Goal: Task Accomplishment & Management: Complete application form

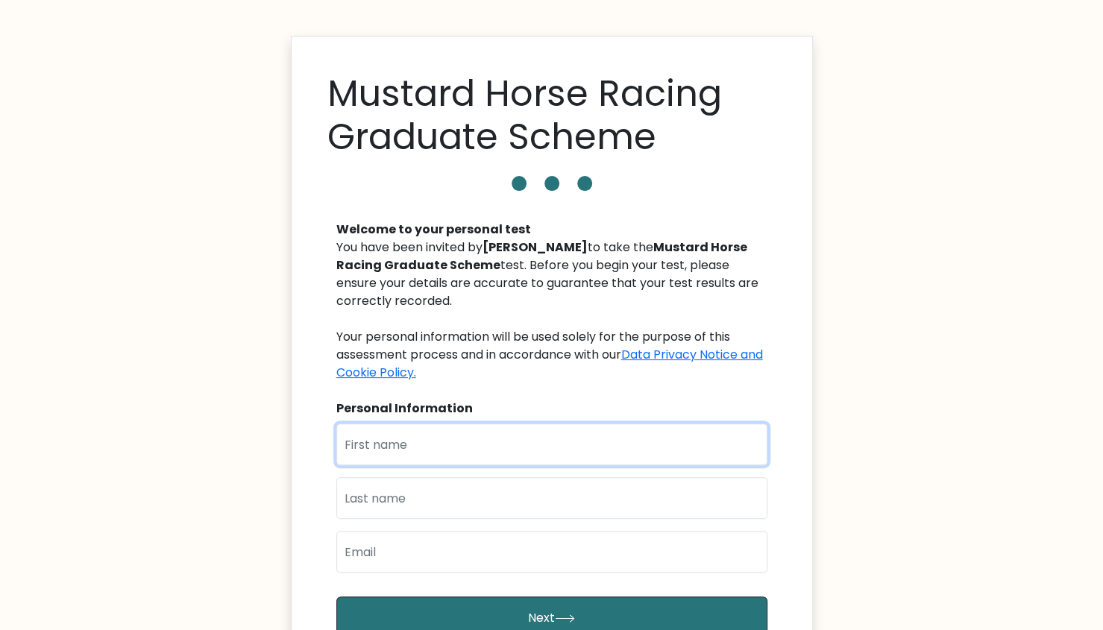
click at [507, 444] on input "text" at bounding box center [551, 445] width 431 height 42
type input "Mitri"
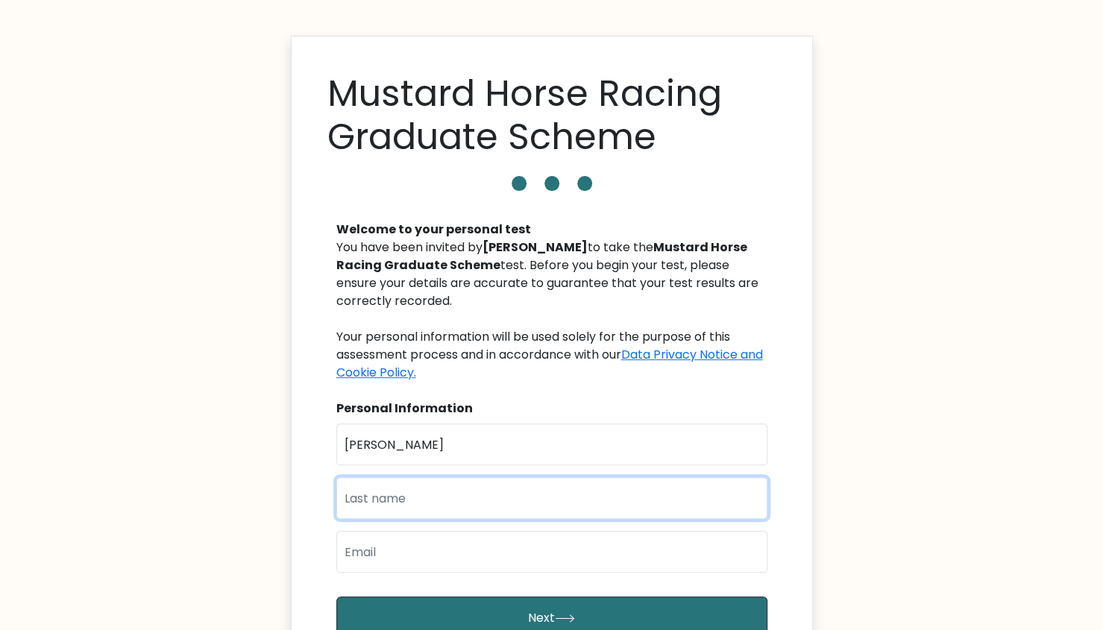
type input "Sharaiha"
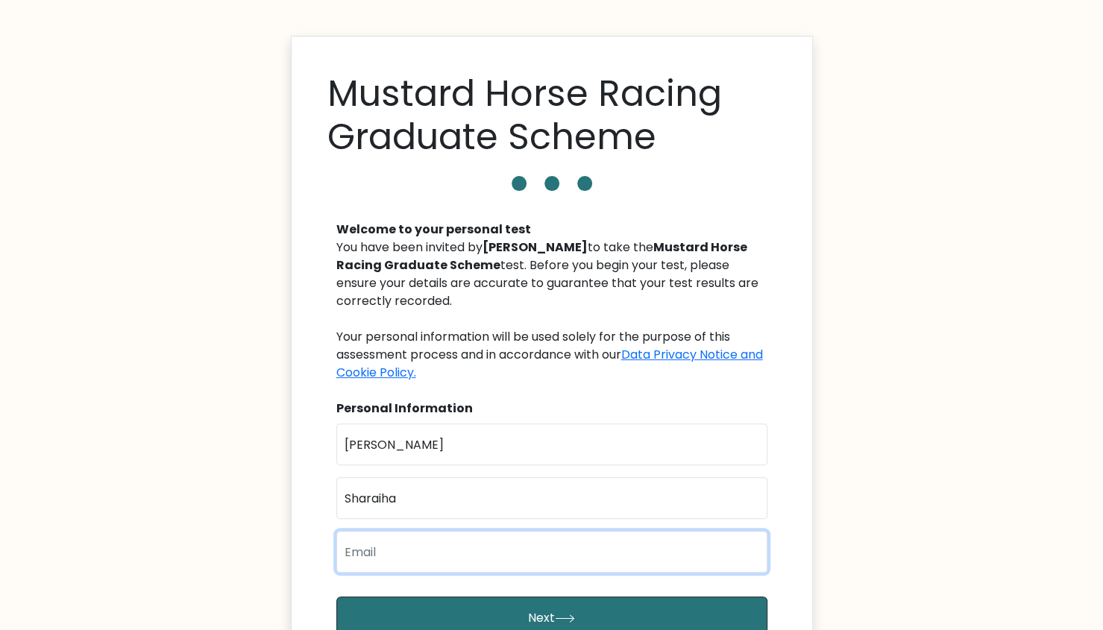
type input "mshar2001@gmail.com"
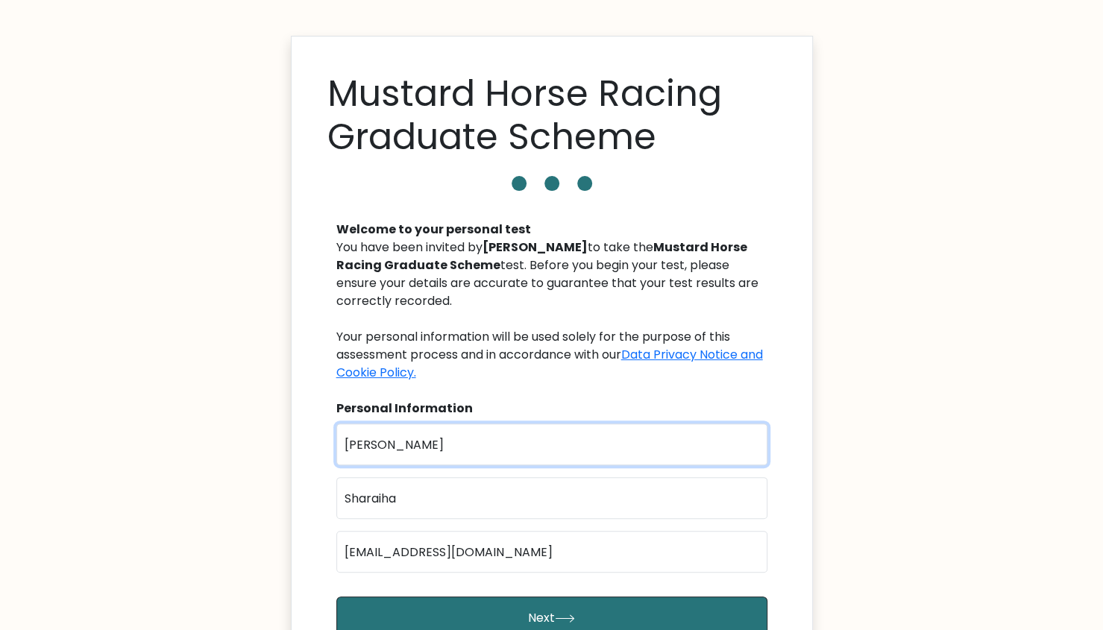
scroll to position [134, 0]
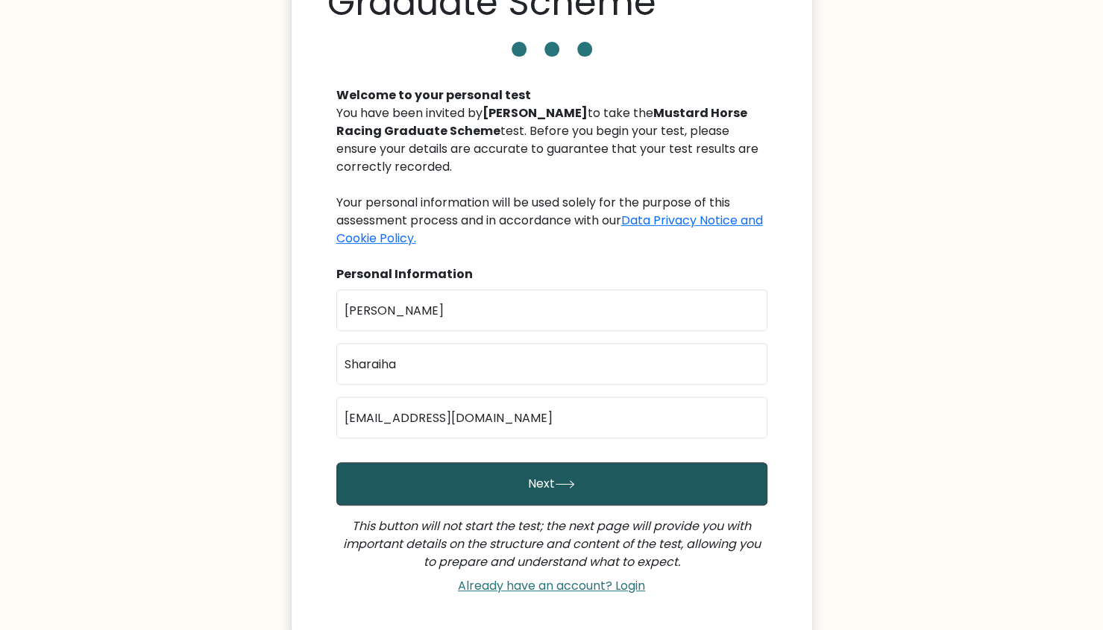
click at [662, 504] on button "Next" at bounding box center [551, 483] width 431 height 43
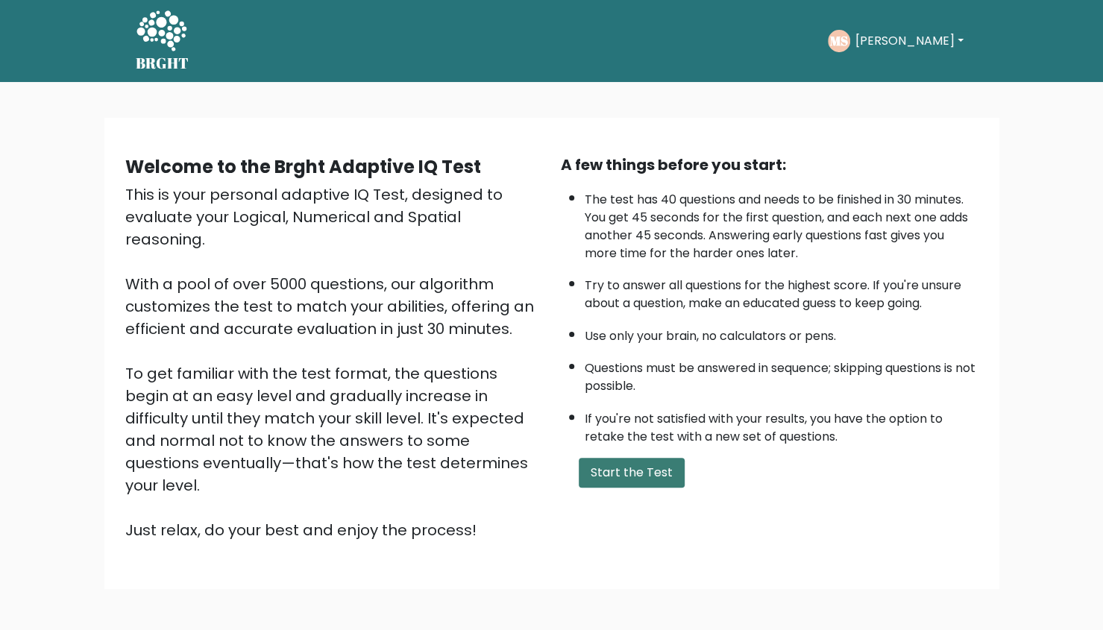
click at [655, 465] on button "Start the Test" at bounding box center [632, 473] width 106 height 30
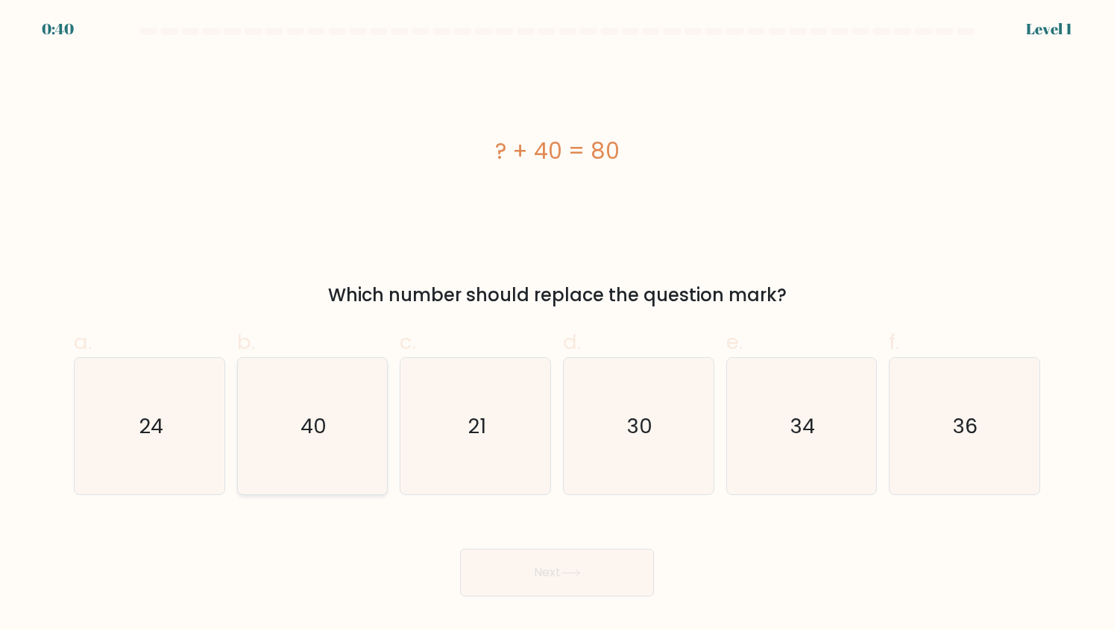
click at [323, 412] on text "40" at bounding box center [314, 426] width 26 height 29
click at [557, 325] on input "b. 40" at bounding box center [557, 321] width 1 height 10
radio input "true"
click at [559, 566] on button "Next" at bounding box center [557, 573] width 194 height 48
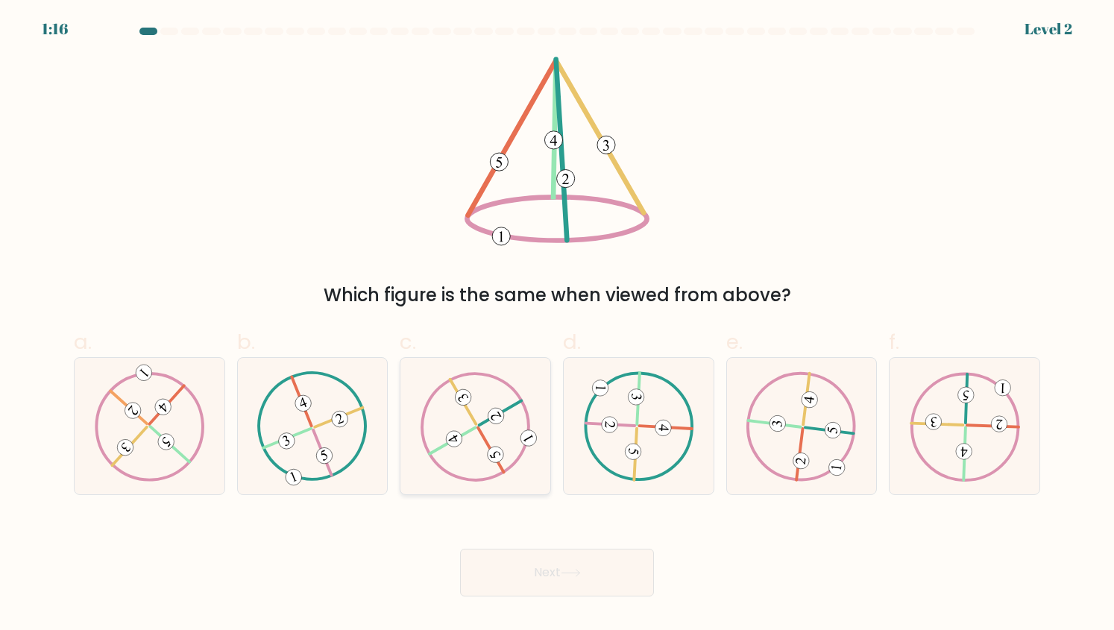
click at [465, 460] on icon at bounding box center [476, 426] width 110 height 110
click at [557, 325] on input "c." at bounding box center [557, 321] width 1 height 10
radio input "true"
click at [551, 578] on button "Next" at bounding box center [557, 573] width 194 height 48
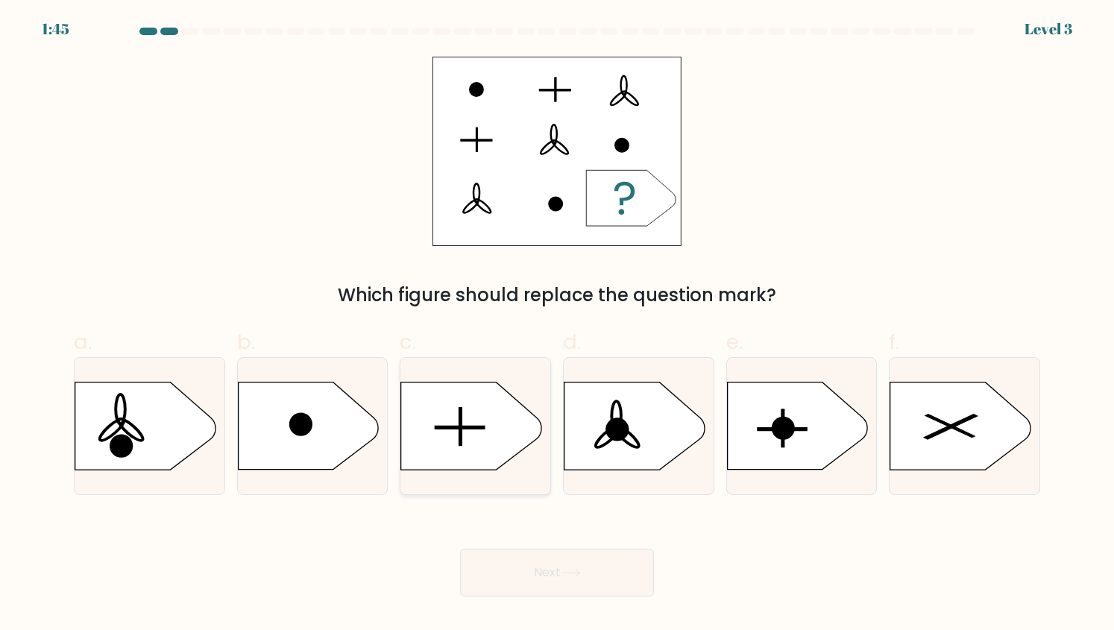
click at [475, 436] on icon at bounding box center [471, 426] width 140 height 87
click at [557, 325] on input "c." at bounding box center [557, 321] width 1 height 10
radio input "true"
click at [509, 560] on button "Next" at bounding box center [557, 573] width 194 height 48
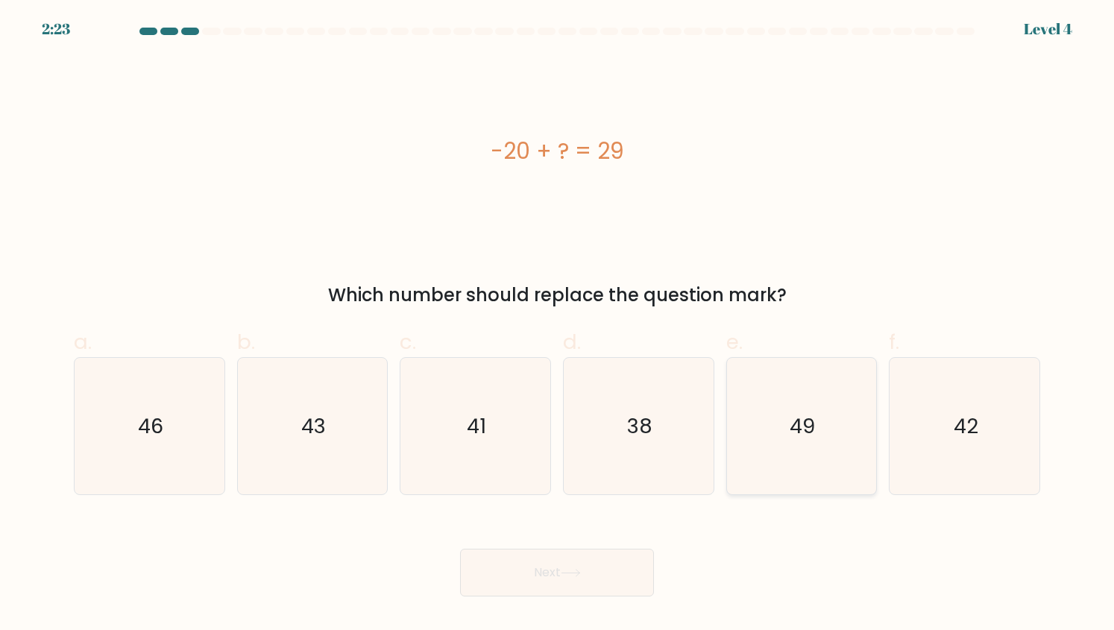
click at [814, 418] on text "49" at bounding box center [803, 426] width 25 height 29
click at [558, 325] on input "e. 49" at bounding box center [557, 321] width 1 height 10
radio input "true"
click at [554, 580] on button "Next" at bounding box center [557, 573] width 194 height 48
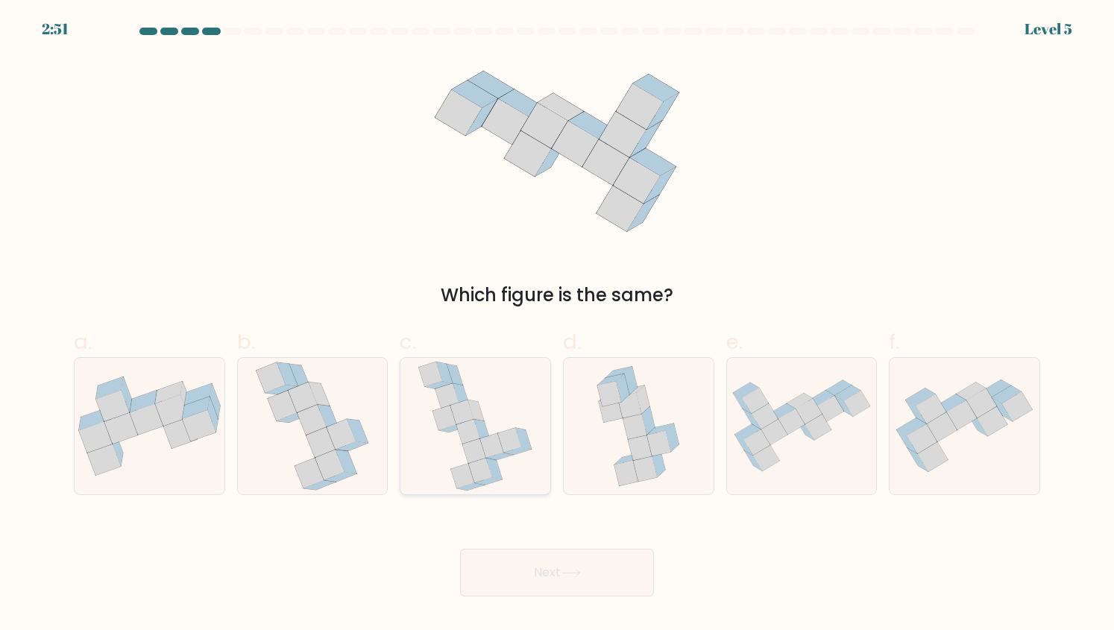
click at [512, 446] on icon at bounding box center [509, 440] width 23 height 25
click at [557, 325] on input "c." at bounding box center [557, 321] width 1 height 10
radio input "true"
click at [508, 562] on button "Next" at bounding box center [557, 573] width 194 height 48
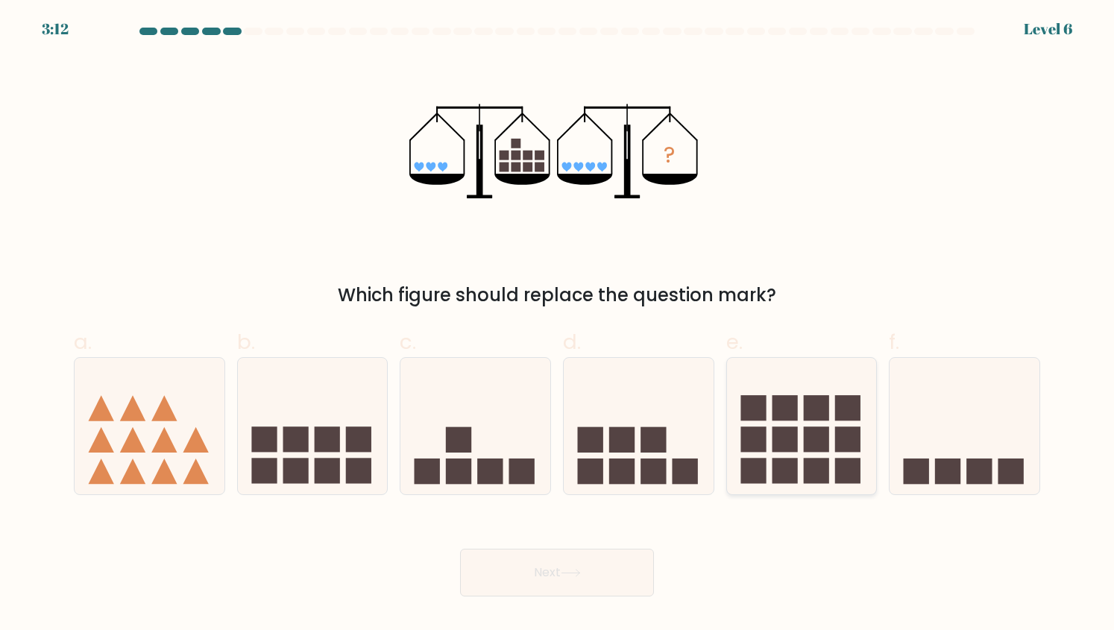
click at [813, 433] on rect at bounding box center [816, 439] width 25 height 25
click at [558, 325] on input "e." at bounding box center [557, 321] width 1 height 10
radio input "true"
click at [580, 556] on button "Next" at bounding box center [557, 573] width 194 height 48
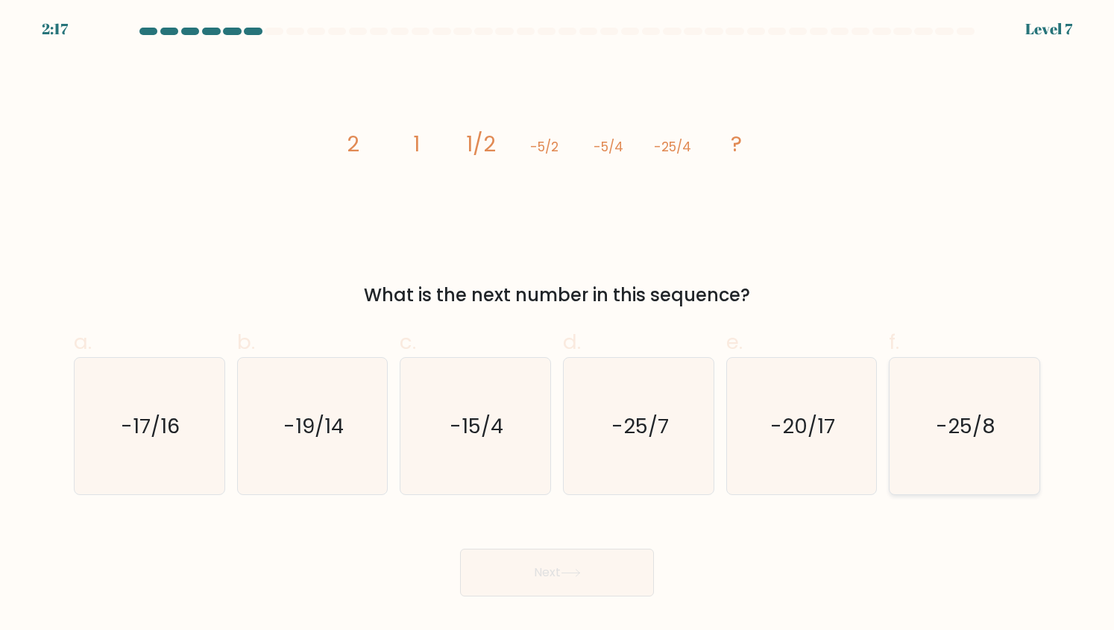
click at [998, 462] on icon "-25/8" at bounding box center [965, 426] width 137 height 137
click at [558, 325] on input "f. -25/8" at bounding box center [557, 321] width 1 height 10
radio input "true"
click at [552, 567] on button "Next" at bounding box center [557, 573] width 194 height 48
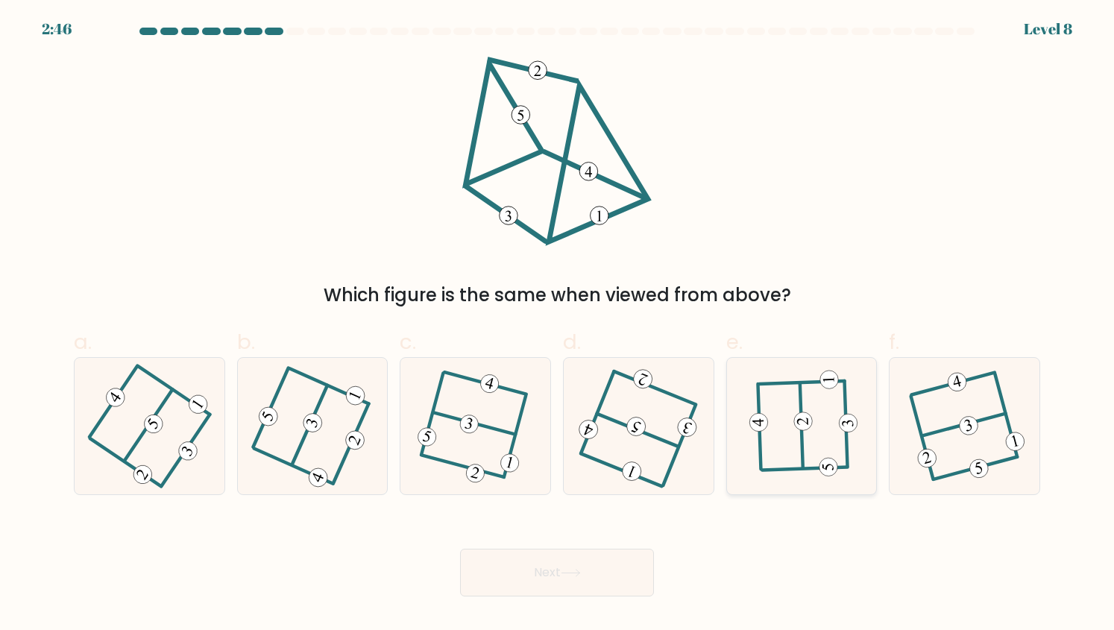
click at [766, 416] on icon at bounding box center [802, 426] width 106 height 110
click at [558, 325] on input "e." at bounding box center [557, 321] width 1 height 10
radio input "true"
click at [547, 556] on button "Next" at bounding box center [557, 573] width 194 height 48
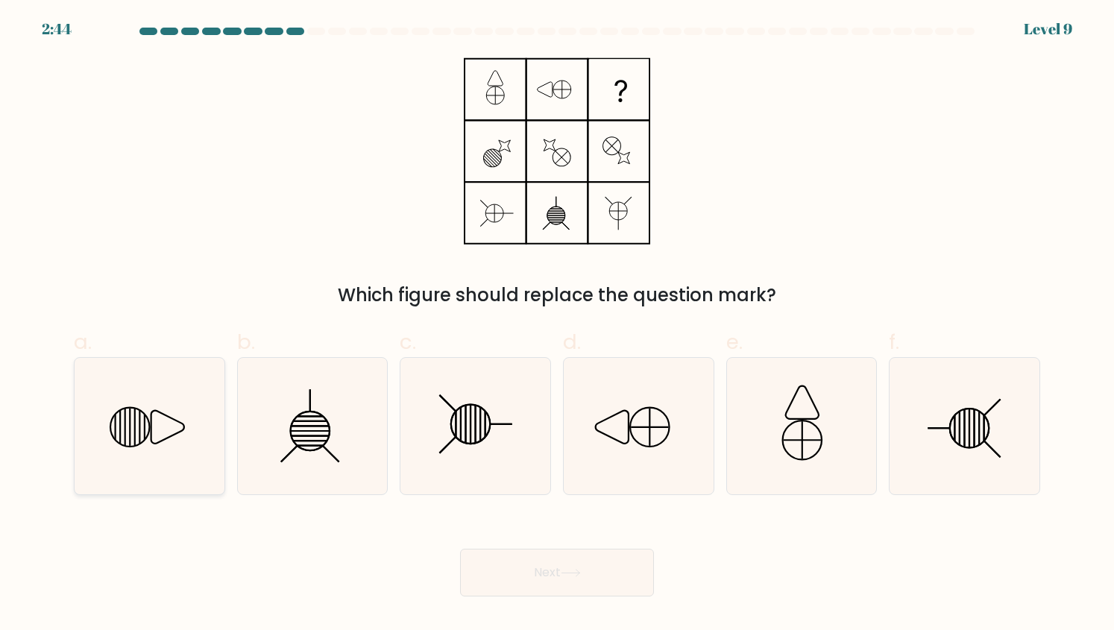
click at [181, 407] on icon at bounding box center [149, 426] width 137 height 137
click at [557, 325] on input "a." at bounding box center [557, 321] width 1 height 10
radio input "true"
click at [588, 596] on button "Next" at bounding box center [557, 573] width 194 height 48
click at [577, 577] on icon at bounding box center [571, 573] width 20 height 8
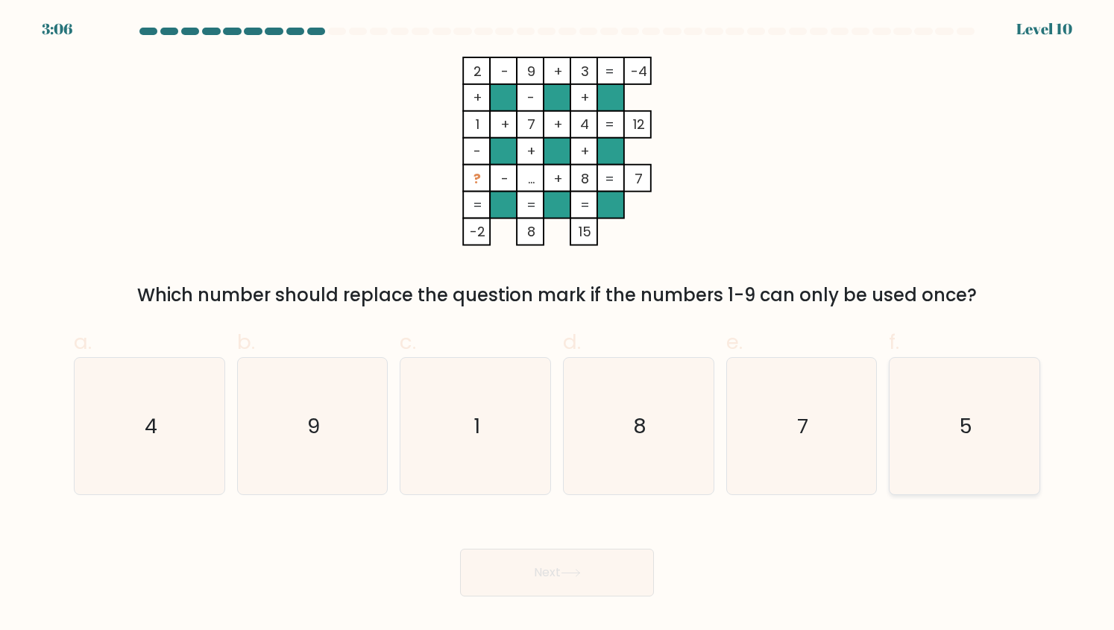
click at [941, 480] on icon "5" at bounding box center [965, 426] width 137 height 137
click at [558, 325] on input "f. 5" at bounding box center [557, 321] width 1 height 10
radio input "true"
click at [544, 564] on button "Next" at bounding box center [557, 573] width 194 height 48
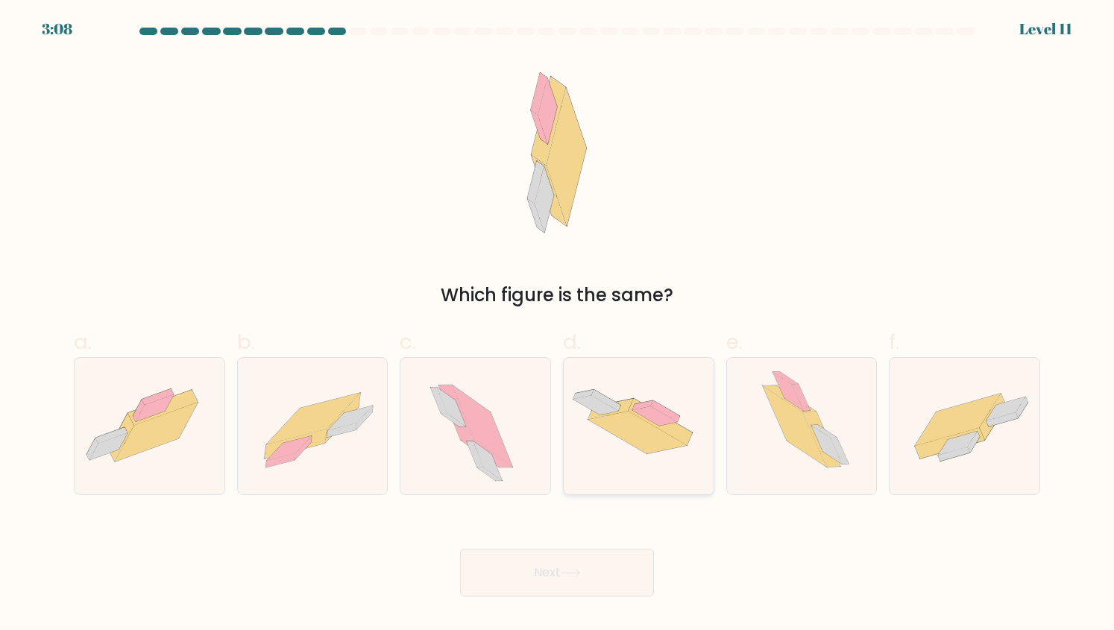
click at [631, 409] on icon at bounding box center [661, 421] width 64 height 47
click at [558, 325] on input "d." at bounding box center [557, 321] width 1 height 10
radio input "true"
click at [539, 589] on button "Next" at bounding box center [557, 573] width 194 height 48
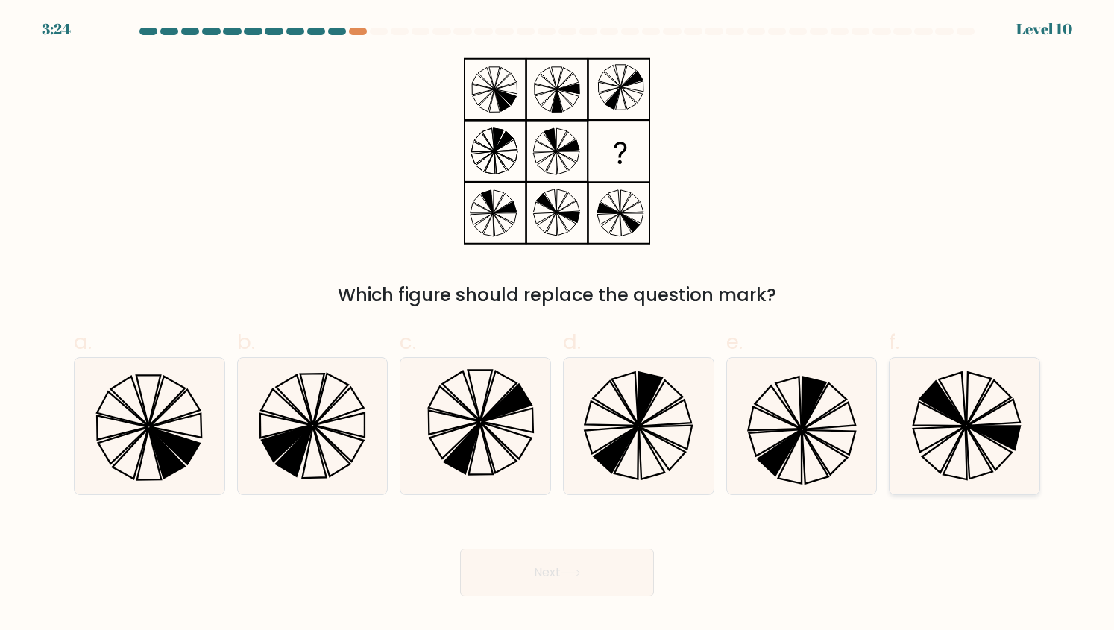
click at [931, 418] on icon at bounding box center [965, 426] width 137 height 137
click at [558, 325] on input "f." at bounding box center [557, 321] width 1 height 10
radio input "true"
click at [555, 568] on button "Next" at bounding box center [557, 573] width 194 height 48
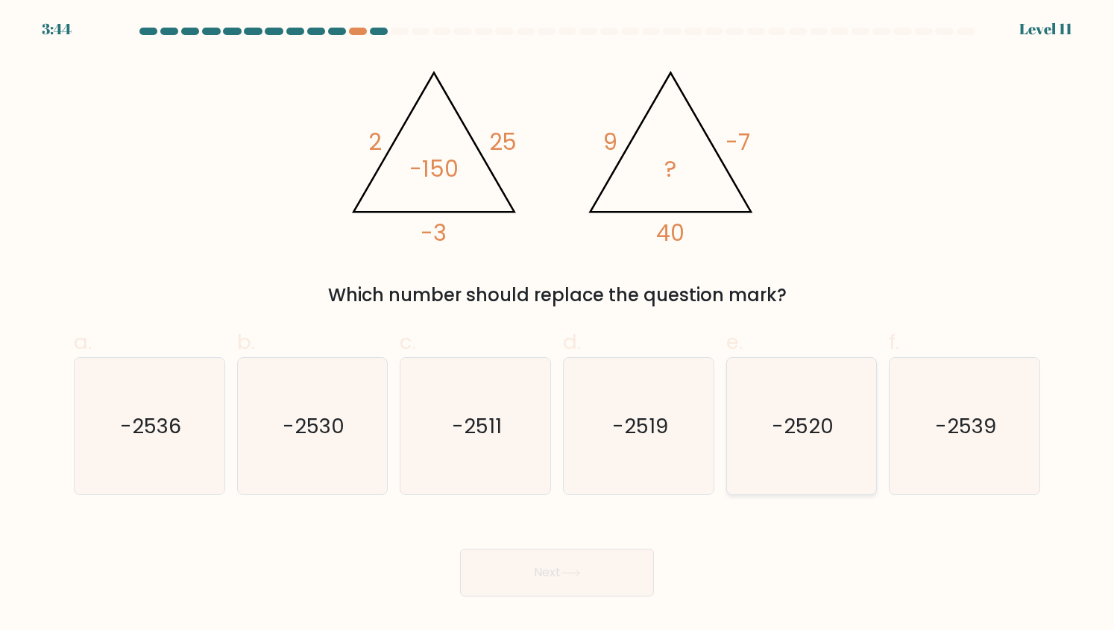
click at [801, 419] on text "-2520" at bounding box center [803, 426] width 62 height 29
click at [558, 325] on input "e. -2520" at bounding box center [557, 321] width 1 height 10
radio input "true"
click at [565, 583] on button "Next" at bounding box center [557, 573] width 194 height 48
click at [567, 577] on icon at bounding box center [571, 573] width 20 height 8
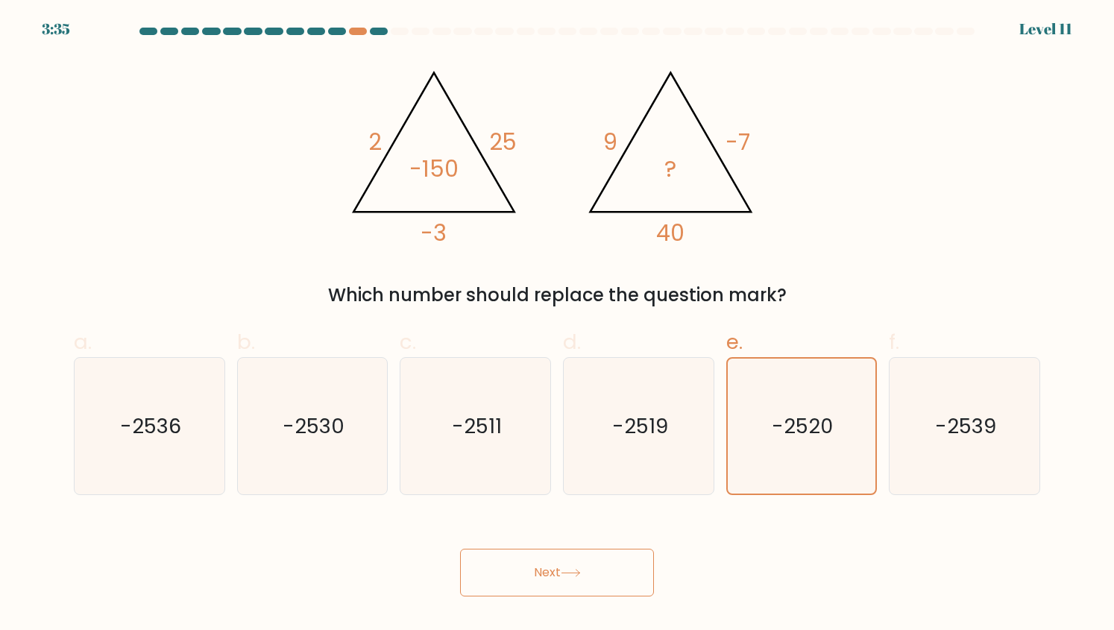
click at [547, 561] on button "Next" at bounding box center [557, 573] width 194 height 48
click at [805, 395] on icon "-2520" at bounding box center [801, 426] width 135 height 135
click at [558, 325] on input "e. -2520" at bounding box center [557, 321] width 1 height 10
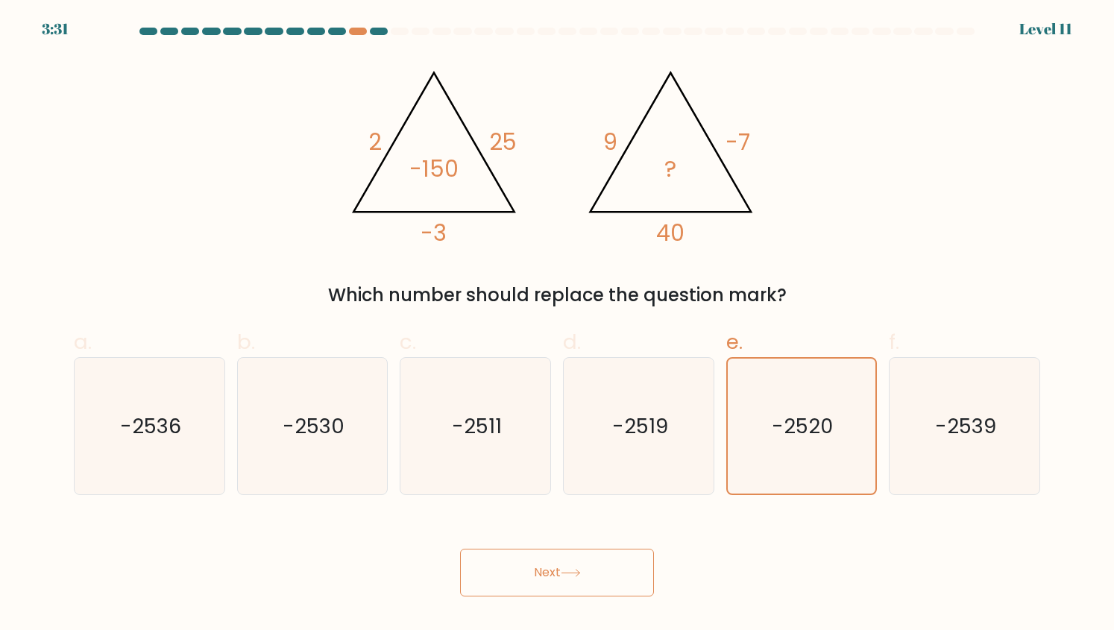
click at [545, 565] on button "Next" at bounding box center [557, 573] width 194 height 48
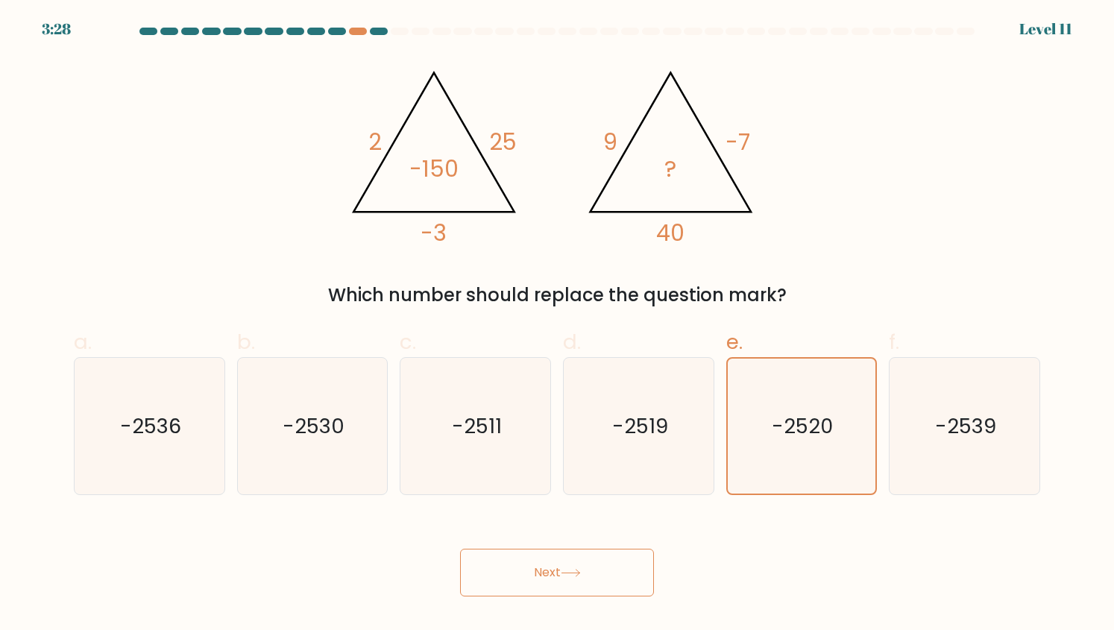
click at [545, 565] on button "Next" at bounding box center [557, 573] width 194 height 48
click at [607, 575] on button "Next" at bounding box center [557, 573] width 194 height 48
click at [756, 438] on icon "-2520" at bounding box center [801, 426] width 135 height 135
click at [558, 325] on input "e. -2520" at bounding box center [557, 321] width 1 height 10
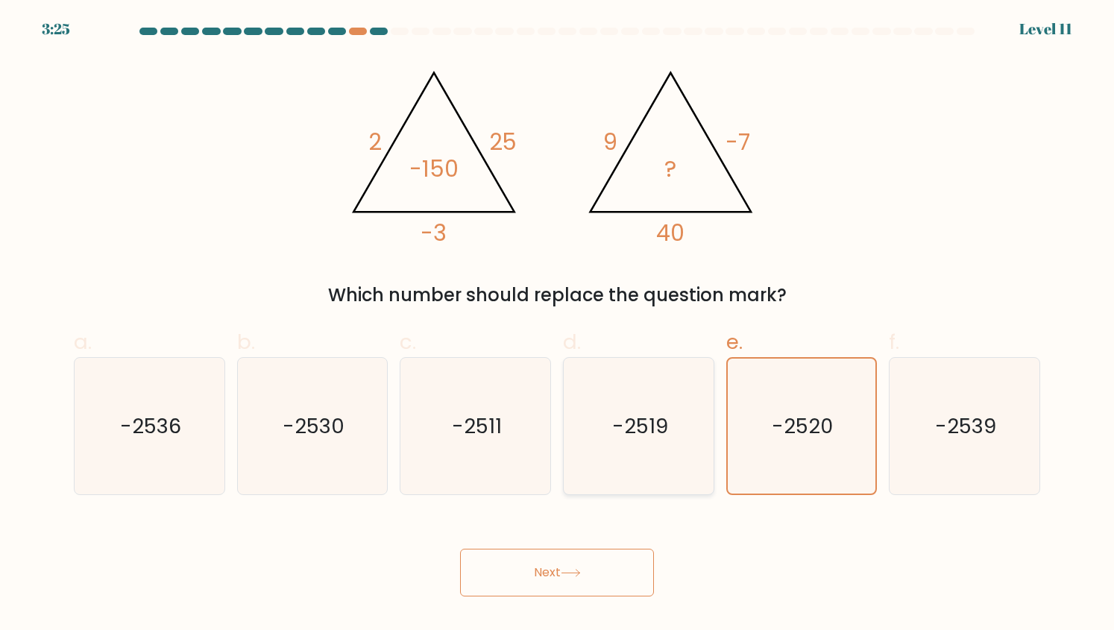
click at [622, 422] on text "-2519" at bounding box center [640, 426] width 56 height 29
click at [558, 325] on input "d. -2519" at bounding box center [557, 321] width 1 height 10
radio input "true"
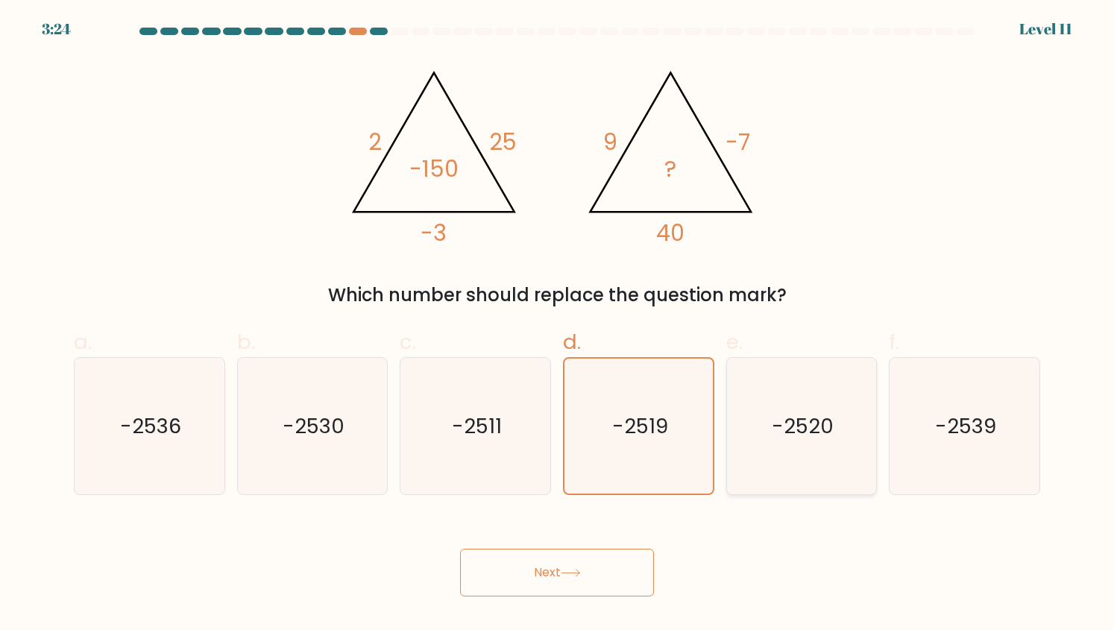
click at [770, 424] on icon "-2520" at bounding box center [801, 426] width 137 height 137
click at [558, 325] on input "e. -2520" at bounding box center [557, 321] width 1 height 10
radio input "true"
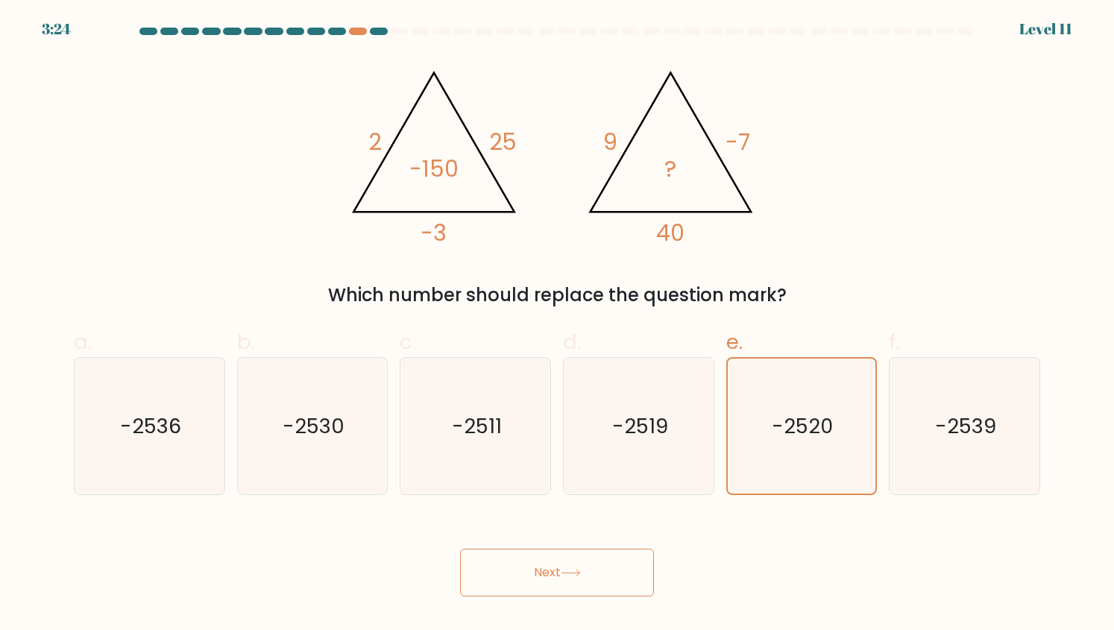
click at [536, 575] on button "Next" at bounding box center [557, 573] width 194 height 48
click at [536, 569] on button "Next" at bounding box center [557, 573] width 194 height 48
click at [577, 559] on button "Next" at bounding box center [557, 573] width 194 height 48
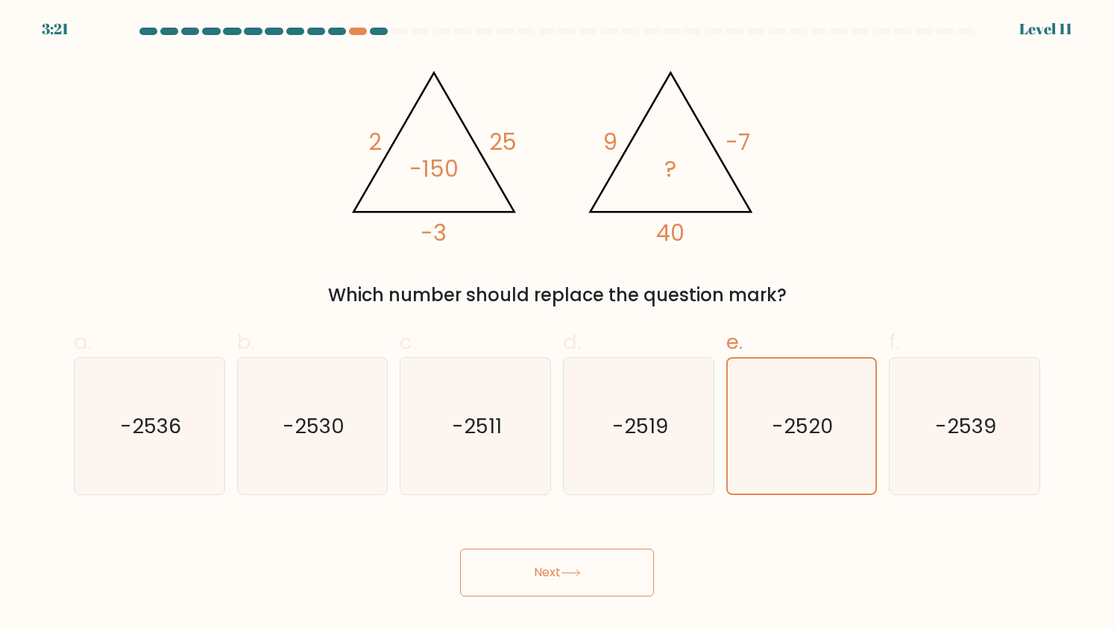
click at [577, 559] on button "Next" at bounding box center [557, 573] width 194 height 48
click at [552, 559] on button "Next" at bounding box center [557, 573] width 194 height 48
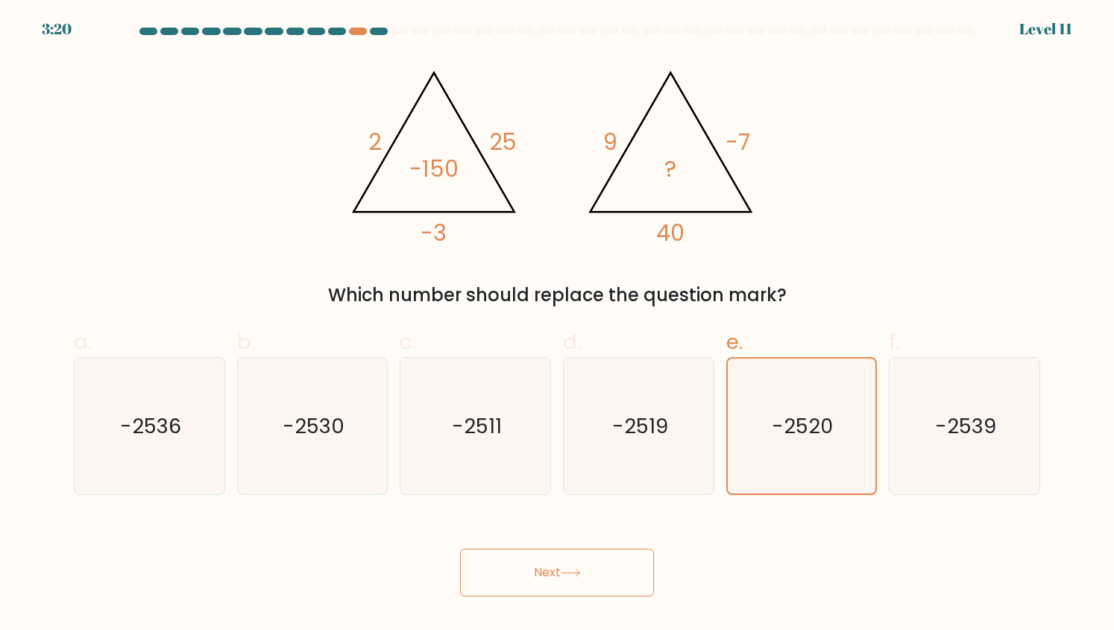
click at [552, 559] on button "Next" at bounding box center [557, 573] width 194 height 48
click at [548, 135] on icon "@import url('https://fonts.googleapis.com/css?family=Abril+Fatface:400,100,100i…" at bounding box center [556, 151] width 435 height 189
click at [513, 572] on button "Next" at bounding box center [557, 573] width 194 height 48
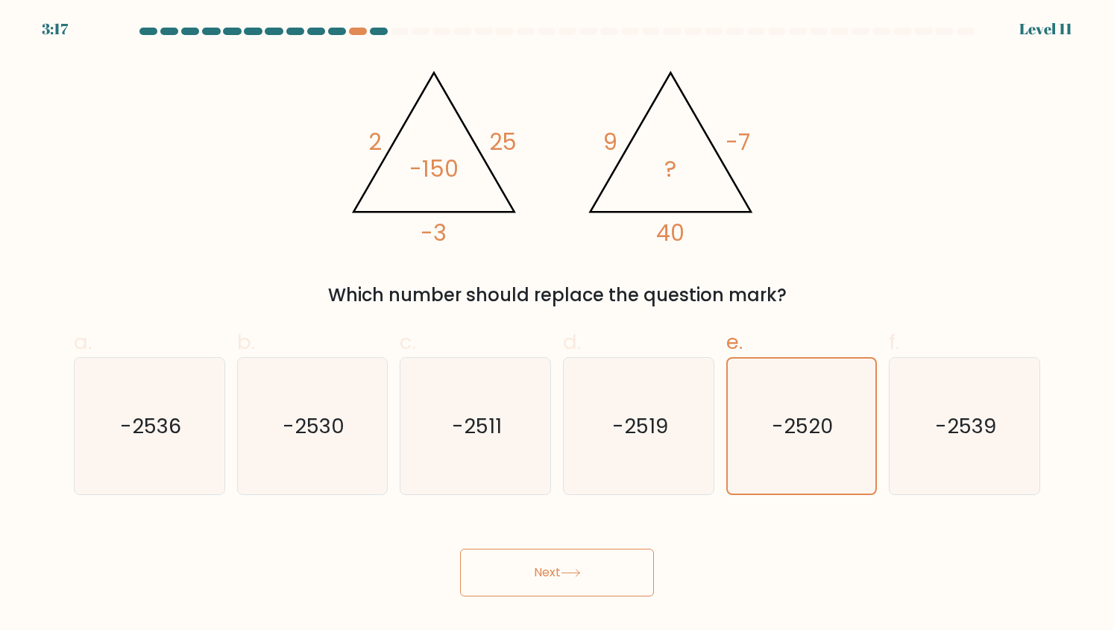
click at [513, 572] on button "Next" at bounding box center [557, 573] width 194 height 48
click at [180, 462] on icon "-2536" at bounding box center [149, 426] width 137 height 137
click at [557, 325] on input "a. -2536" at bounding box center [557, 321] width 1 height 10
radio input "true"
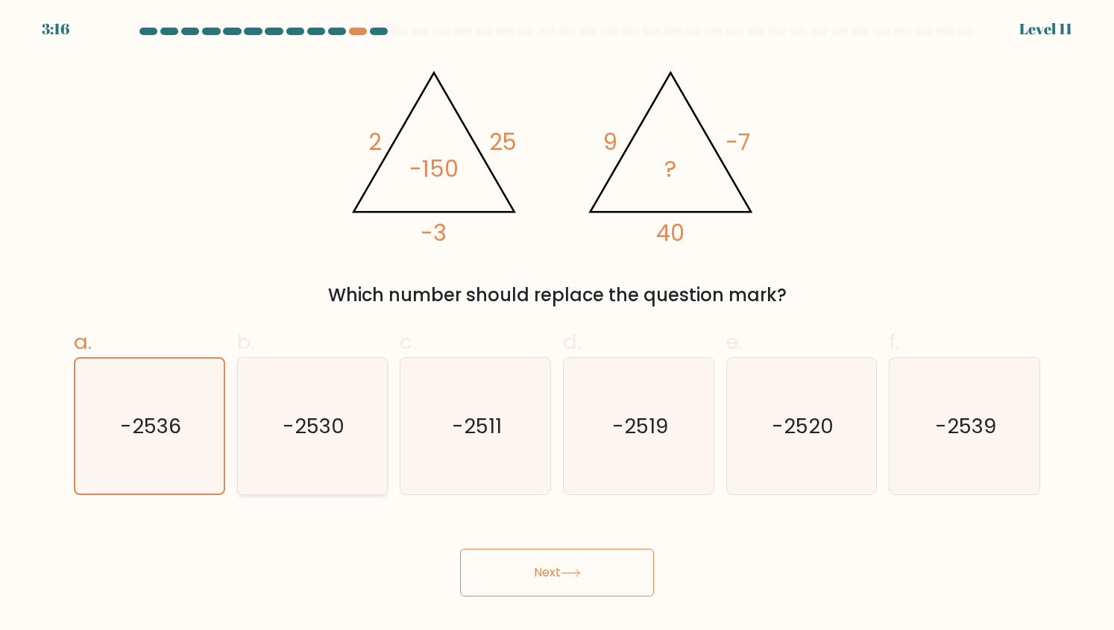
click at [356, 452] on icon "-2530" at bounding box center [312, 426] width 137 height 137
click at [557, 325] on input "b. -2530" at bounding box center [557, 321] width 1 height 10
radio input "true"
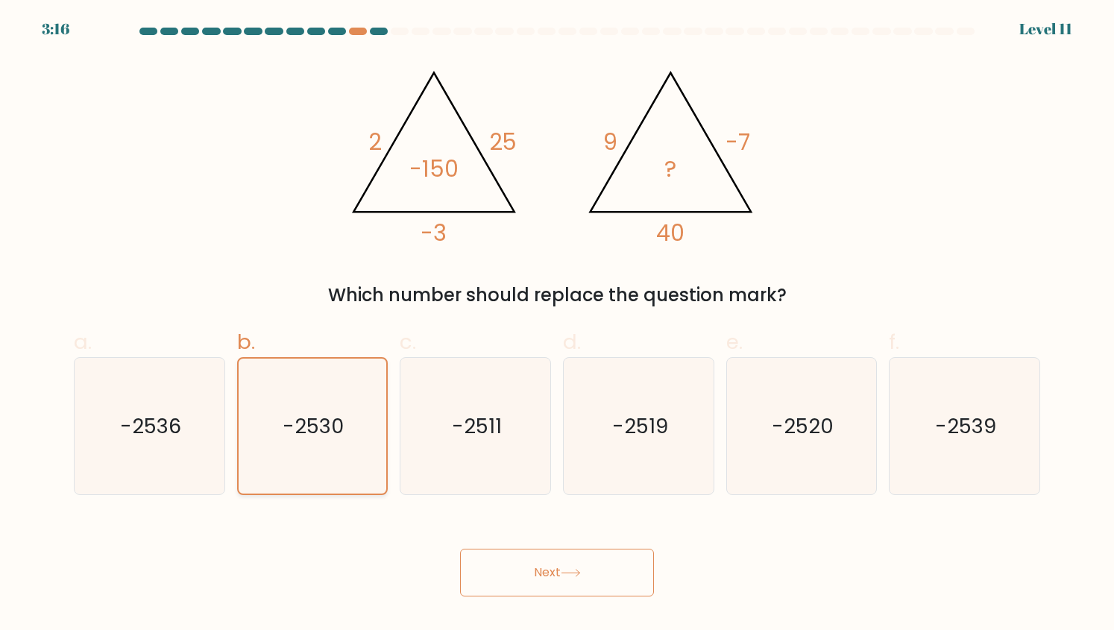
click at [356, 452] on icon "-2530" at bounding box center [312, 426] width 135 height 135
click at [557, 325] on input "b. -2530" at bounding box center [557, 321] width 1 height 10
click at [568, 441] on div "-2519" at bounding box center [638, 426] width 151 height 138
click at [558, 325] on input "d. -2519" at bounding box center [557, 321] width 1 height 10
radio input "true"
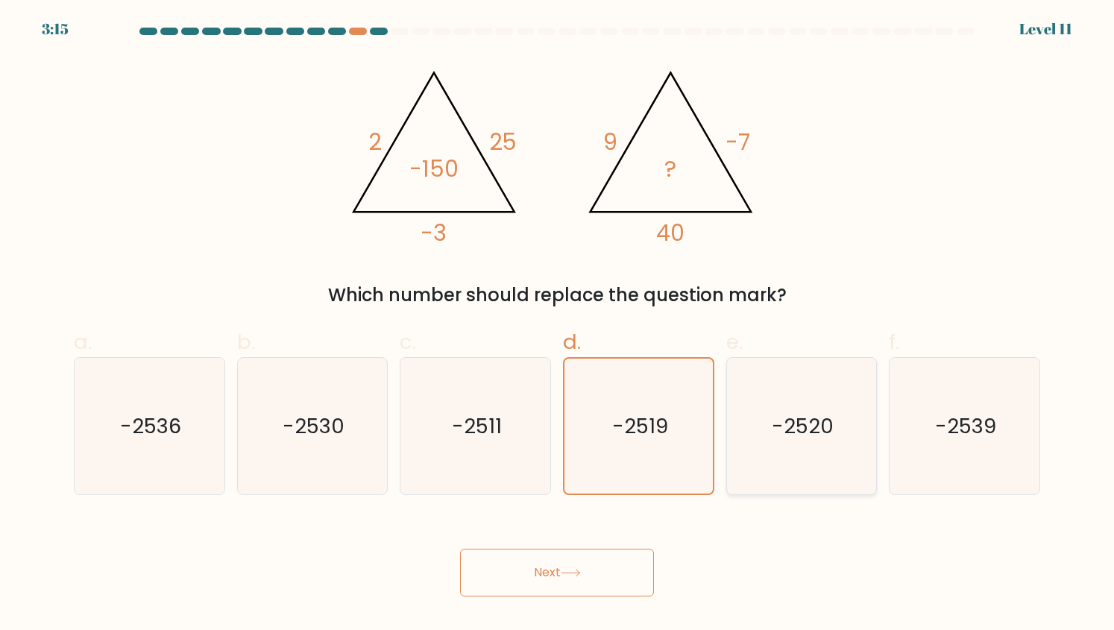
click at [822, 429] on text "-2520" at bounding box center [803, 426] width 62 height 29
click at [558, 325] on input "e. -2520" at bounding box center [557, 321] width 1 height 10
radio input "true"
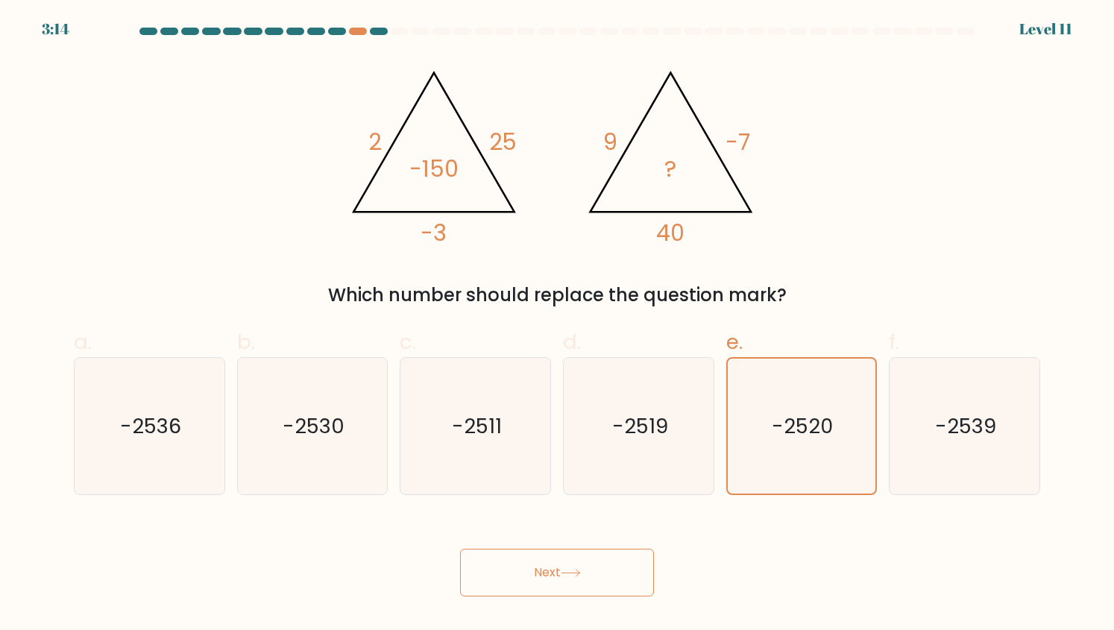
click at [551, 577] on button "Next" at bounding box center [557, 573] width 194 height 48
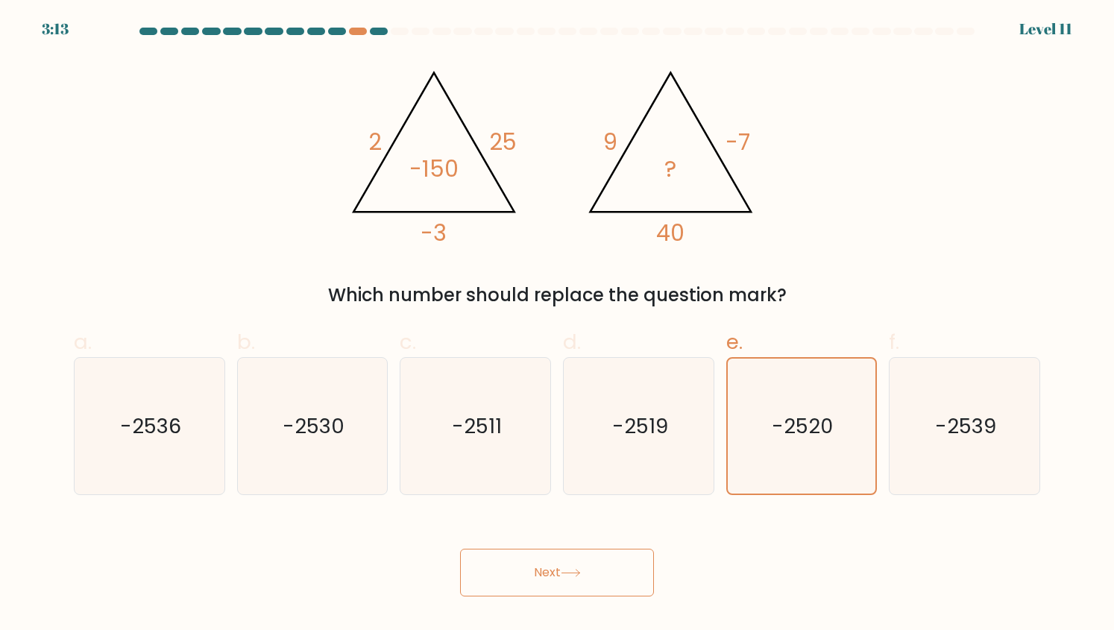
click at [551, 577] on button "Next" at bounding box center [557, 573] width 194 height 48
click at [584, 163] on icon "@import url('https://fonts.googleapis.com/css?family=Abril+Fatface:400,100,100i…" at bounding box center [556, 151] width 435 height 189
click at [677, 167] on icon "@import url('https://fonts.googleapis.com/css?family=Abril+Fatface:400,100,100i…" at bounding box center [556, 151] width 435 height 189
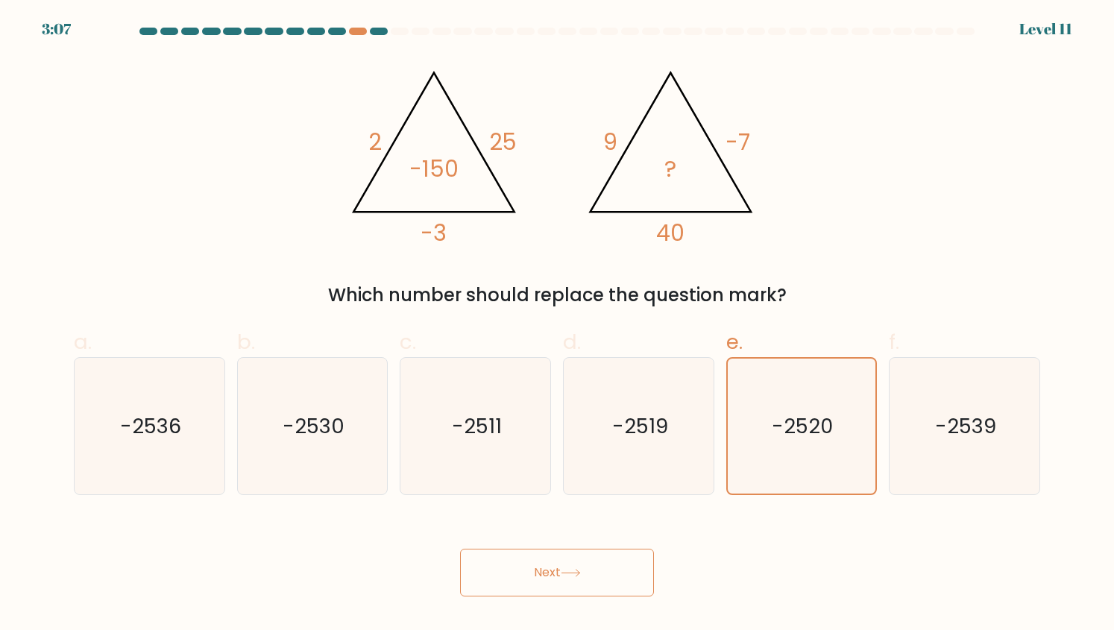
click at [509, 557] on button "Next" at bounding box center [557, 573] width 194 height 48
click at [579, 568] on button "Next" at bounding box center [557, 573] width 194 height 48
click at [962, 459] on icon "-2539" at bounding box center [965, 426] width 137 height 137
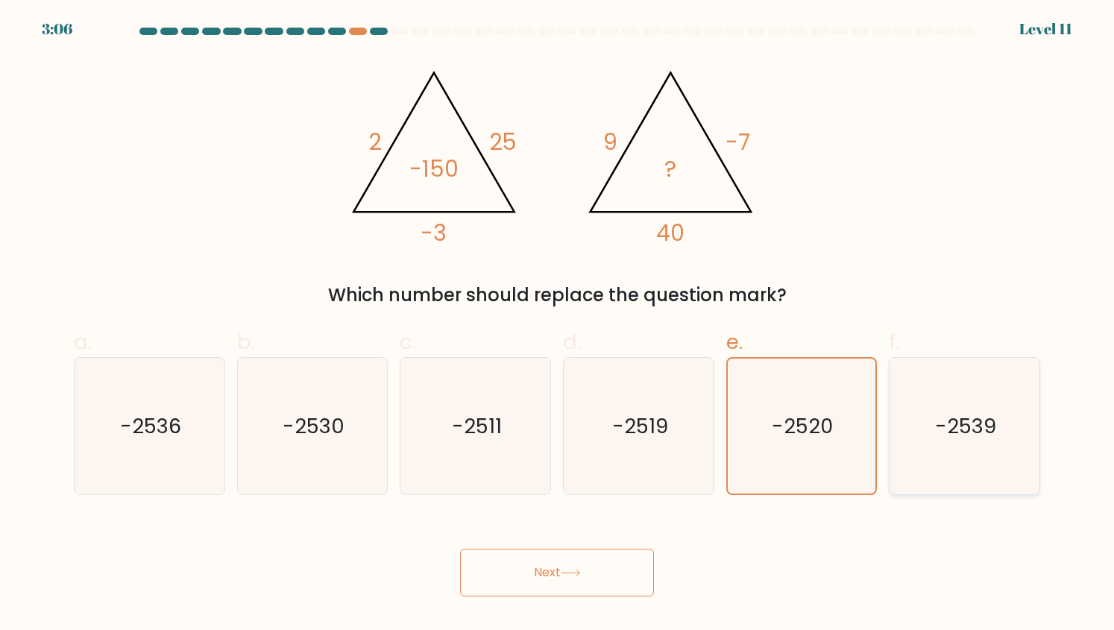
click at [558, 325] on input "f. -2539" at bounding box center [557, 321] width 1 height 10
radio input "true"
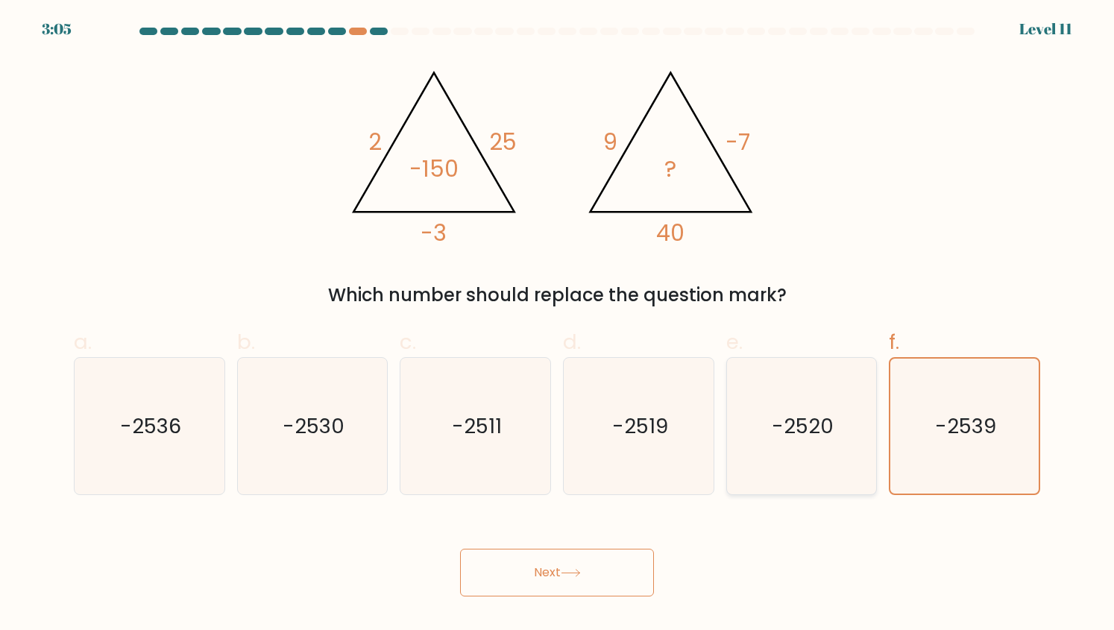
click at [806, 432] on text "-2520" at bounding box center [803, 426] width 62 height 29
click at [558, 325] on input "e. -2520" at bounding box center [557, 321] width 1 height 10
radio input "true"
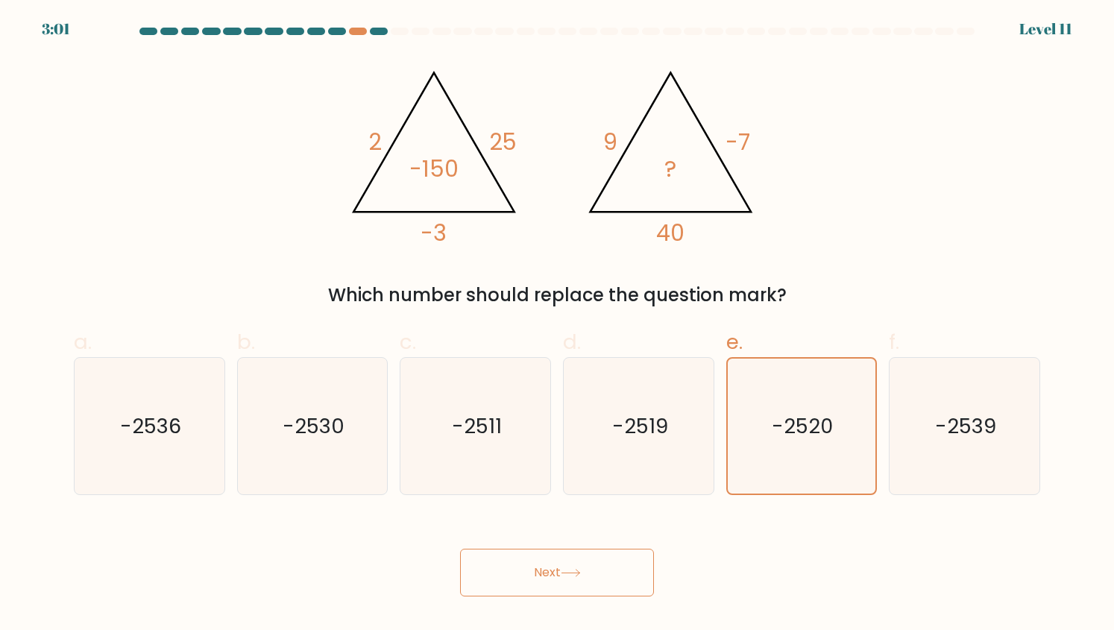
click at [531, 565] on button "Next" at bounding box center [557, 573] width 194 height 48
click at [439, 417] on icon "-2511" at bounding box center [475, 426] width 137 height 137
click at [557, 325] on input "c. -2511" at bounding box center [557, 321] width 1 height 10
radio input "true"
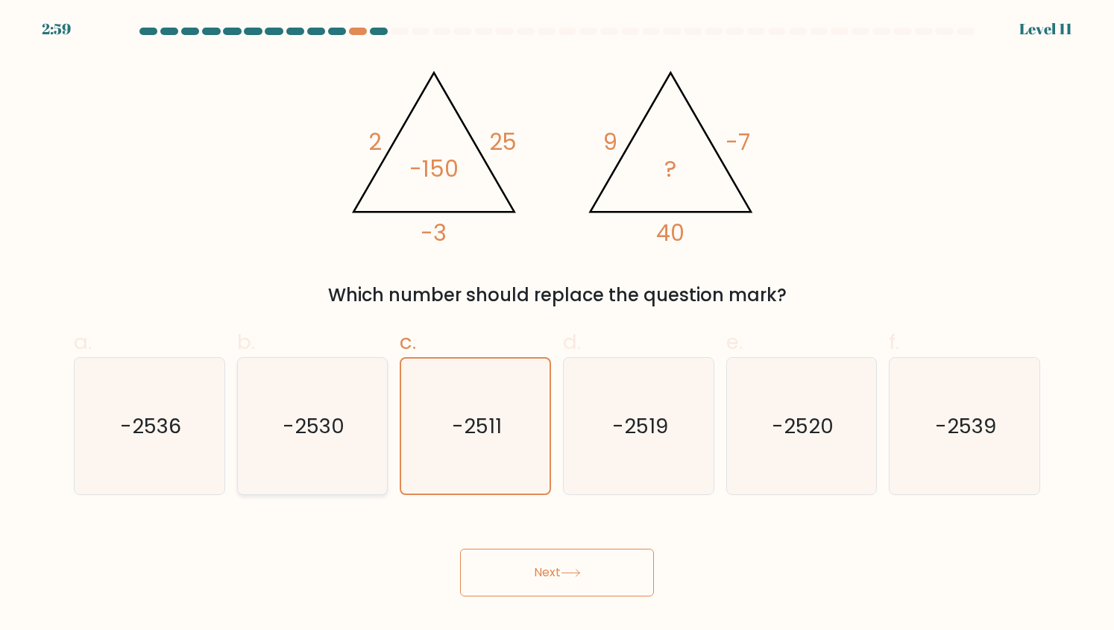
click at [309, 427] on text "-2530" at bounding box center [314, 426] width 62 height 29
click at [557, 325] on input "b. -2530" at bounding box center [557, 321] width 1 height 10
radio input "true"
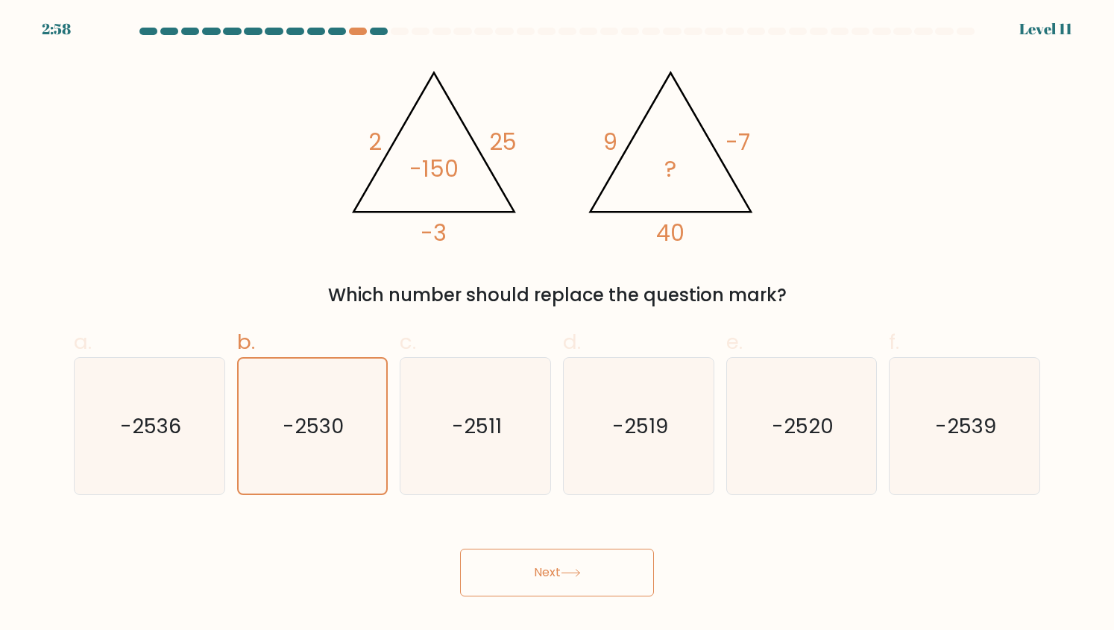
click at [589, 586] on button "Next" at bounding box center [557, 573] width 194 height 48
click at [761, 474] on icon "-2520" at bounding box center [801, 426] width 137 height 137
click at [558, 325] on input "e. -2520" at bounding box center [557, 321] width 1 height 10
radio input "true"
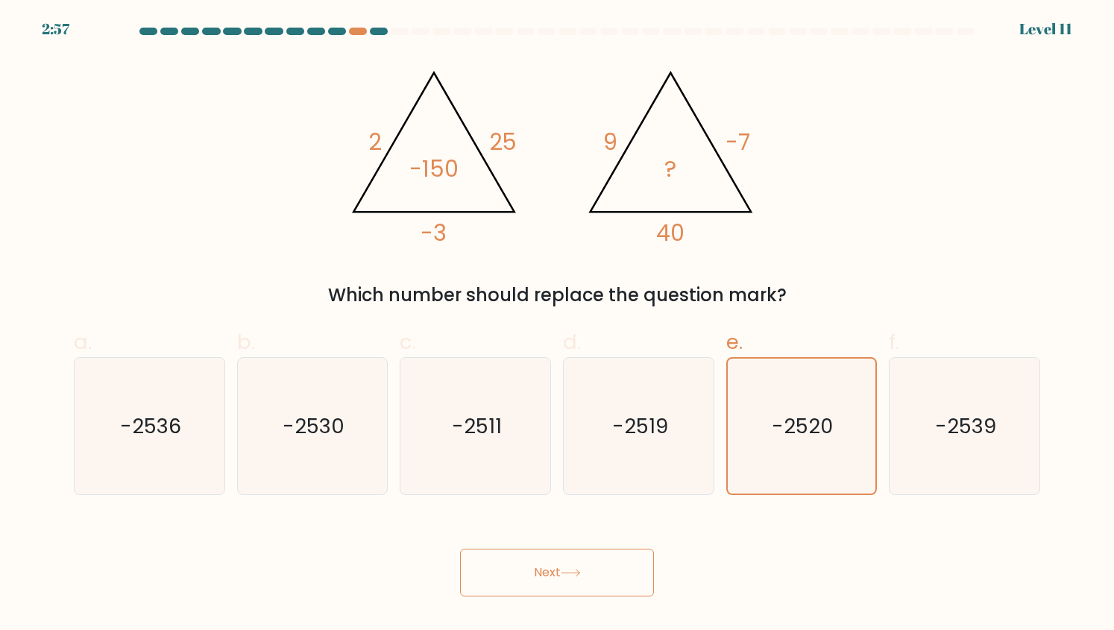
click at [540, 563] on button "Next" at bounding box center [557, 573] width 194 height 48
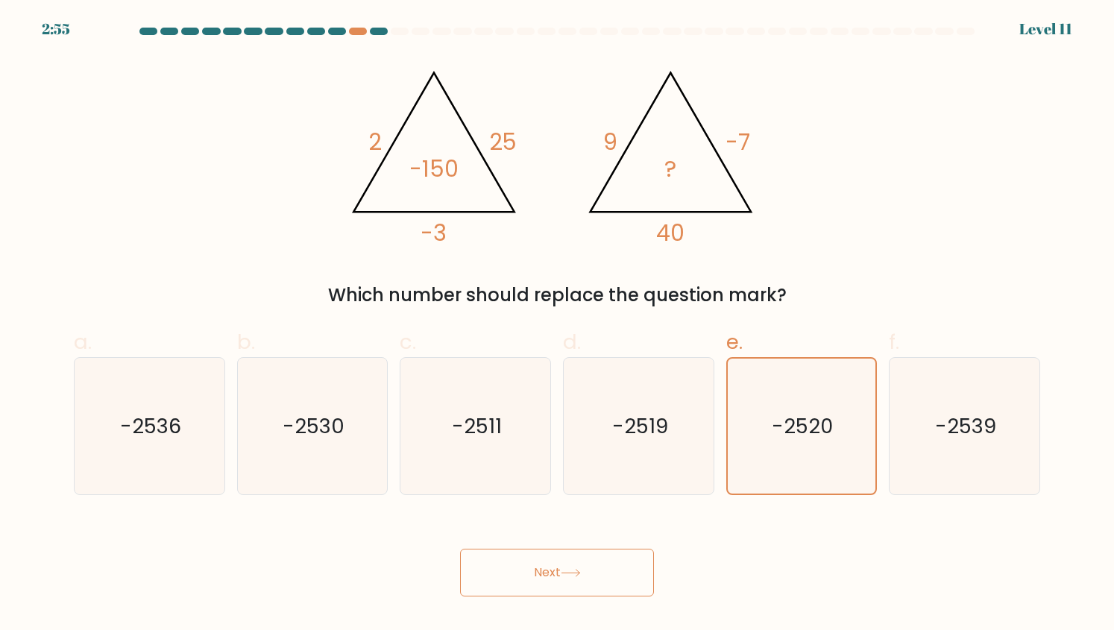
click at [457, 151] on icon "@import url('https://fonts.googleapis.com/css?family=Abril+Fatface:400,100,100i…" at bounding box center [556, 151] width 435 height 189
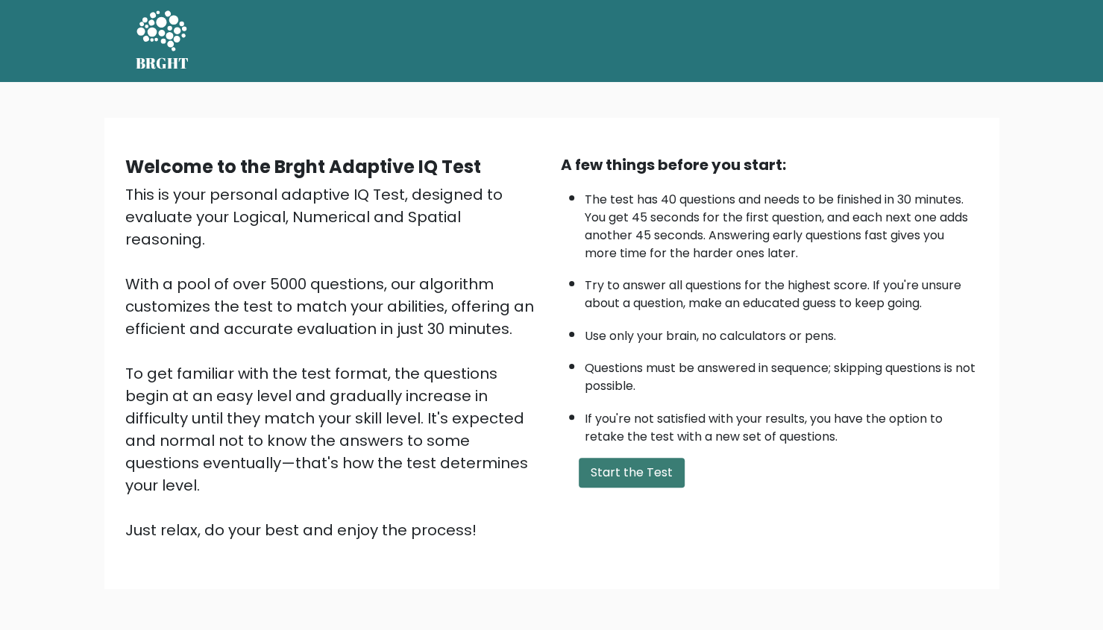
click at [627, 460] on button "Start the Test" at bounding box center [632, 473] width 106 height 30
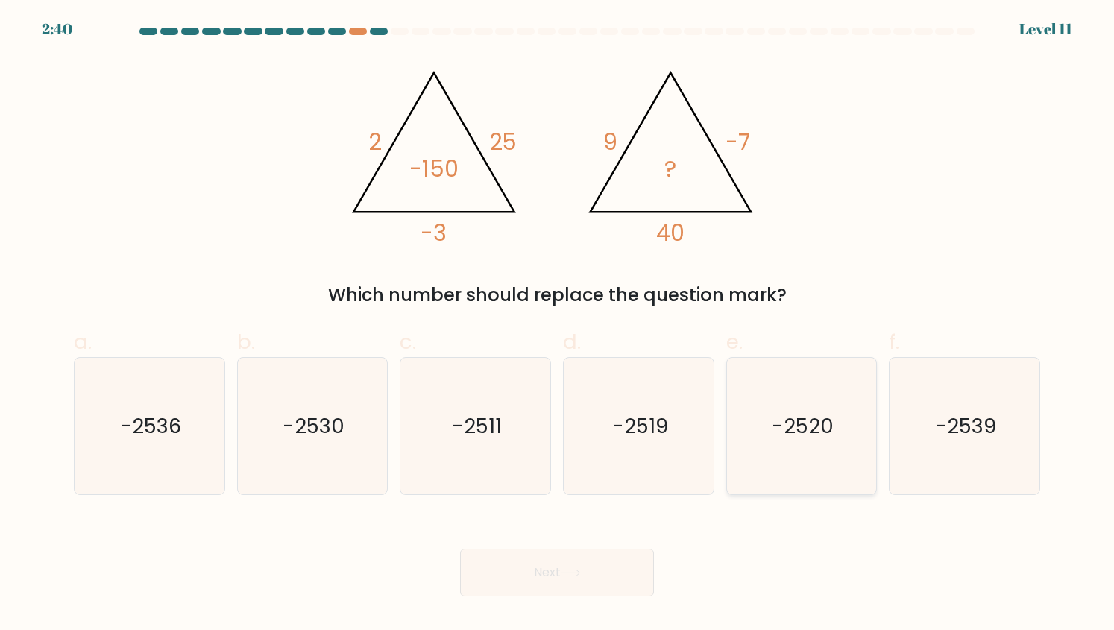
click at [780, 383] on icon "-2520" at bounding box center [801, 426] width 137 height 137
click at [558, 325] on input "e. -2520" at bounding box center [557, 321] width 1 height 10
radio input "true"
click at [594, 557] on button "Next" at bounding box center [557, 573] width 194 height 48
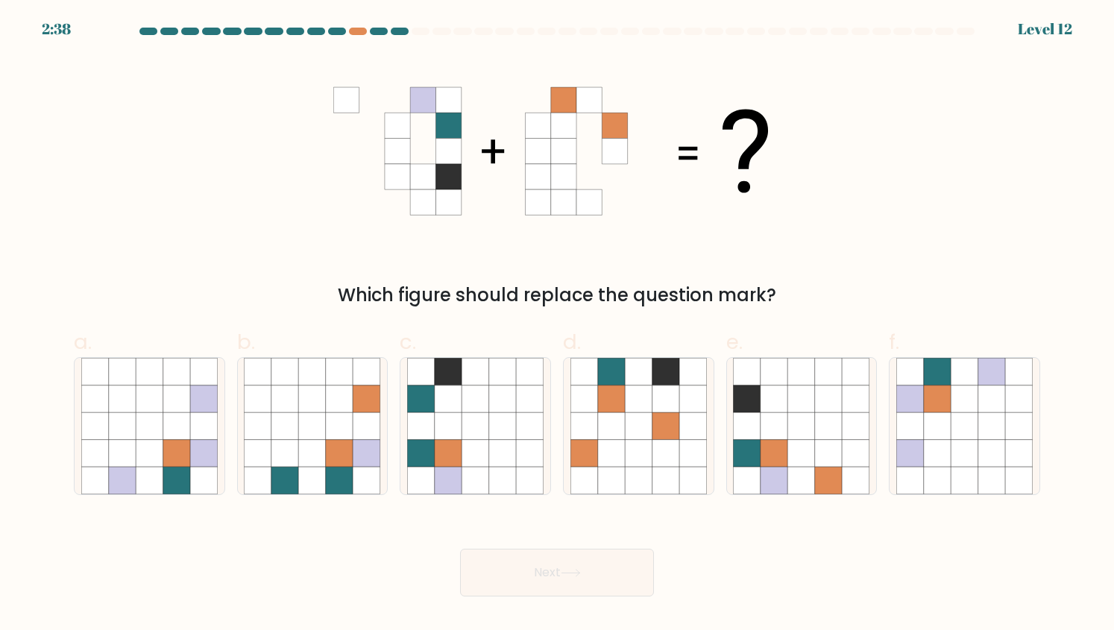
click at [594, 557] on button "Next" at bounding box center [557, 573] width 194 height 48
click at [815, 277] on div "Which figure should replace the question mark?" at bounding box center [557, 183] width 985 height 252
click at [778, 480] on icon at bounding box center [775, 481] width 28 height 28
click at [558, 325] on input "e." at bounding box center [557, 321] width 1 height 10
radio input "true"
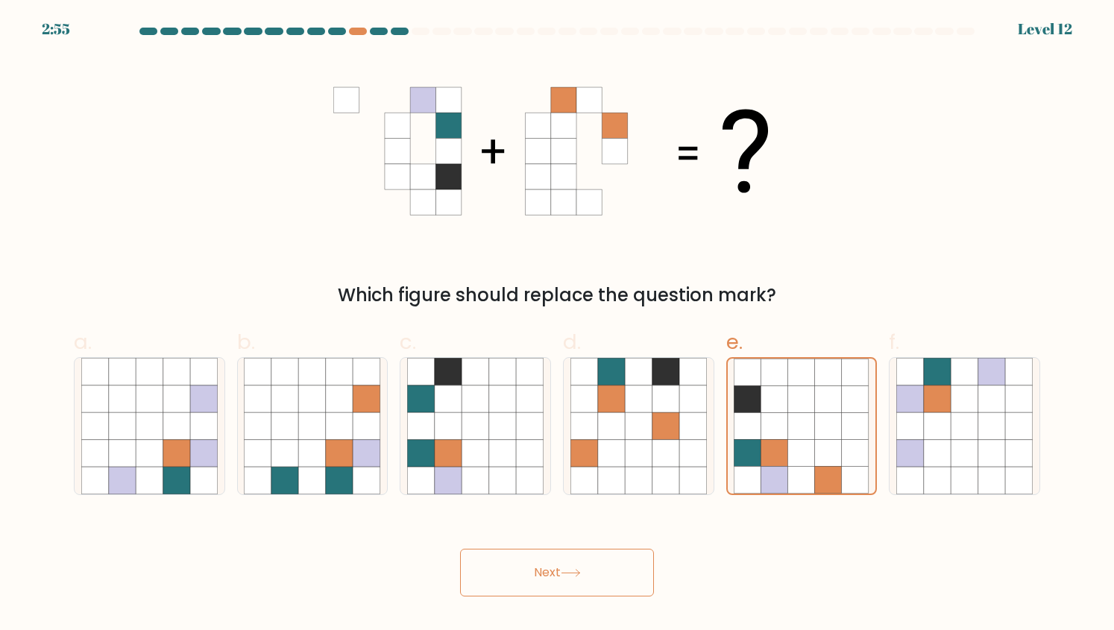
click at [533, 577] on button "Next" at bounding box center [557, 573] width 194 height 48
click at [514, 565] on button "Next" at bounding box center [557, 573] width 194 height 48
click at [542, 569] on button "Next" at bounding box center [557, 573] width 194 height 48
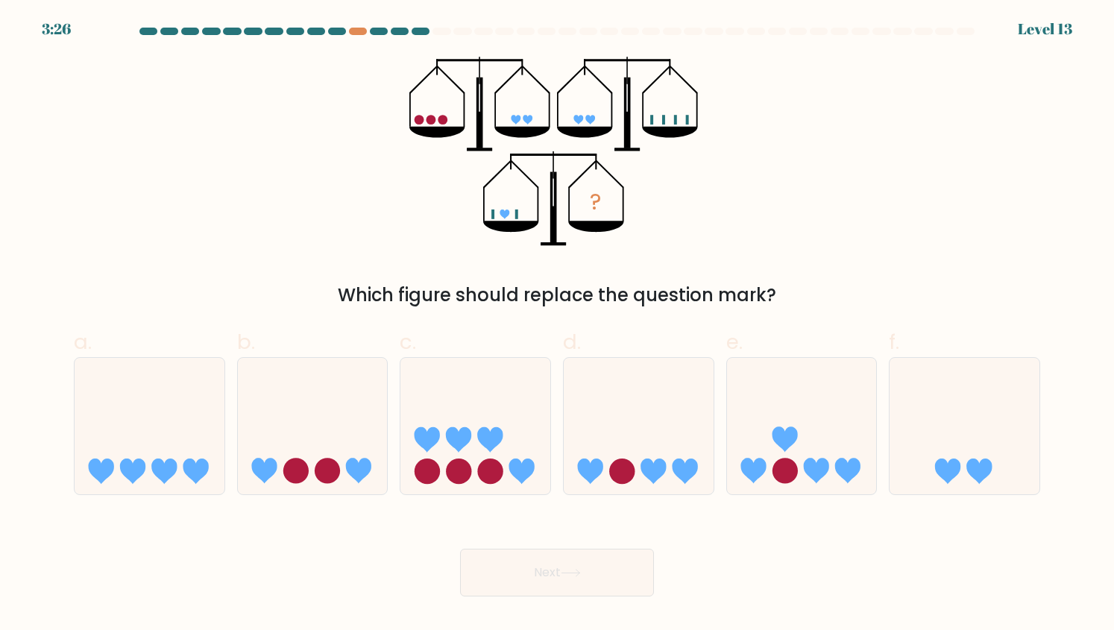
click at [542, 569] on button "Next" at bounding box center [557, 573] width 194 height 48
click at [680, 220] on icon "?" at bounding box center [557, 151] width 295 height 189
click at [985, 479] on icon at bounding box center [965, 426] width 150 height 124
click at [558, 325] on input "f." at bounding box center [557, 321] width 1 height 10
radio input "true"
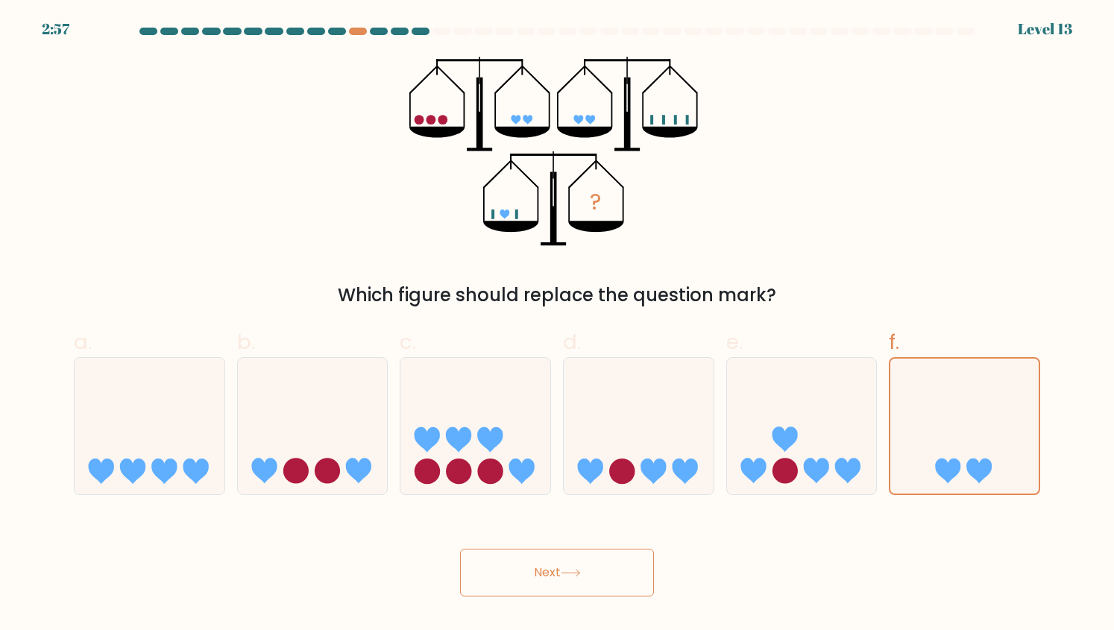
click at [597, 568] on button "Next" at bounding box center [557, 573] width 194 height 48
click at [510, 554] on button "Next" at bounding box center [557, 573] width 194 height 48
click at [598, 567] on button "Next" at bounding box center [557, 573] width 194 height 48
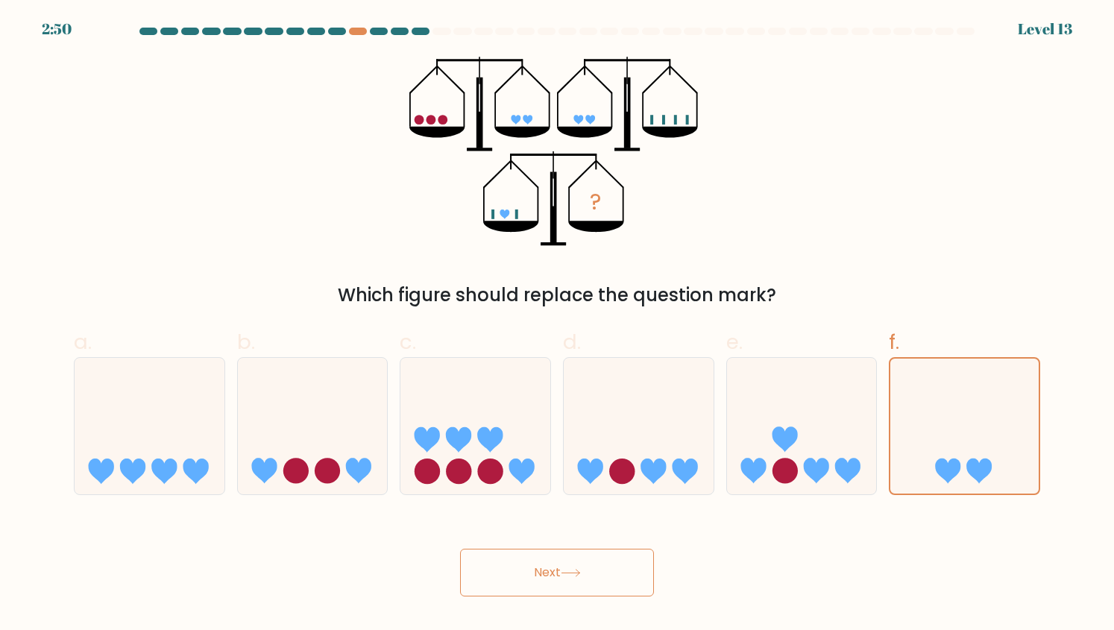
click at [598, 567] on button "Next" at bounding box center [557, 573] width 194 height 48
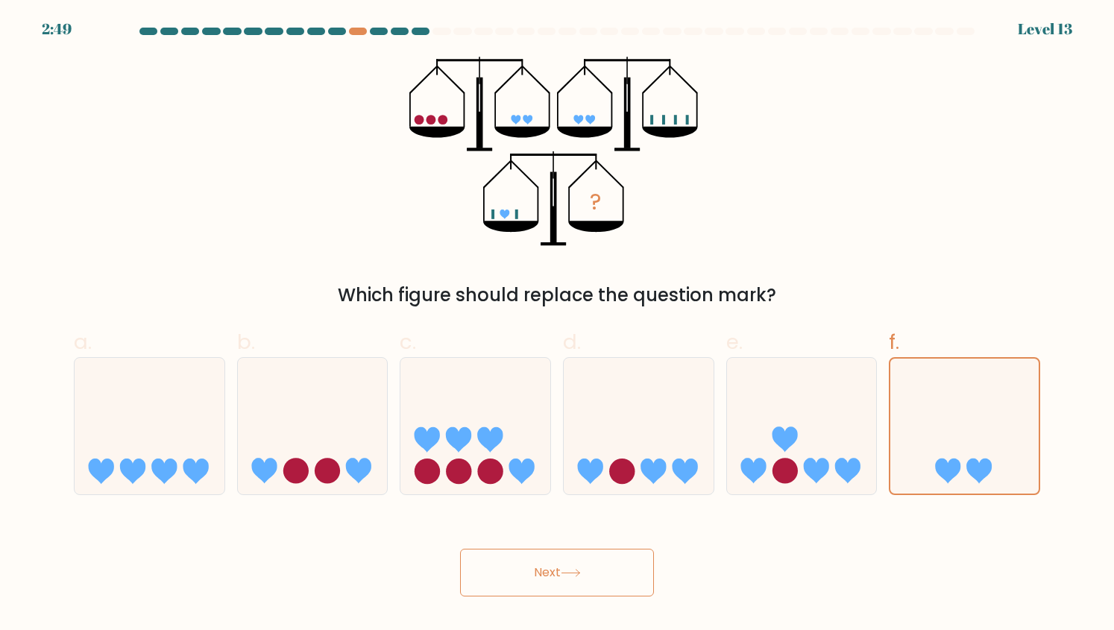
click at [598, 567] on button "Next" at bounding box center [557, 573] width 194 height 48
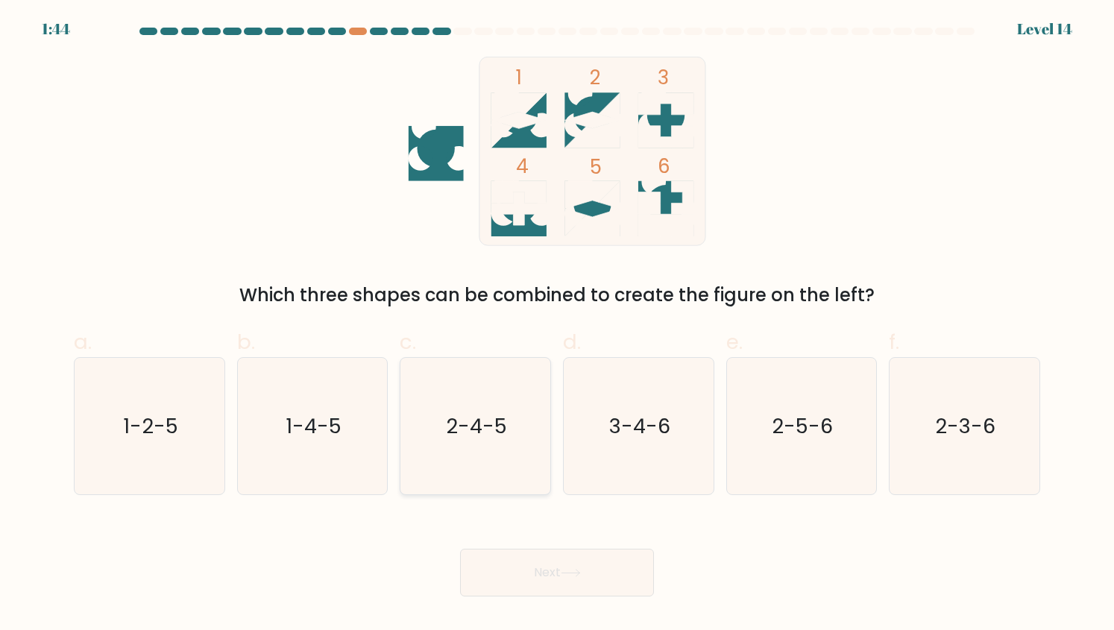
click at [443, 418] on icon "2-4-5" at bounding box center [475, 426] width 137 height 137
click at [557, 325] on input "c. 2-4-5" at bounding box center [557, 321] width 1 height 10
radio input "true"
click at [540, 571] on button "Next" at bounding box center [557, 573] width 194 height 48
click at [773, 454] on icon "2-5-6" at bounding box center [801, 426] width 137 height 137
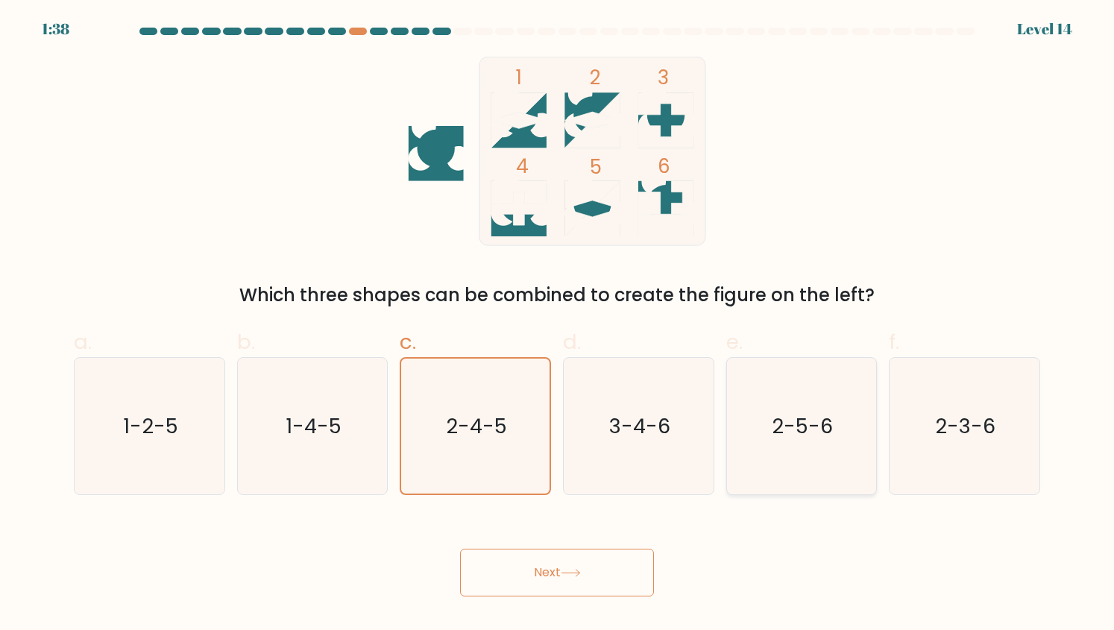
click at [558, 325] on input "e. 2-5-6" at bounding box center [557, 321] width 1 height 10
radio input "true"
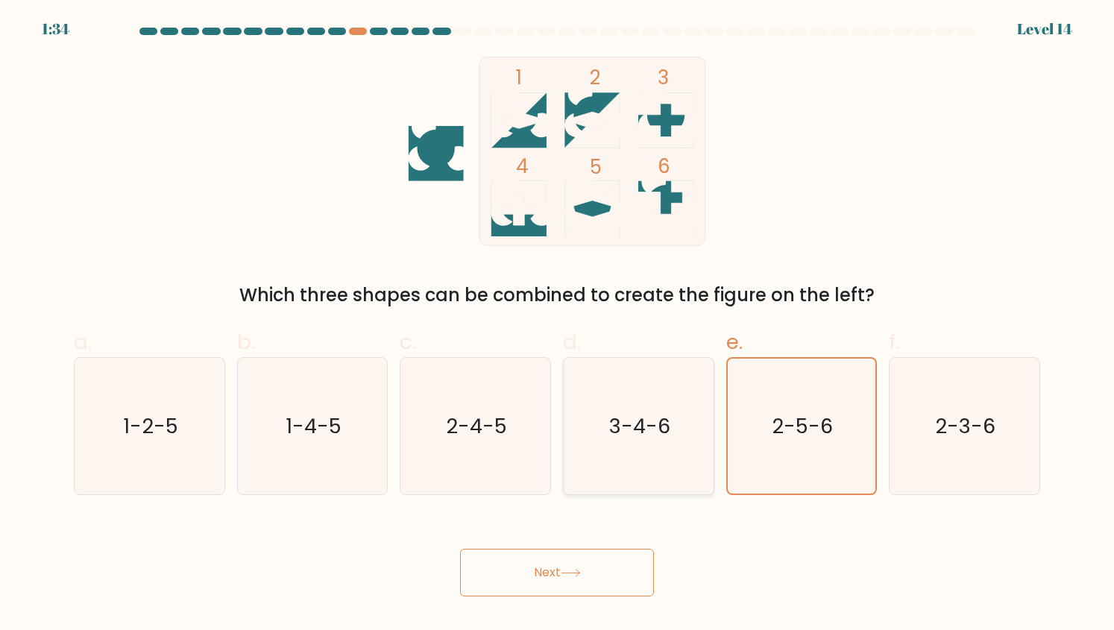
click at [635, 465] on icon "3-4-6" at bounding box center [639, 426] width 137 height 137
click at [558, 325] on input "d. 3-4-6" at bounding box center [557, 321] width 1 height 10
radio input "true"
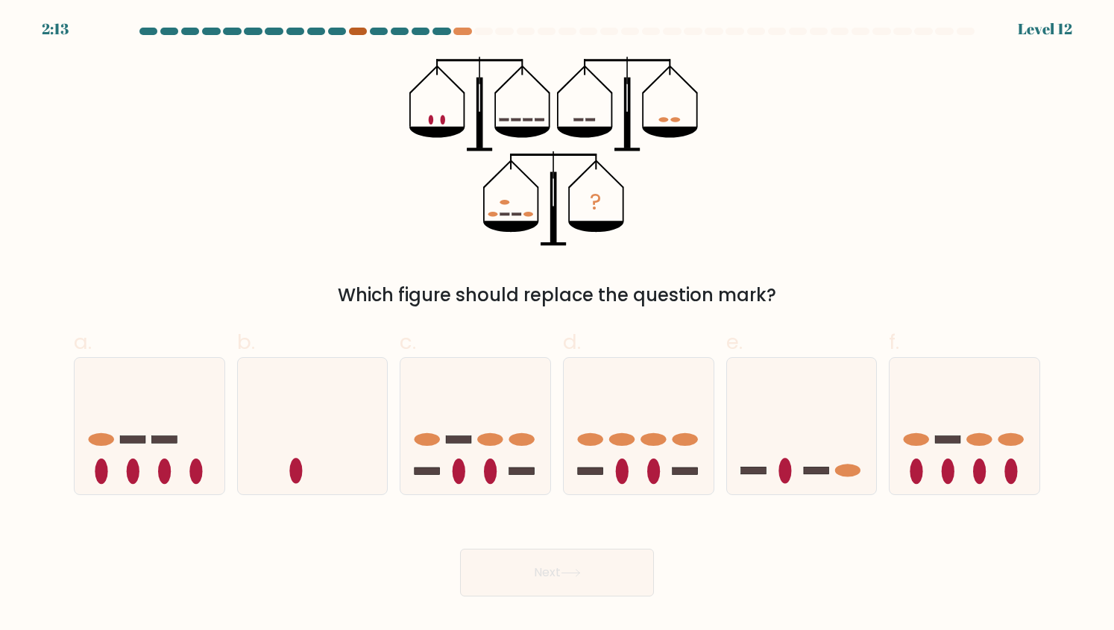
click at [354, 31] on div at bounding box center [358, 31] width 18 height 7
click at [460, 31] on div at bounding box center [463, 31] width 18 height 7
click at [351, 34] on div at bounding box center [358, 31] width 18 height 7
click at [800, 433] on icon at bounding box center [802, 426] width 150 height 124
click at [558, 325] on input "e." at bounding box center [557, 321] width 1 height 10
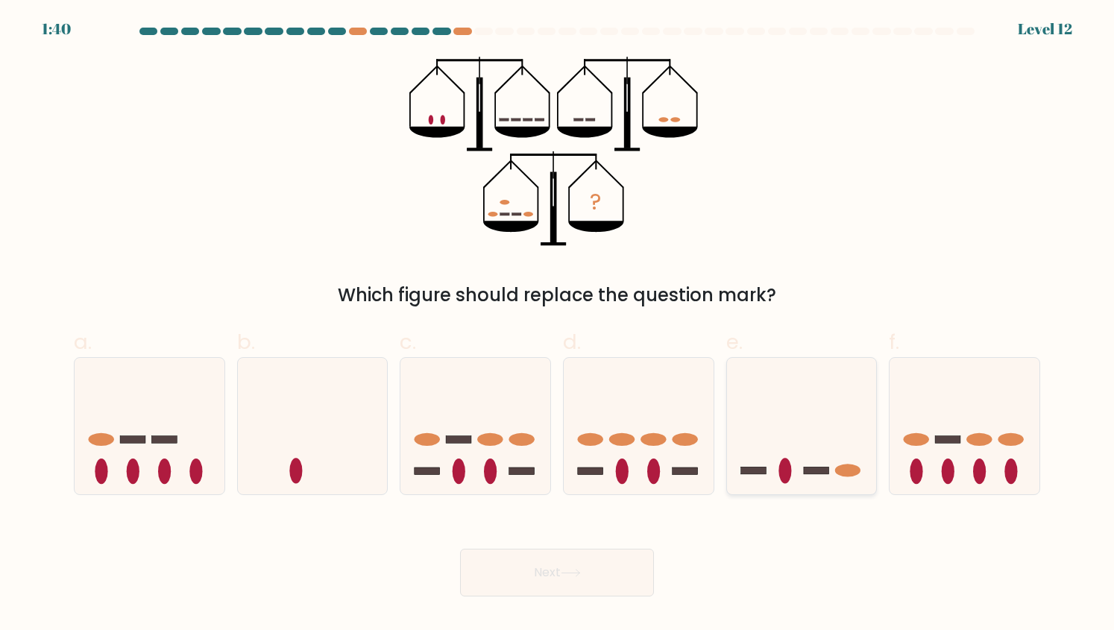
radio input "true"
click at [549, 600] on body "1:17 Level 12" at bounding box center [557, 315] width 1114 height 630
click at [571, 588] on button "Next" at bounding box center [557, 573] width 194 height 48
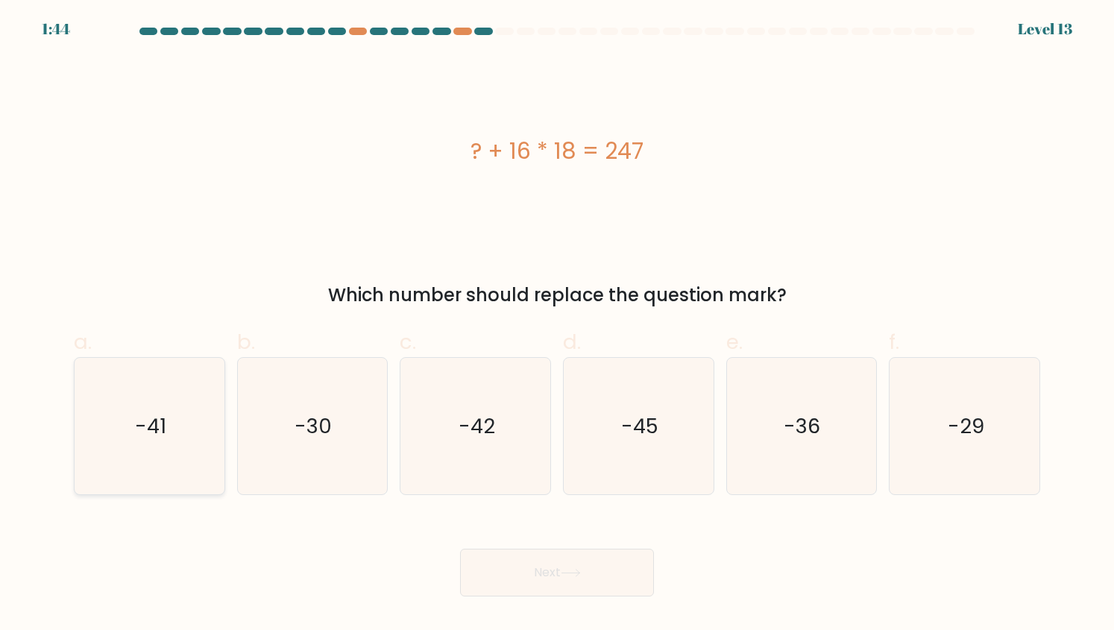
click at [80, 442] on div "-41" at bounding box center [149, 426] width 151 height 138
click at [557, 325] on input "a. -41" at bounding box center [557, 321] width 1 height 10
radio input "true"
click at [550, 581] on button "Next" at bounding box center [557, 573] width 194 height 48
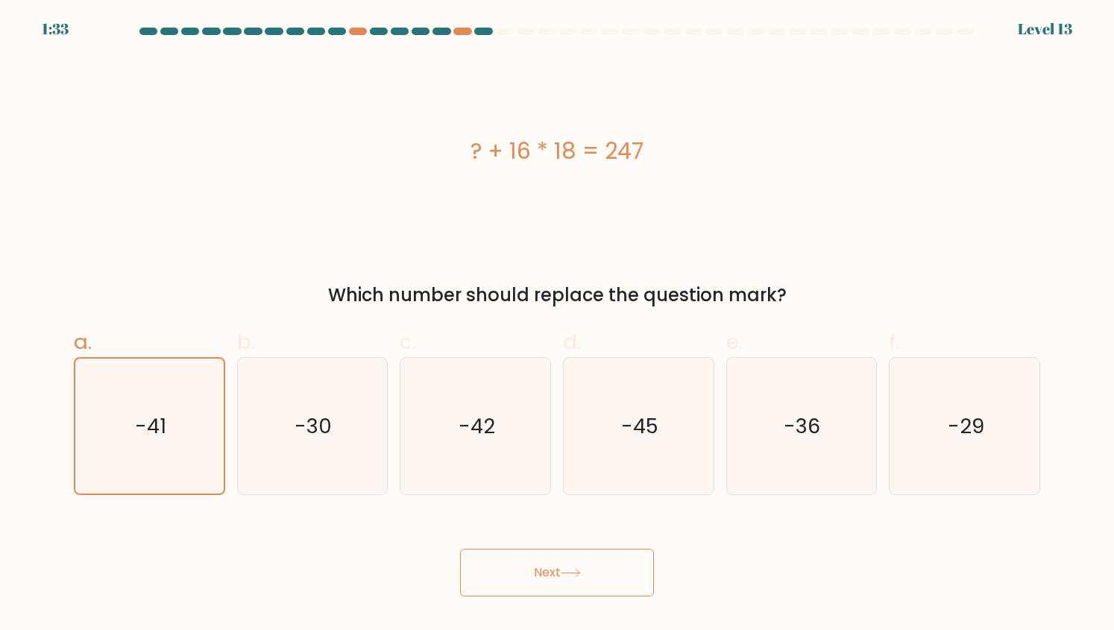
click at [541, 561] on button "Next" at bounding box center [557, 573] width 194 height 48
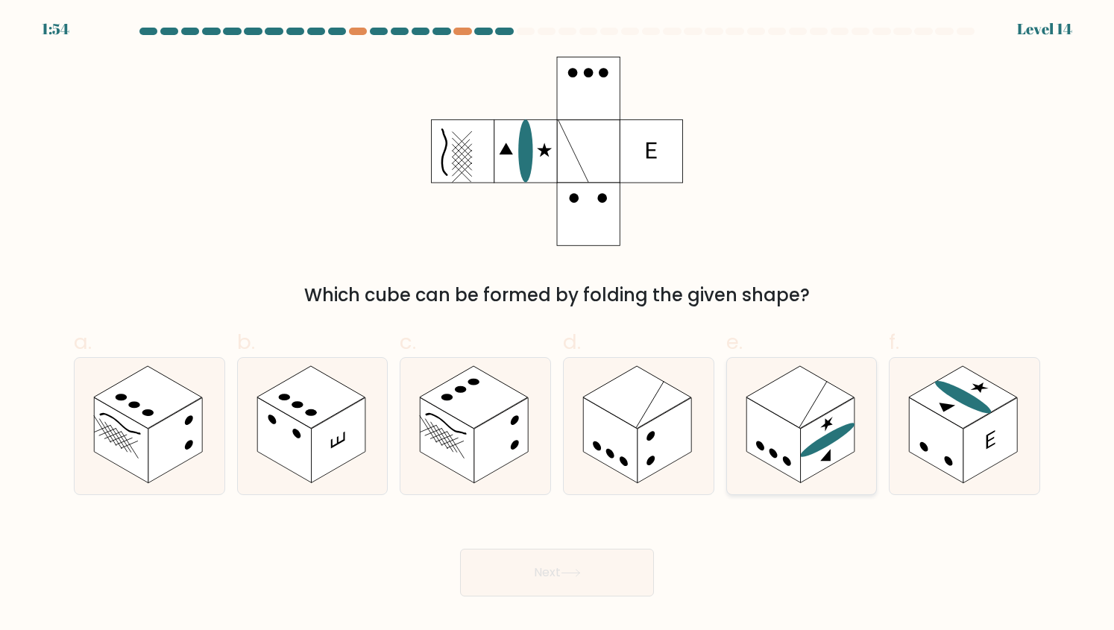
click at [780, 416] on rect at bounding box center [801, 397] width 108 height 63
click at [558, 325] on input "e." at bounding box center [557, 321] width 1 height 10
radio input "true"
click at [561, 559] on button "Next" at bounding box center [557, 573] width 194 height 48
click at [575, 571] on icon at bounding box center [571, 573] width 20 height 8
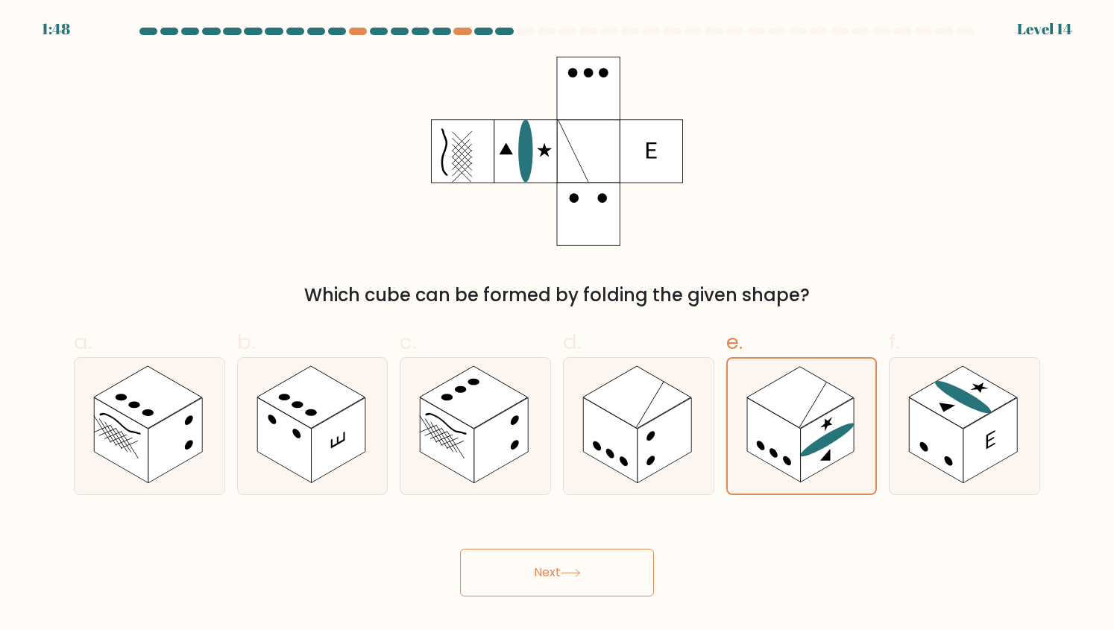
click at [575, 571] on icon at bounding box center [571, 573] width 20 height 8
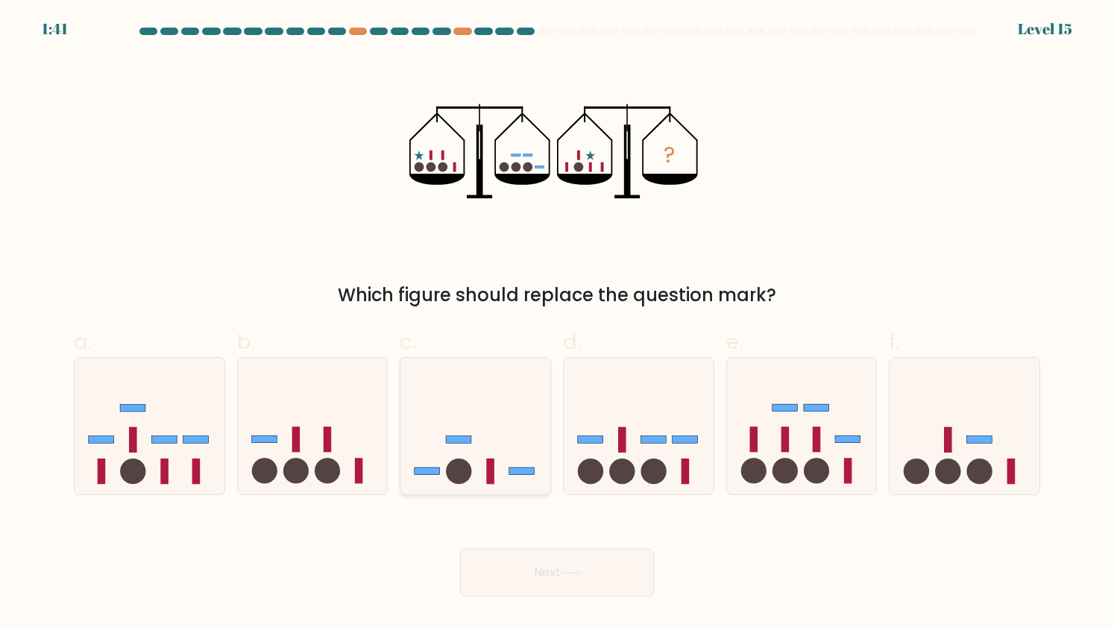
click at [468, 421] on icon at bounding box center [476, 426] width 150 height 124
click at [557, 325] on input "c." at bounding box center [557, 321] width 1 height 10
radio input "true"
click at [596, 562] on button "Next" at bounding box center [557, 573] width 194 height 48
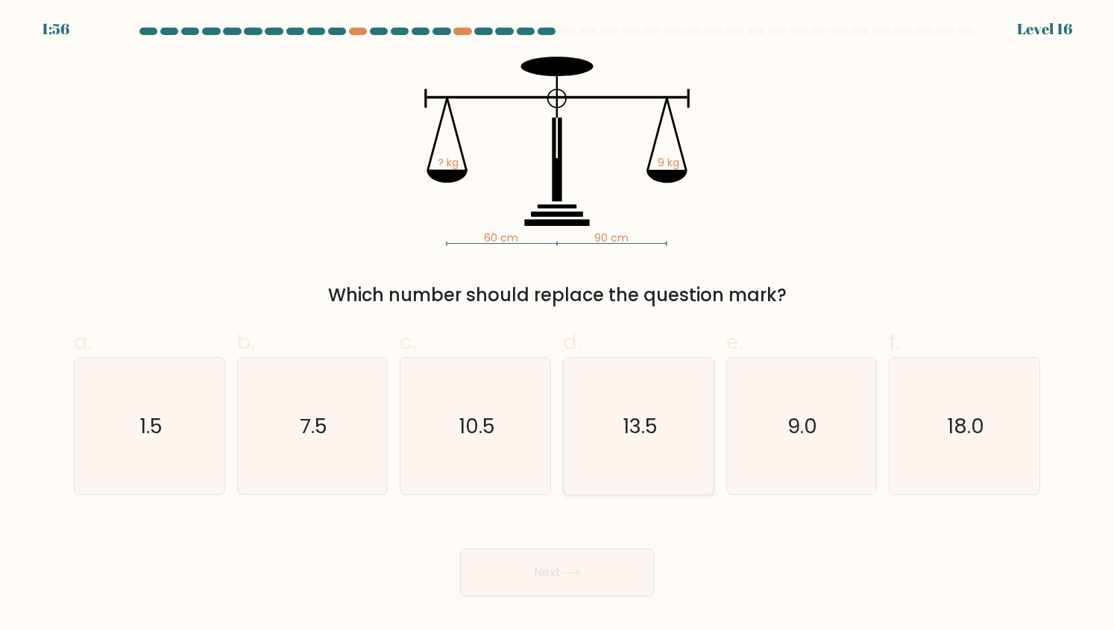
click at [662, 411] on icon "13.5" at bounding box center [639, 426] width 137 height 137
click at [558, 325] on input "d. 13.5" at bounding box center [557, 321] width 1 height 10
radio input "true"
click at [560, 560] on button "Next" at bounding box center [557, 573] width 194 height 48
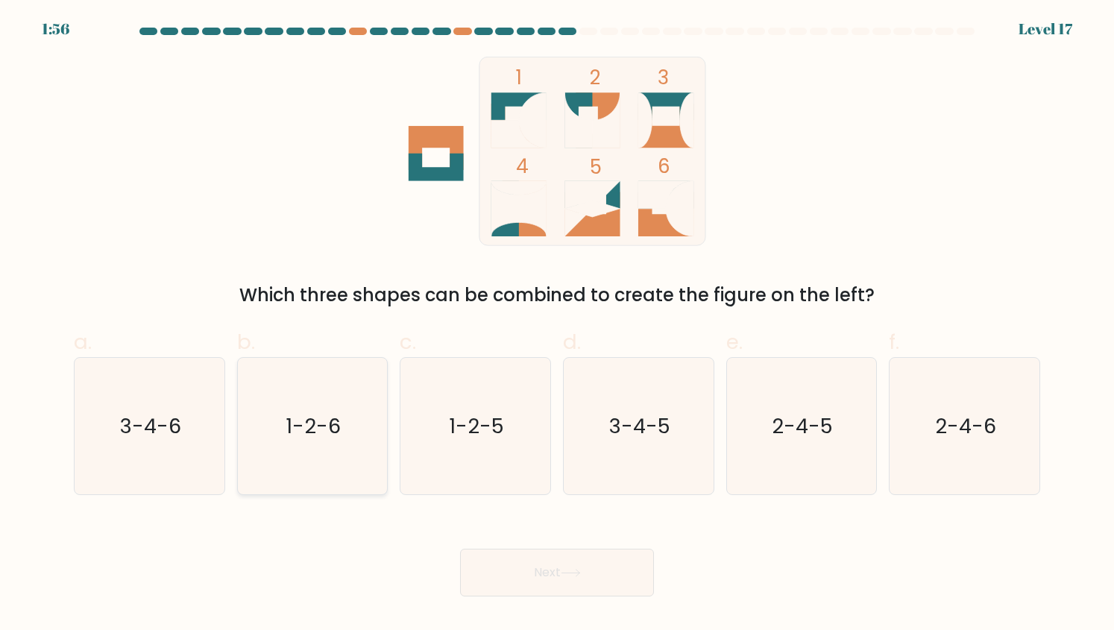
click at [355, 453] on icon "1-2-6" at bounding box center [312, 426] width 137 height 137
click at [557, 325] on input "b. 1-2-6" at bounding box center [557, 321] width 1 height 10
radio input "true"
click at [542, 574] on button "Next" at bounding box center [557, 573] width 194 height 48
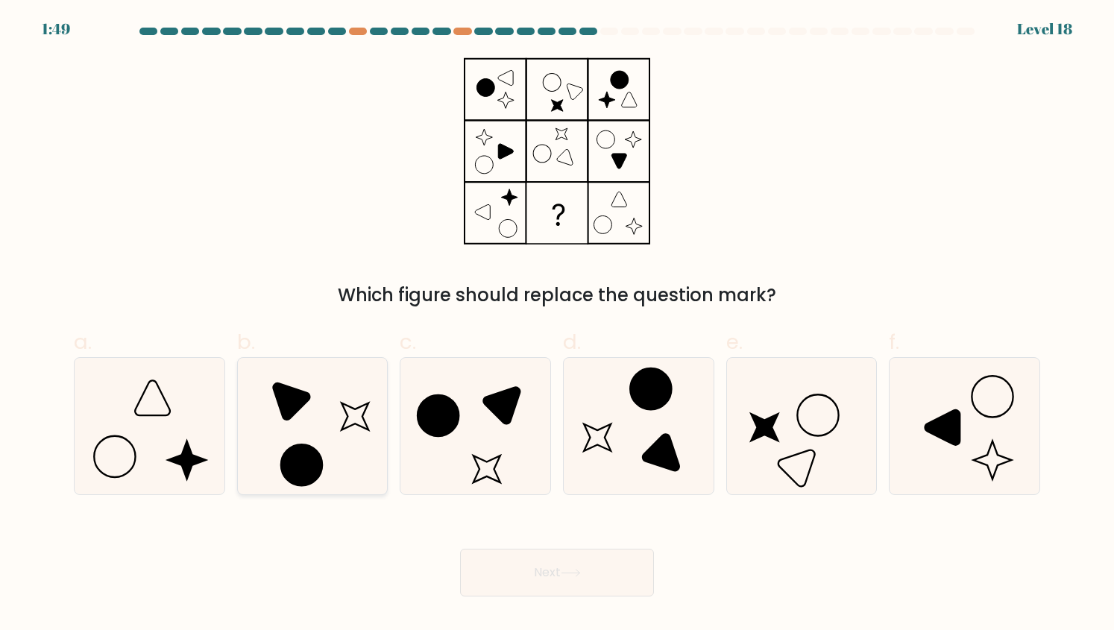
click at [325, 408] on icon at bounding box center [312, 426] width 137 height 137
click at [557, 325] on input "b." at bounding box center [557, 321] width 1 height 10
radio input "true"
click at [600, 574] on button "Next" at bounding box center [557, 573] width 194 height 48
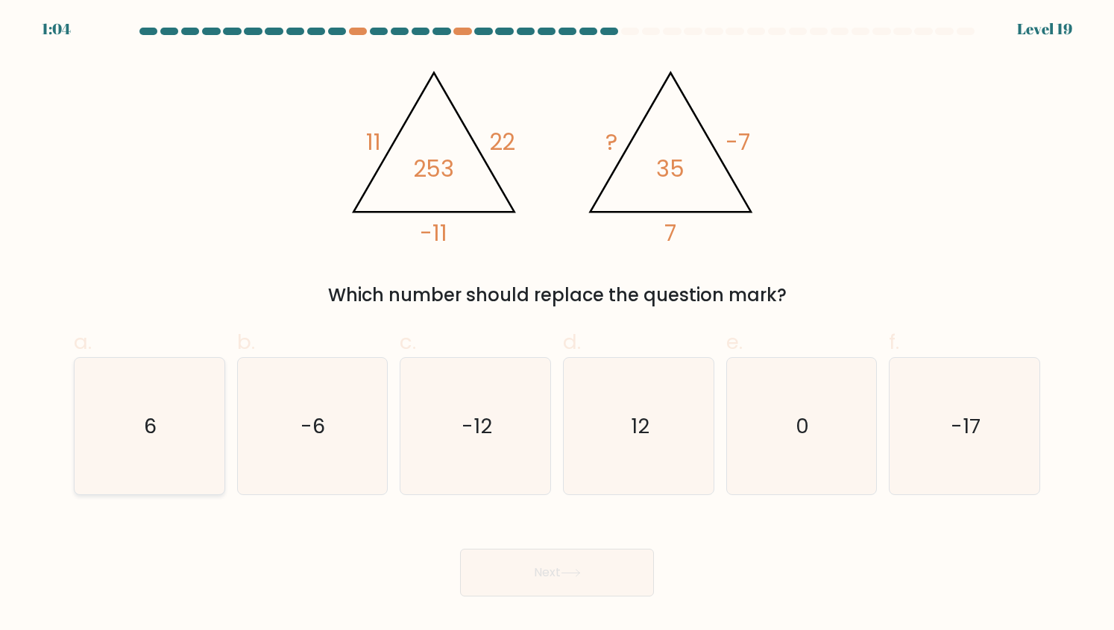
click at [154, 398] on icon "6" at bounding box center [149, 426] width 137 height 137
click at [557, 325] on input "a. 6" at bounding box center [557, 321] width 1 height 10
radio input "true"
click at [359, 418] on icon "-6" at bounding box center [312, 426] width 137 height 137
click at [557, 325] on input "b. -6" at bounding box center [557, 321] width 1 height 10
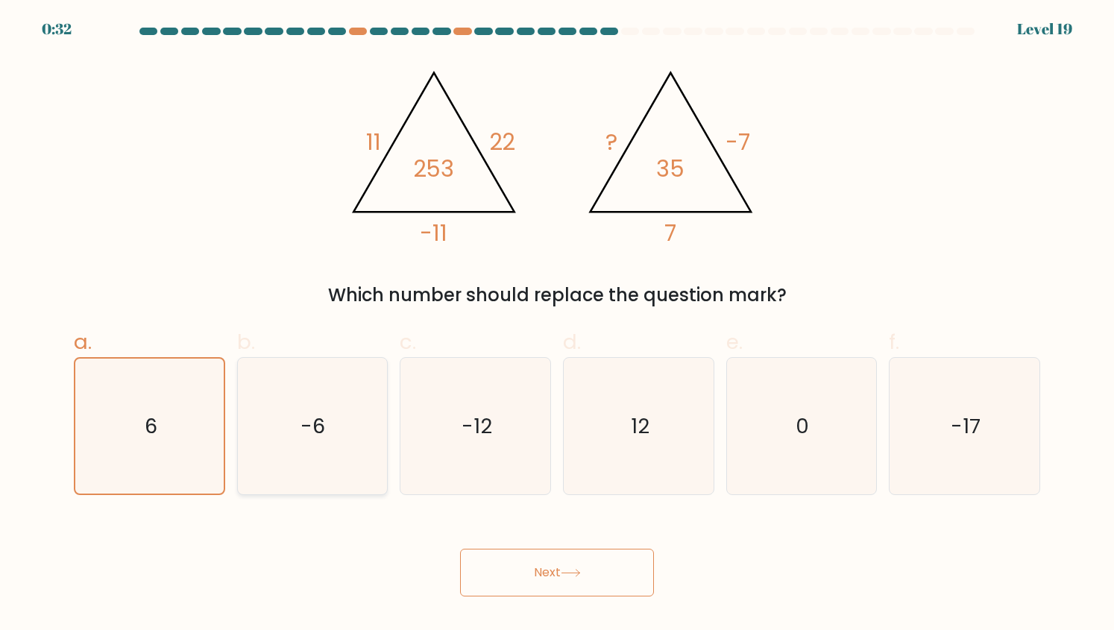
radio input "true"
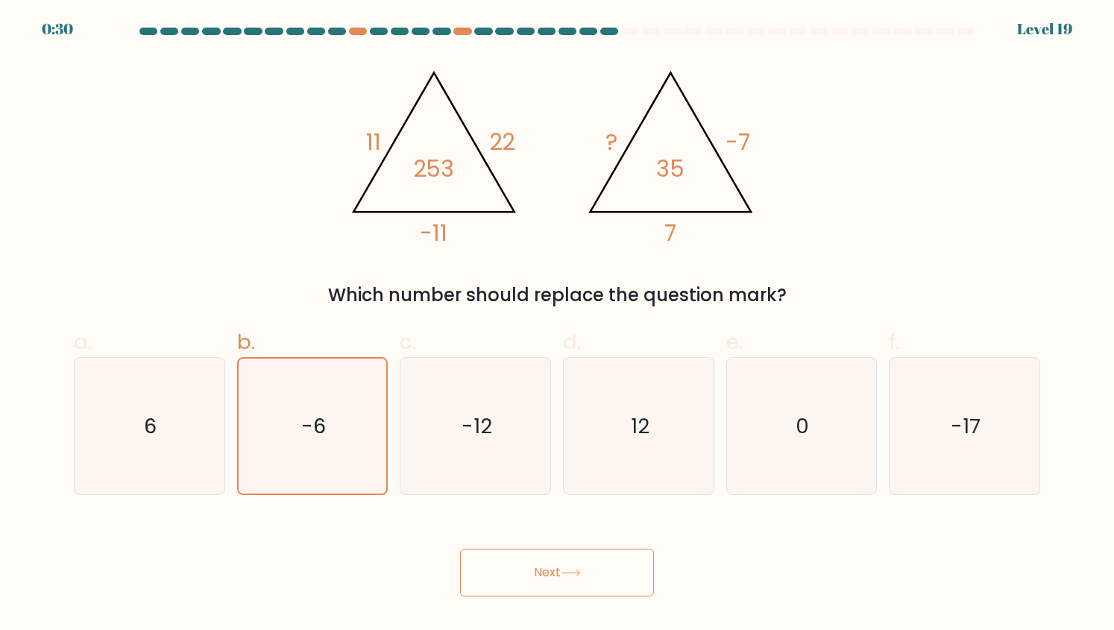
click at [533, 572] on button "Next" at bounding box center [557, 573] width 194 height 48
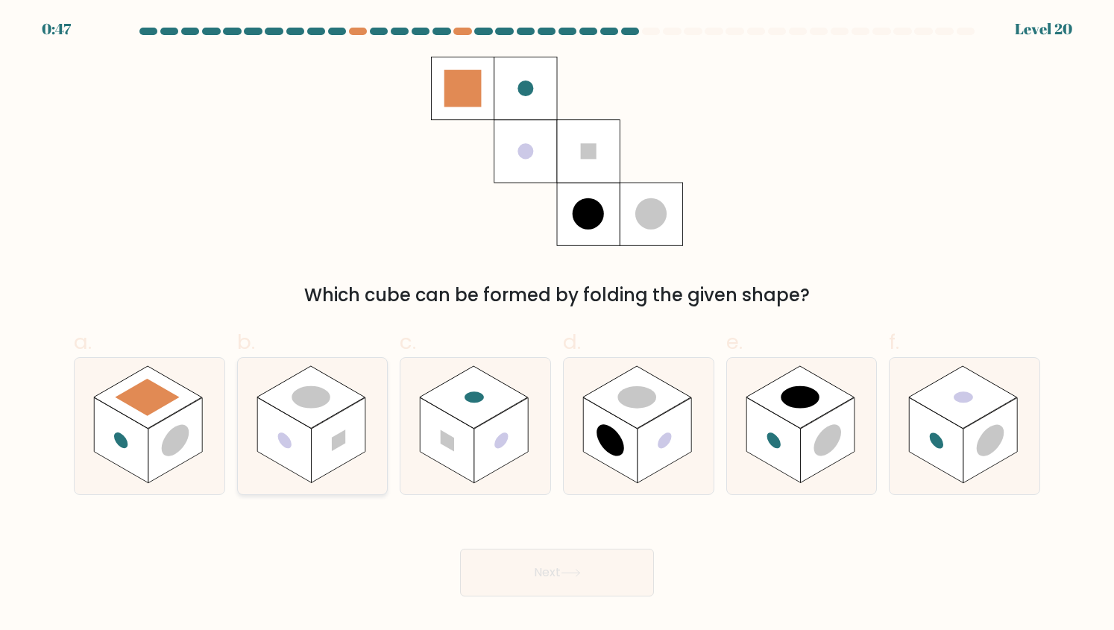
click at [336, 458] on rect at bounding box center [339, 440] width 54 height 85
click at [557, 325] on input "b." at bounding box center [557, 321] width 1 height 10
radio input "true"
click at [521, 447] on rect at bounding box center [501, 440] width 54 height 85
click at [557, 325] on input "c." at bounding box center [557, 321] width 1 height 10
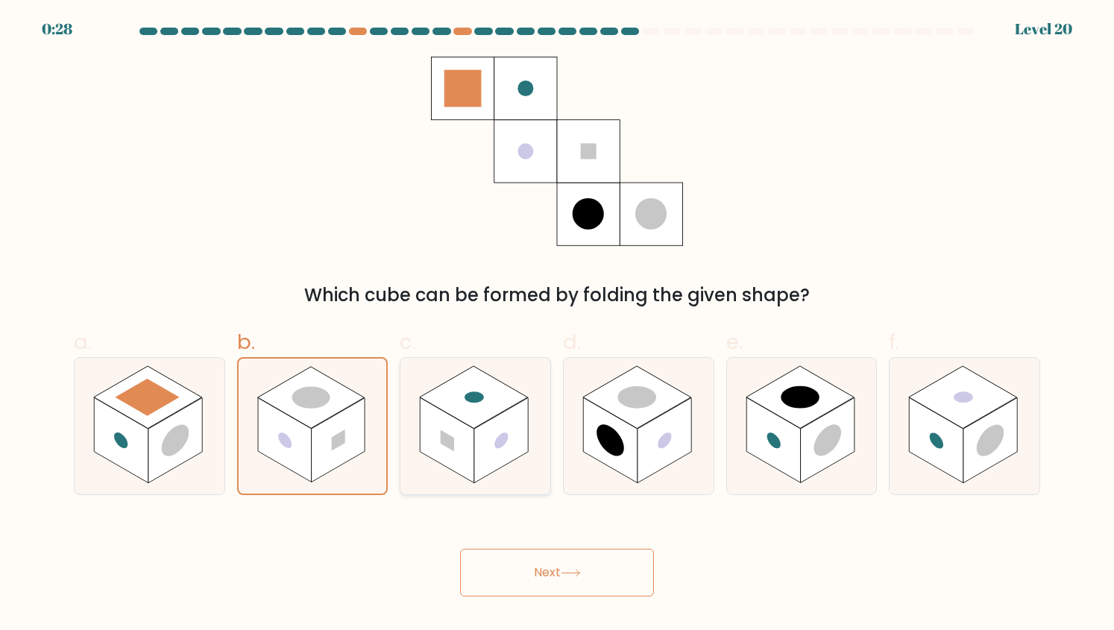
radio input "true"
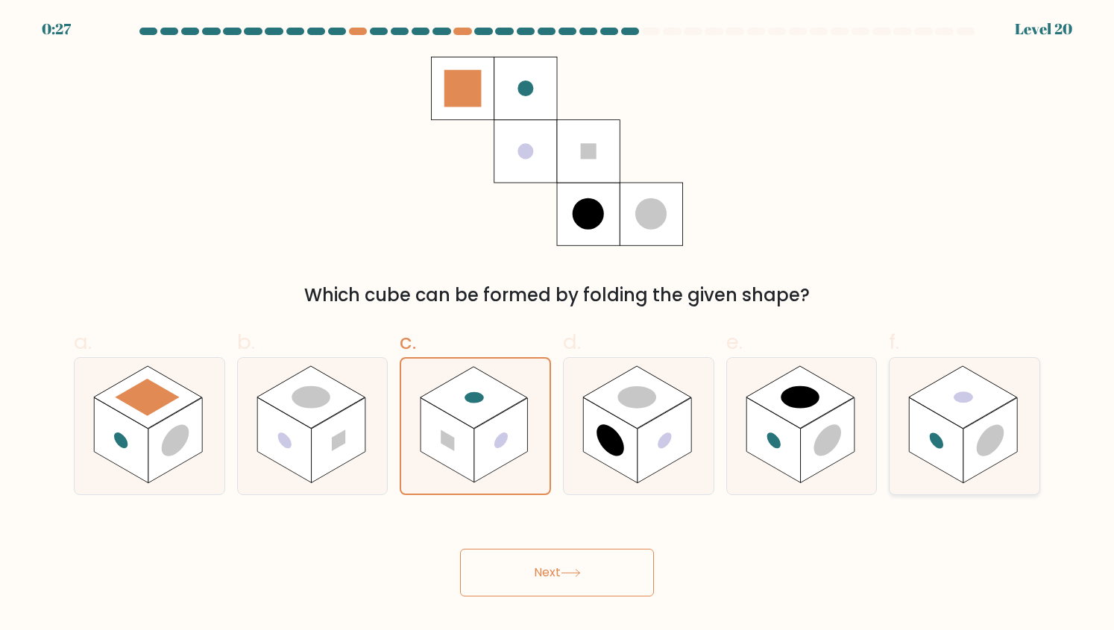
click at [968, 436] on rect at bounding box center [991, 440] width 54 height 85
click at [558, 325] on input "f." at bounding box center [557, 321] width 1 height 10
radio input "true"
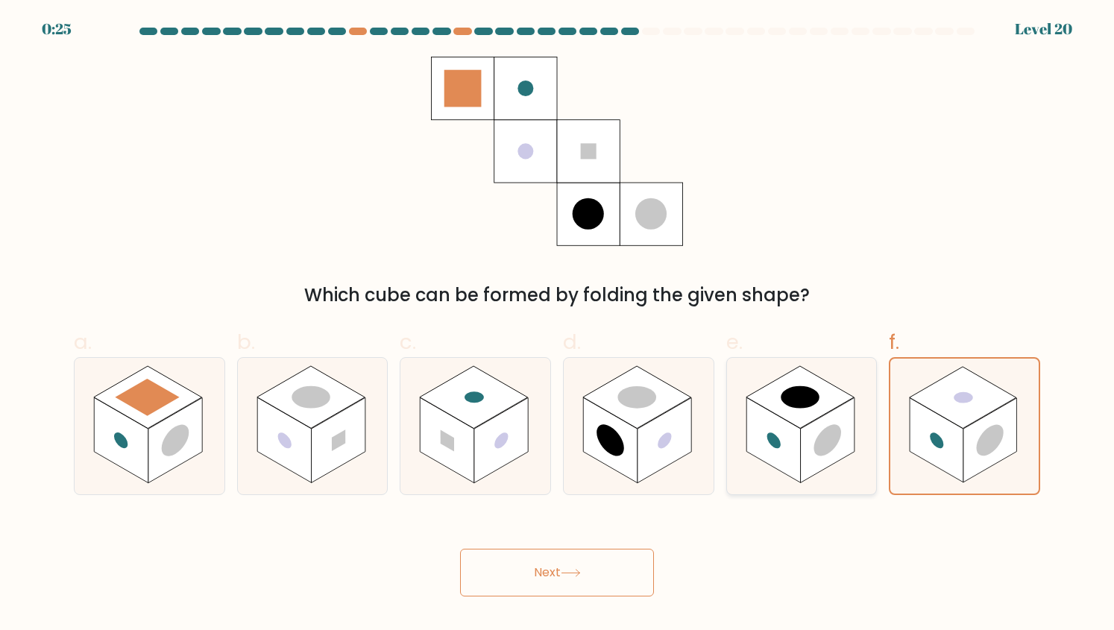
click at [814, 468] on rect at bounding box center [827, 440] width 54 height 85
click at [558, 325] on input "e." at bounding box center [557, 321] width 1 height 10
radio input "true"
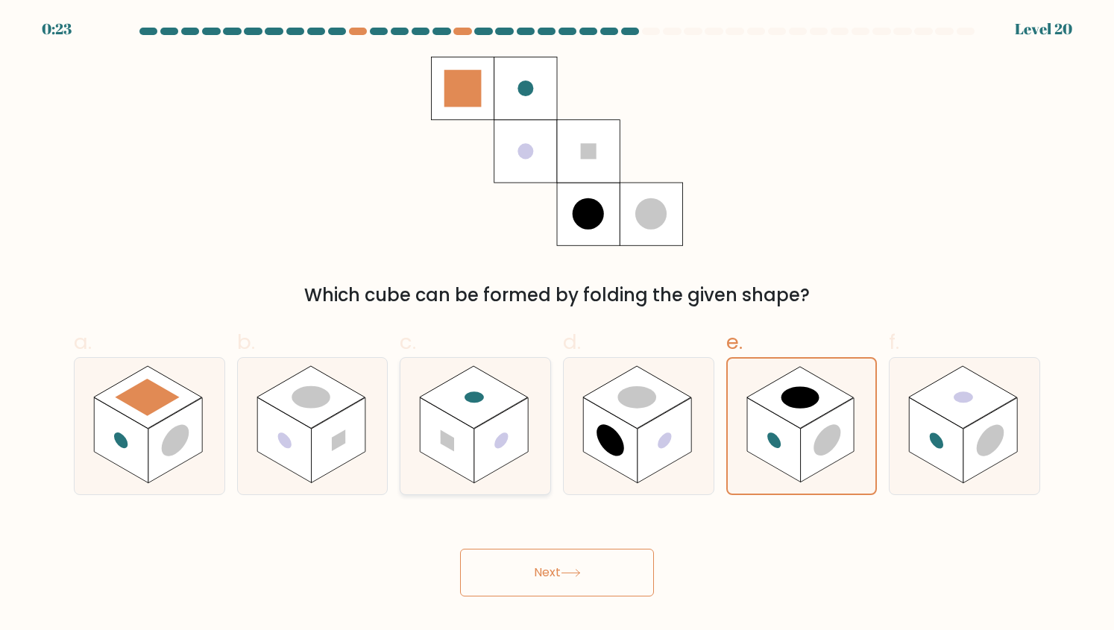
click at [495, 448] on rect at bounding box center [501, 440] width 54 height 85
click at [557, 325] on input "c." at bounding box center [557, 321] width 1 height 10
radio input "true"
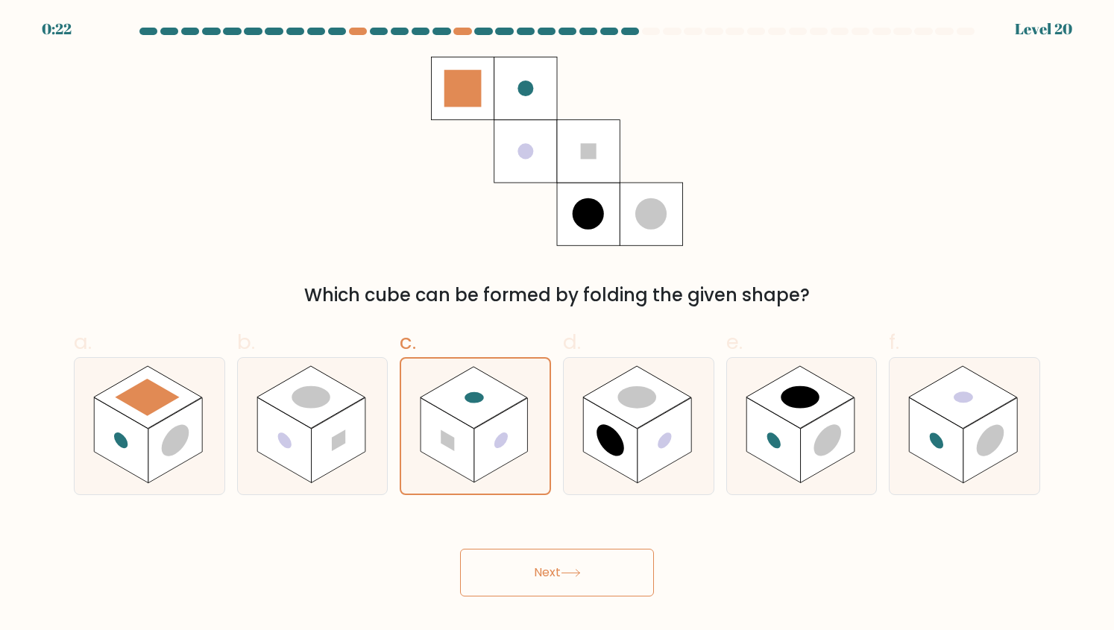
click at [498, 567] on button "Next" at bounding box center [557, 573] width 194 height 48
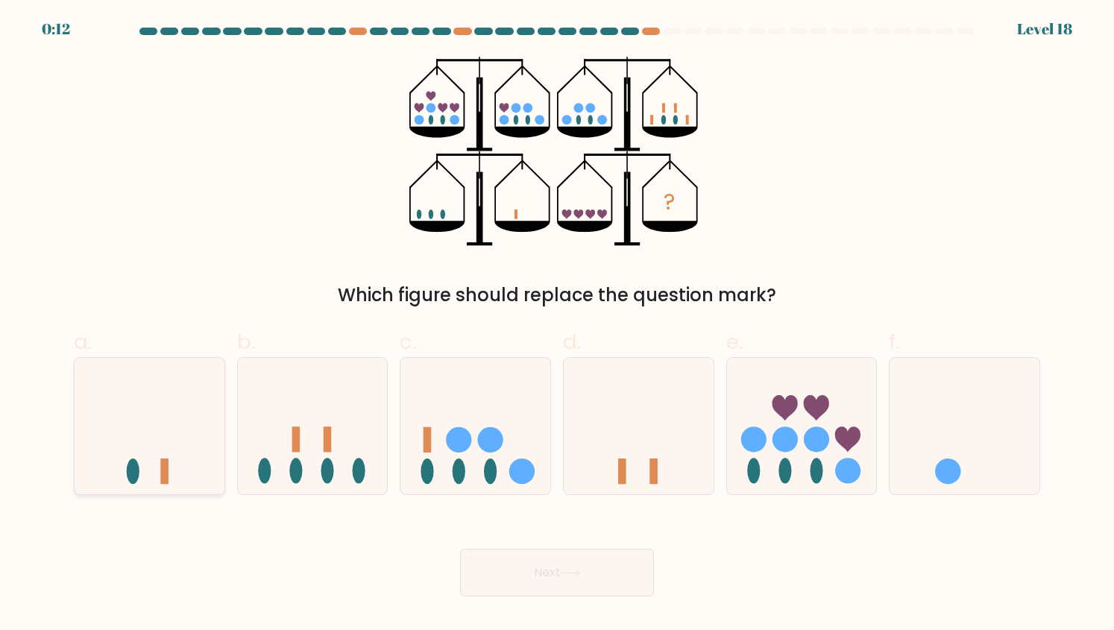
click at [155, 444] on icon at bounding box center [150, 426] width 150 height 124
click at [557, 325] on input "a." at bounding box center [557, 321] width 1 height 10
radio input "true"
click at [540, 572] on button "Next" at bounding box center [557, 573] width 194 height 48
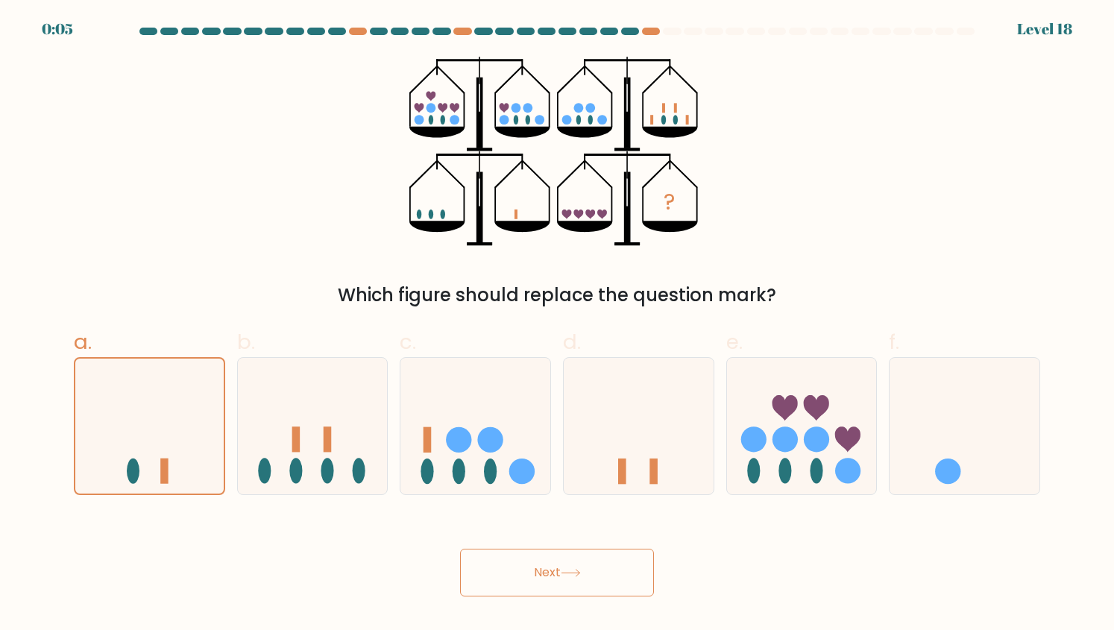
click at [540, 572] on button "Next" at bounding box center [557, 573] width 194 height 48
click at [551, 565] on button "Next" at bounding box center [557, 573] width 194 height 48
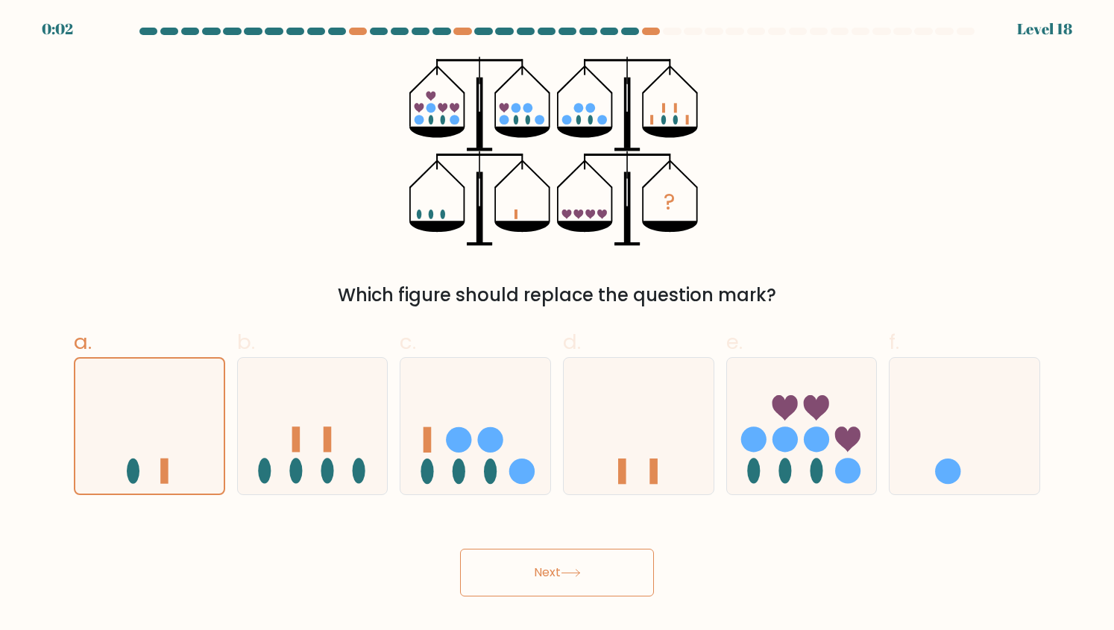
click at [551, 565] on button "Next" at bounding box center [557, 573] width 194 height 48
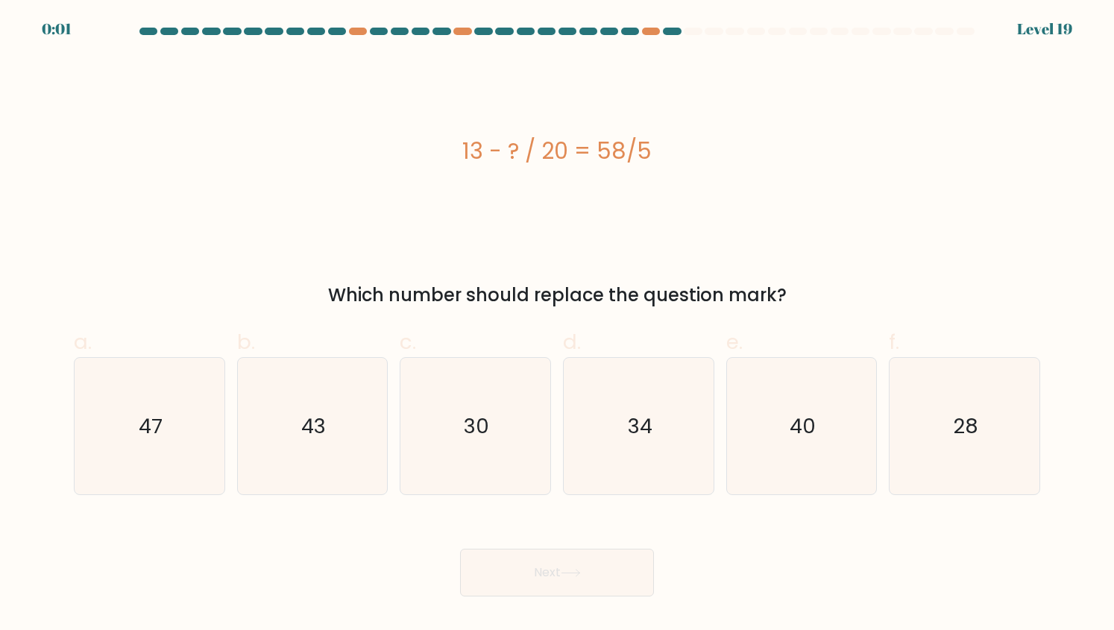
click at [551, 565] on button "Next" at bounding box center [557, 573] width 194 height 48
click at [940, 420] on icon "28" at bounding box center [965, 426] width 137 height 137
click at [558, 325] on input "f. 28" at bounding box center [557, 321] width 1 height 10
radio input "true"
click at [589, 575] on div "Next" at bounding box center [557, 555] width 985 height 84
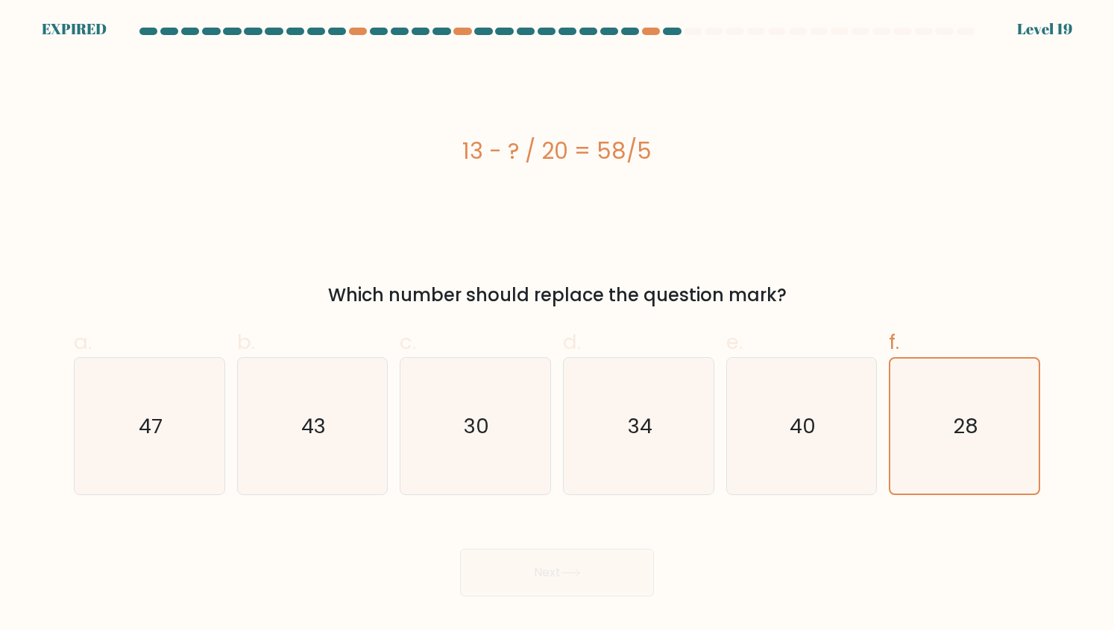
click at [500, 564] on div "Next" at bounding box center [557, 555] width 985 height 84
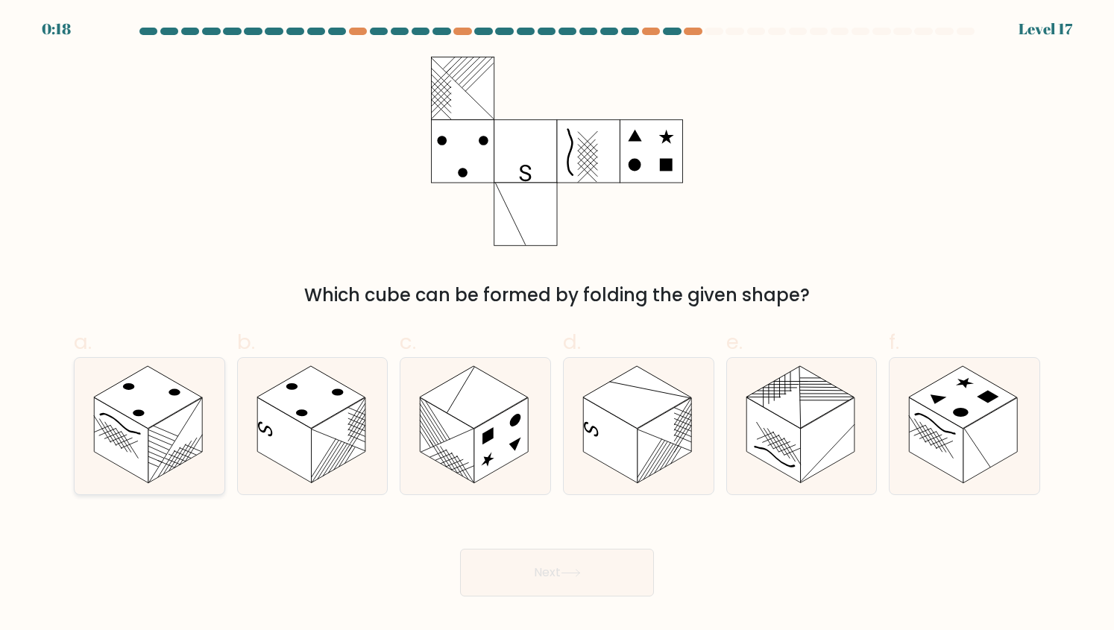
click at [143, 449] on rect at bounding box center [121, 440] width 54 height 85
click at [557, 325] on input "a." at bounding box center [557, 321] width 1 height 10
radio input "true"
click at [552, 568] on button "Next" at bounding box center [557, 573] width 194 height 48
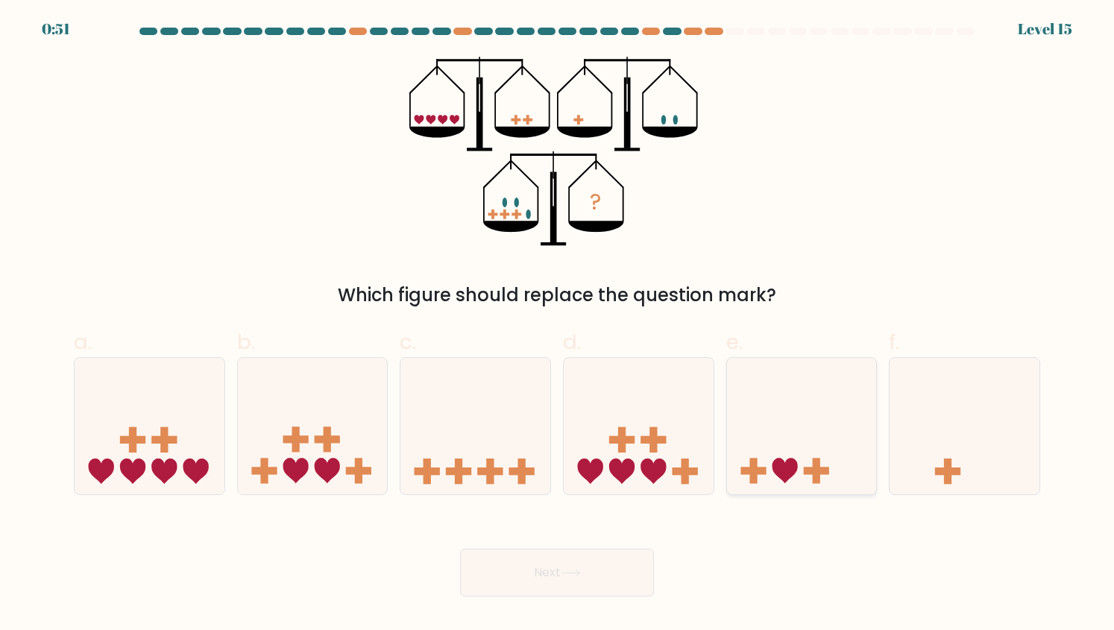
click at [791, 436] on icon at bounding box center [802, 426] width 150 height 124
click at [558, 325] on input "e." at bounding box center [557, 321] width 1 height 10
radio input "true"
click at [543, 576] on button "Next" at bounding box center [557, 573] width 194 height 48
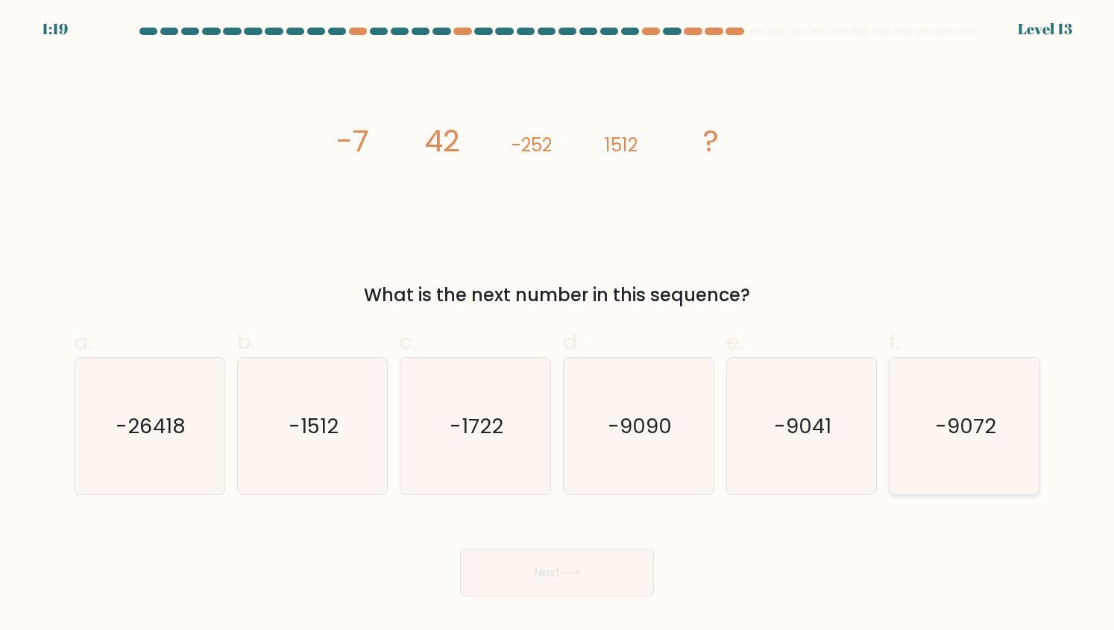
click at [937, 421] on text "-9072" at bounding box center [965, 426] width 61 height 29
click at [558, 325] on input "f. -9072" at bounding box center [557, 321] width 1 height 10
radio input "true"
click at [592, 584] on button "Next" at bounding box center [557, 573] width 194 height 48
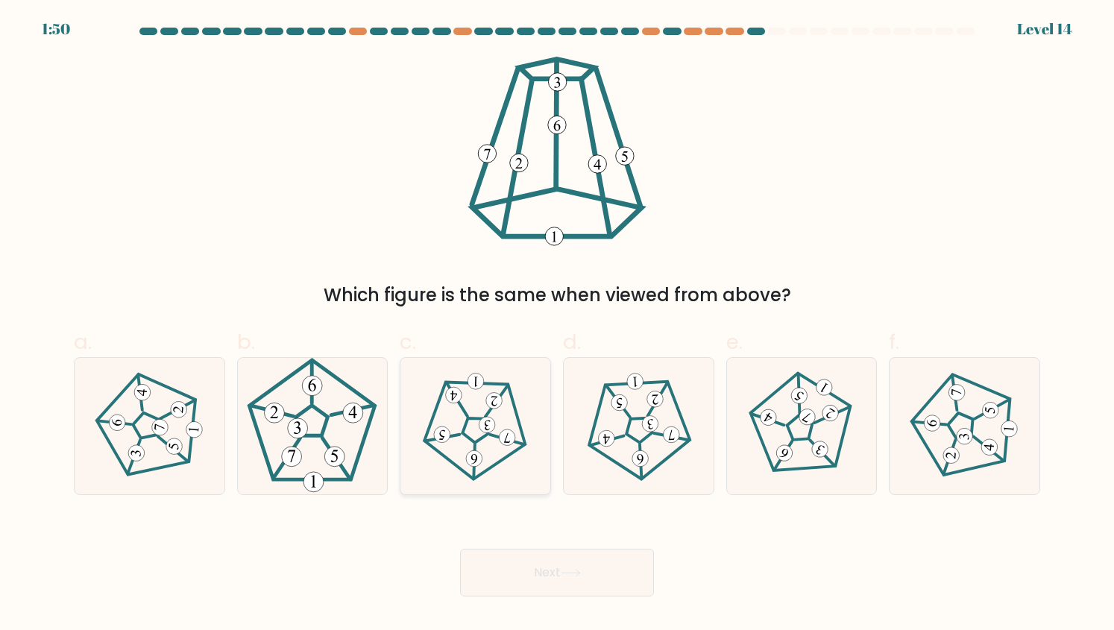
click at [488, 430] on 539 at bounding box center [487, 425] width 16 height 16
click at [557, 325] on input "c." at bounding box center [557, 321] width 1 height 10
radio input "true"
click at [530, 567] on button "Next" at bounding box center [557, 573] width 194 height 48
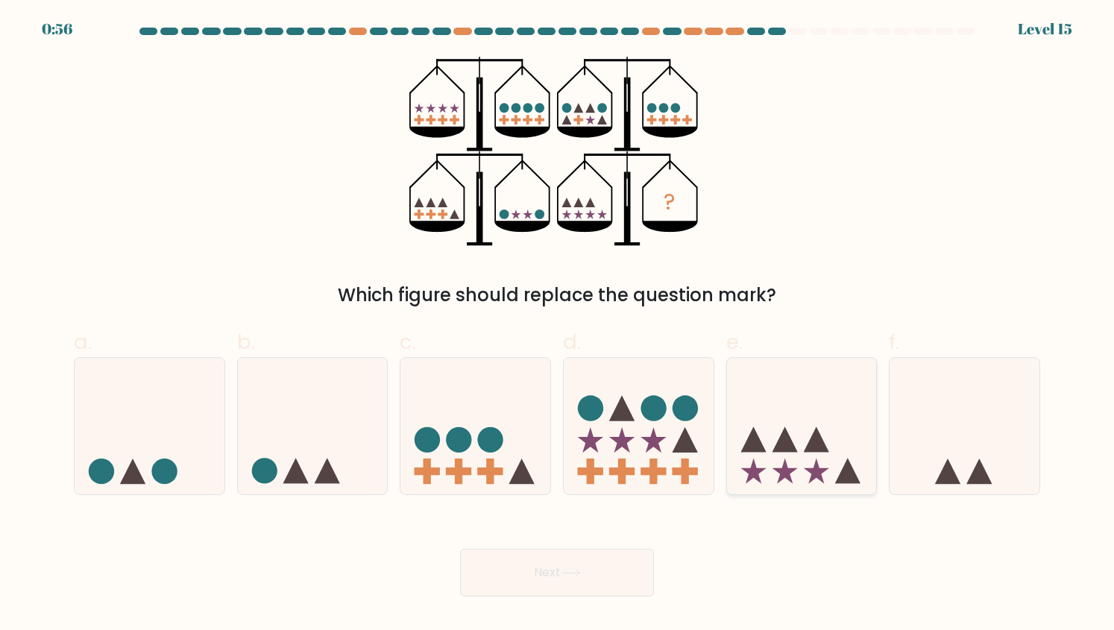
click at [791, 424] on icon at bounding box center [802, 426] width 150 height 124
click at [558, 325] on input "e." at bounding box center [557, 321] width 1 height 10
radio input "true"
click at [364, 457] on icon at bounding box center [313, 426] width 150 height 124
click at [557, 325] on input "b." at bounding box center [557, 321] width 1 height 10
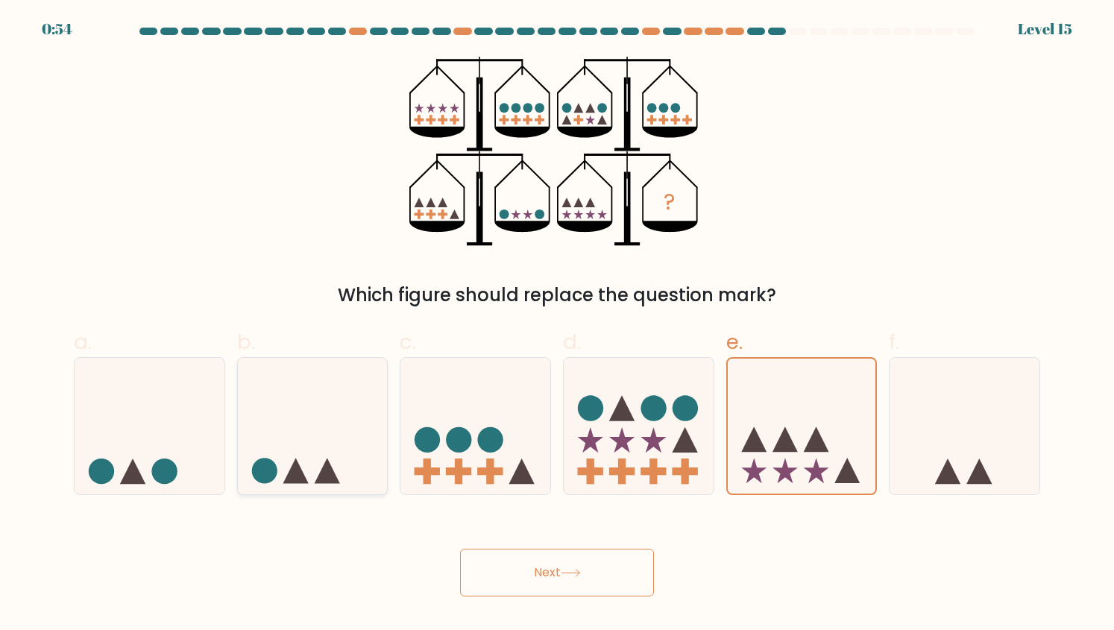
radio input "true"
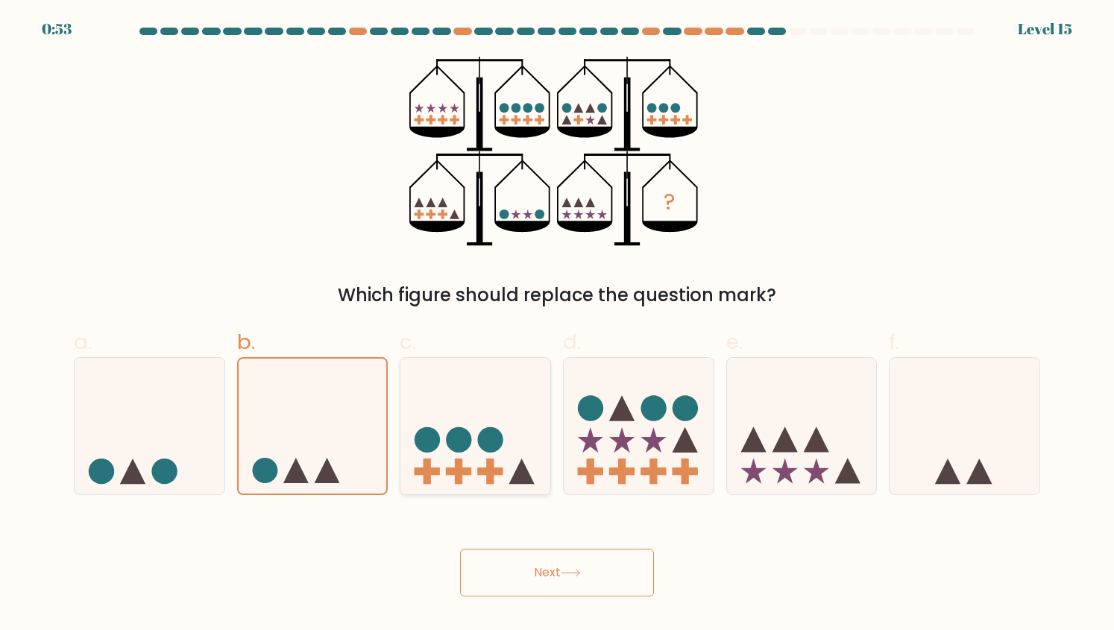
click at [489, 451] on circle at bounding box center [490, 439] width 25 height 25
click at [557, 325] on input "c." at bounding box center [557, 321] width 1 height 10
radio input "true"
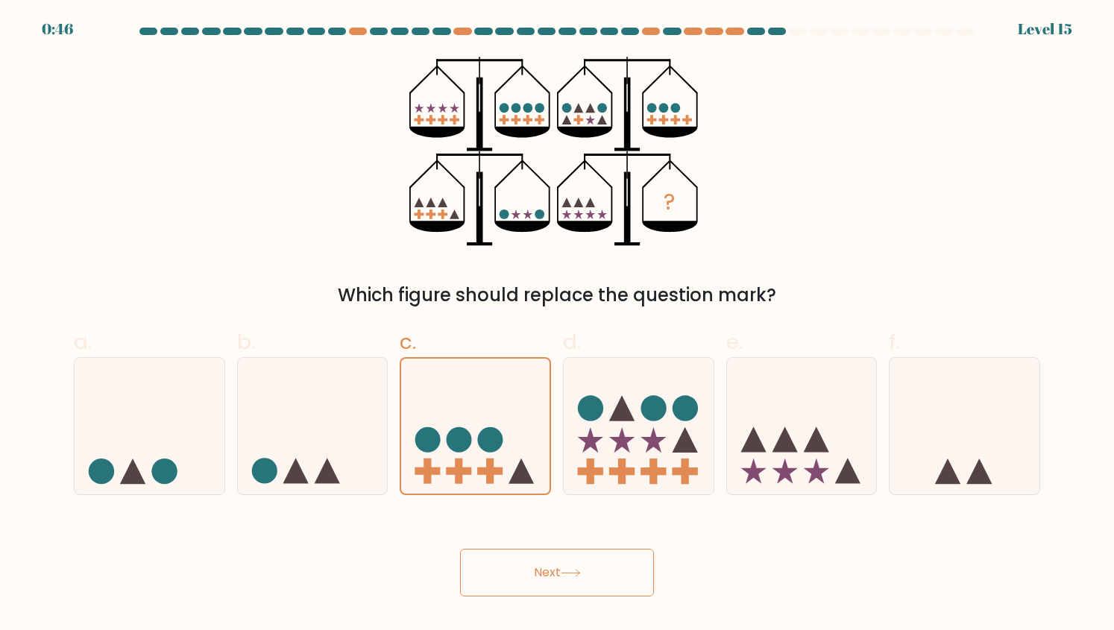
click at [562, 586] on button "Next" at bounding box center [557, 573] width 194 height 48
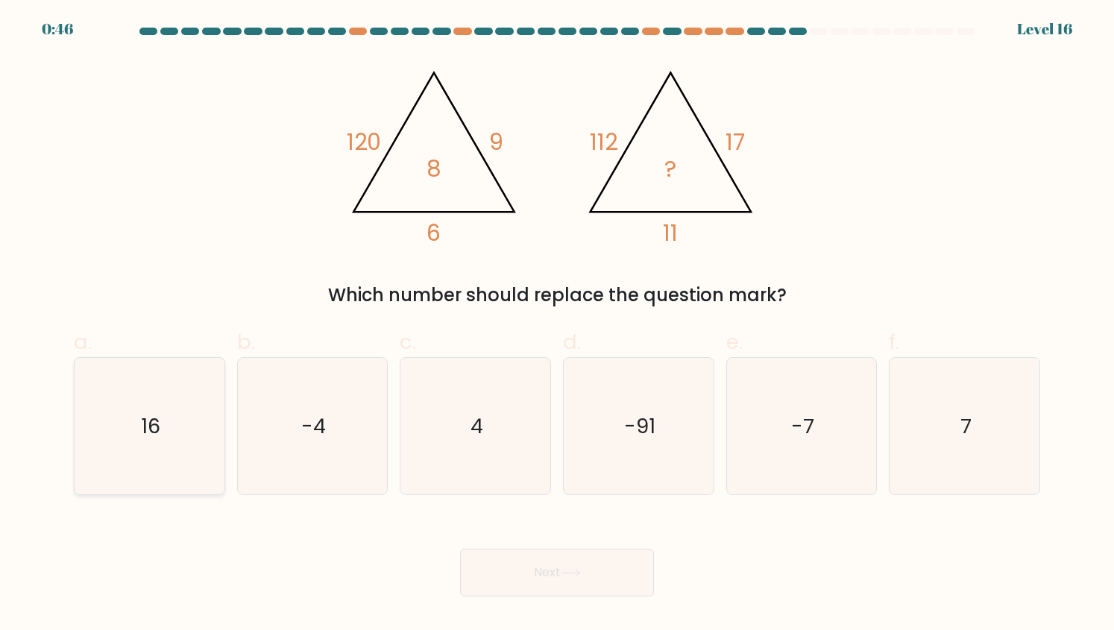
click at [218, 408] on icon "16" at bounding box center [149, 426] width 137 height 137
click at [557, 325] on input "a. 16" at bounding box center [557, 321] width 1 height 10
radio input "true"
click at [987, 454] on icon "7" at bounding box center [965, 426] width 137 height 137
click at [558, 325] on input "f. 7" at bounding box center [557, 321] width 1 height 10
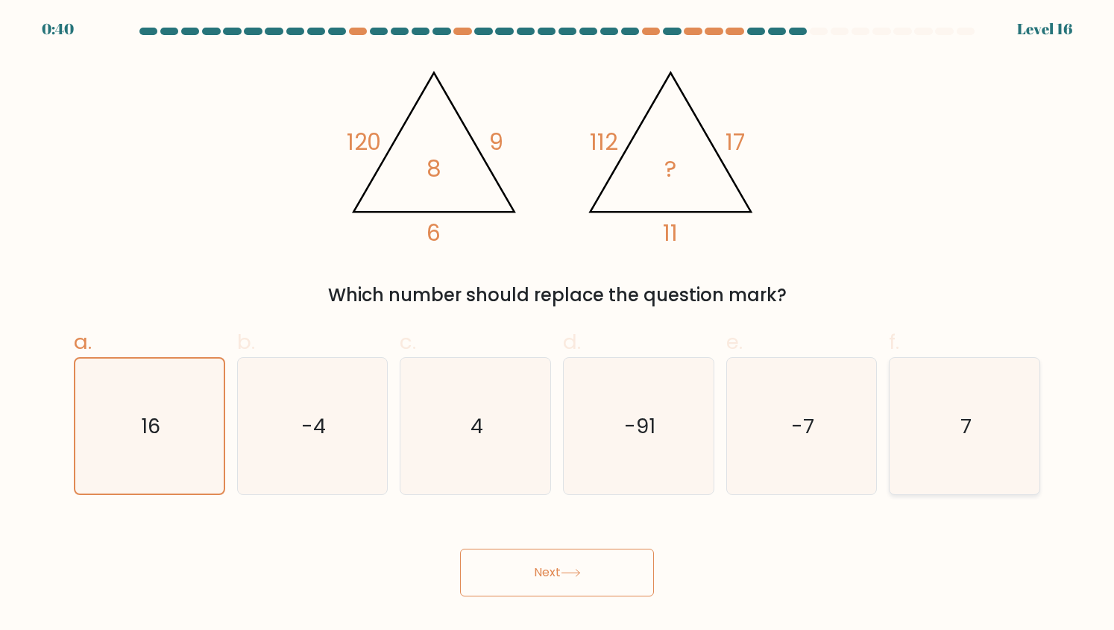
radio input "true"
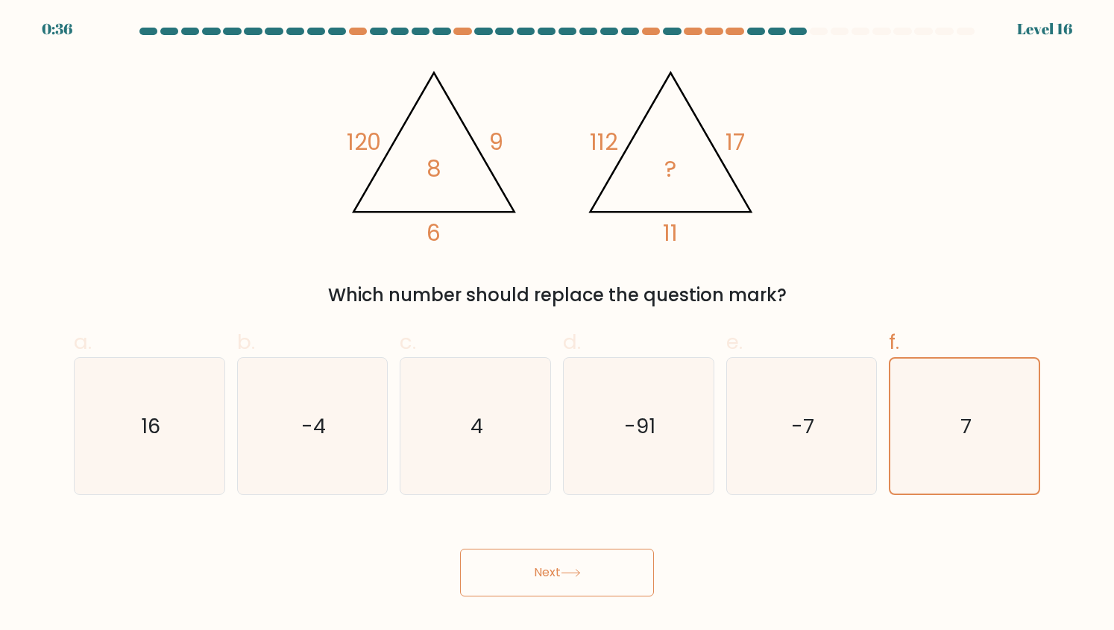
click at [516, 560] on button "Next" at bounding box center [557, 573] width 194 height 48
click at [556, 563] on button "Next" at bounding box center [557, 573] width 194 height 48
click at [812, 450] on icon "-7" at bounding box center [801, 426] width 137 height 137
click at [558, 325] on input "e. -7" at bounding box center [557, 321] width 1 height 10
radio input "true"
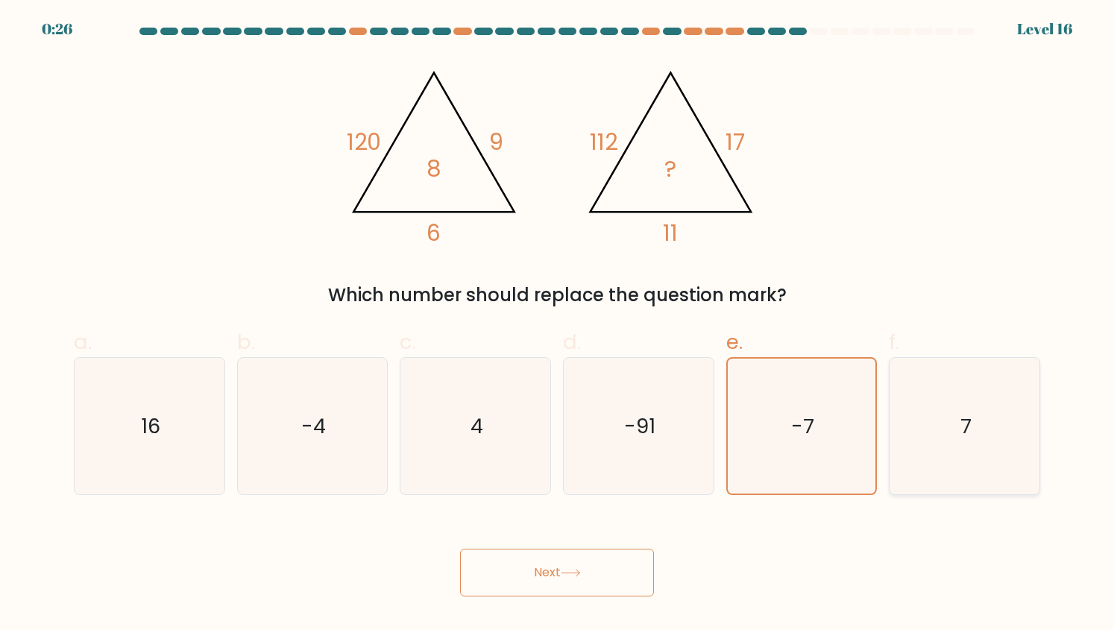
click at [924, 439] on icon "7" at bounding box center [965, 426] width 137 height 137
click at [558, 325] on input "f. 7" at bounding box center [557, 321] width 1 height 10
radio input "true"
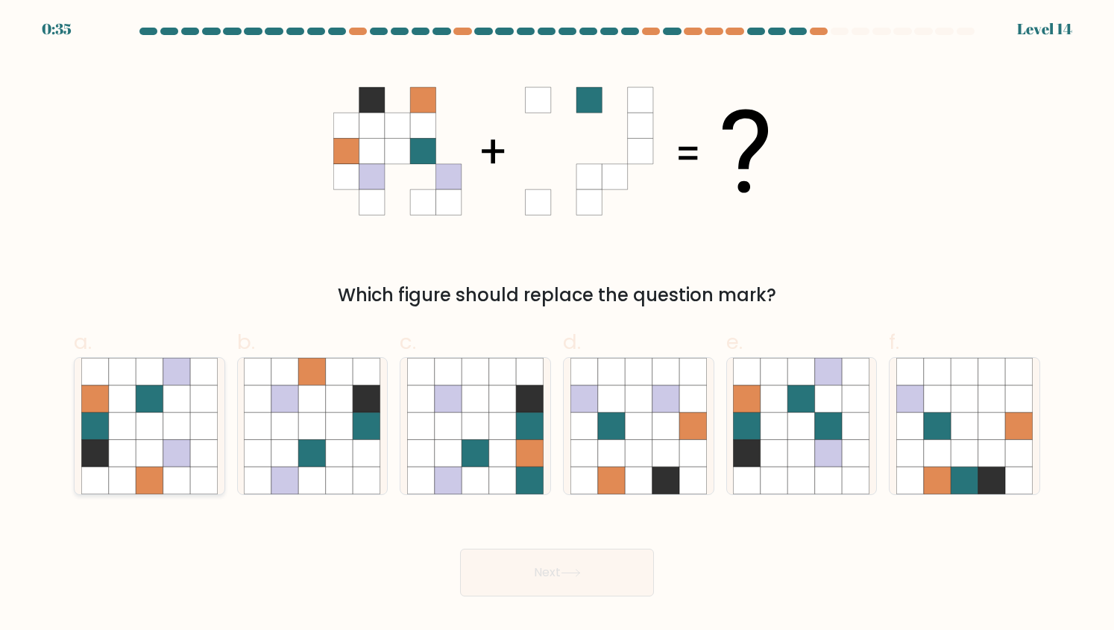
click at [189, 445] on icon at bounding box center [177, 454] width 28 height 28
click at [557, 325] on input "a." at bounding box center [557, 321] width 1 height 10
radio input "true"
click at [558, 564] on button "Next" at bounding box center [557, 573] width 194 height 48
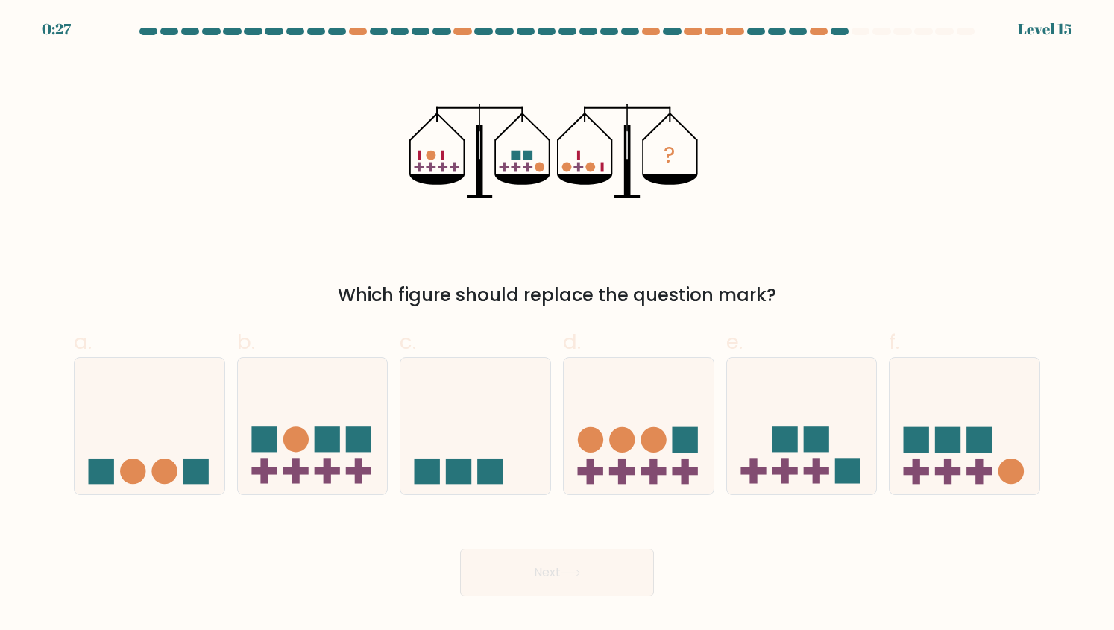
click at [72, 451] on div "a." at bounding box center [149, 411] width 163 height 169
click at [127, 434] on icon at bounding box center [150, 426] width 150 height 124
click at [557, 325] on input "a." at bounding box center [557, 321] width 1 height 10
radio input "true"
click at [576, 574] on icon at bounding box center [571, 573] width 20 height 8
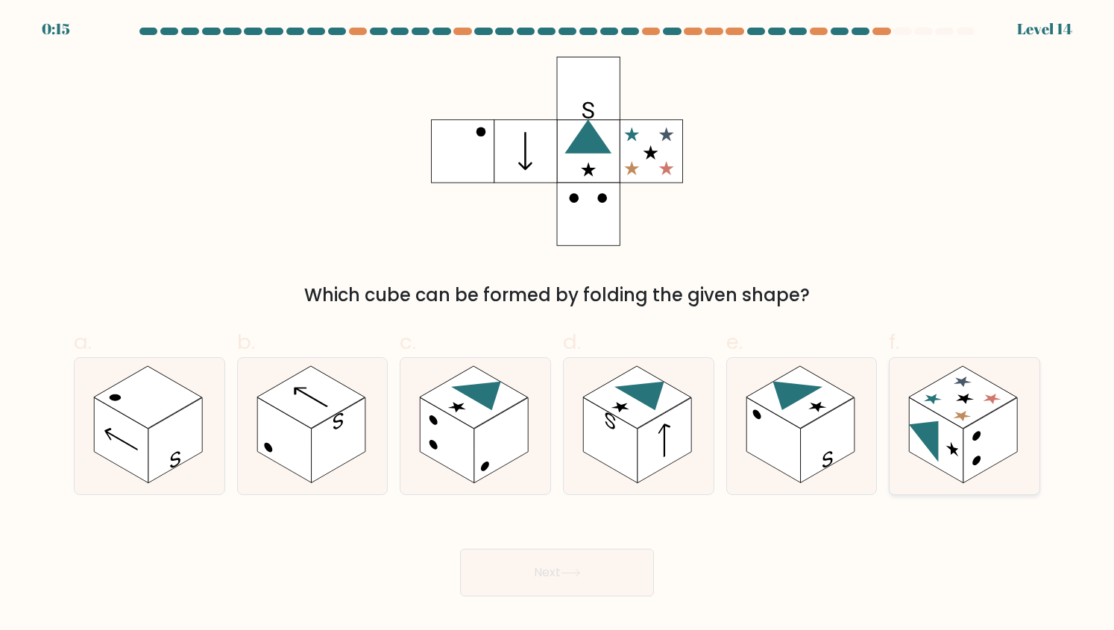
click at [916, 445] on rect at bounding box center [937, 440] width 54 height 85
click at [558, 325] on input "f." at bounding box center [557, 321] width 1 height 10
radio input "true"
click at [812, 430] on rect at bounding box center [827, 440] width 54 height 85
click at [558, 325] on input "e." at bounding box center [557, 321] width 1 height 10
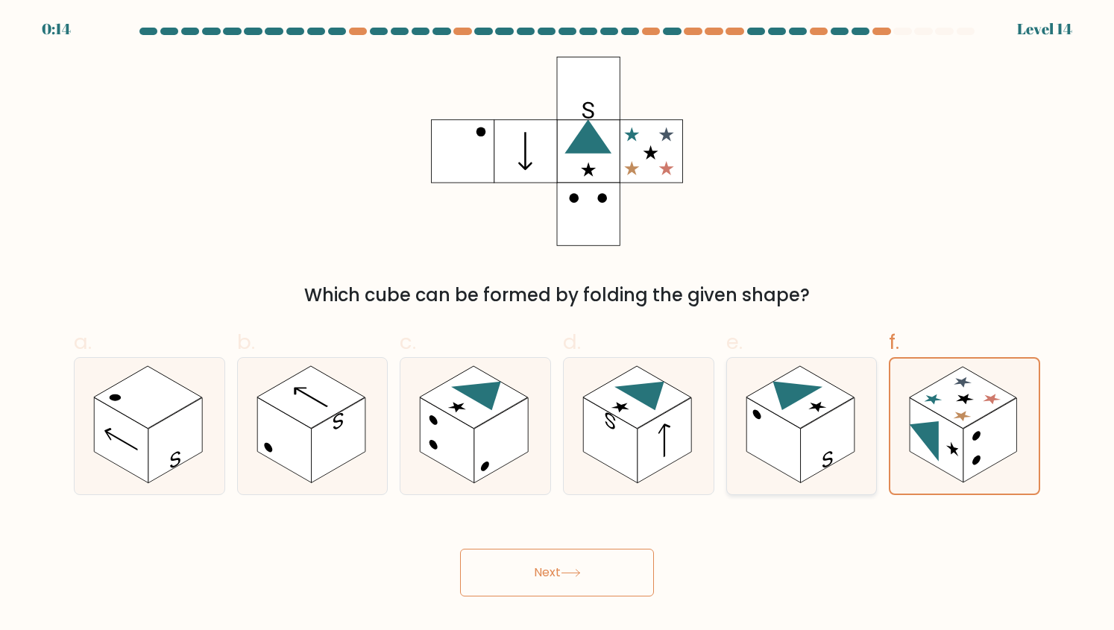
radio input "true"
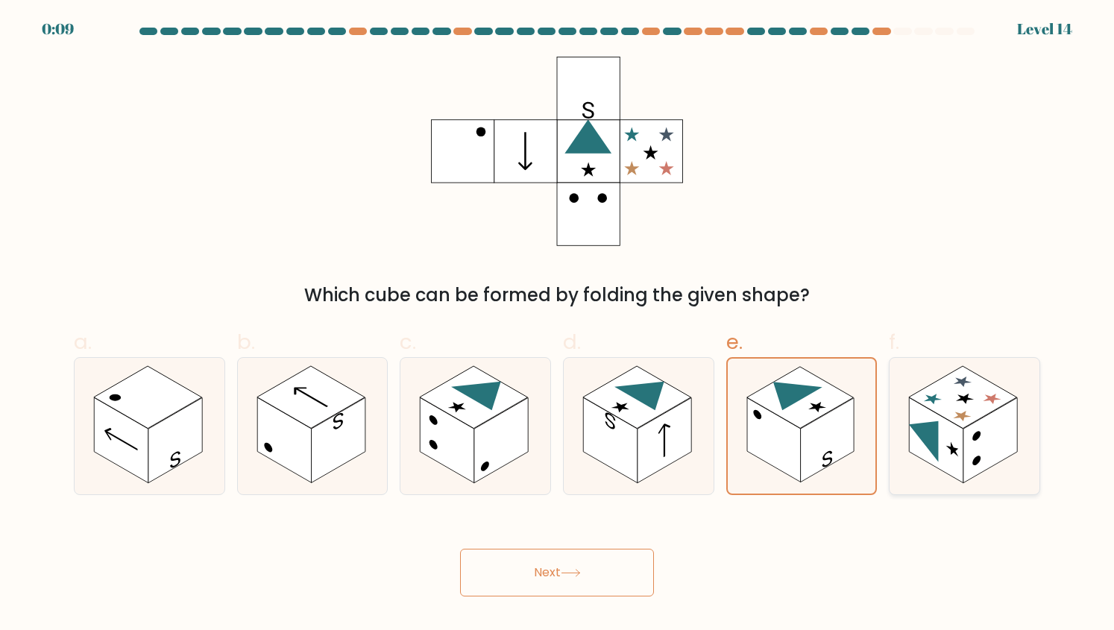
click at [953, 457] on rect at bounding box center [937, 440] width 54 height 85
click at [558, 325] on input "f." at bounding box center [557, 321] width 1 height 10
radio input "true"
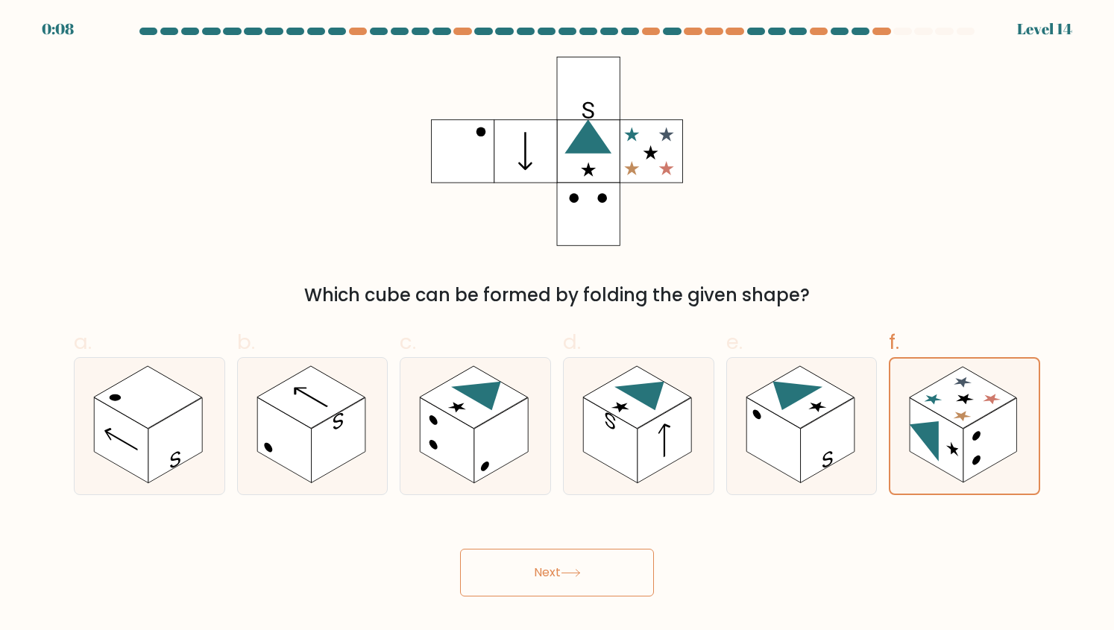
click at [567, 596] on body "0:08 Level 14" at bounding box center [557, 315] width 1114 height 630
click at [589, 577] on button "Next" at bounding box center [557, 573] width 194 height 48
click at [465, 567] on button "Next" at bounding box center [557, 573] width 194 height 48
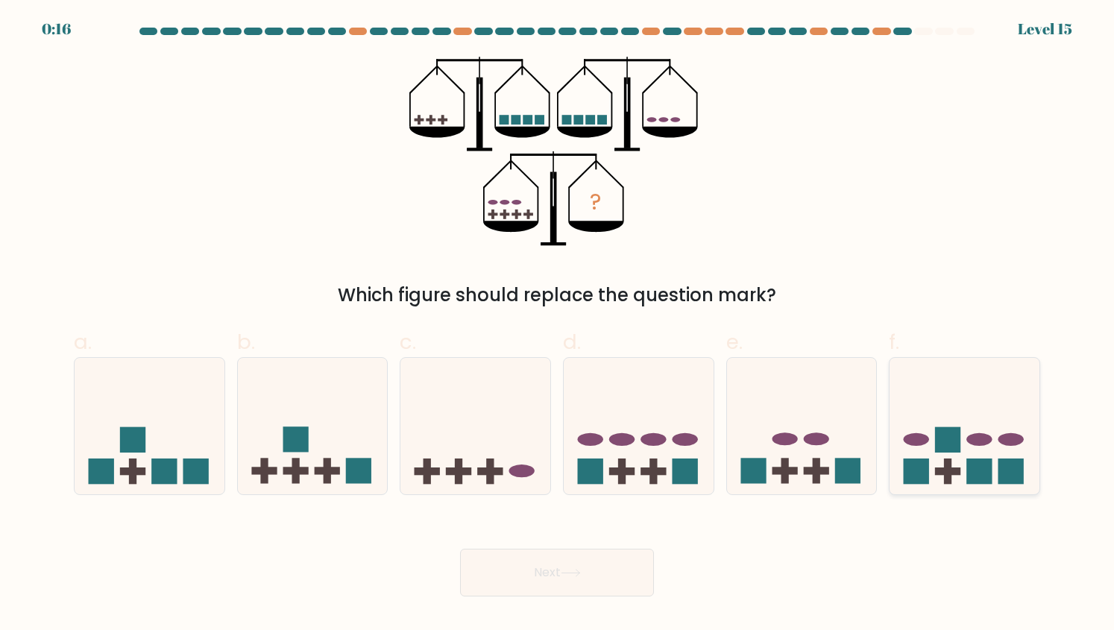
click at [962, 434] on icon at bounding box center [965, 426] width 150 height 124
click at [558, 325] on input "f." at bounding box center [557, 321] width 1 height 10
radio input "true"
click at [589, 570] on button "Next" at bounding box center [557, 573] width 194 height 48
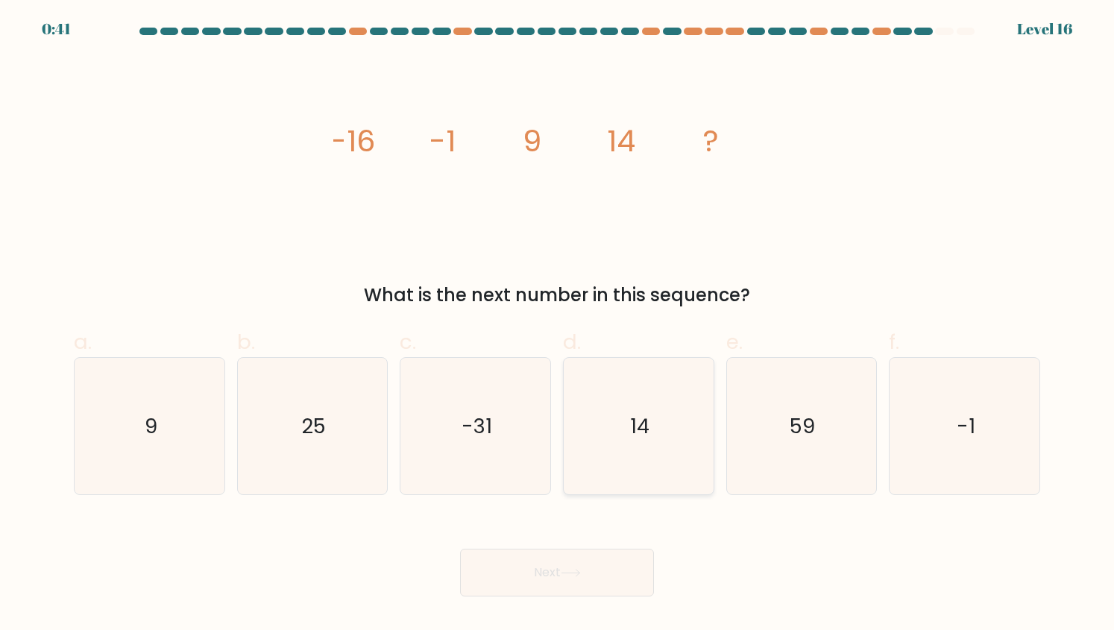
click at [601, 410] on icon "14" at bounding box center [639, 426] width 137 height 137
click at [558, 325] on input "d. 14" at bounding box center [557, 321] width 1 height 10
radio input "true"
click at [527, 562] on button "Next" at bounding box center [557, 573] width 194 height 48
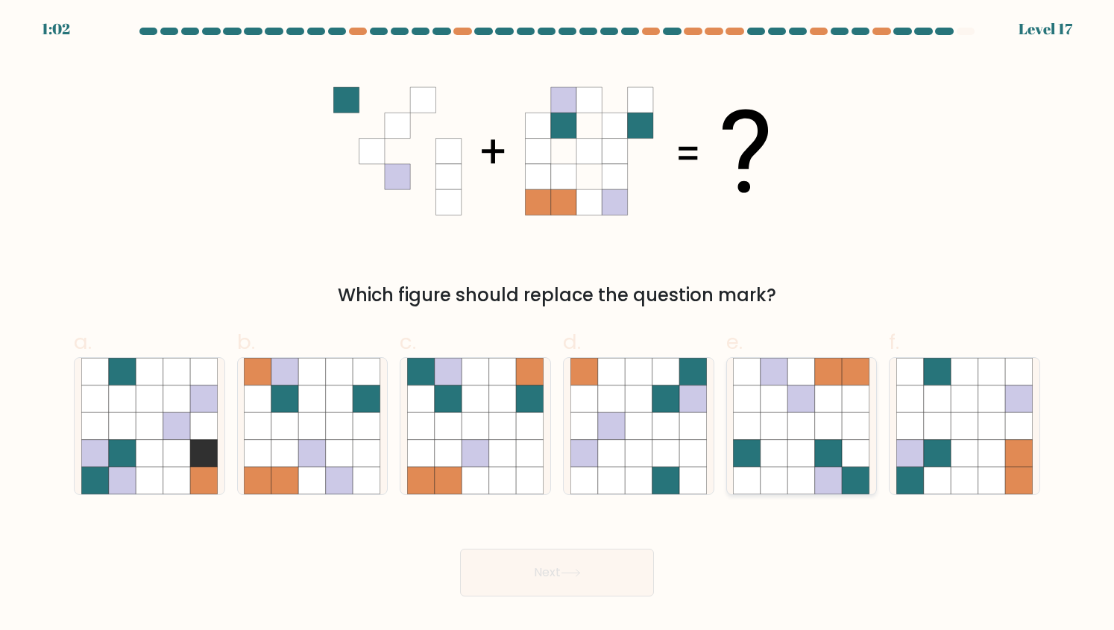
click at [825, 448] on icon at bounding box center [829, 454] width 28 height 28
click at [558, 325] on input "e." at bounding box center [557, 321] width 1 height 10
radio input "true"
click at [628, 562] on button "Next" at bounding box center [557, 573] width 194 height 48
click at [539, 577] on button "Next" at bounding box center [557, 573] width 194 height 48
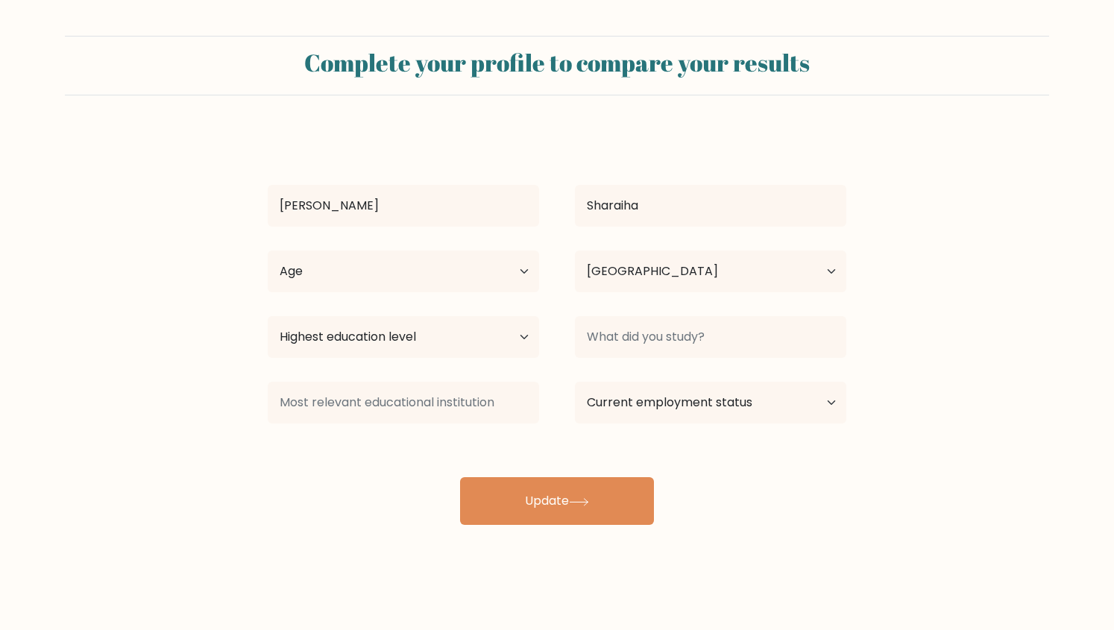
select select "GB"
click at [486, 324] on select "Highest education level No schooling Primary Lower Secondary Upper Secondary Oc…" at bounding box center [404, 337] width 272 height 42
select select "masters_degree"
click at [268, 316] on select "Highest education level No schooling Primary Lower Secondary Upper Secondary Oc…" at bounding box center [404, 337] width 272 height 42
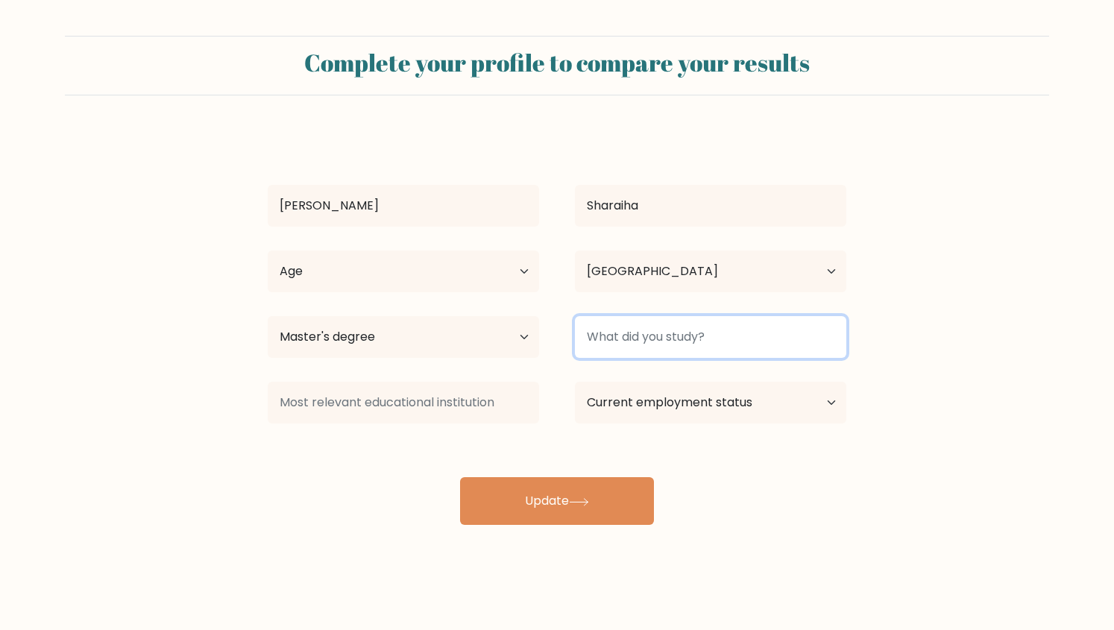
click at [773, 357] on input at bounding box center [711, 337] width 272 height 42
type input "Chemistry"
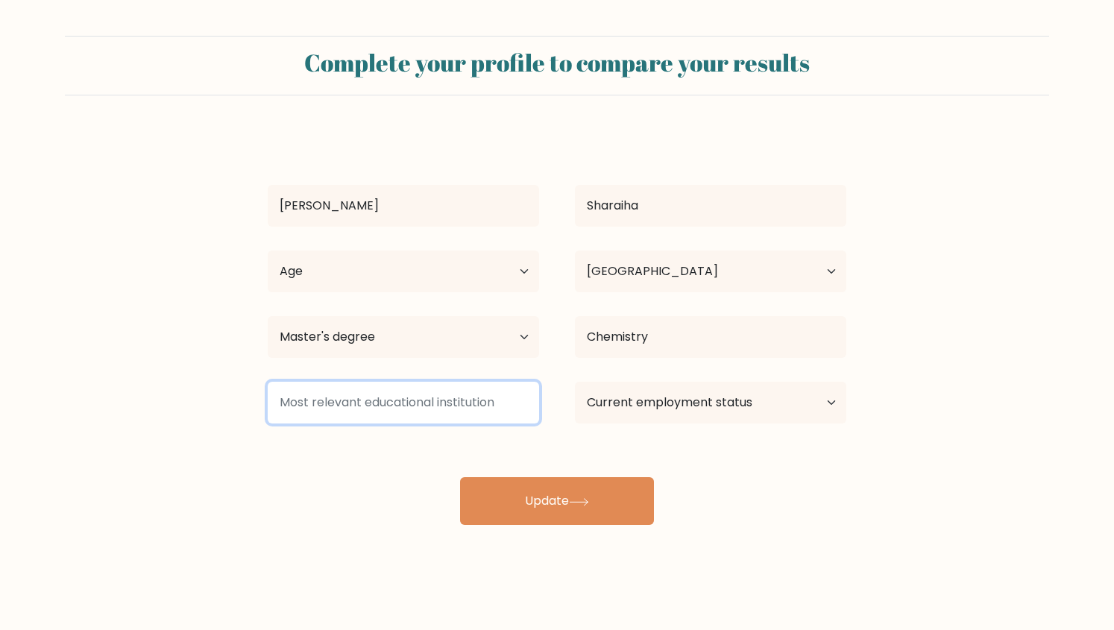
click at [413, 420] on input at bounding box center [404, 403] width 272 height 42
type input "I"
type input "L"
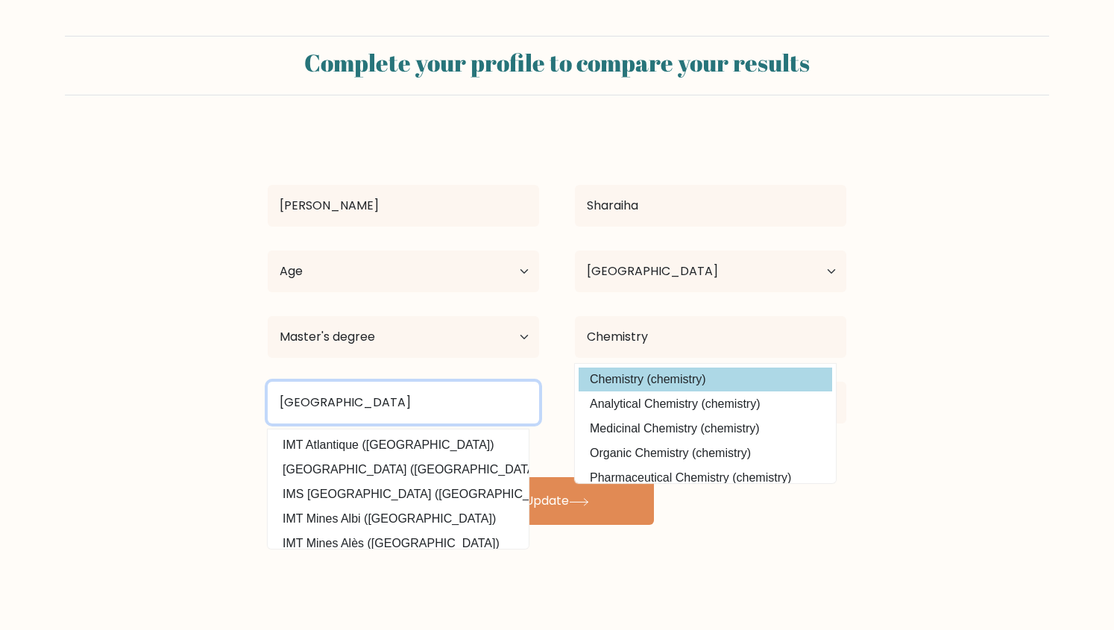
type input "[GEOGRAPHIC_DATA]"
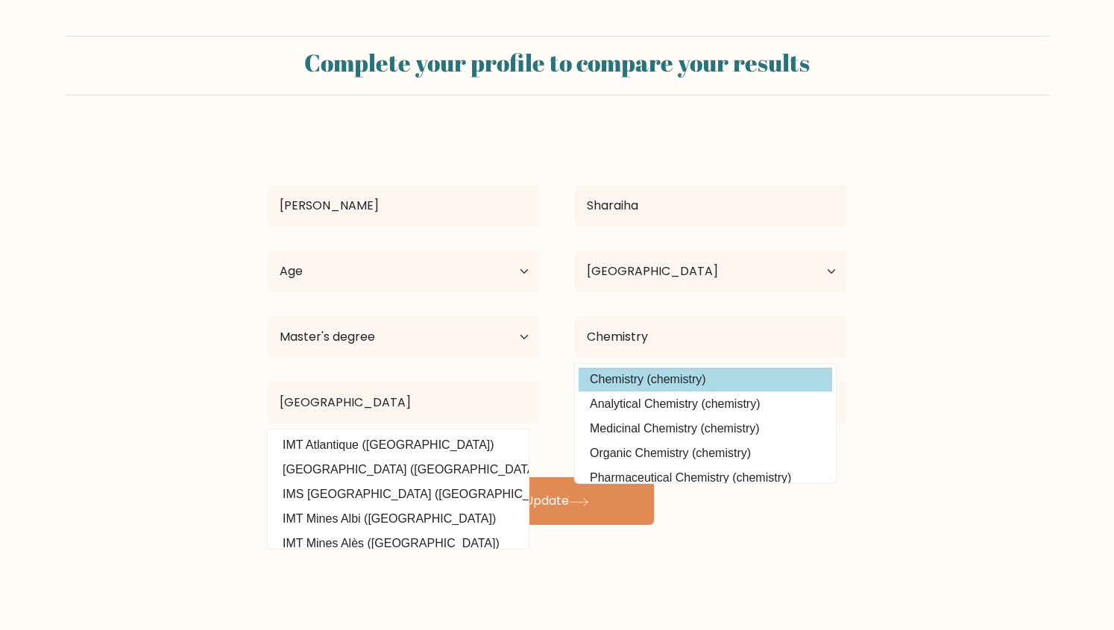
click at [612, 370] on option "Chemistry (chemistry)" at bounding box center [706, 380] width 254 height 24
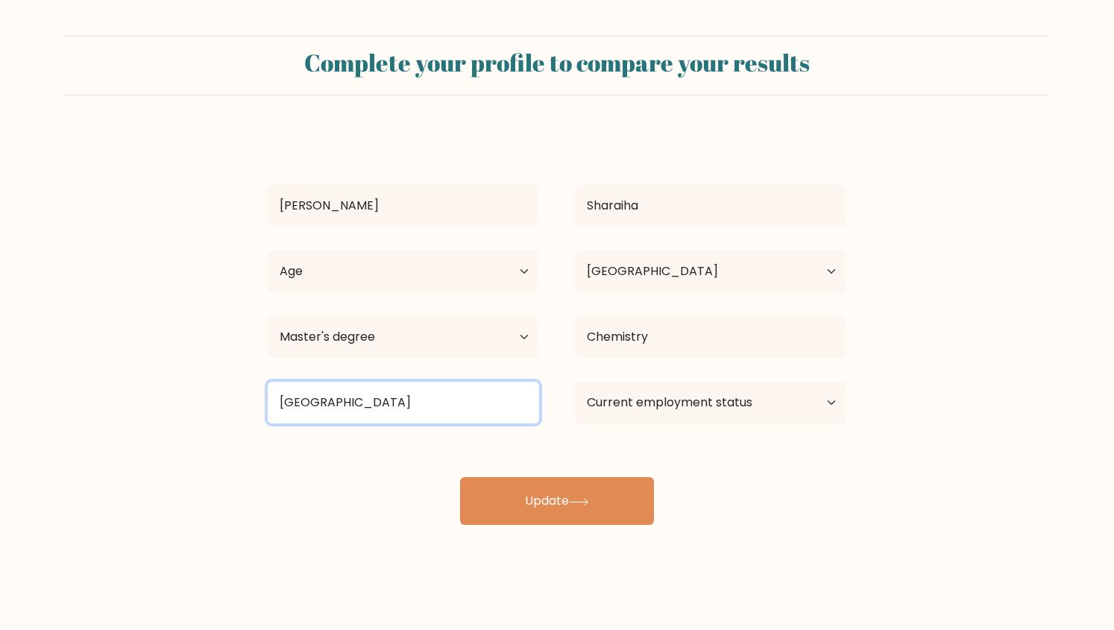
click at [467, 400] on input "[GEOGRAPHIC_DATA]" at bounding box center [404, 403] width 272 height 42
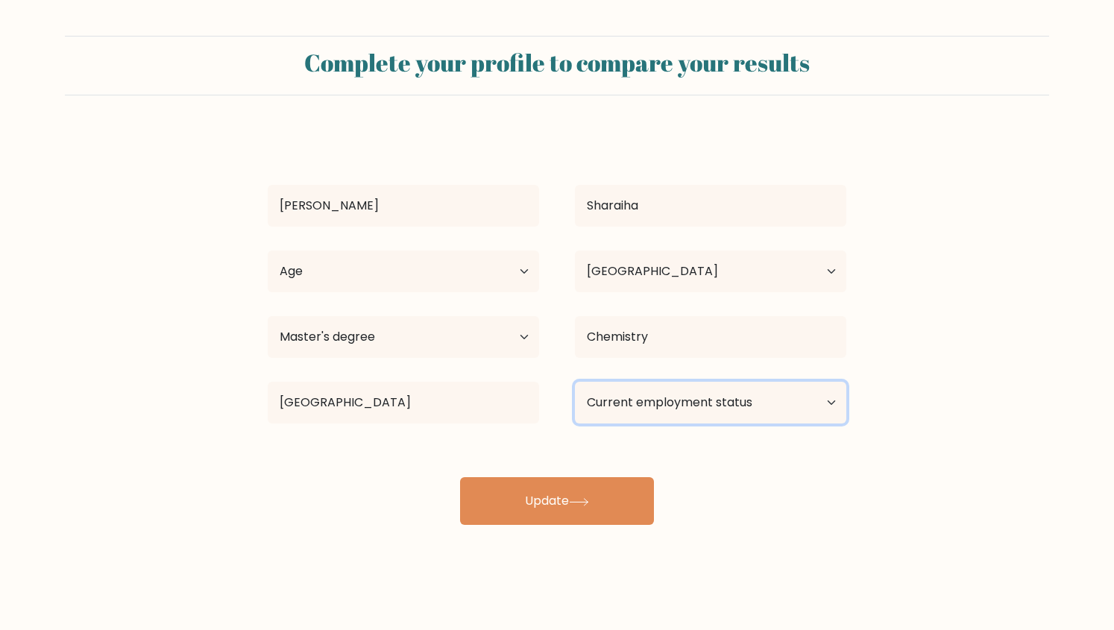
drag, startPoint x: 668, startPoint y: 421, endPoint x: 725, endPoint y: 404, distance: 59.9
click at [725, 404] on select "Current employment status Employed Student Retired Other / prefer not to answer" at bounding box center [711, 403] width 272 height 42
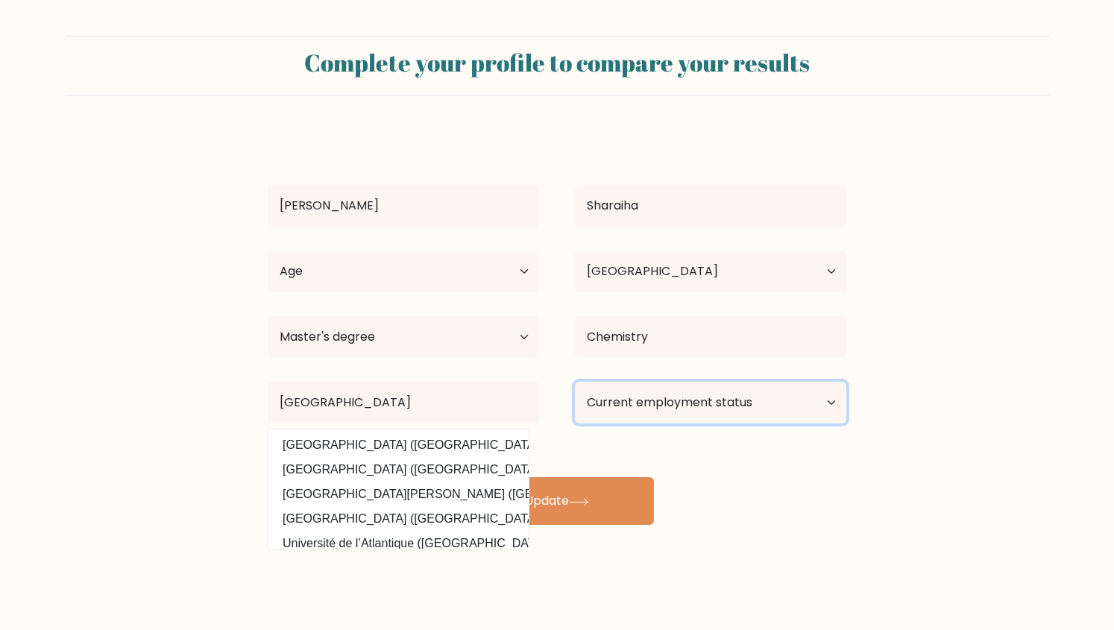
select select "student"
click at [575, 382] on select "Current employment status Employed Student Retired Other / prefer not to answer" at bounding box center [711, 403] width 272 height 42
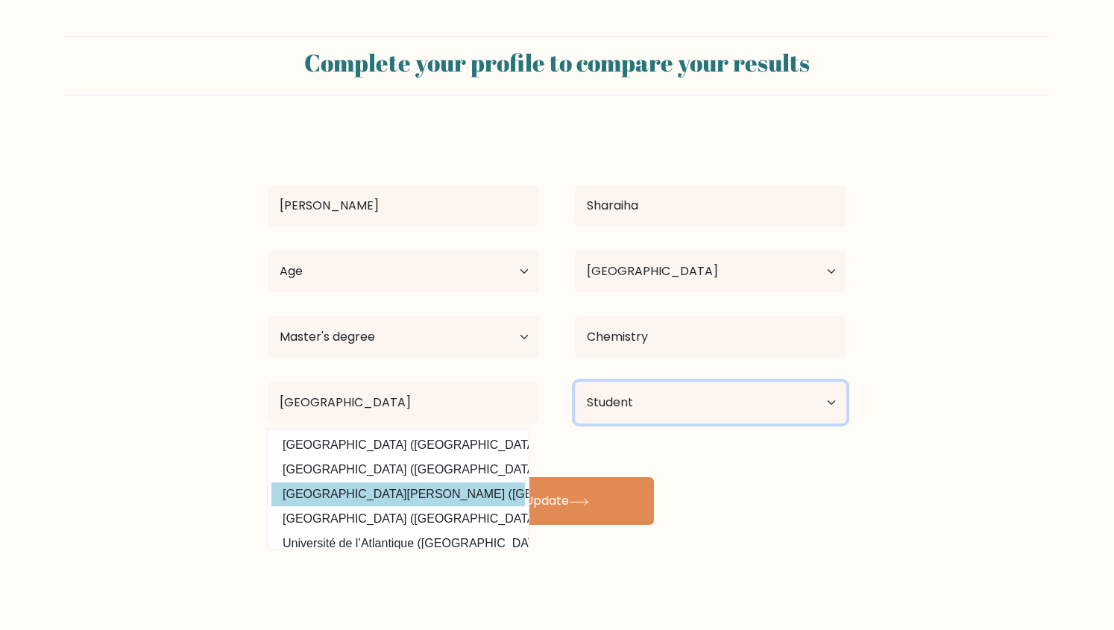
scroll to position [145, 0]
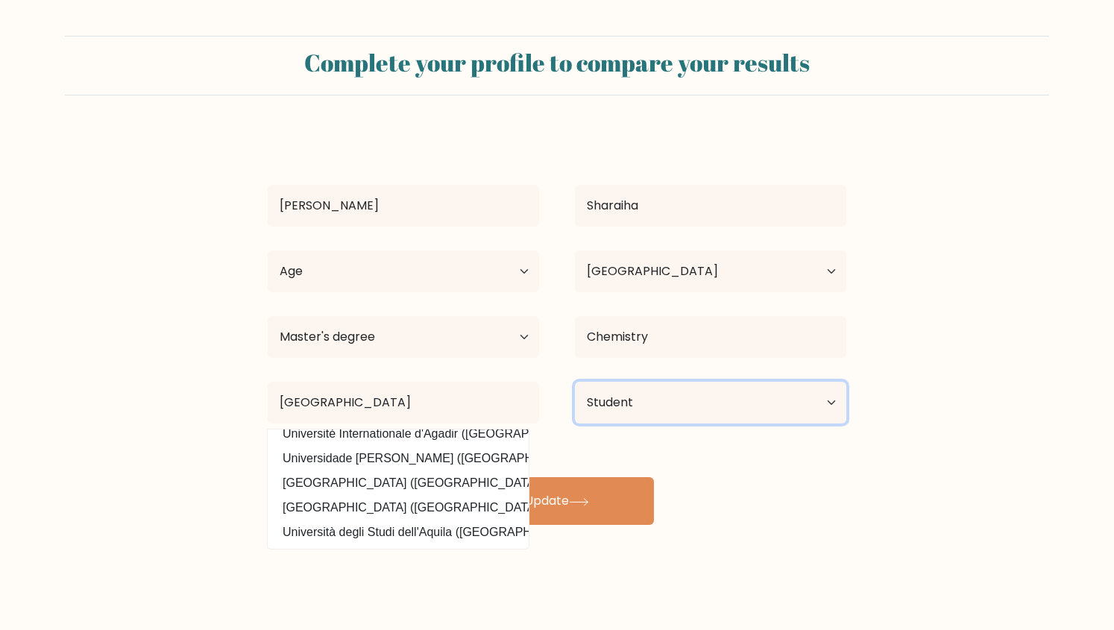
click at [655, 420] on select "Current employment status Employed Student Retired Other / prefer not to answer" at bounding box center [711, 403] width 272 height 42
click at [575, 382] on select "Current employment status Employed Student Retired Other / prefer not to answer" at bounding box center [711, 403] width 272 height 42
click at [550, 436] on div "Mitri Sharaiha Age Under 18 years old 18-24 years old 25-34 years old 35-44 yea…" at bounding box center [557, 328] width 597 height 394
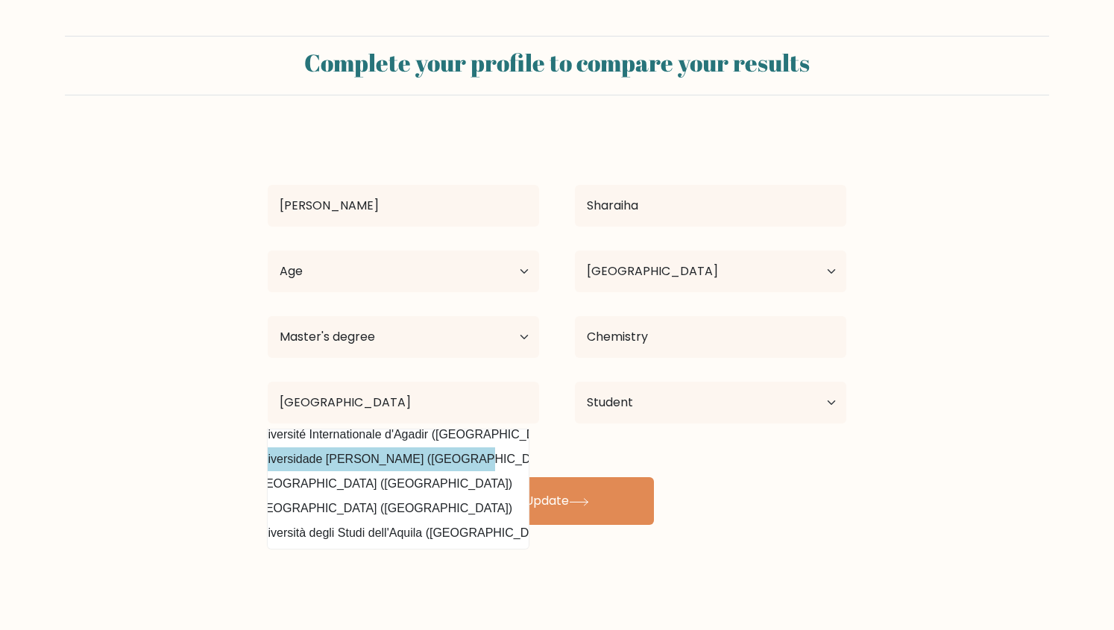
scroll to position [134, 0]
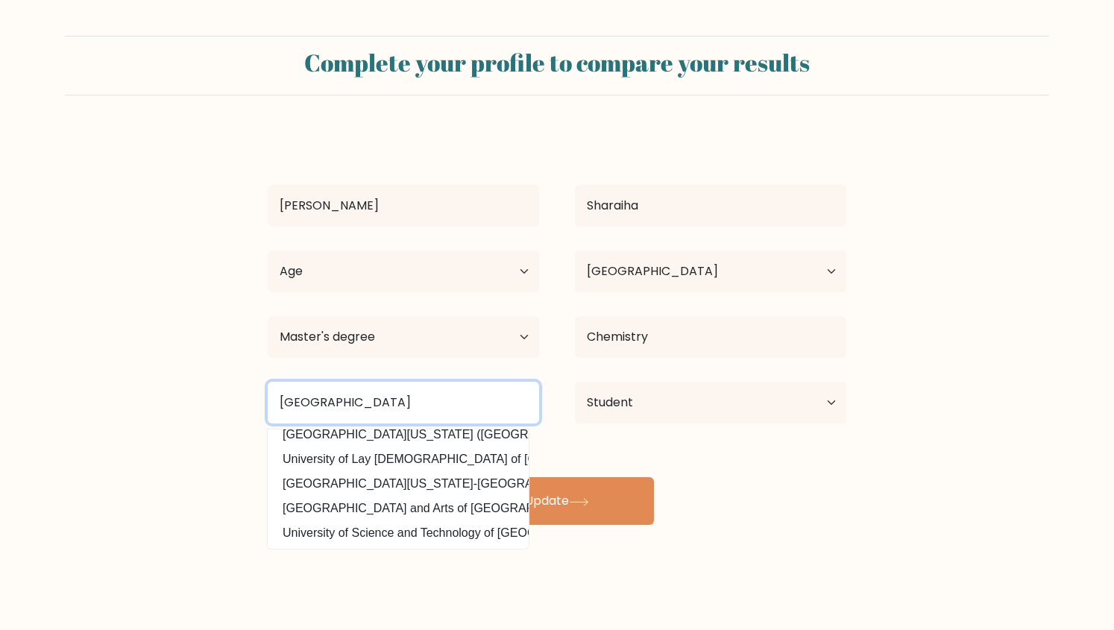
click at [397, 401] on input "University of Bristol" at bounding box center [404, 403] width 272 height 42
type input "U"
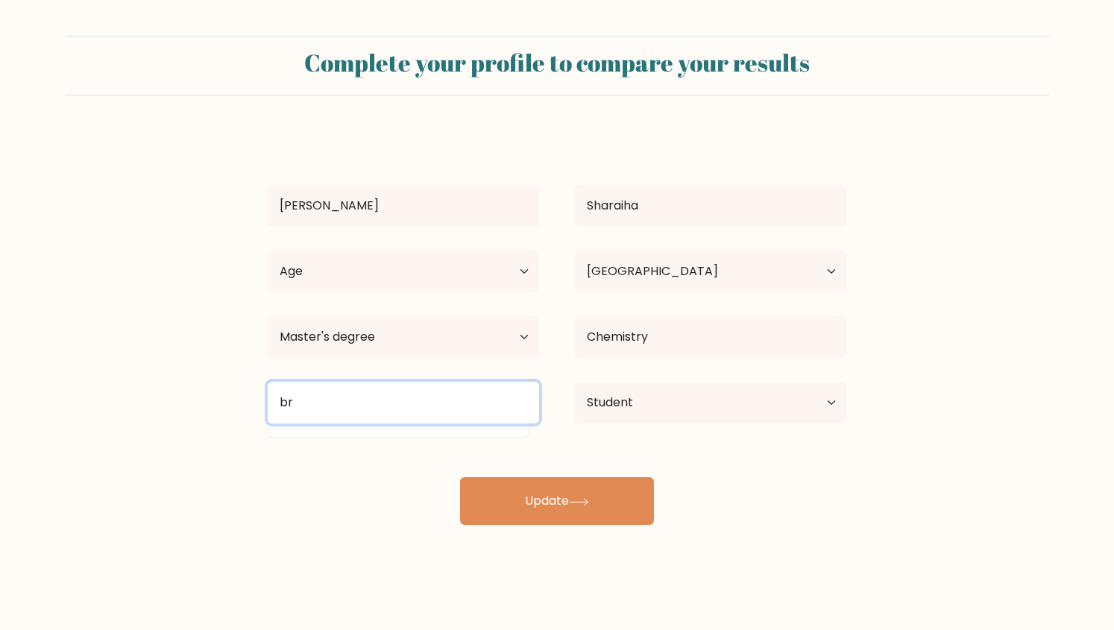
type input "b"
type input "University of Bristol"
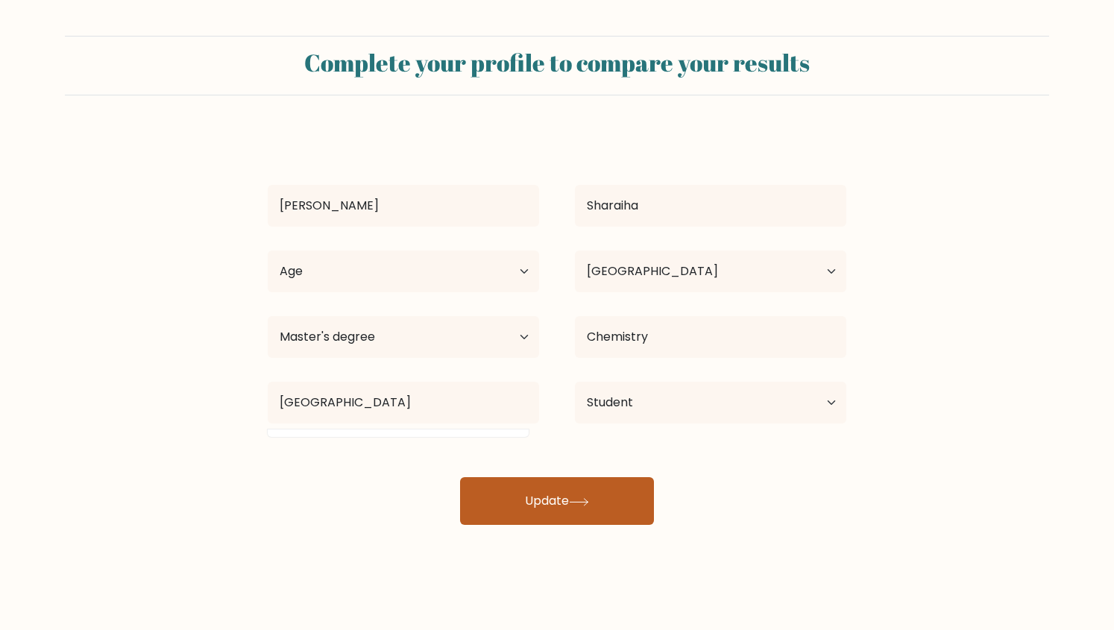
click at [530, 495] on button "Update" at bounding box center [557, 501] width 194 height 48
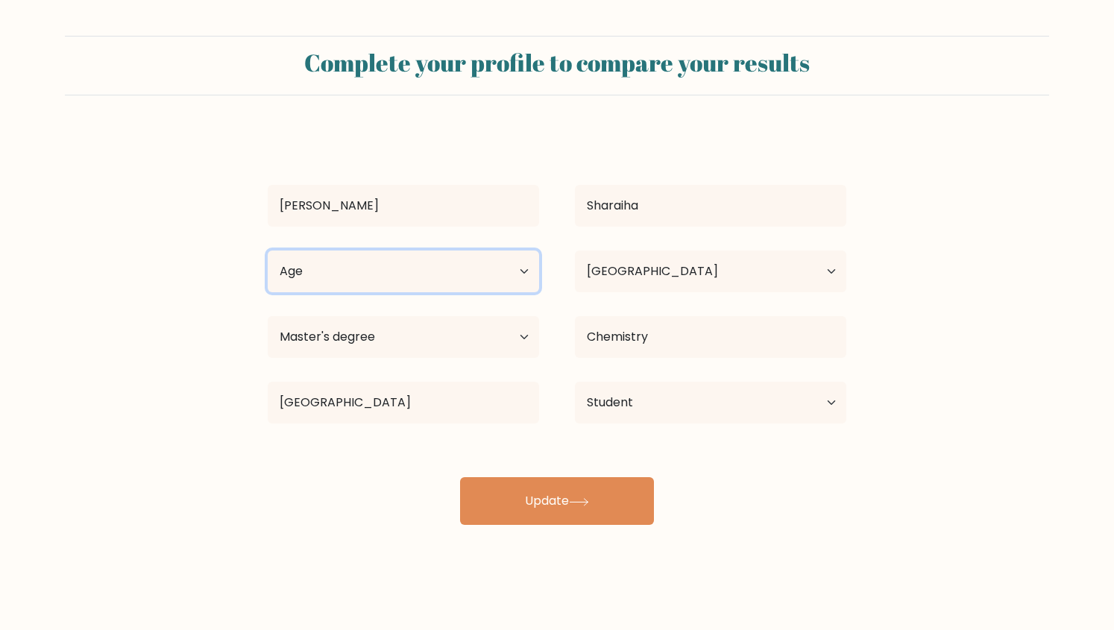
click at [380, 275] on select "Age Under 18 years old 18-24 years old 25-34 years old 35-44 years old 45-54 ye…" at bounding box center [404, 272] width 272 height 42
select select "18_24"
click at [268, 251] on select "Age Under 18 years old 18-24 years old 25-34 years old 35-44 years old 45-54 ye…" at bounding box center [404, 272] width 272 height 42
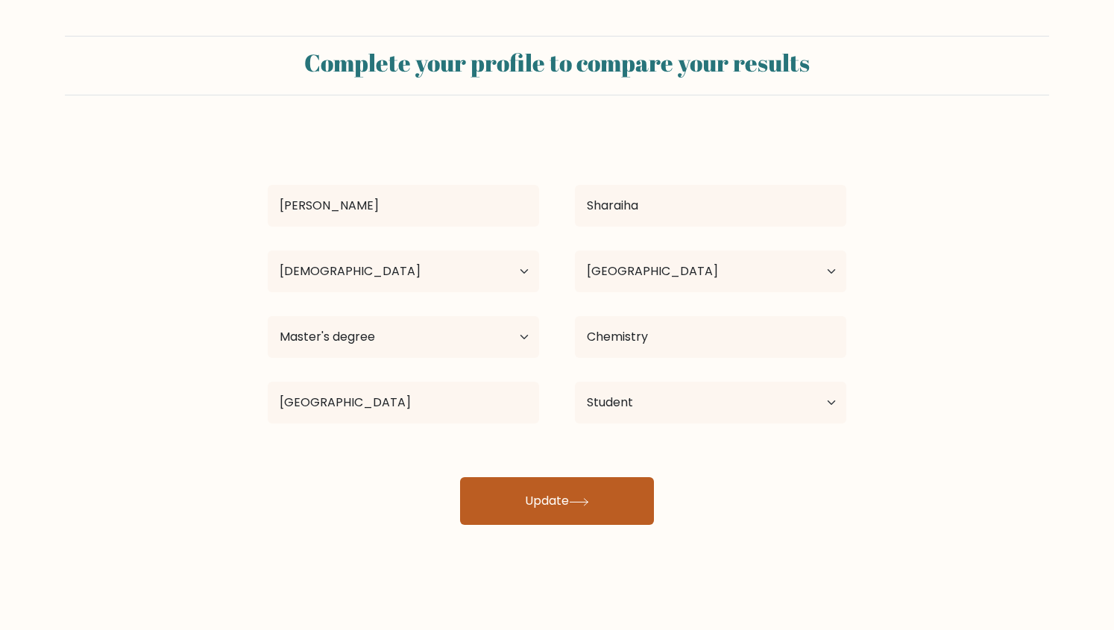
click at [611, 498] on button "Update" at bounding box center [557, 501] width 194 height 48
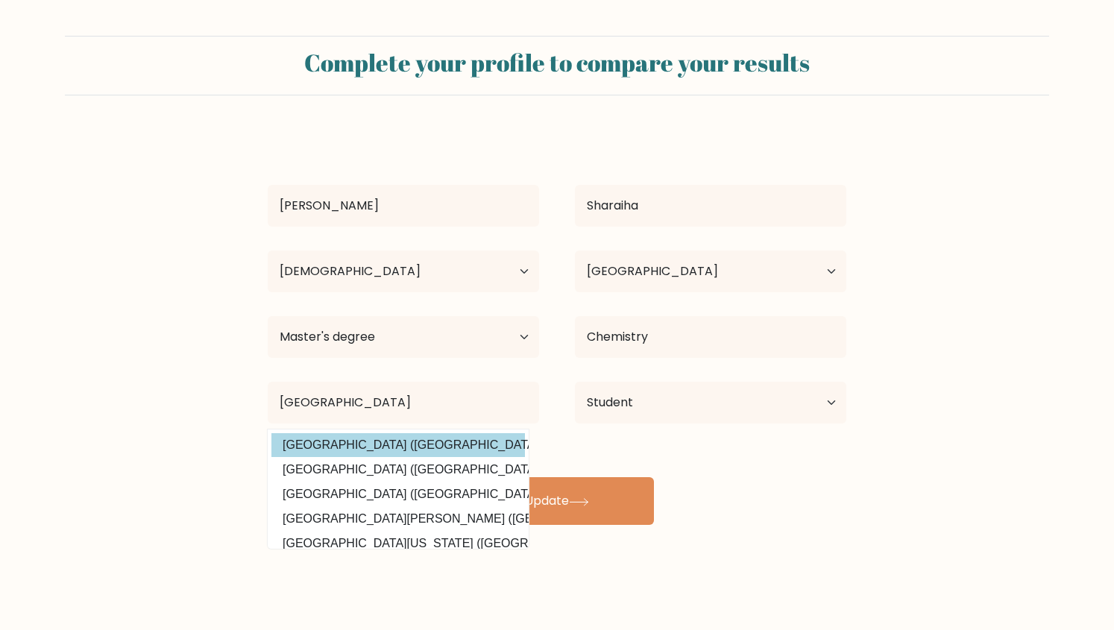
click at [469, 442] on option "University of Bristol (United Kingdom)" at bounding box center [399, 445] width 254 height 24
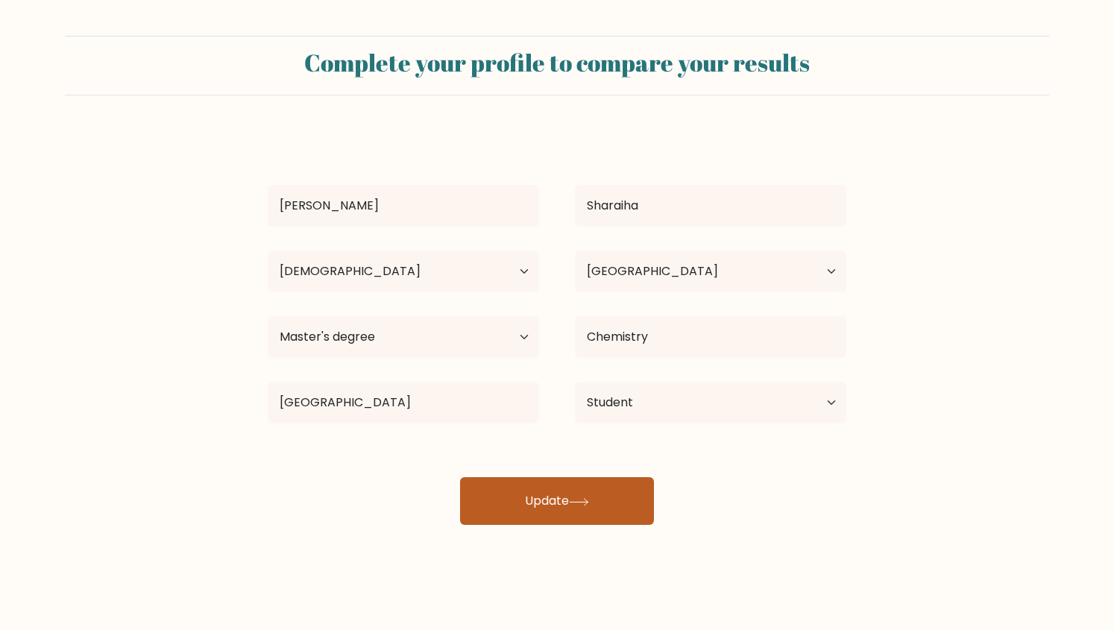
click at [589, 492] on button "Update" at bounding box center [557, 501] width 194 height 48
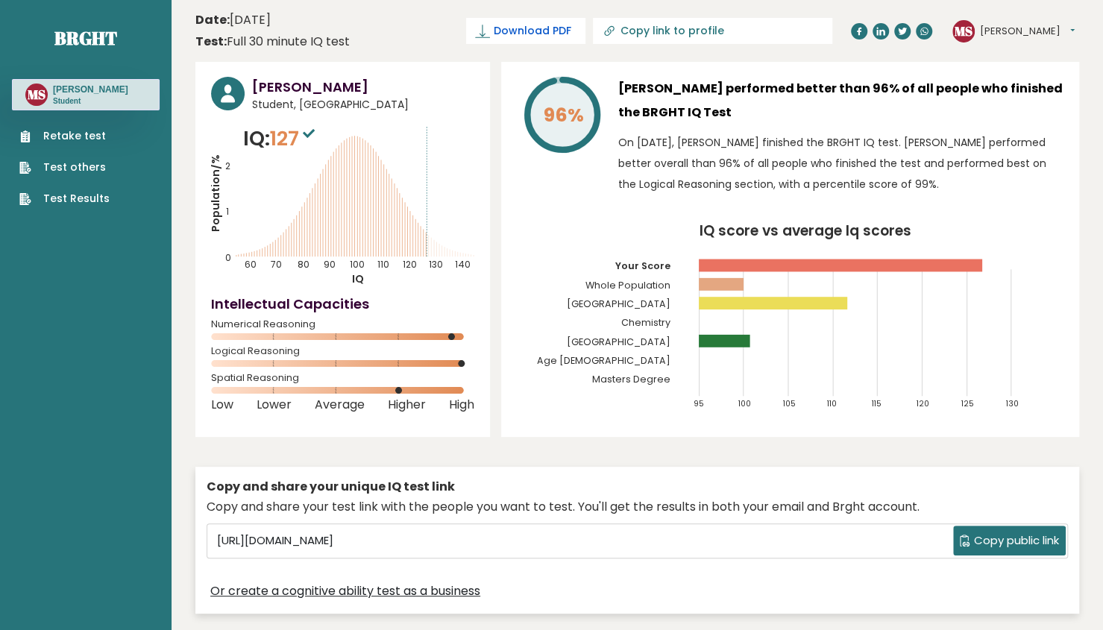
click at [571, 27] on span "Download PDF" at bounding box center [532, 31] width 78 height 16
click at [586, 34] on span "✓ Your PDF is downloaded..." at bounding box center [500, 31] width 169 height 26
click at [451, 402] on span "High" at bounding box center [461, 405] width 25 height 6
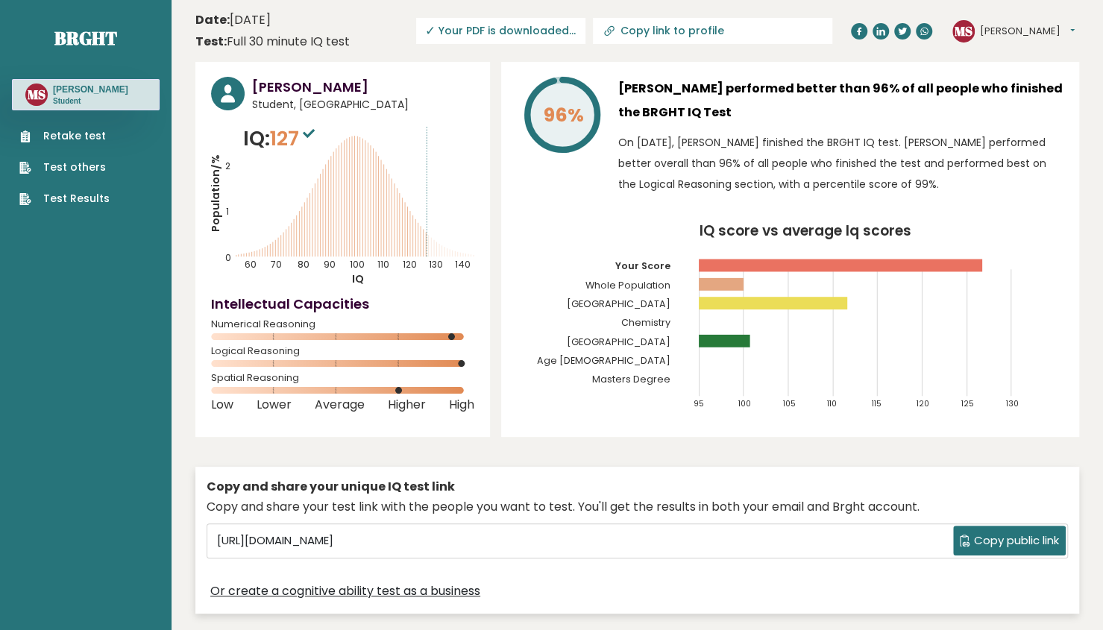
click at [392, 391] on rect at bounding box center [342, 390] width 263 height 7
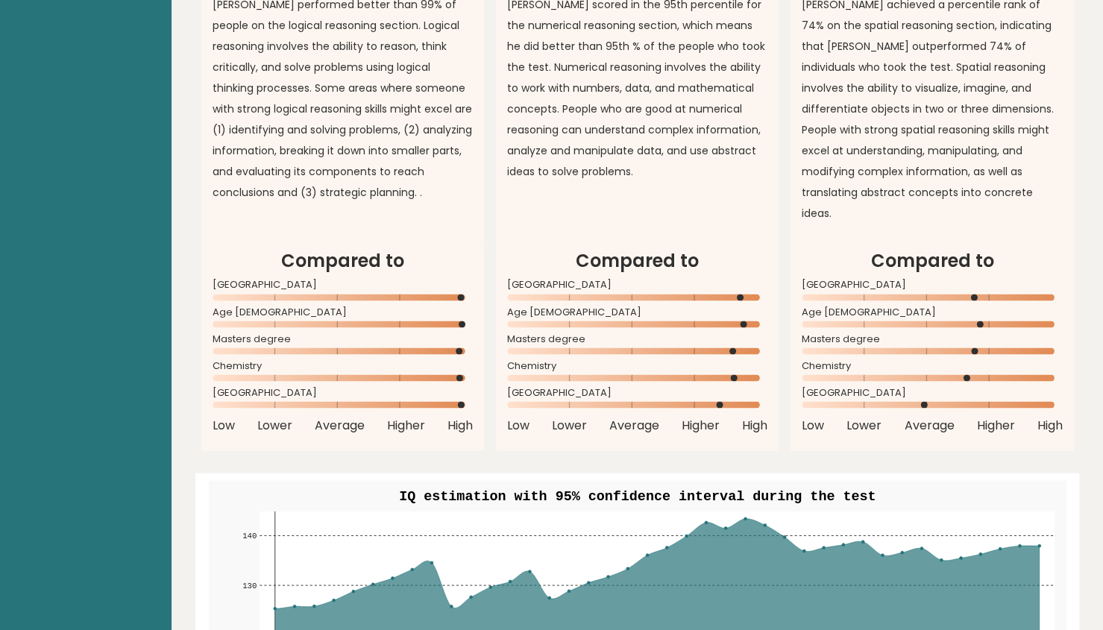
scroll to position [1360, 0]
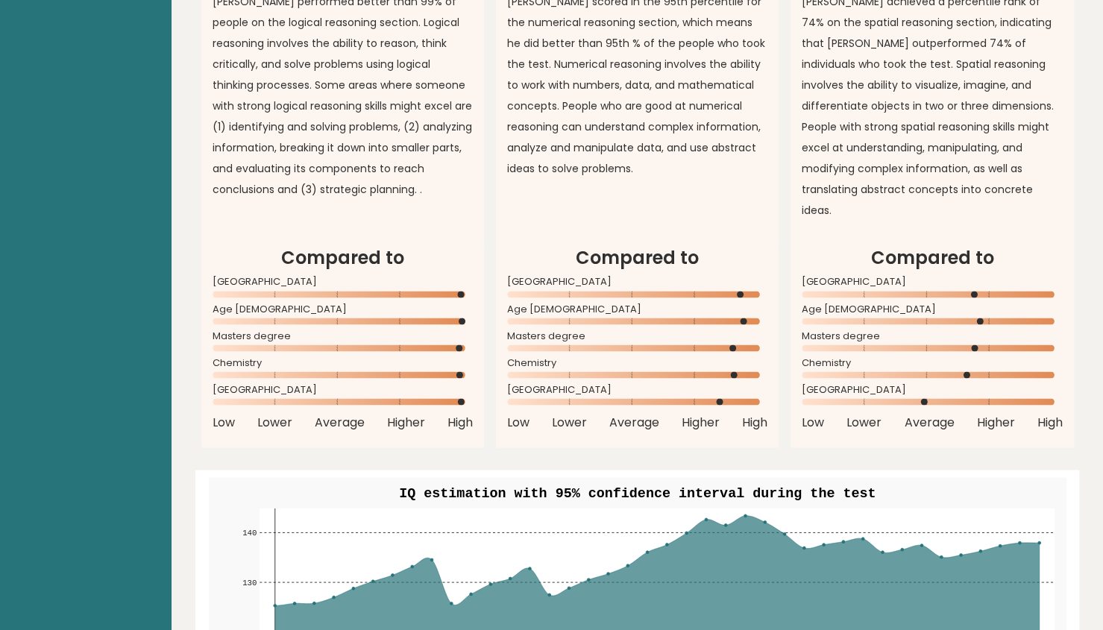
drag, startPoint x: 888, startPoint y: 210, endPoint x: 1009, endPoint y: 189, distance: 122.6
click at [1009, 189] on p "Mitri achieved a percentile rank of 74% on the spatial reasoning section, indic…" at bounding box center [932, 106] width 260 height 230
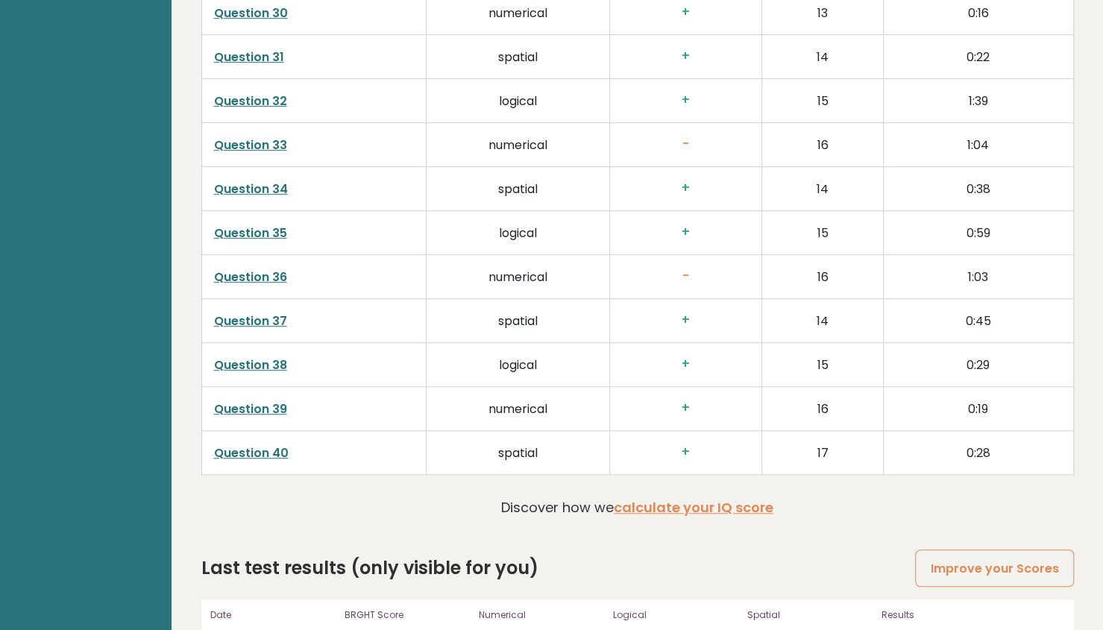
scroll to position [3764, 0]
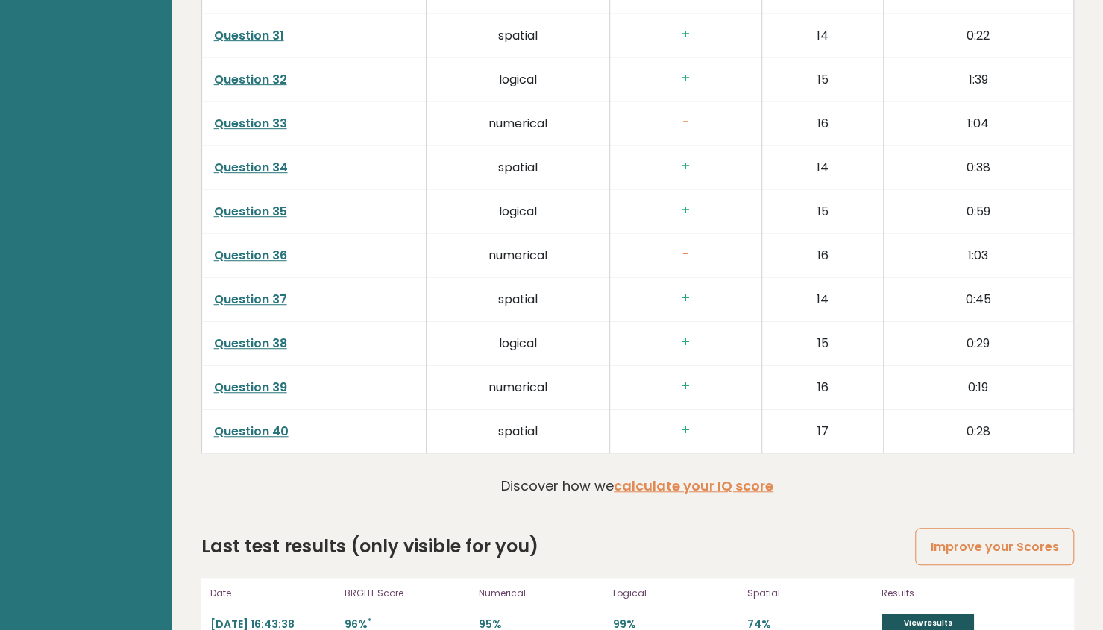
click at [921, 614] on link "View results" at bounding box center [928, 623] width 92 height 19
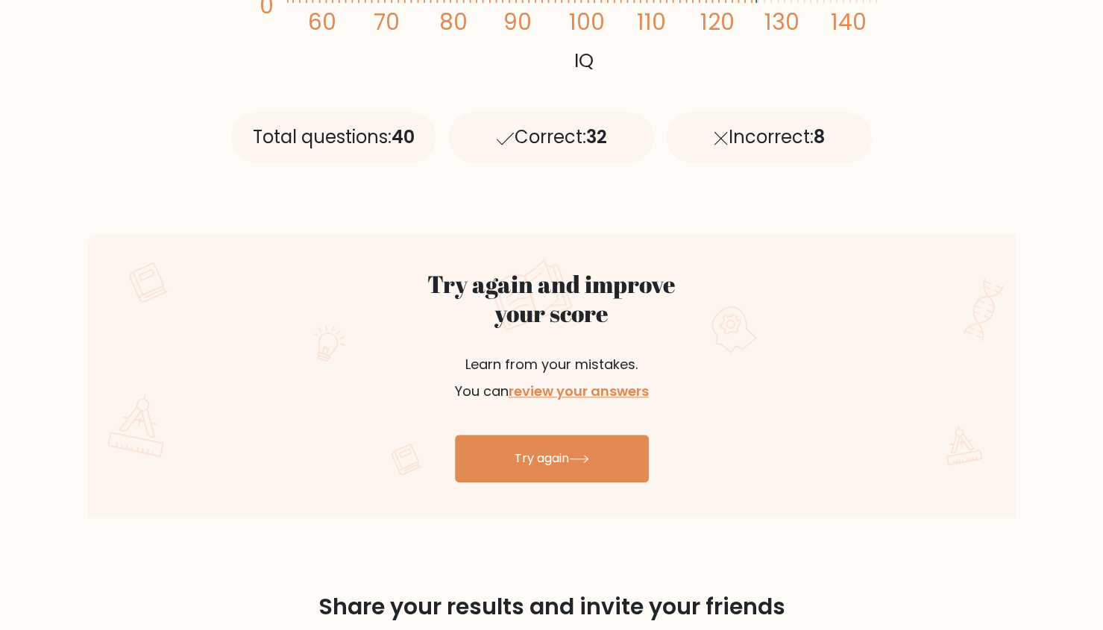
scroll to position [620, 0]
click at [576, 387] on link "review your answers" at bounding box center [579, 390] width 140 height 19
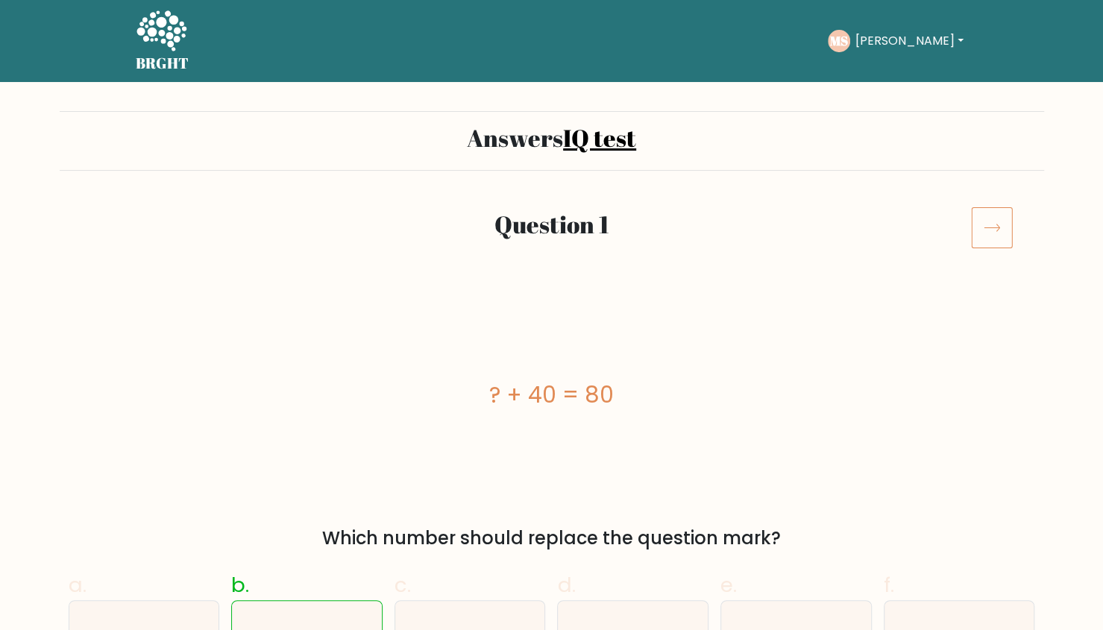
click at [997, 216] on icon at bounding box center [992, 228] width 42 height 42
click at [999, 226] on icon at bounding box center [992, 228] width 42 height 42
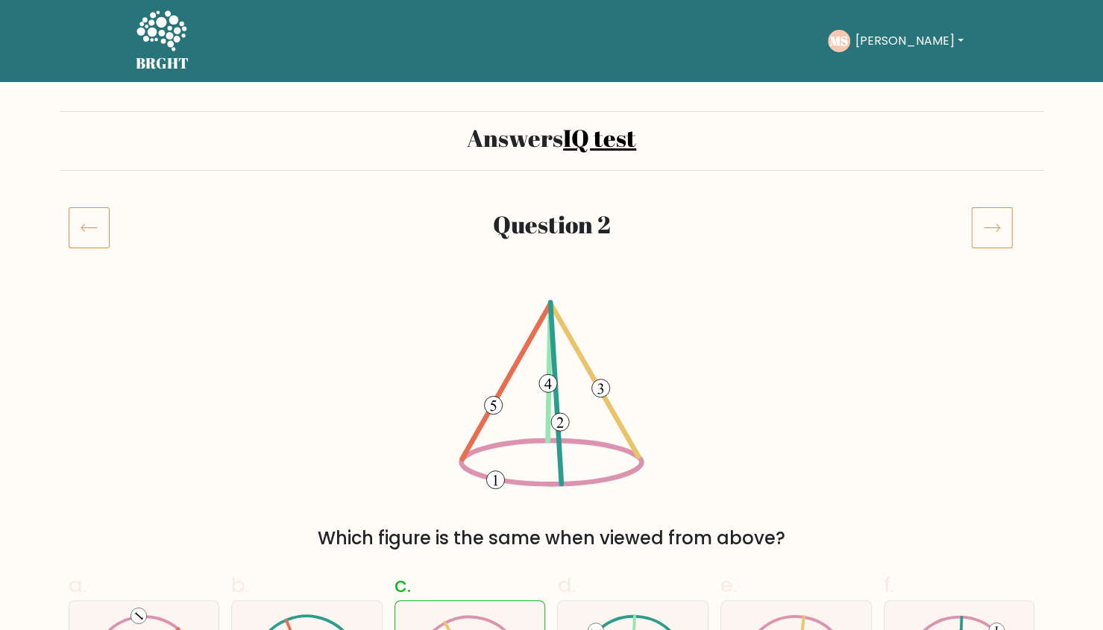
drag, startPoint x: 997, startPoint y: 195, endPoint x: 997, endPoint y: 237, distance: 41.8
click at [997, 237] on icon at bounding box center [992, 228] width 42 height 42
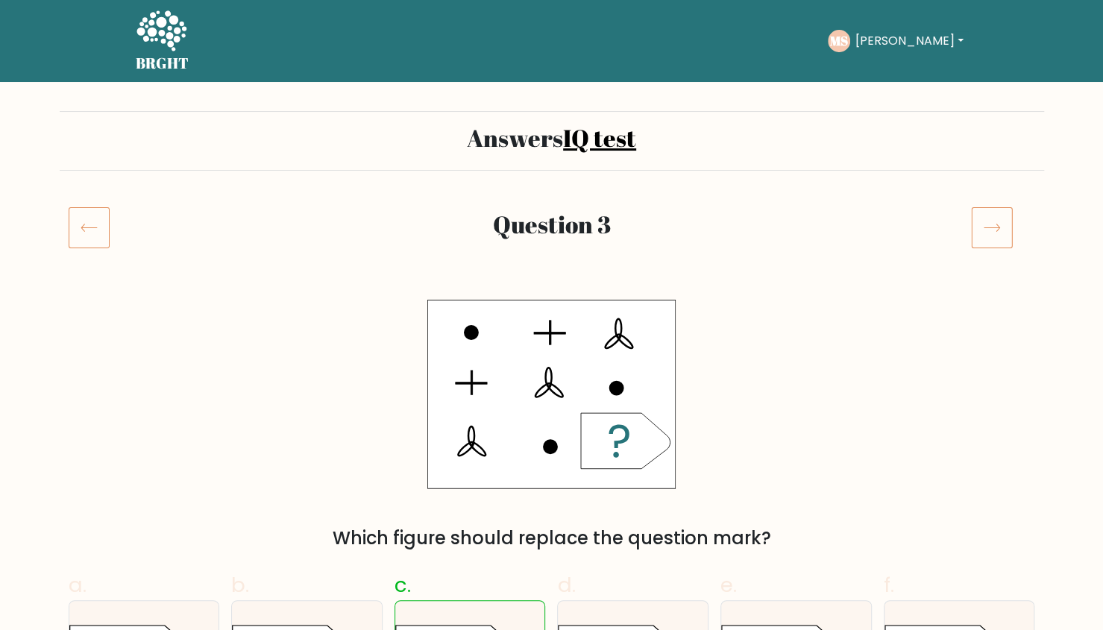
click at [983, 226] on icon at bounding box center [992, 228] width 42 height 42
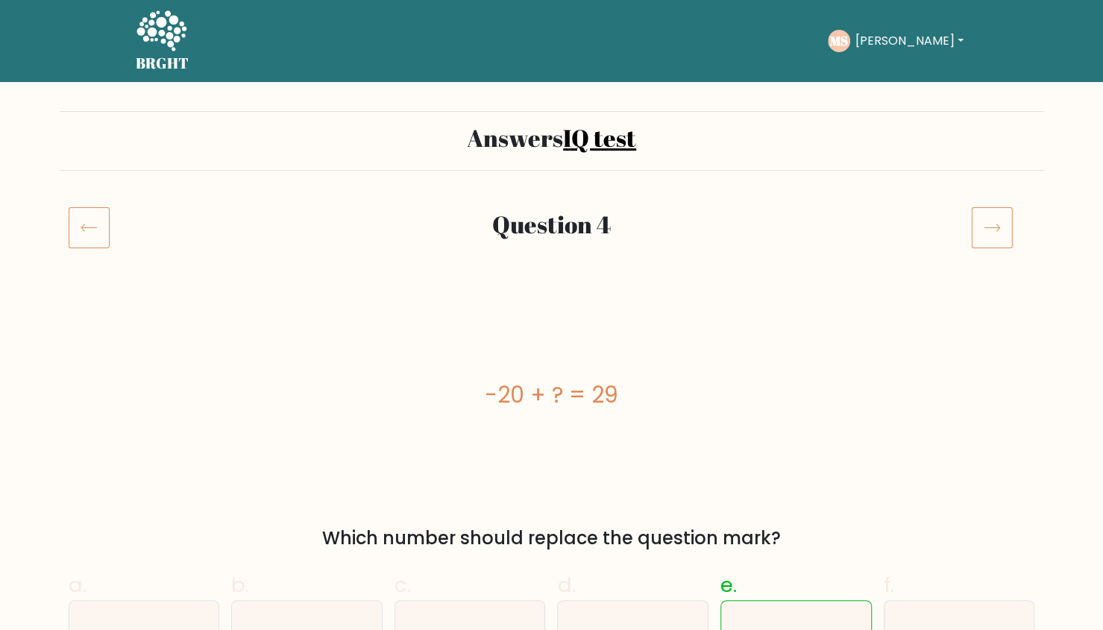
click at [986, 231] on icon at bounding box center [992, 228] width 42 height 42
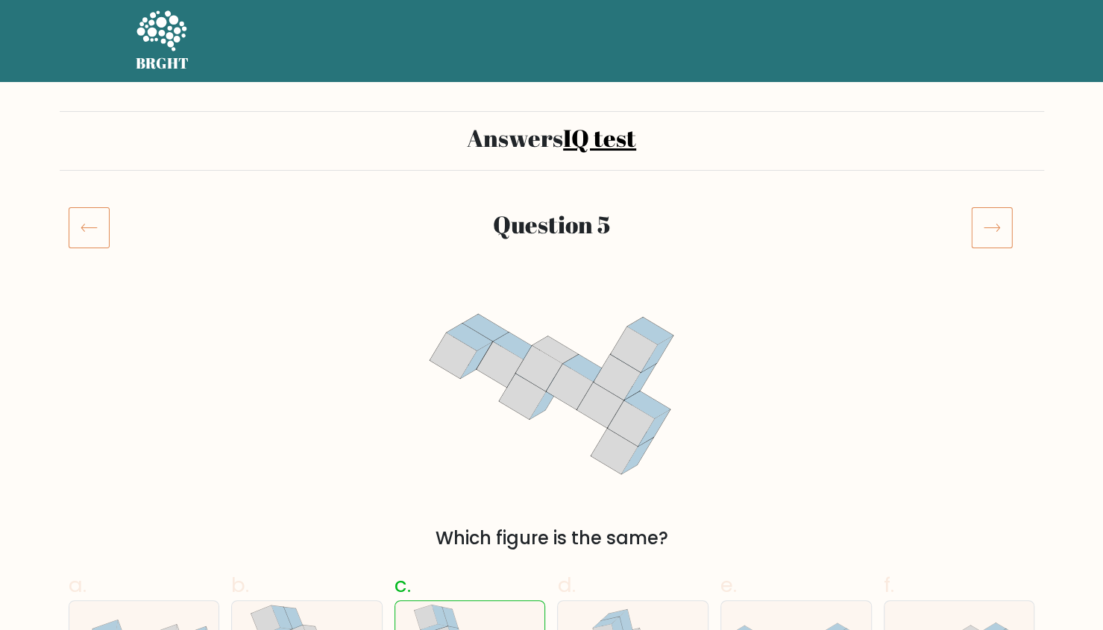
click at [986, 231] on icon at bounding box center [992, 228] width 42 height 42
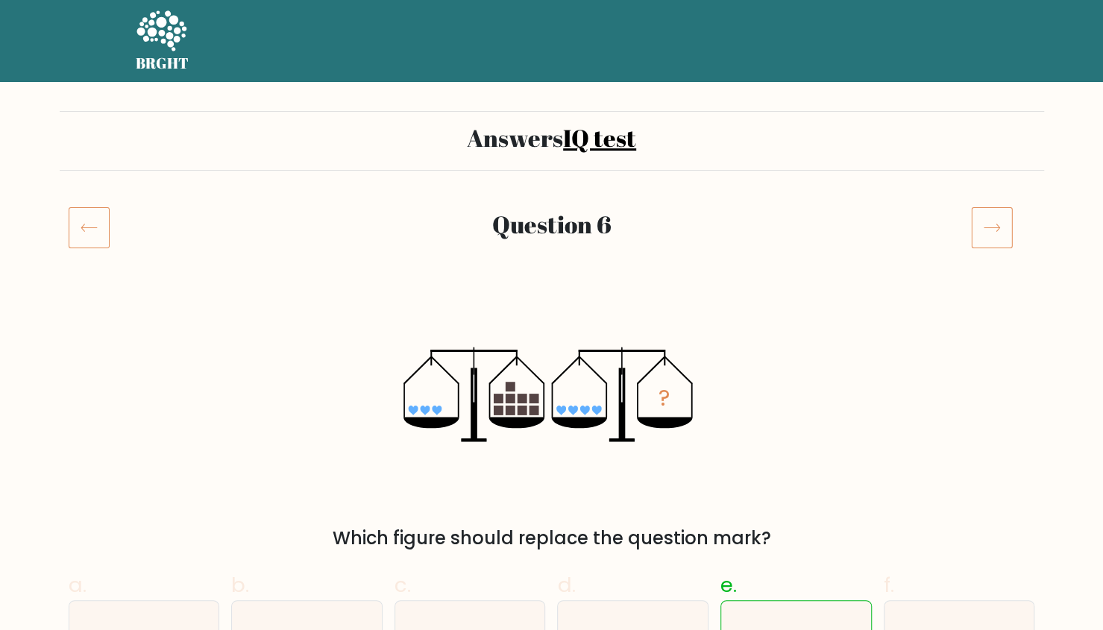
click at [981, 236] on icon at bounding box center [992, 228] width 42 height 42
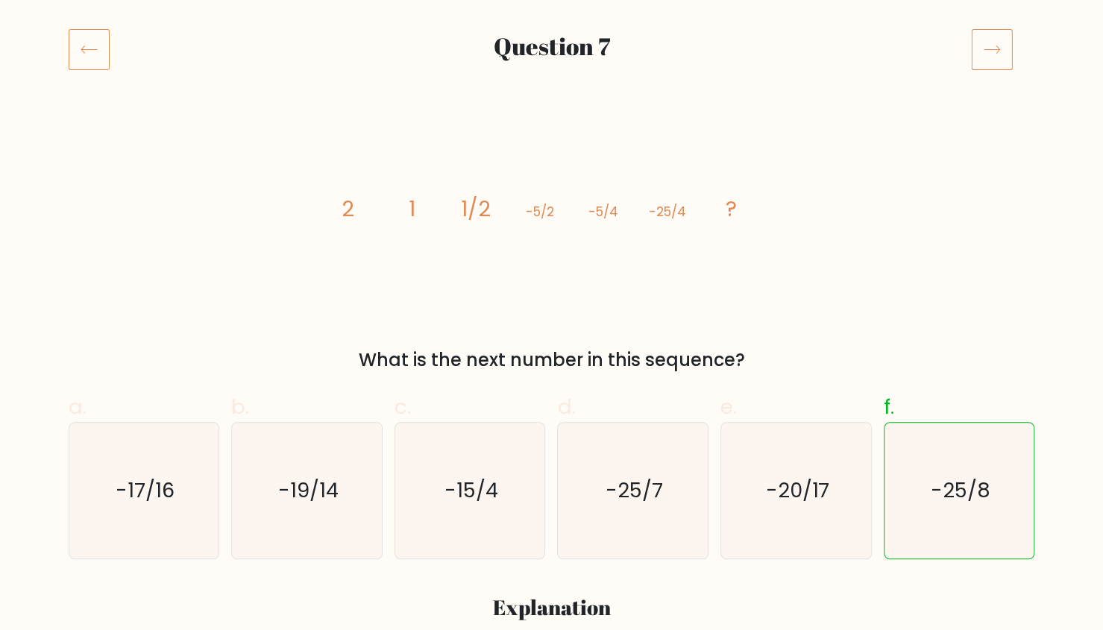
scroll to position [178, 0]
click at [992, 56] on icon at bounding box center [992, 50] width 42 height 42
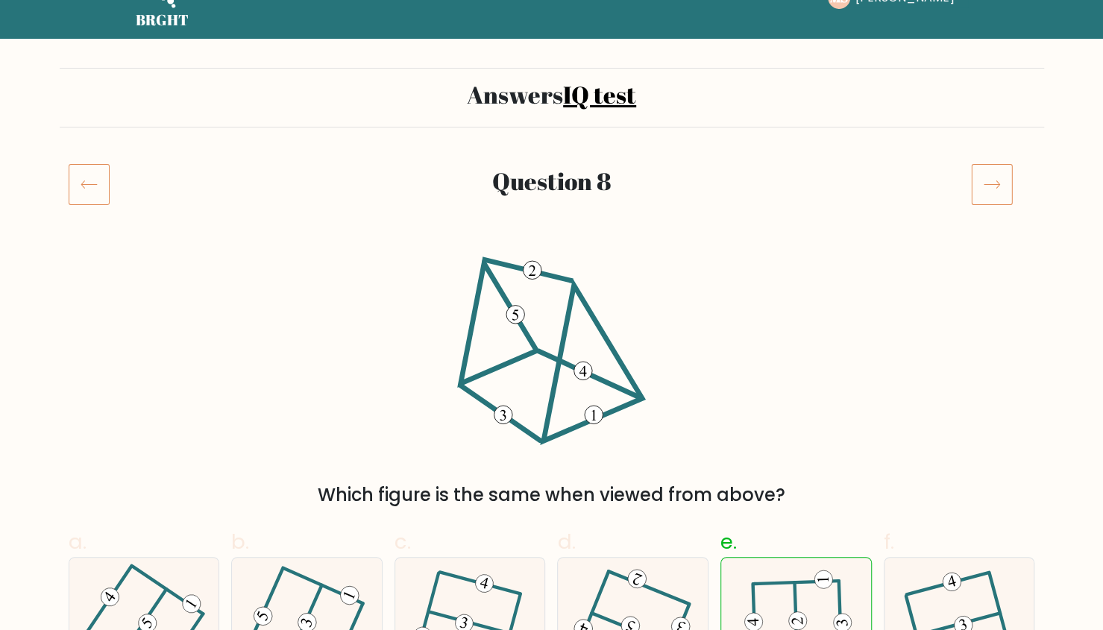
scroll to position [26, 0]
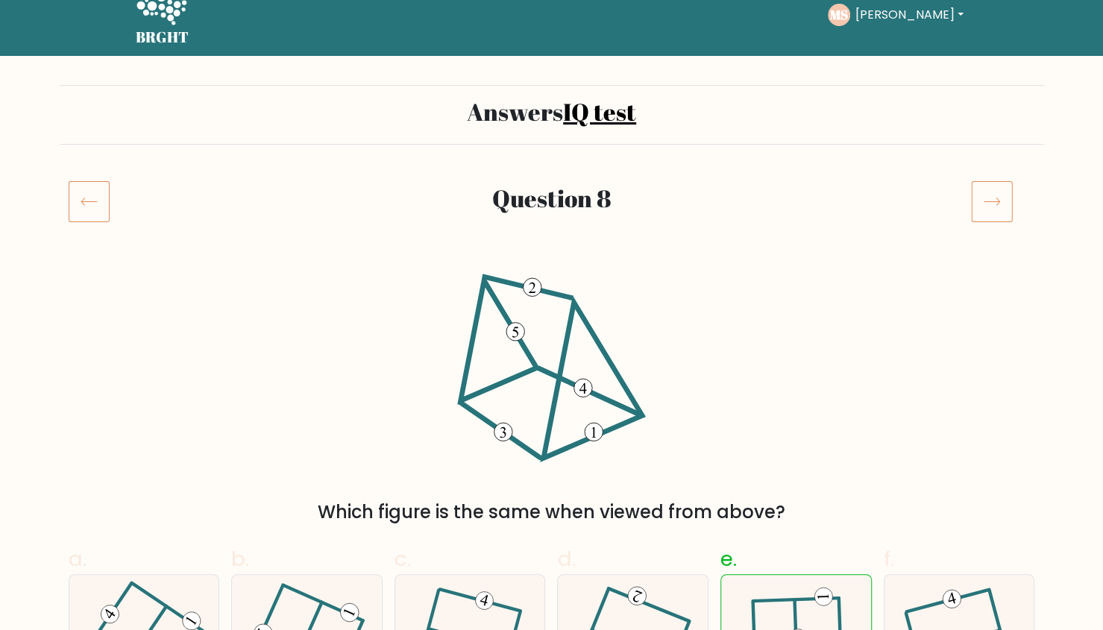
click at [995, 211] on icon at bounding box center [992, 202] width 42 height 42
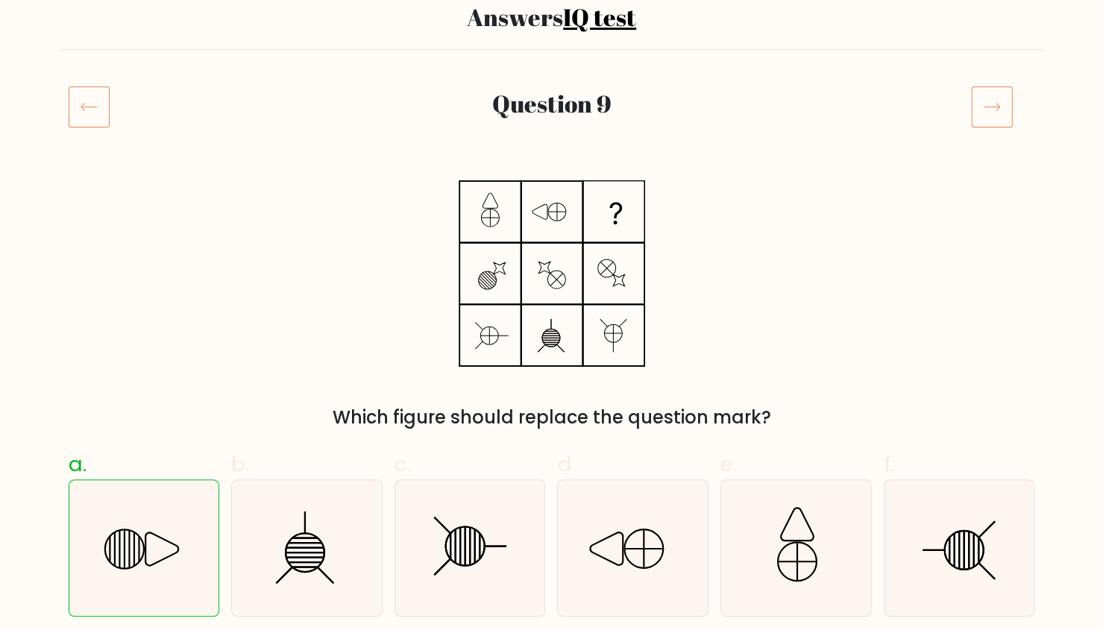
scroll to position [120, 0]
click at [1003, 120] on icon at bounding box center [992, 108] width 42 height 42
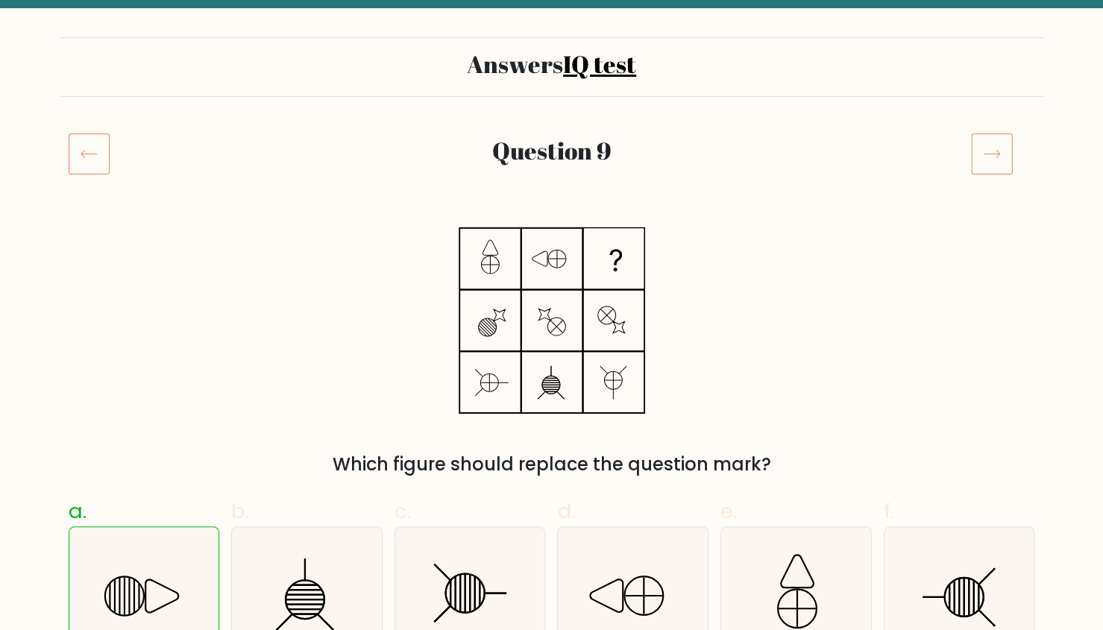
scroll to position [0, 0]
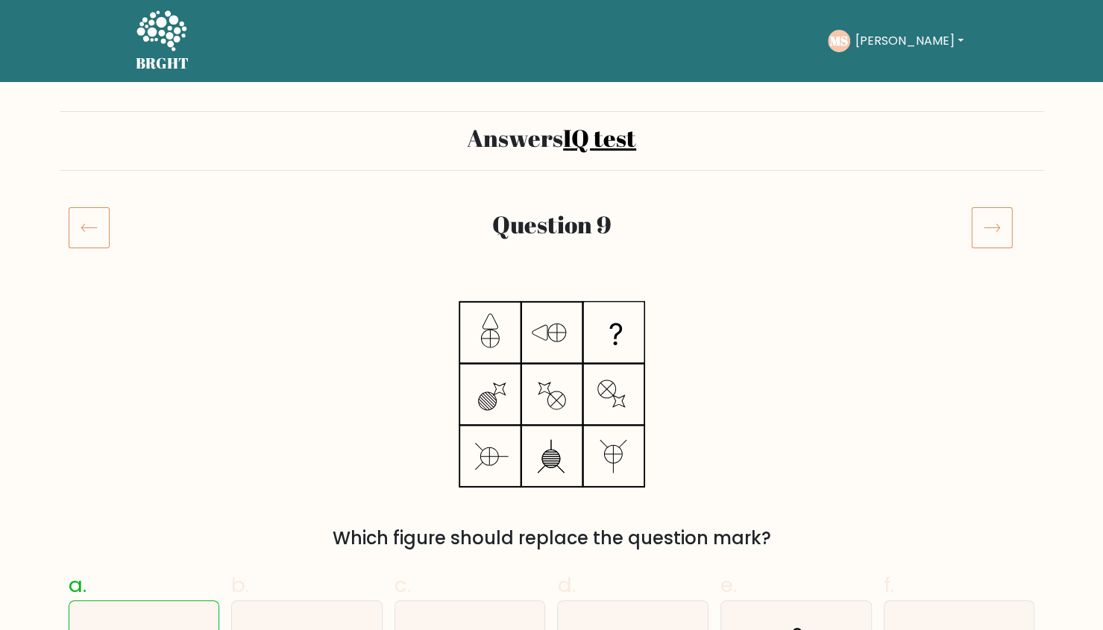
click at [968, 216] on div at bounding box center [1003, 228] width 82 height 42
click at [979, 220] on icon at bounding box center [992, 228] width 42 height 42
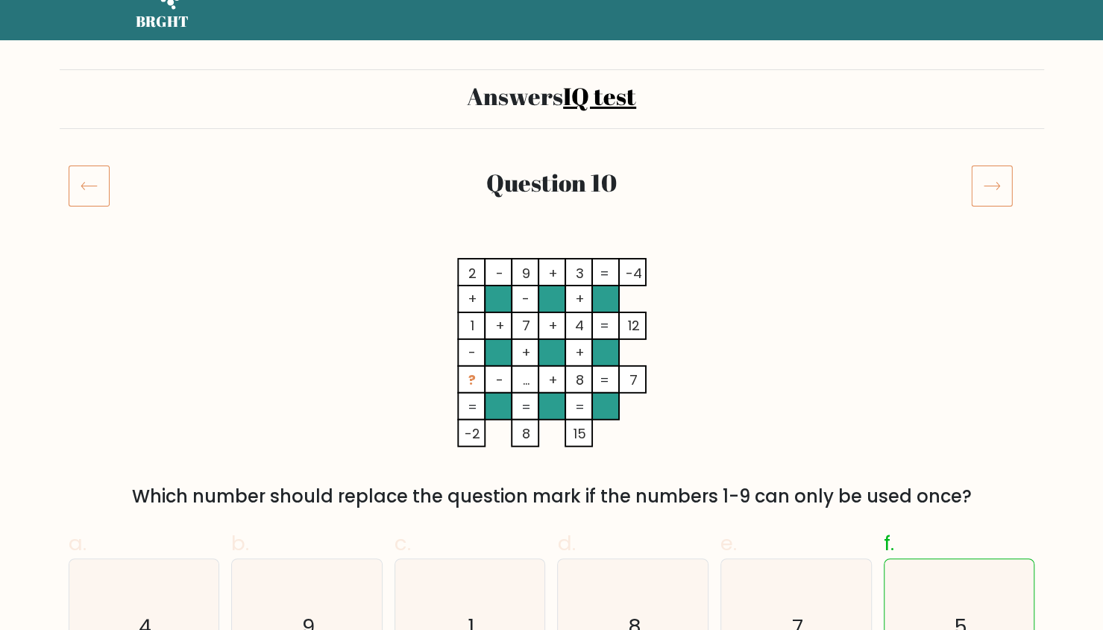
scroll to position [21, 0]
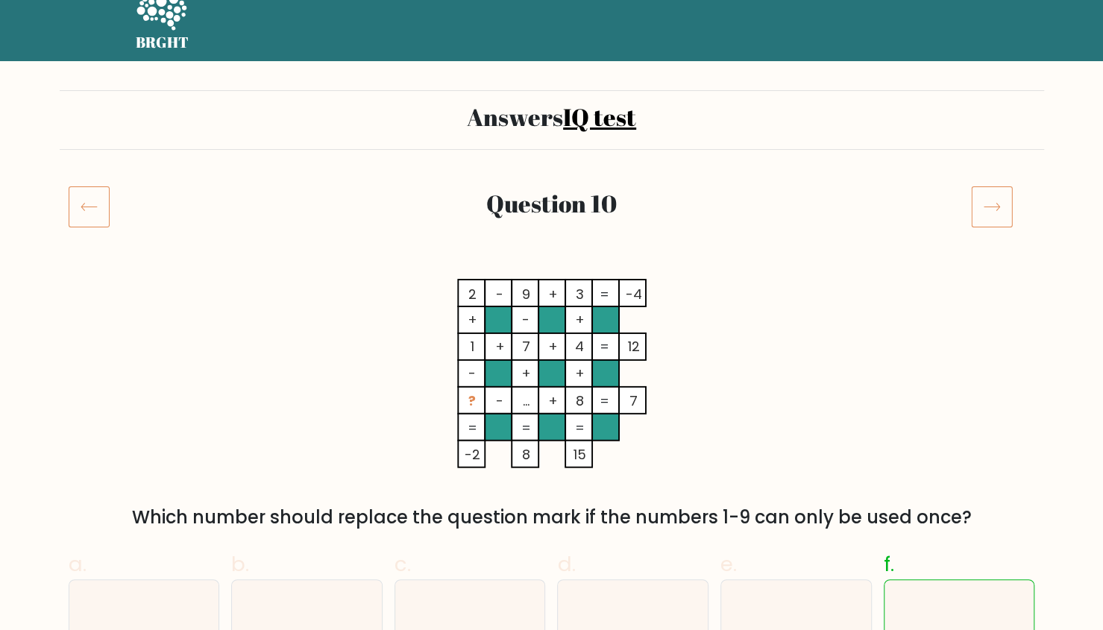
click at [987, 188] on icon at bounding box center [992, 207] width 42 height 42
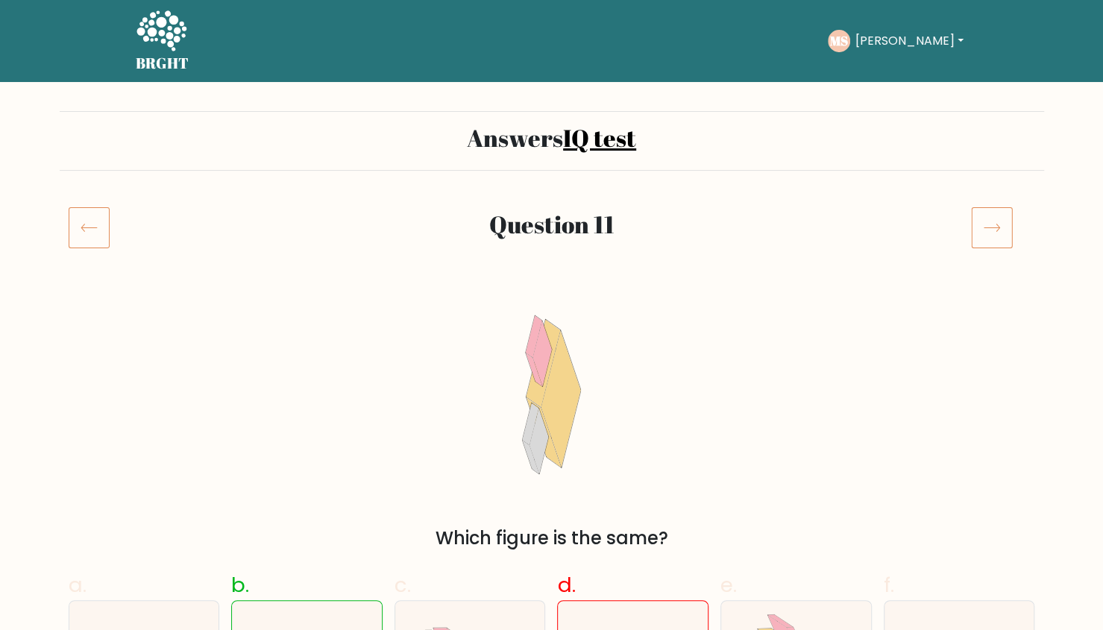
drag, startPoint x: 1032, startPoint y: 248, endPoint x: 985, endPoint y: 229, distance: 49.9
click at [985, 229] on div at bounding box center [1003, 228] width 82 height 42
click at [985, 229] on icon at bounding box center [992, 228] width 42 height 42
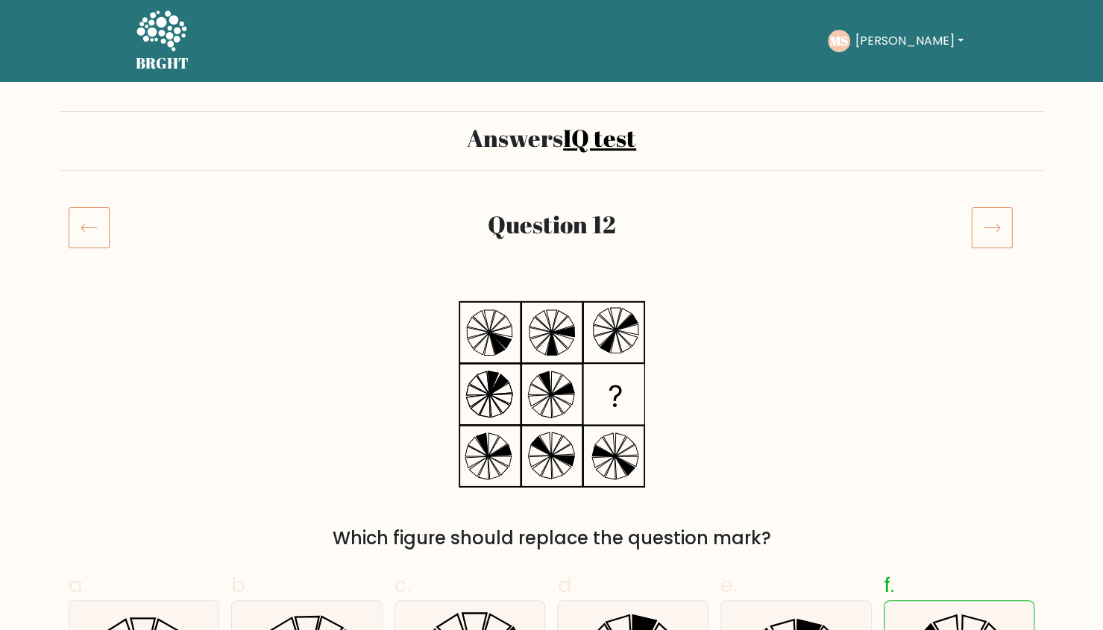
click at [996, 233] on icon at bounding box center [992, 228] width 42 height 42
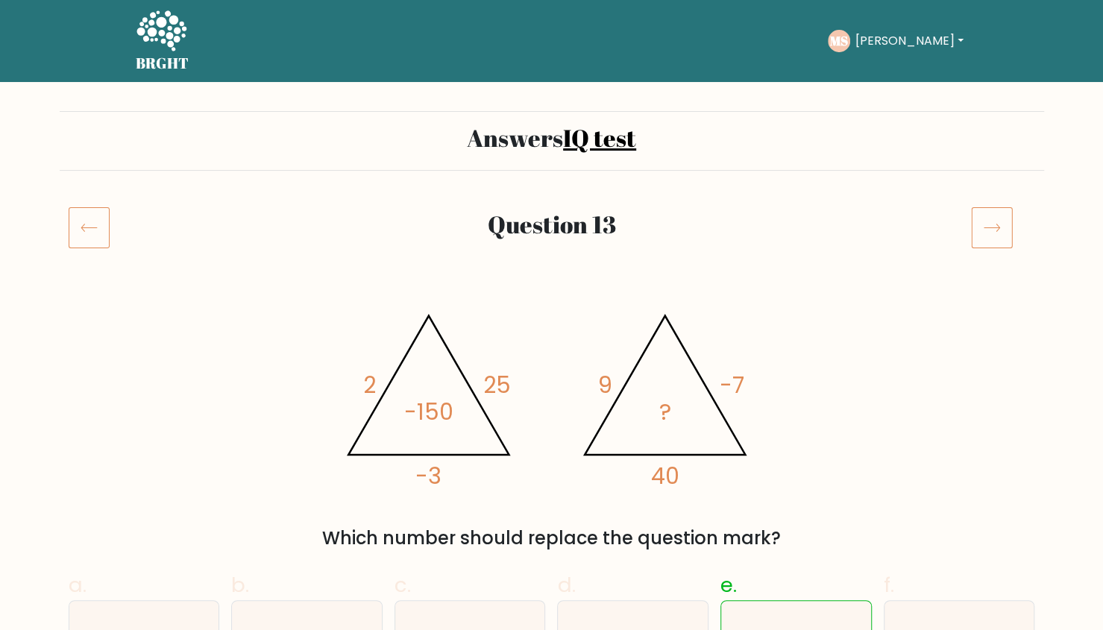
click at [971, 243] on icon at bounding box center [992, 228] width 42 height 42
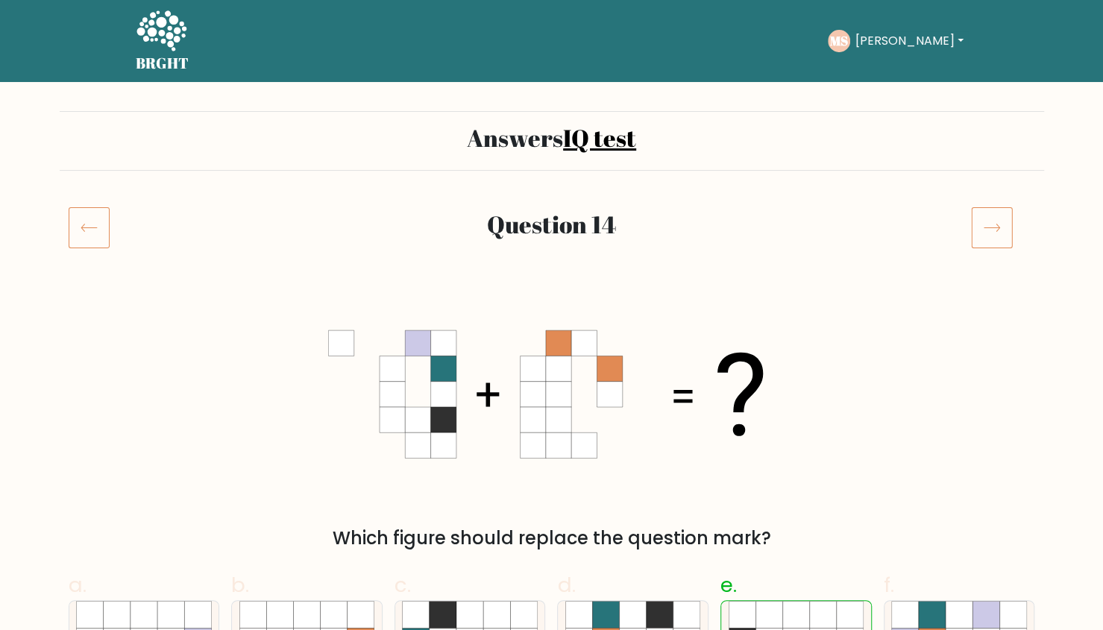
click at [995, 217] on icon at bounding box center [992, 228] width 42 height 42
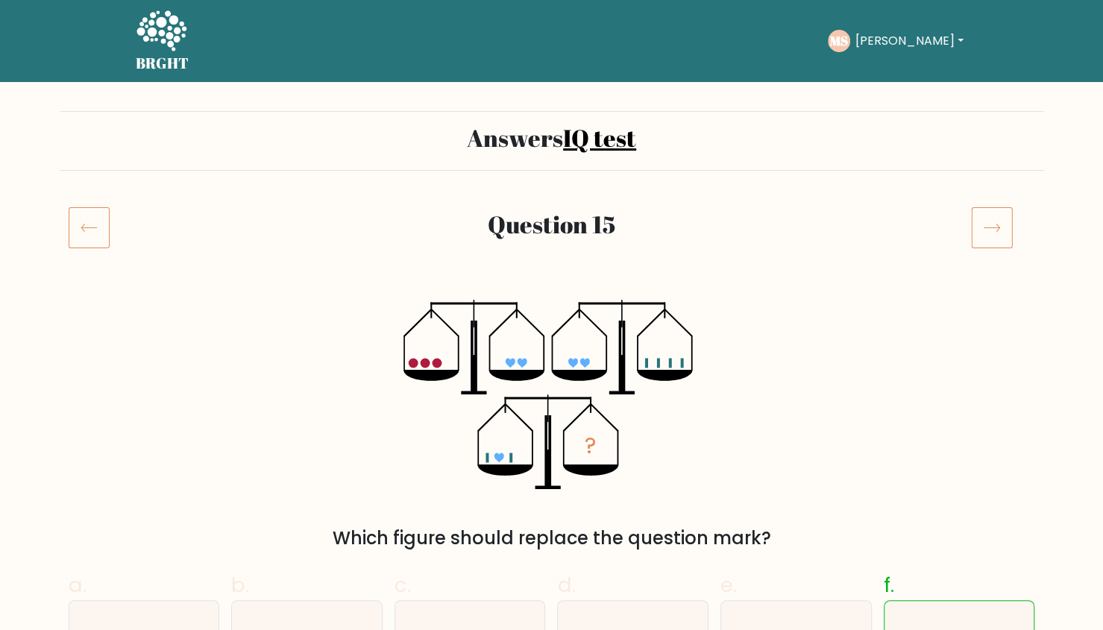
click at [1003, 213] on icon at bounding box center [992, 228] width 42 height 42
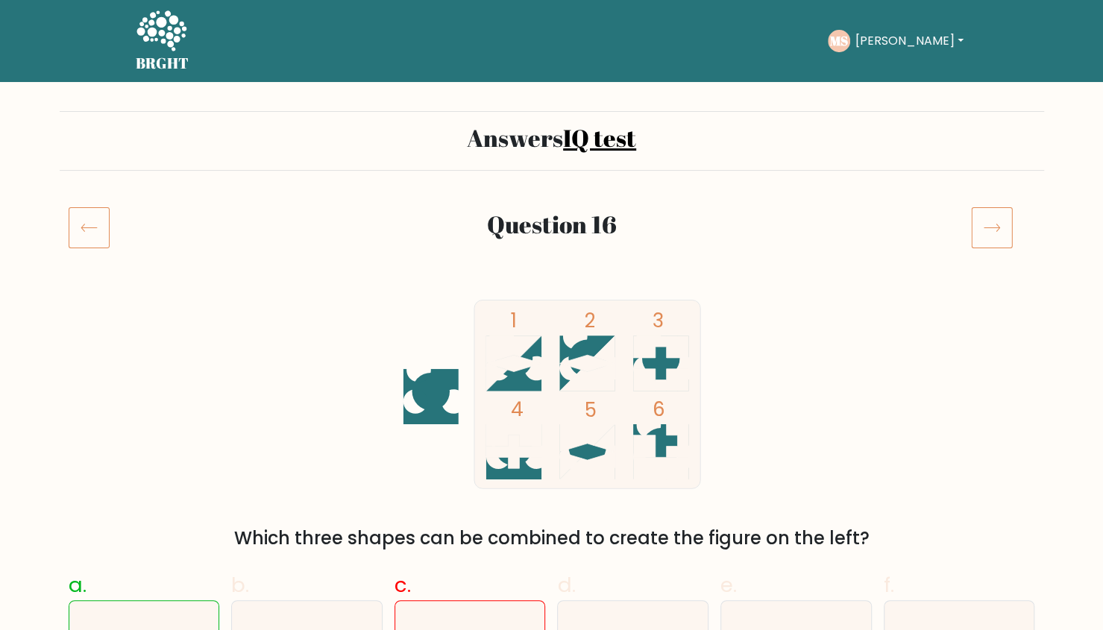
click at [982, 210] on icon at bounding box center [992, 228] width 42 height 42
click at [983, 233] on icon at bounding box center [992, 228] width 42 height 42
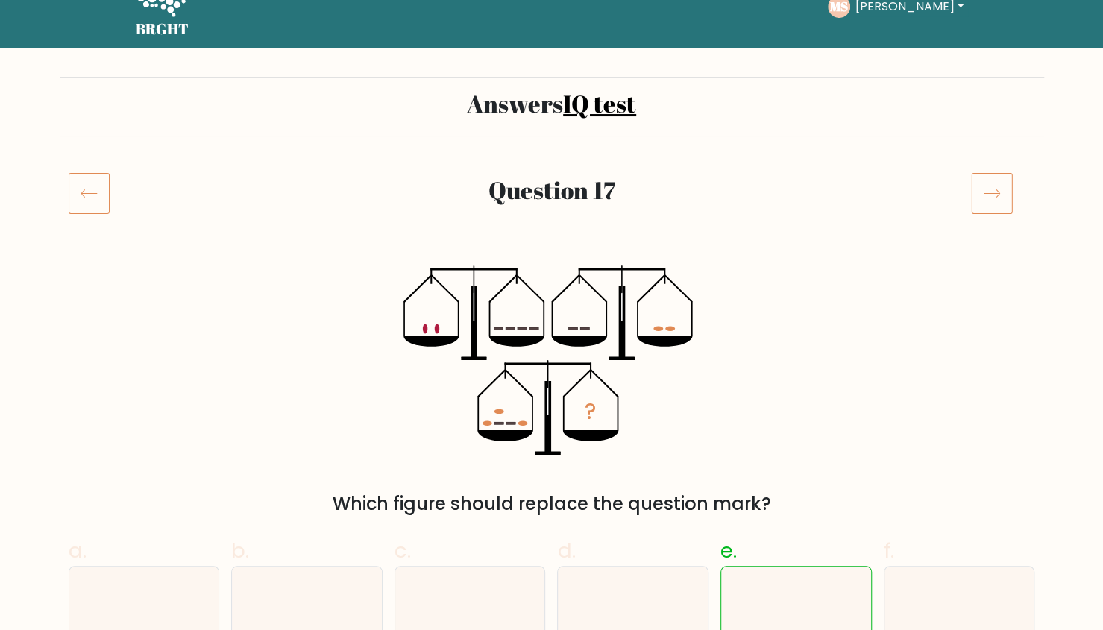
scroll to position [7, 0]
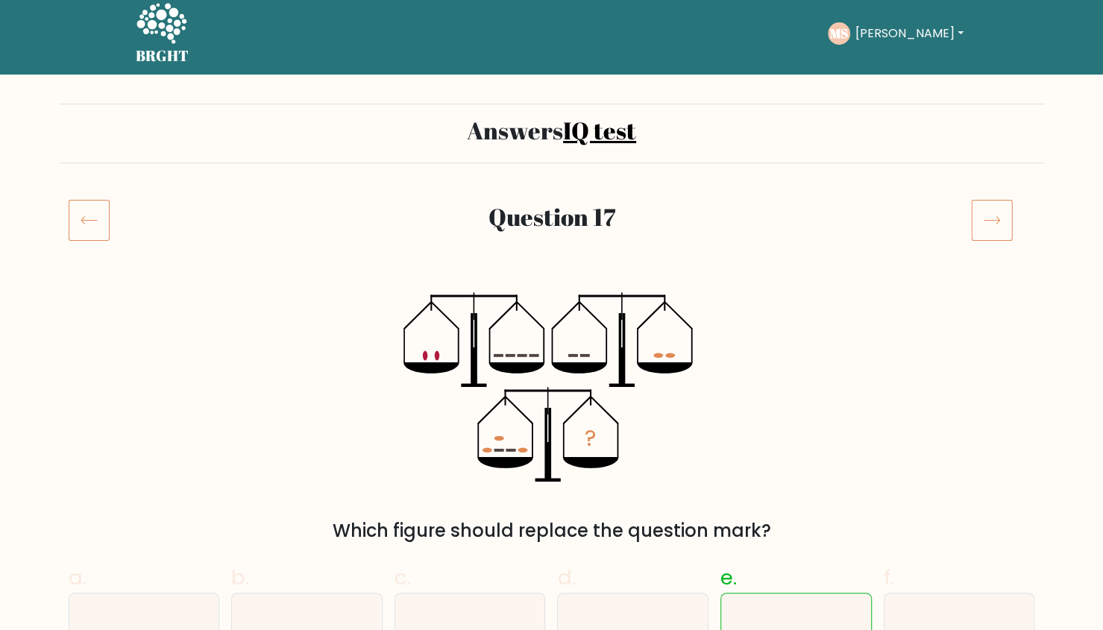
click at [106, 219] on icon at bounding box center [89, 220] width 41 height 42
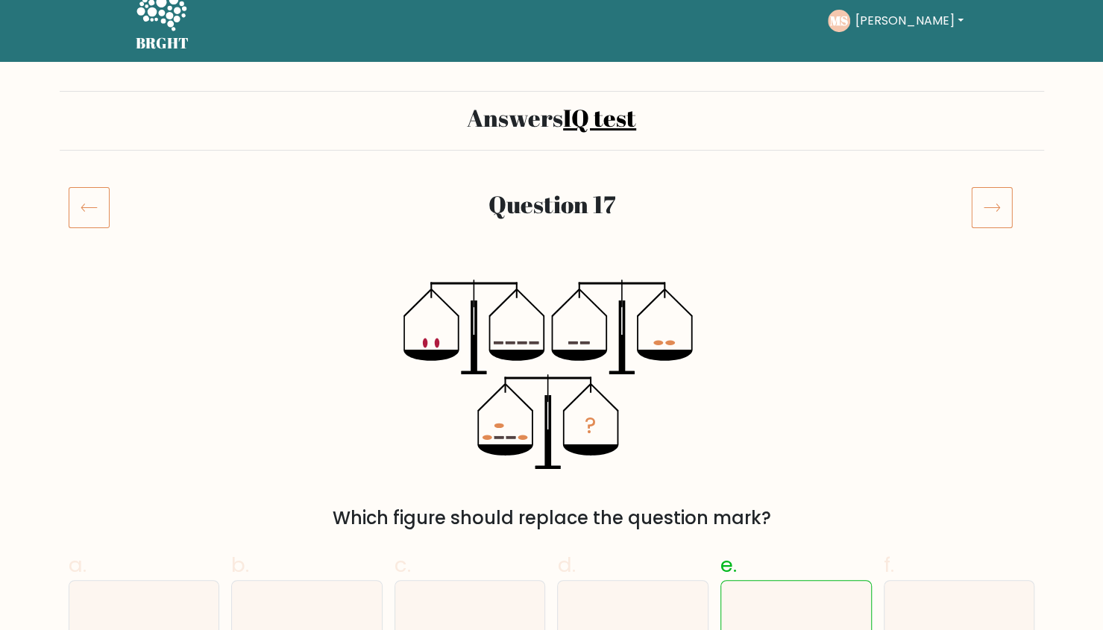
scroll to position [0, 0]
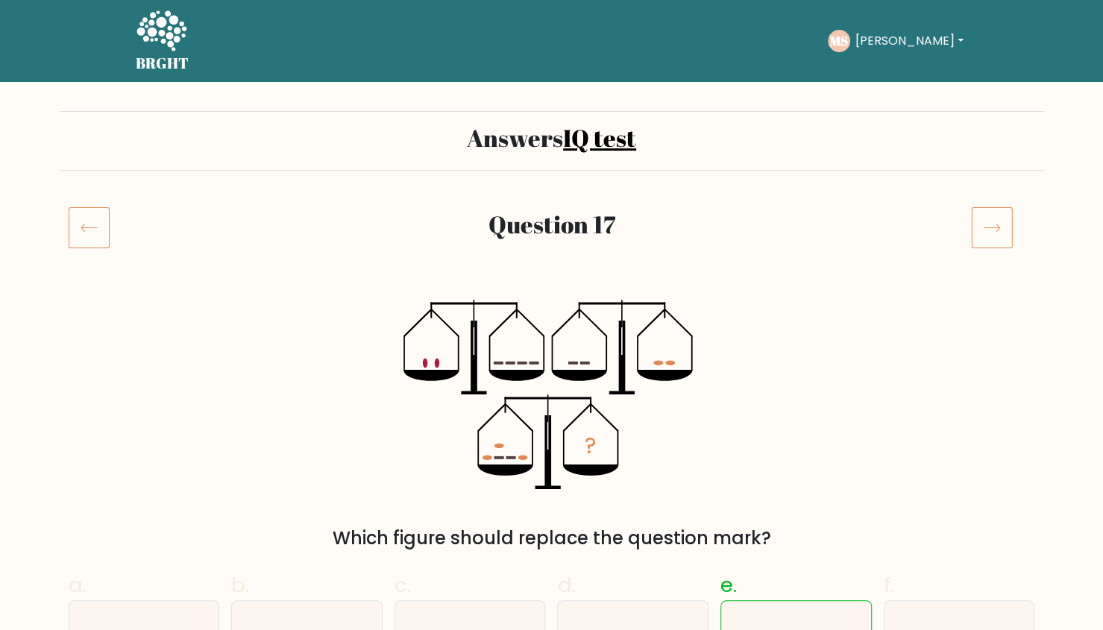
click at [90, 220] on icon at bounding box center [89, 228] width 41 height 42
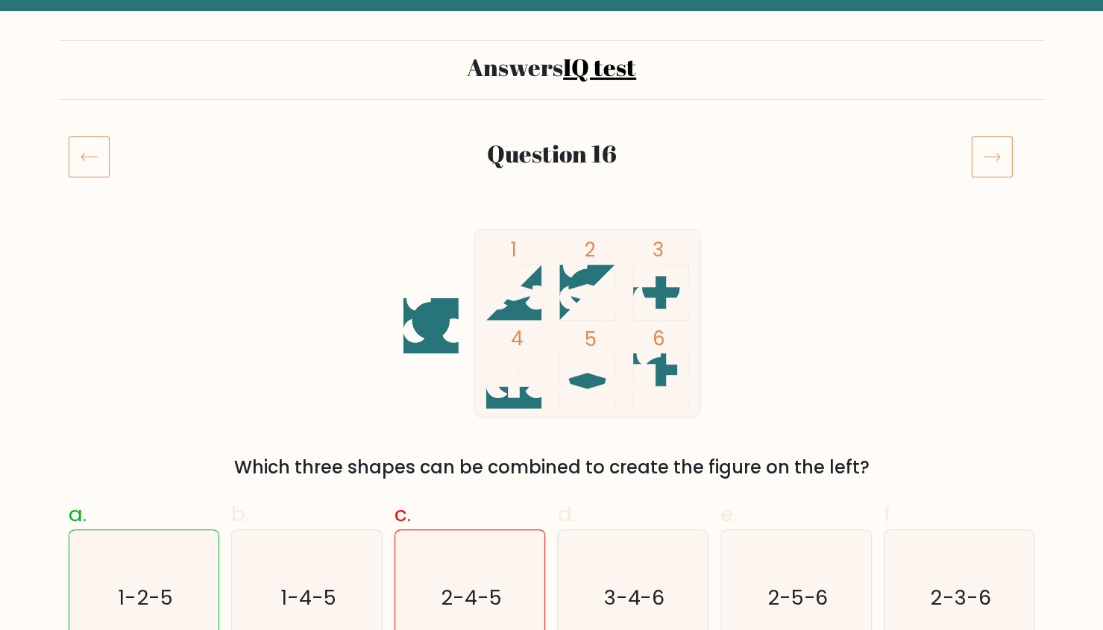
scroll to position [69, 0]
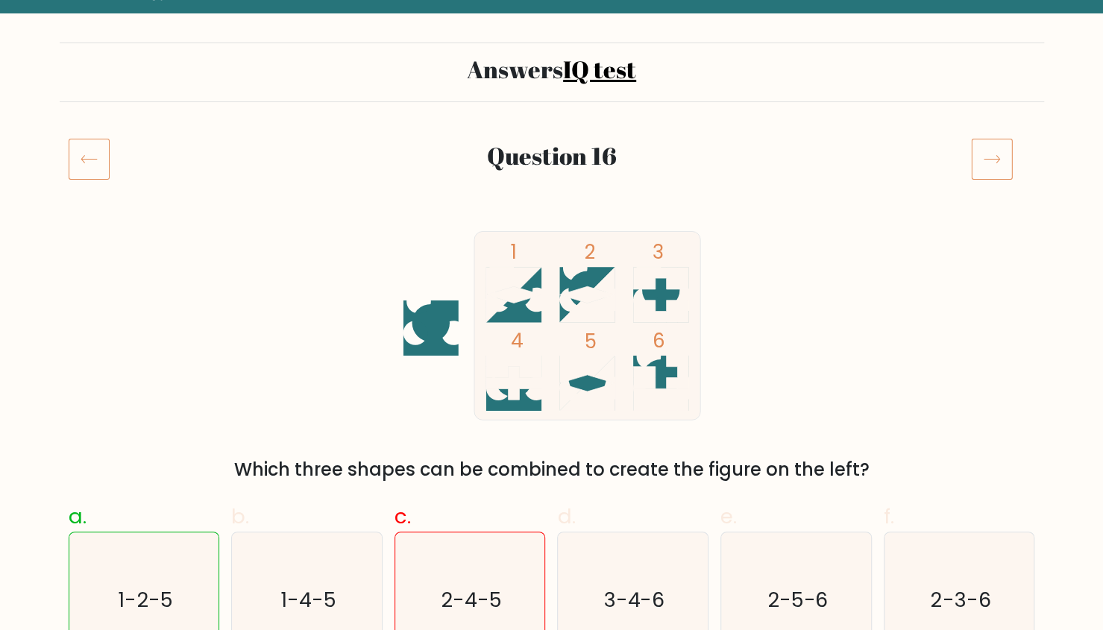
click at [982, 144] on icon at bounding box center [992, 159] width 42 height 42
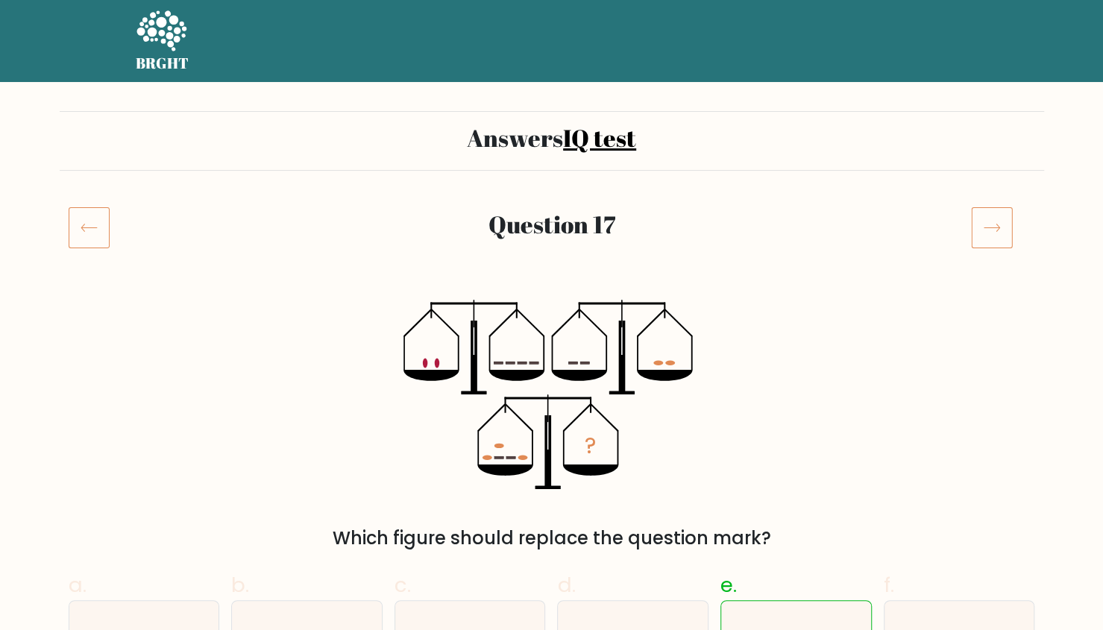
click at [995, 228] on icon at bounding box center [992, 228] width 42 height 42
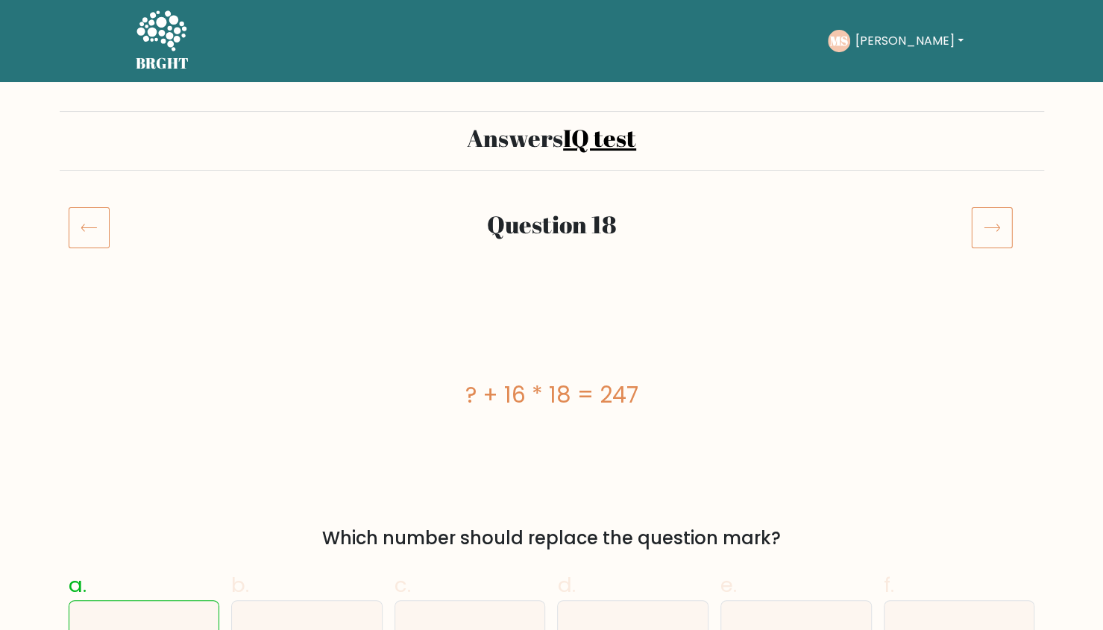
click at [1003, 211] on icon at bounding box center [992, 228] width 42 height 42
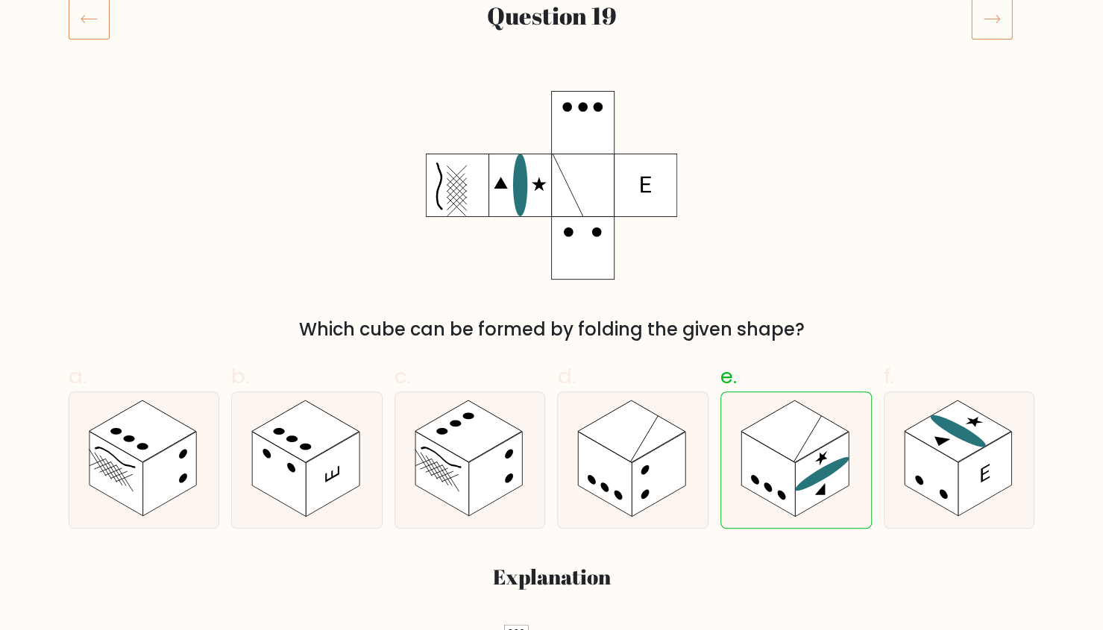
scroll to position [184, 0]
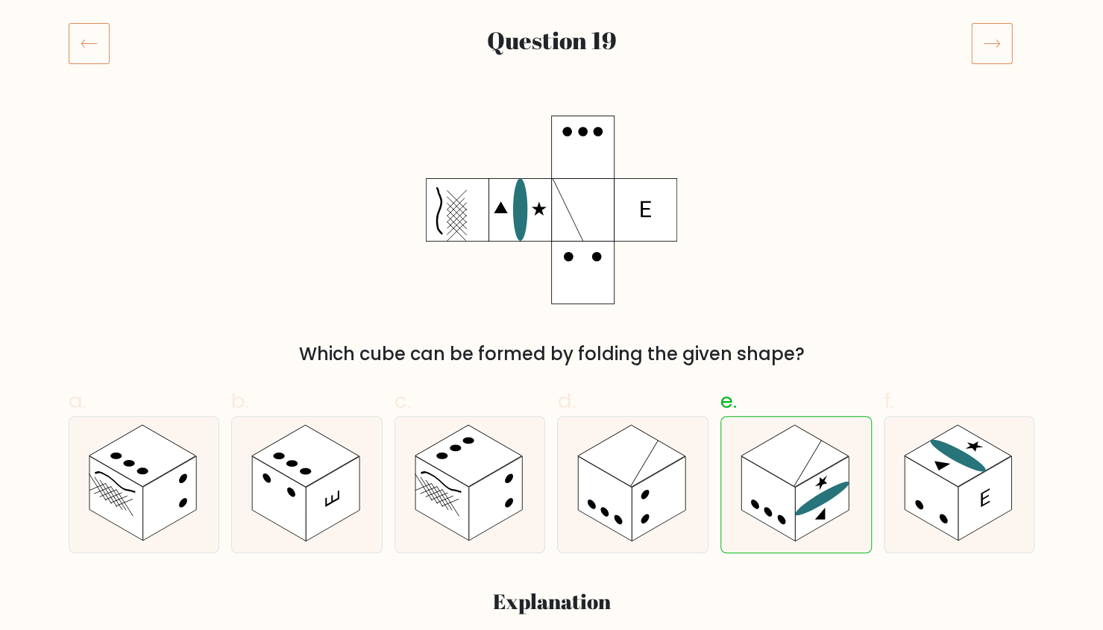
click at [982, 45] on icon at bounding box center [992, 43] width 42 height 42
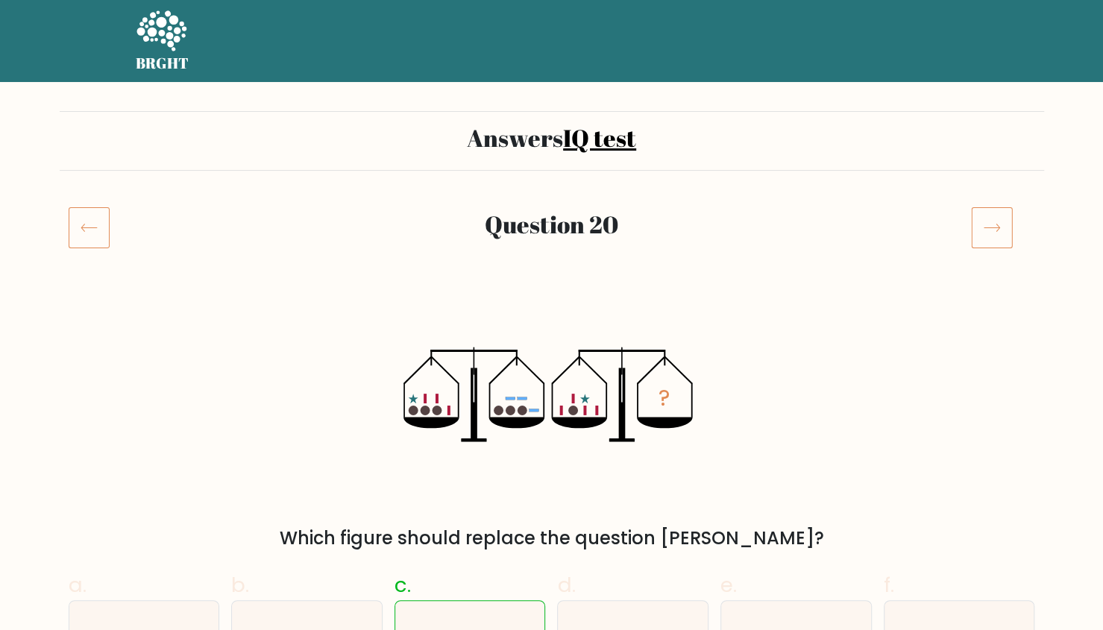
click nav "BRGHT BRGHT"
click icon
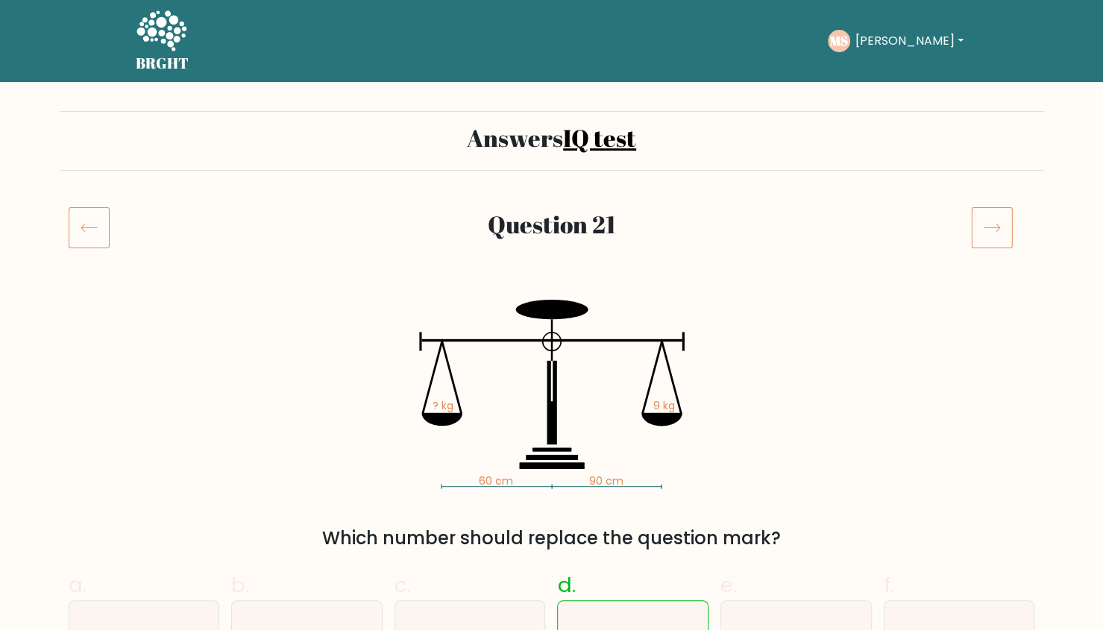
click at [988, 225] on icon at bounding box center [992, 228] width 42 height 42
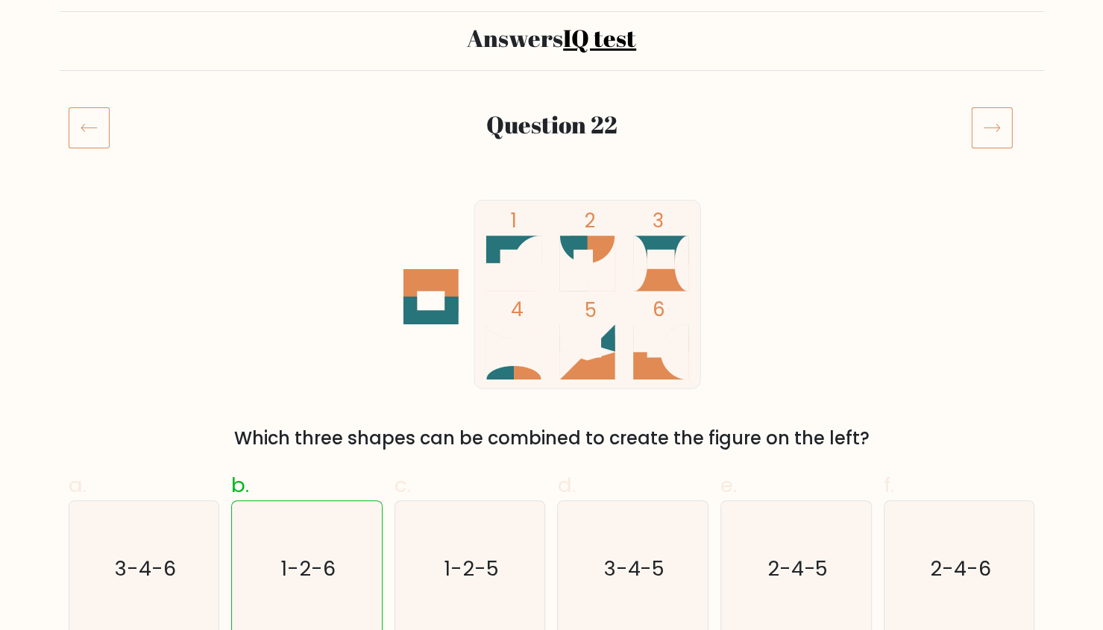
scroll to position [75, 0]
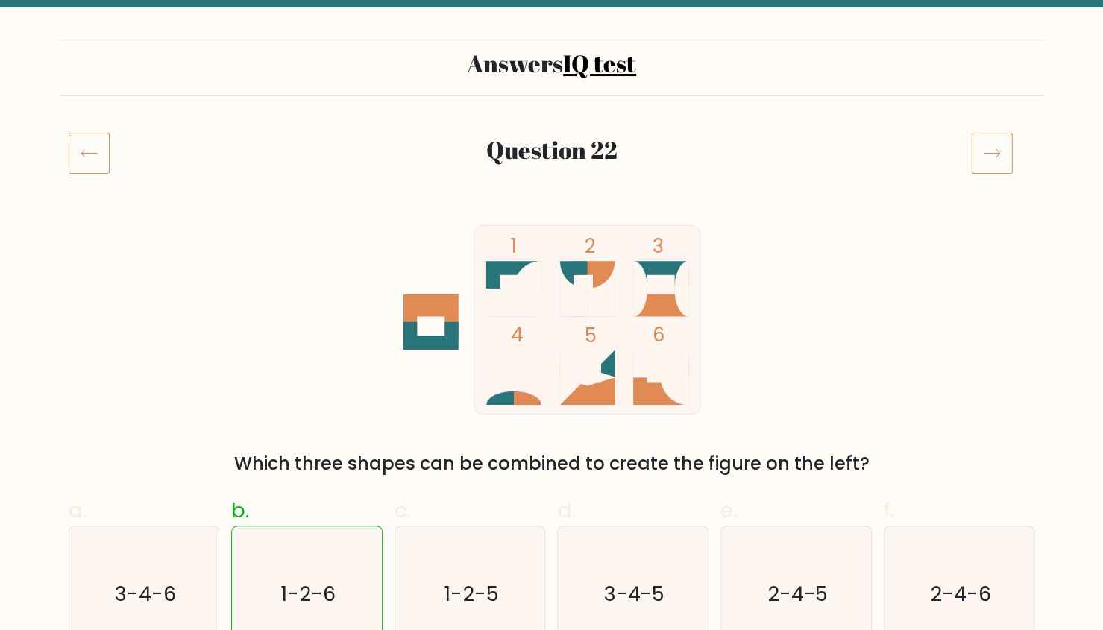
click at [985, 150] on icon at bounding box center [992, 153] width 42 height 42
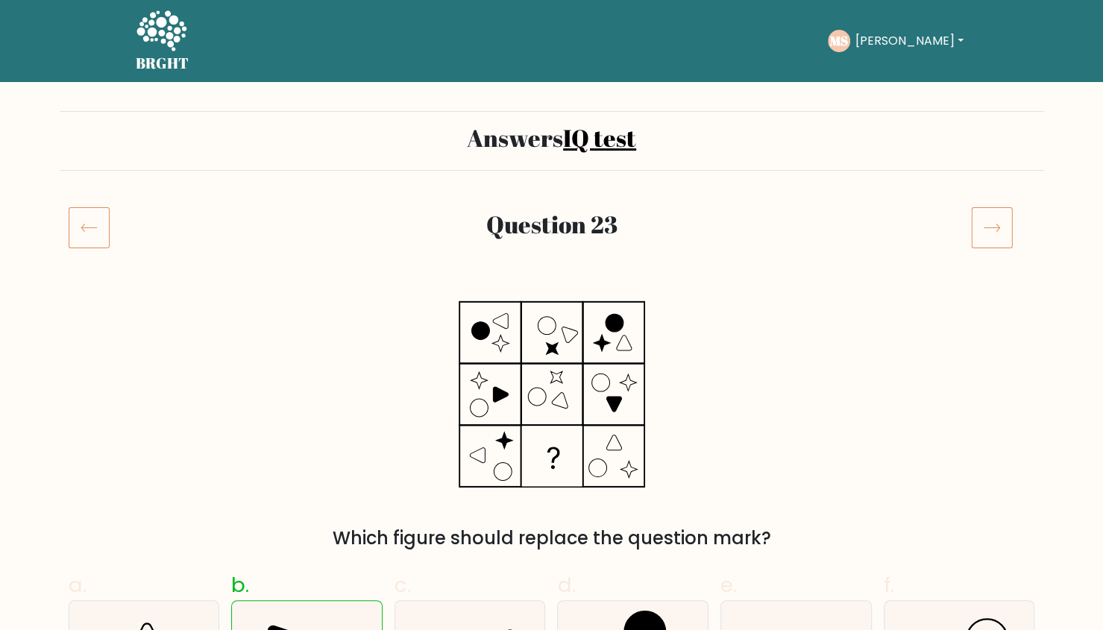
click at [995, 211] on icon at bounding box center [992, 228] width 42 height 42
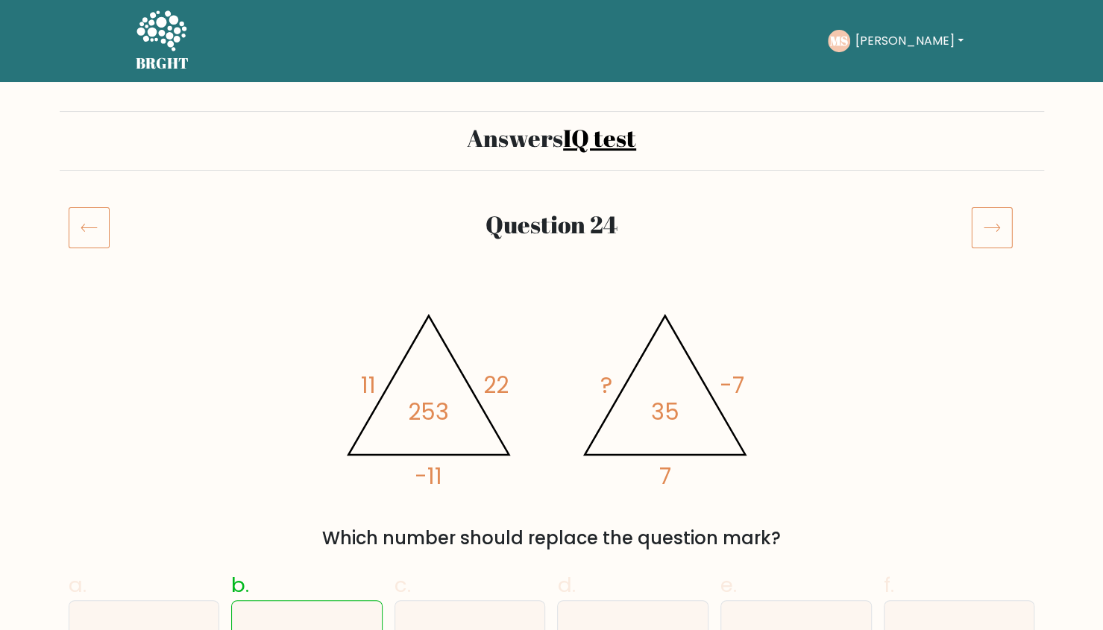
click at [991, 236] on icon at bounding box center [992, 228] width 42 height 42
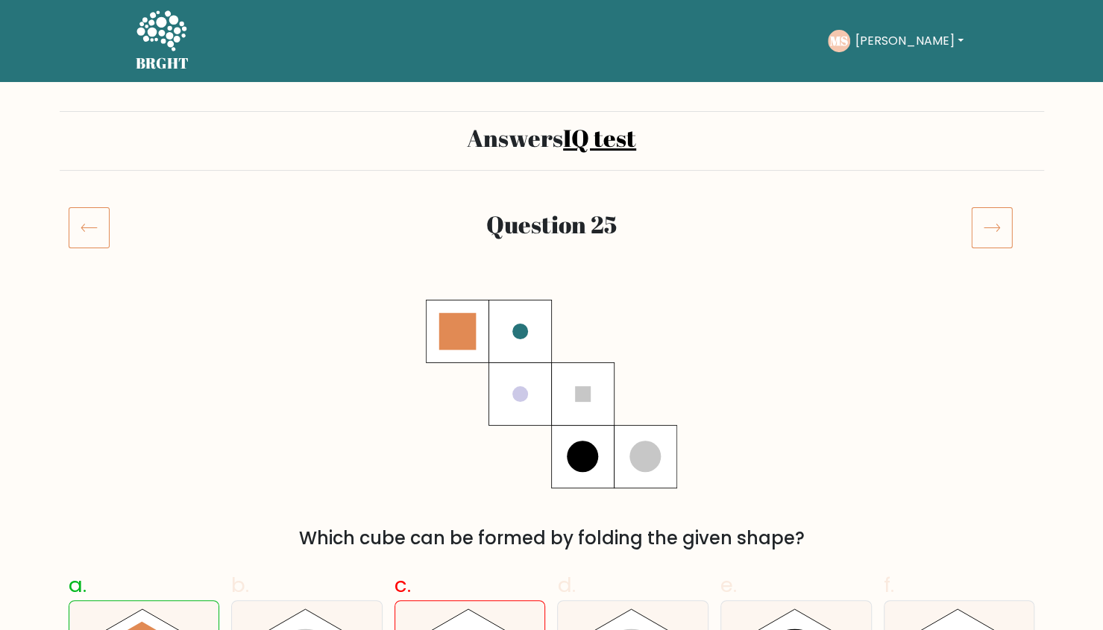
click at [987, 227] on icon at bounding box center [992, 228] width 42 height 42
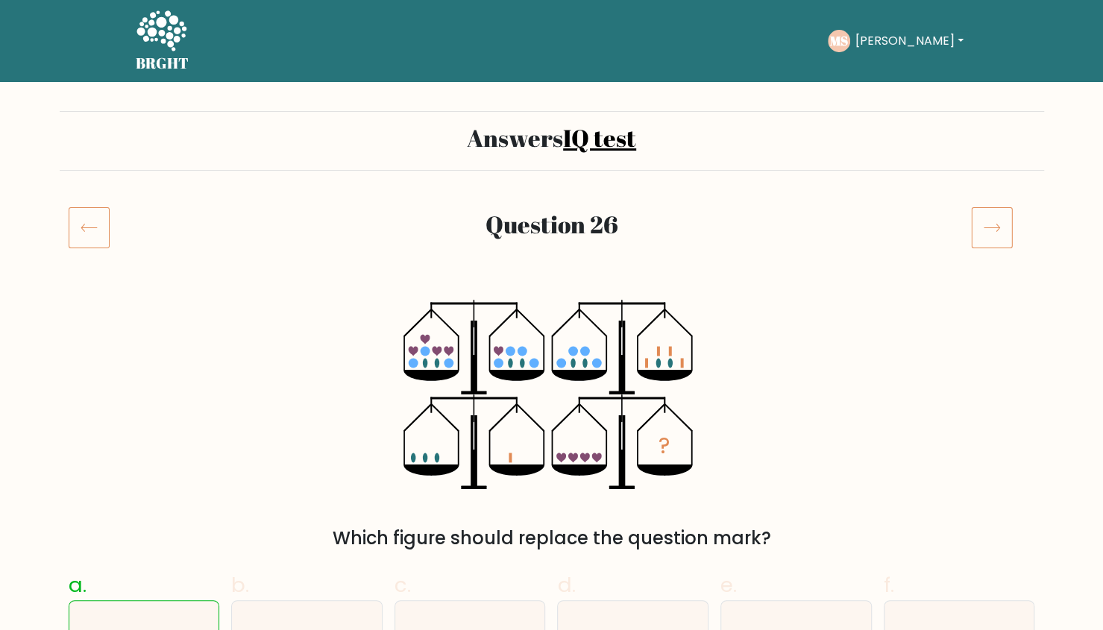
click at [985, 208] on icon at bounding box center [992, 228] width 42 height 42
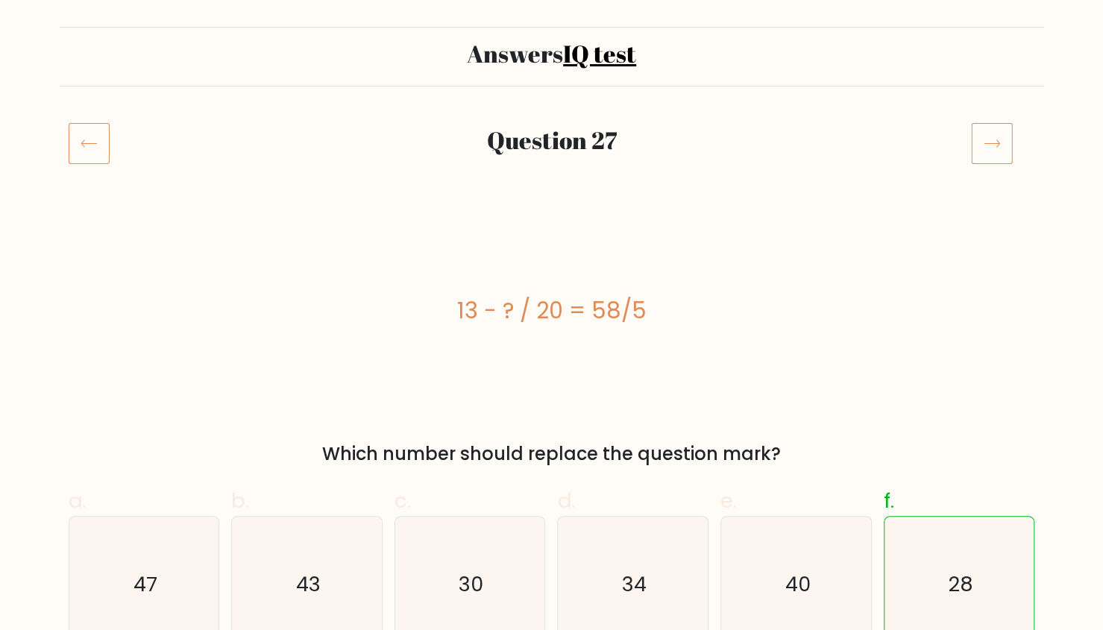
scroll to position [48, 0]
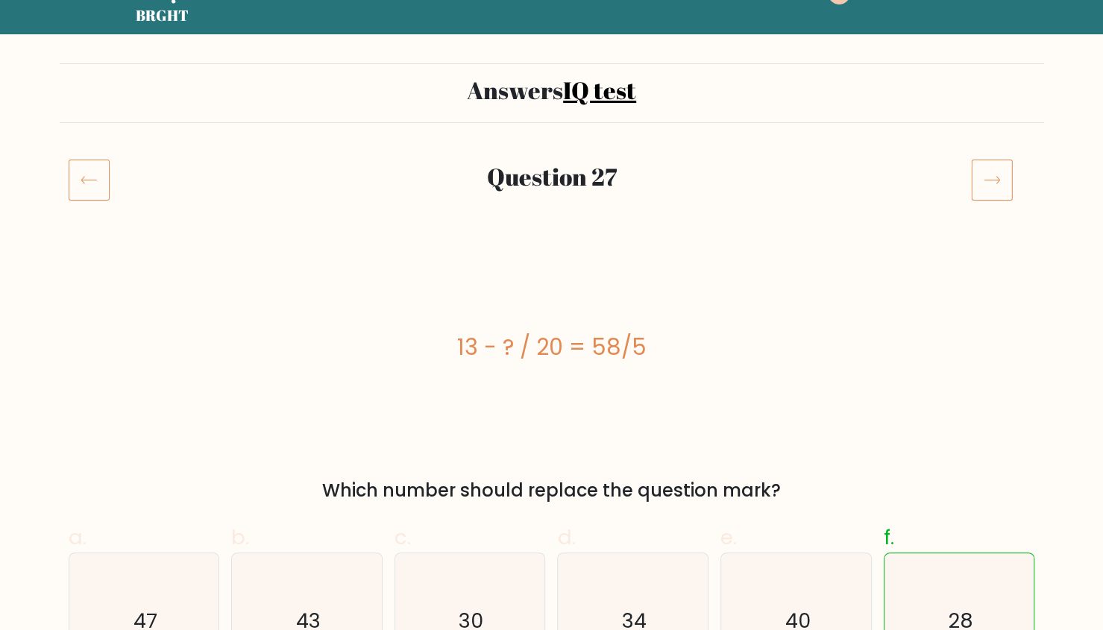
click at [87, 192] on icon at bounding box center [89, 180] width 41 height 42
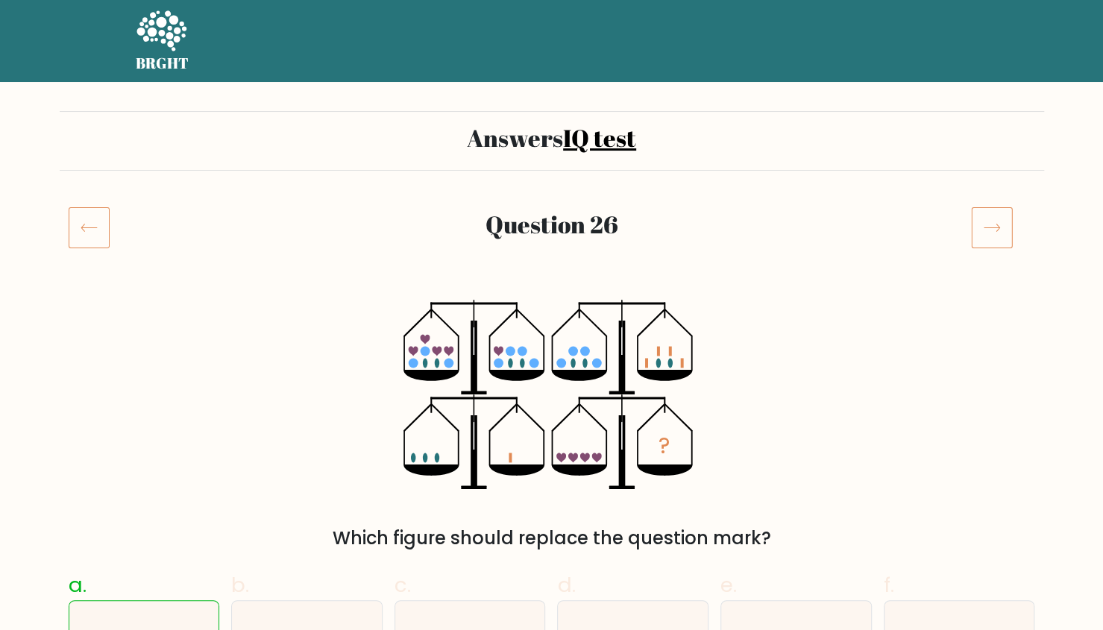
click at [1009, 239] on icon at bounding box center [992, 228] width 42 height 42
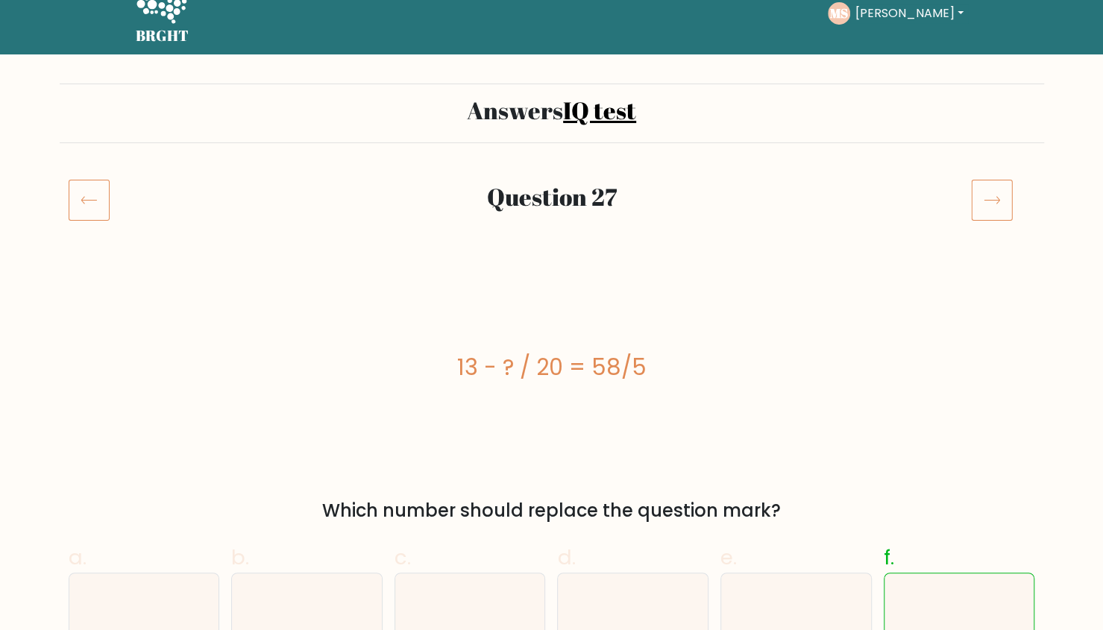
scroll to position [3, 0]
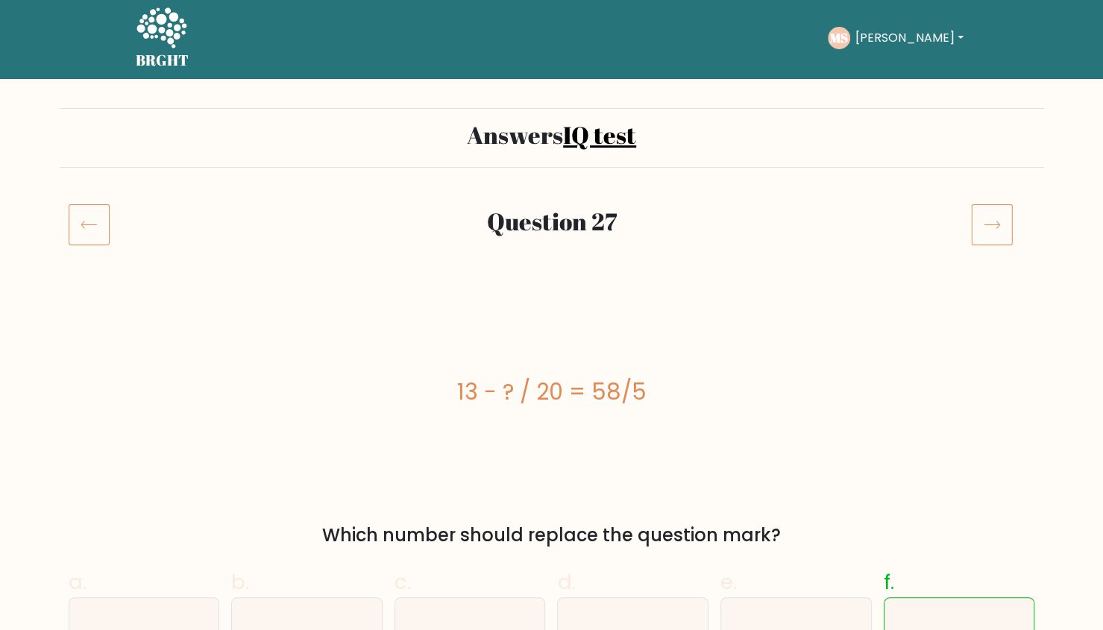
click at [993, 228] on icon at bounding box center [992, 225] width 42 height 42
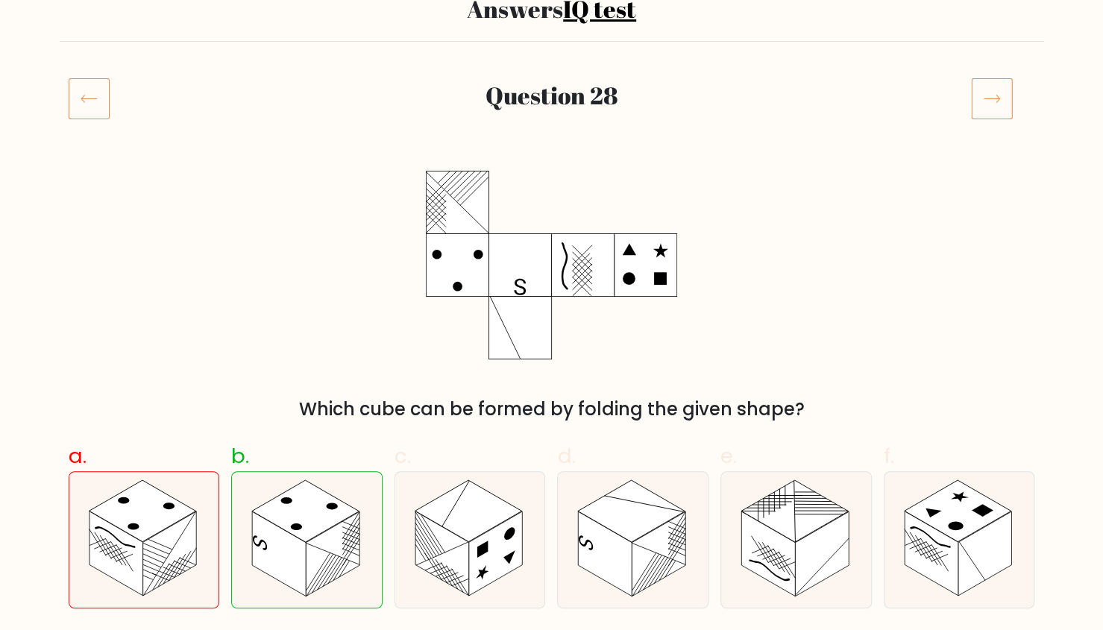
scroll to position [87, 0]
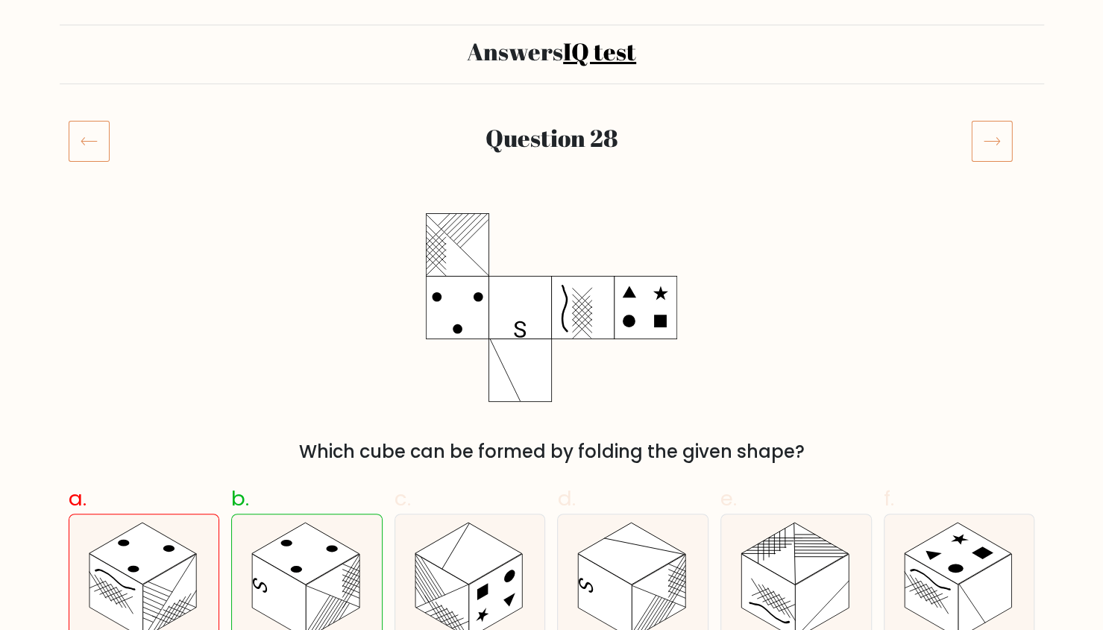
click at [990, 150] on icon at bounding box center [992, 141] width 42 height 42
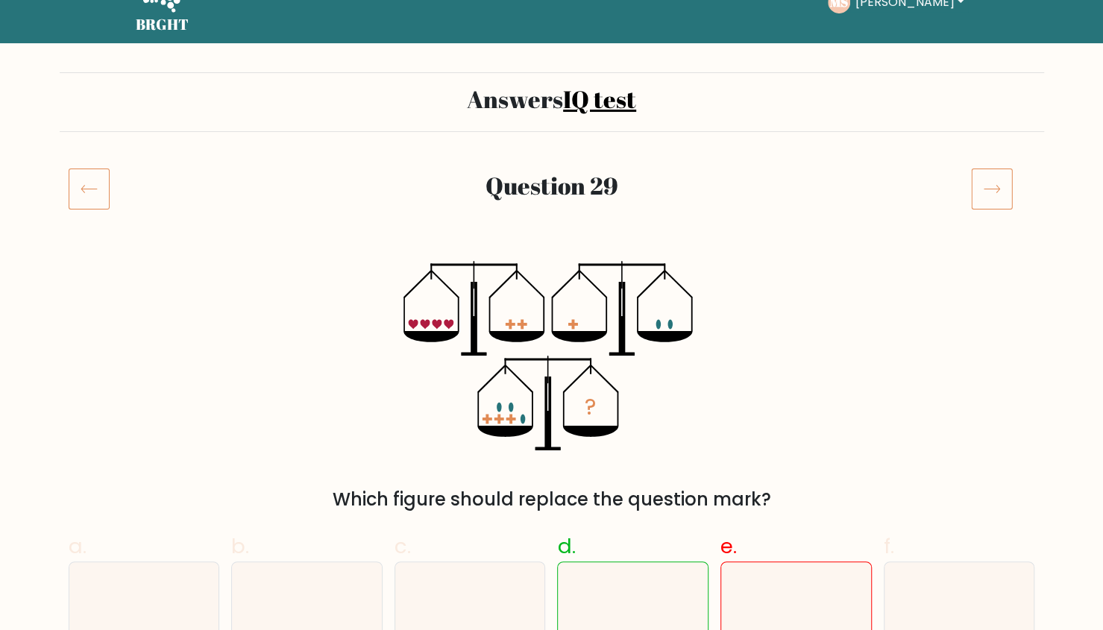
scroll to position [36, 0]
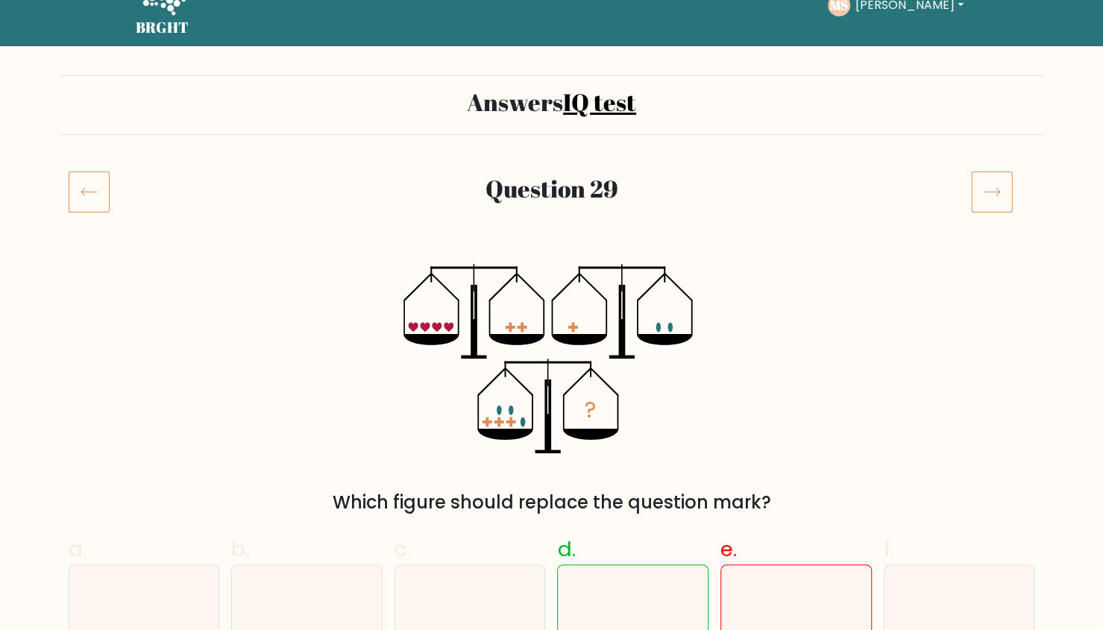
click at [1000, 208] on icon at bounding box center [992, 192] width 42 height 42
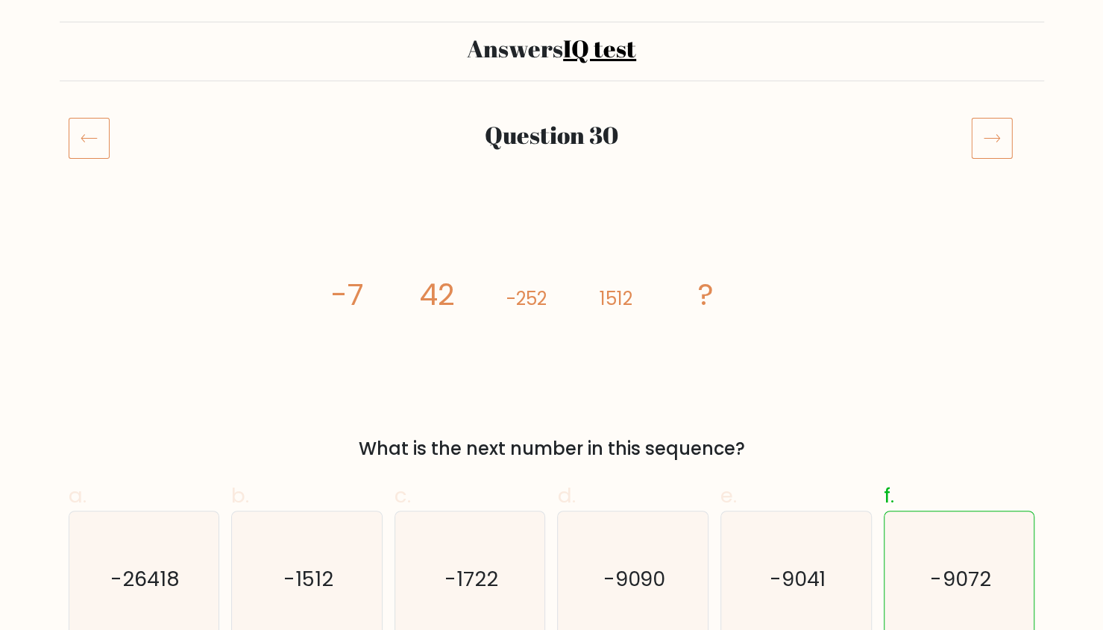
scroll to position [87, 0]
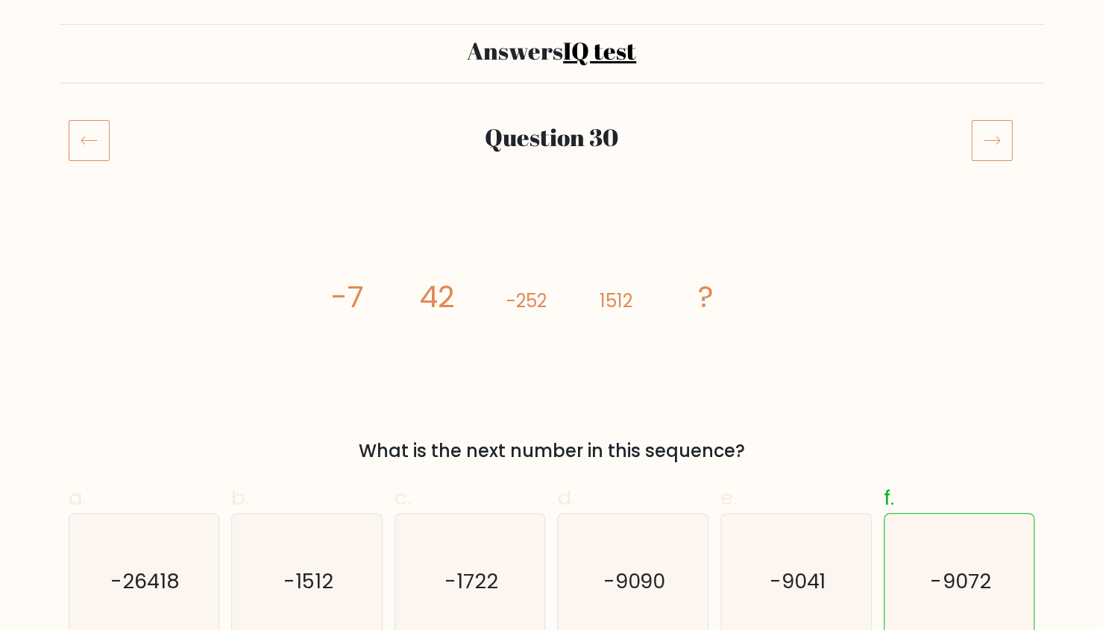
click at [985, 132] on icon at bounding box center [992, 140] width 42 height 42
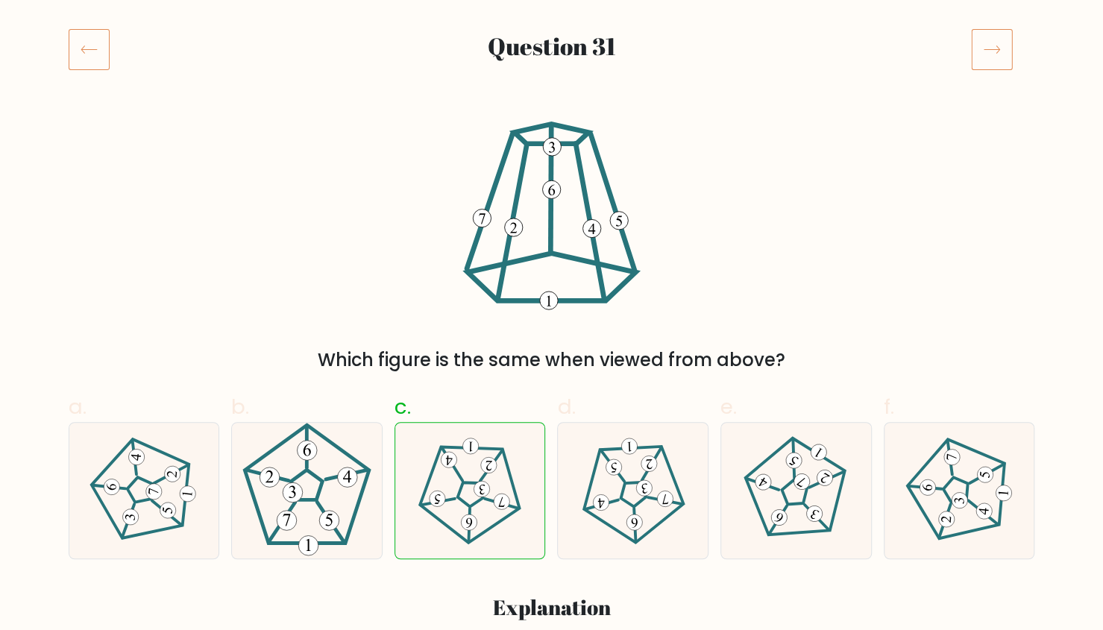
scroll to position [76, 0]
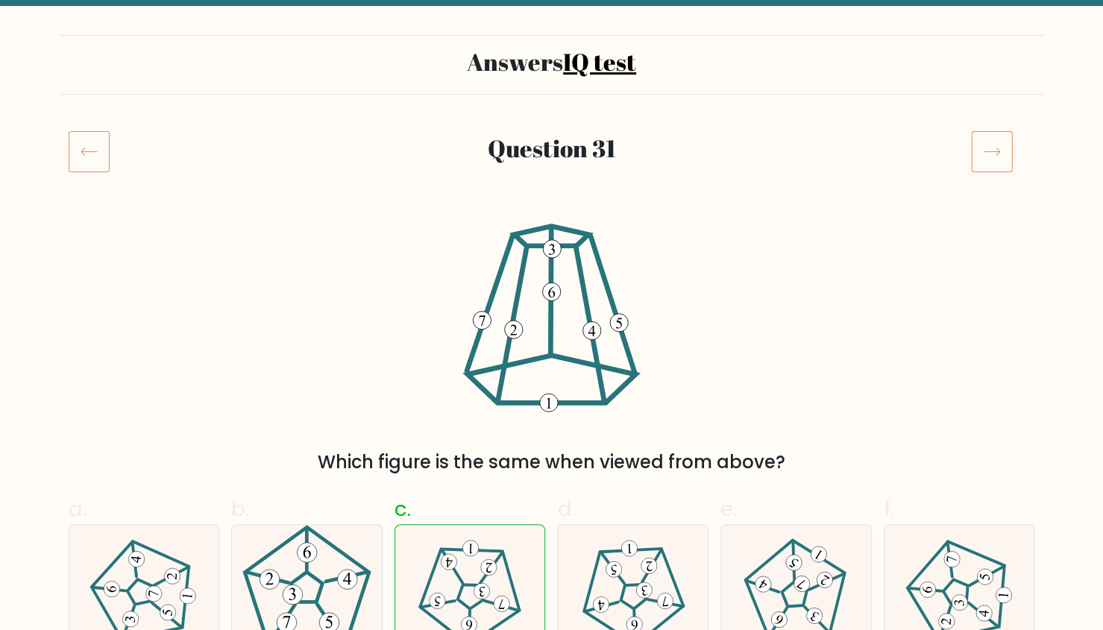
click at [988, 134] on icon at bounding box center [992, 152] width 42 height 42
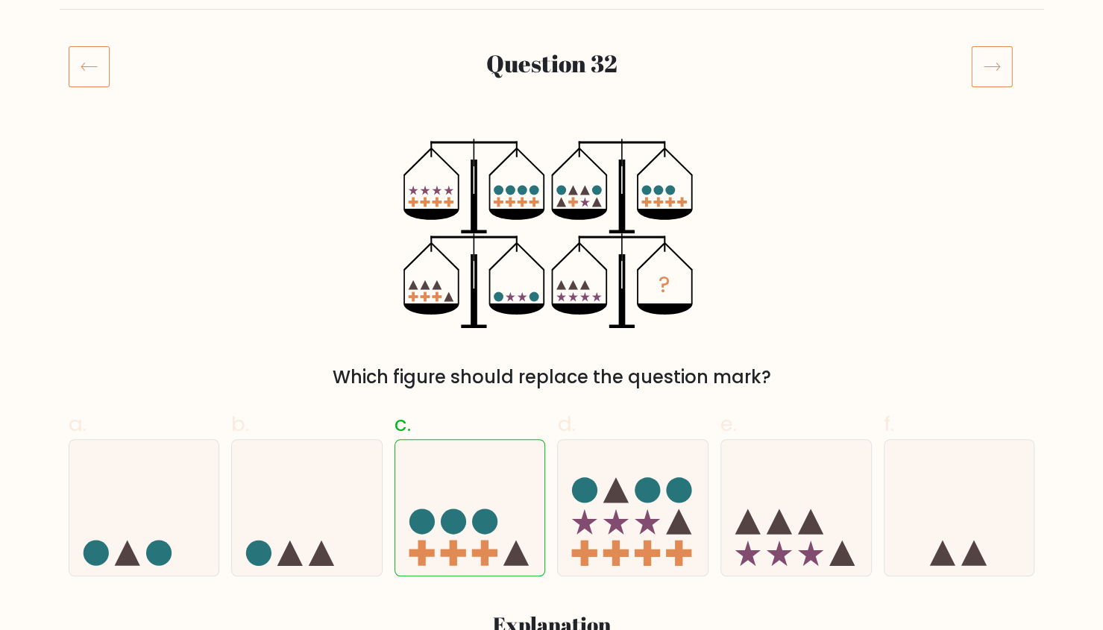
scroll to position [22, 0]
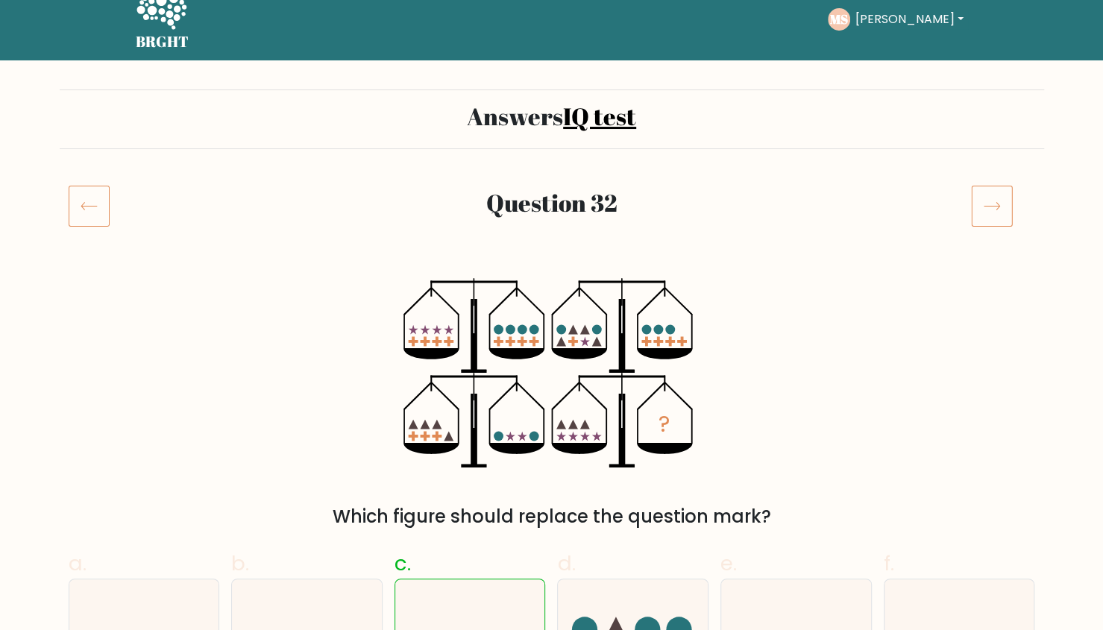
click at [988, 213] on icon at bounding box center [992, 206] width 42 height 42
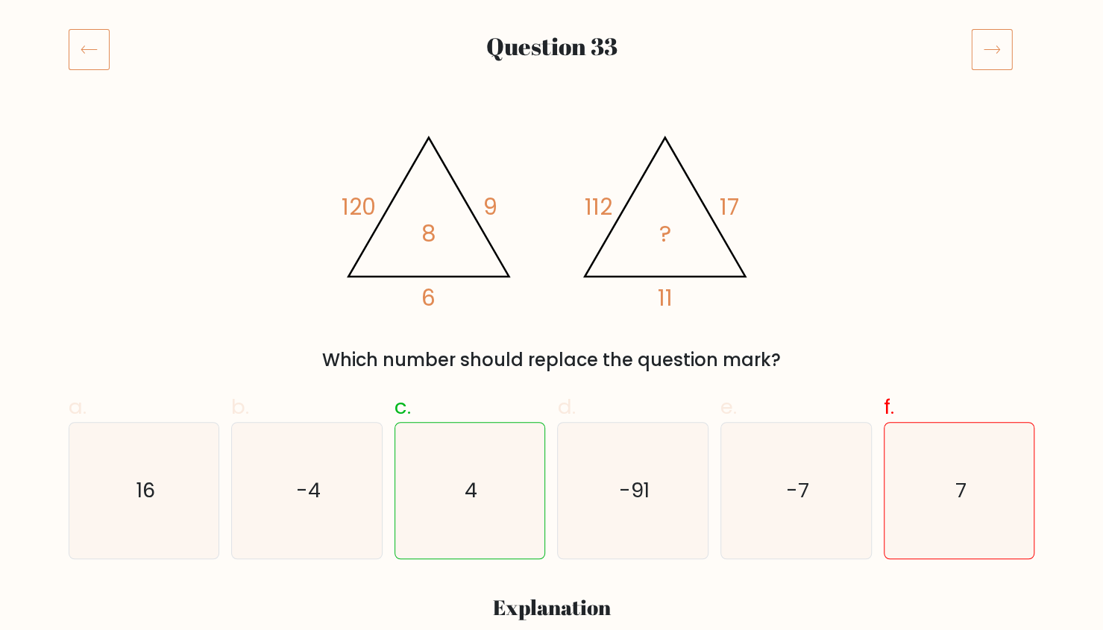
scroll to position [174, 0]
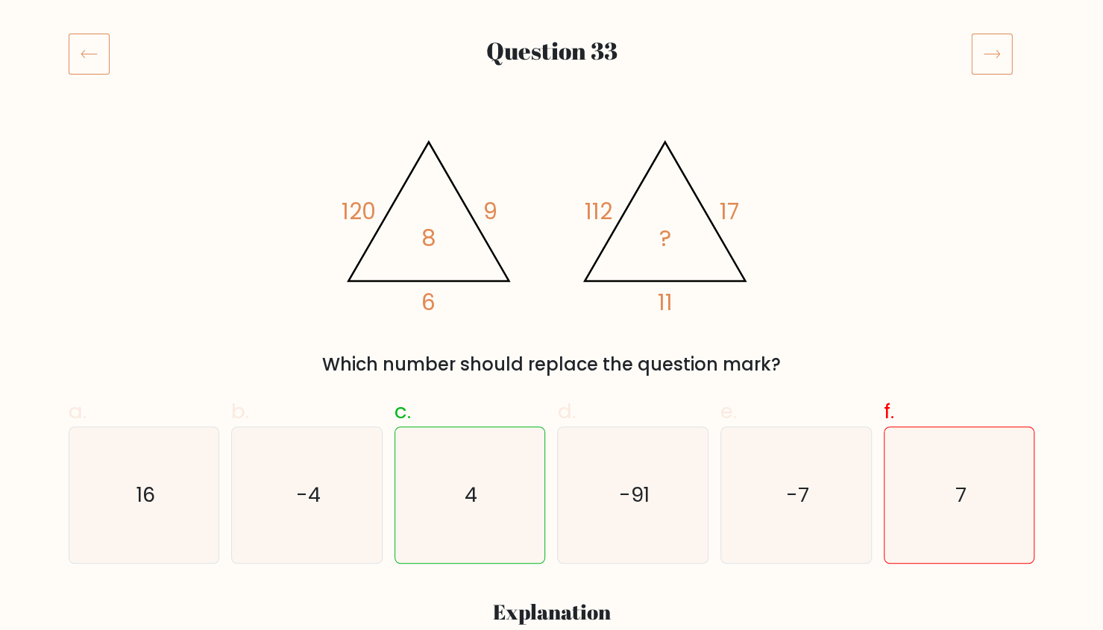
click at [972, 46] on rect at bounding box center [992, 54] width 40 height 40
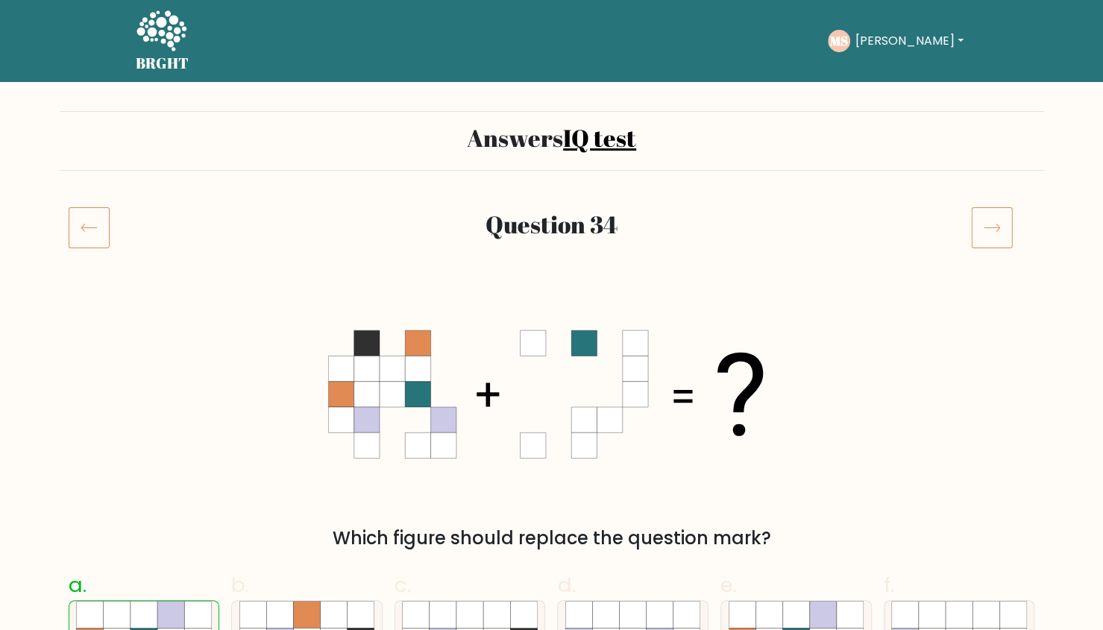
click at [994, 233] on icon at bounding box center [992, 228] width 42 height 42
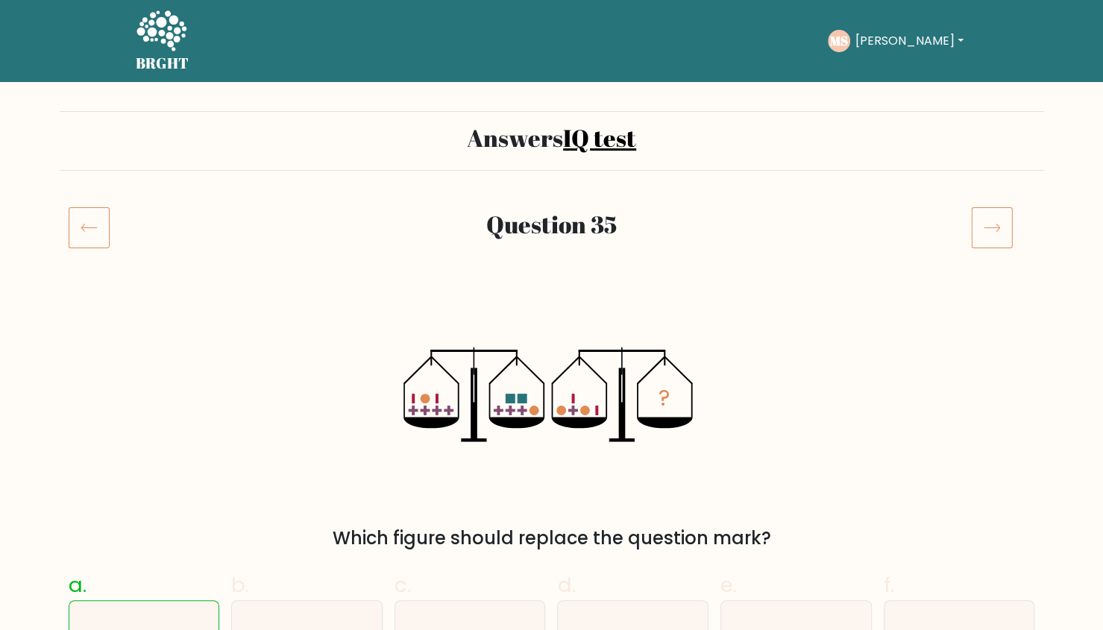
click at [983, 237] on icon at bounding box center [992, 228] width 42 height 42
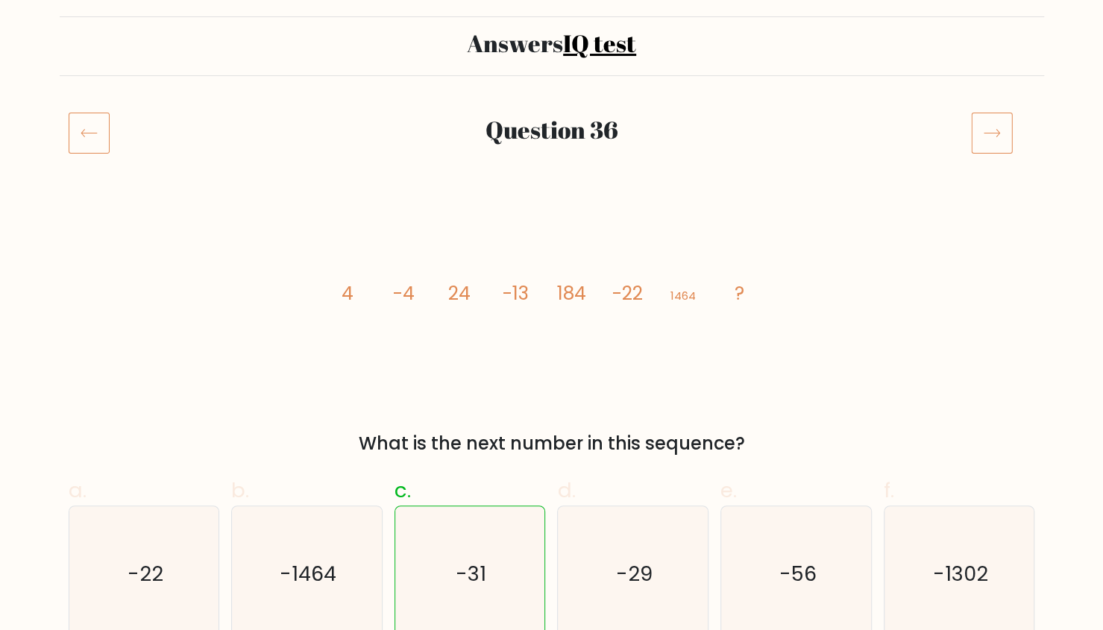
scroll to position [87, 0]
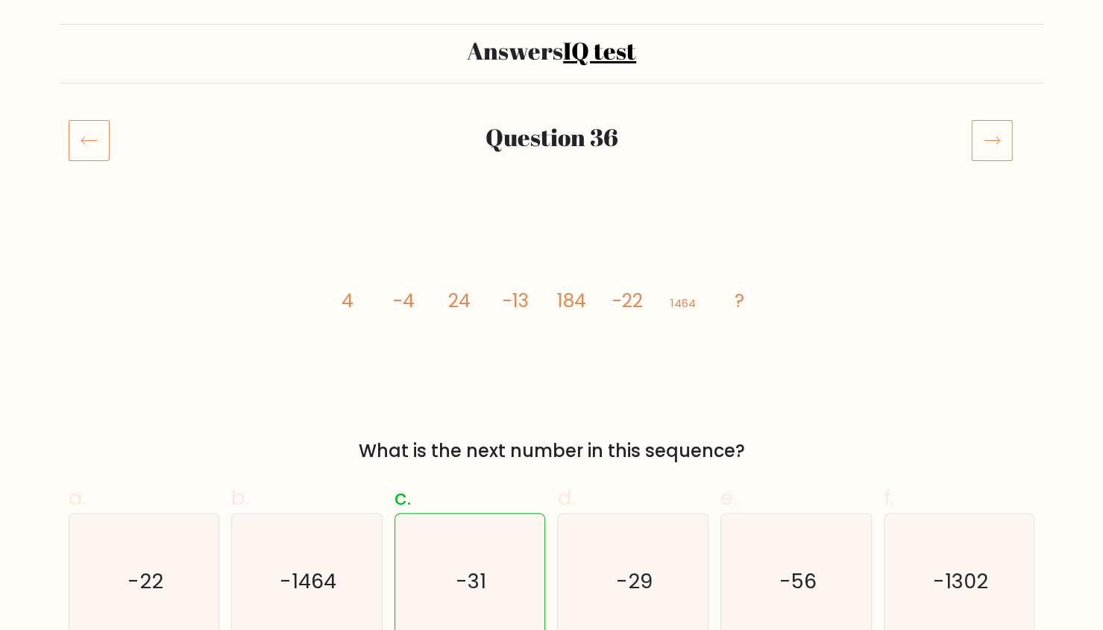
click at [988, 142] on icon at bounding box center [992, 140] width 42 height 42
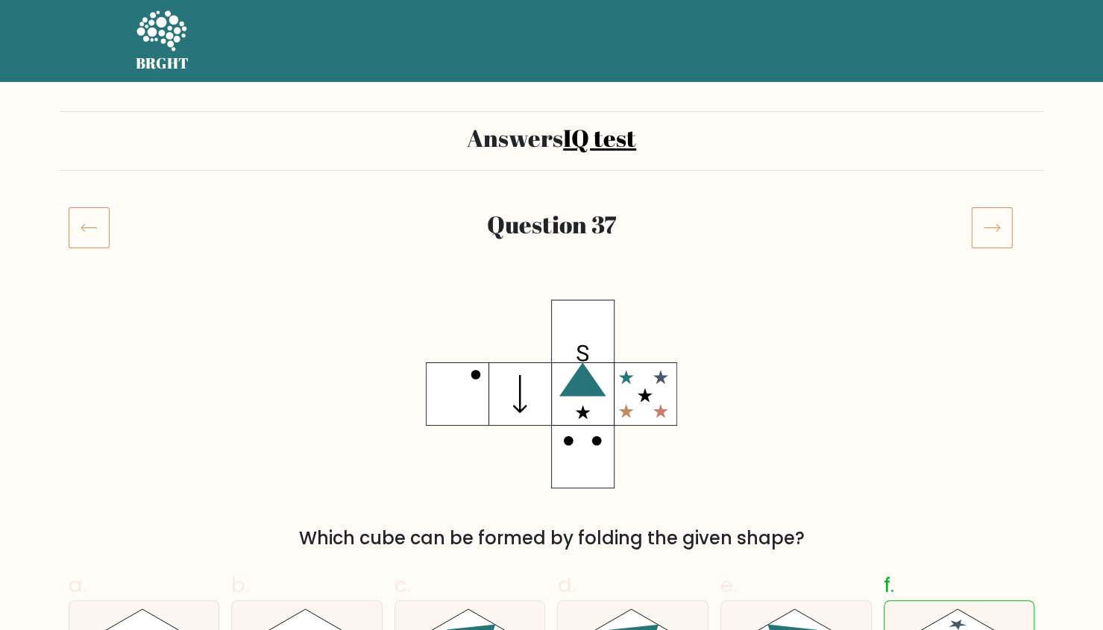
click at [100, 234] on icon at bounding box center [89, 228] width 41 height 42
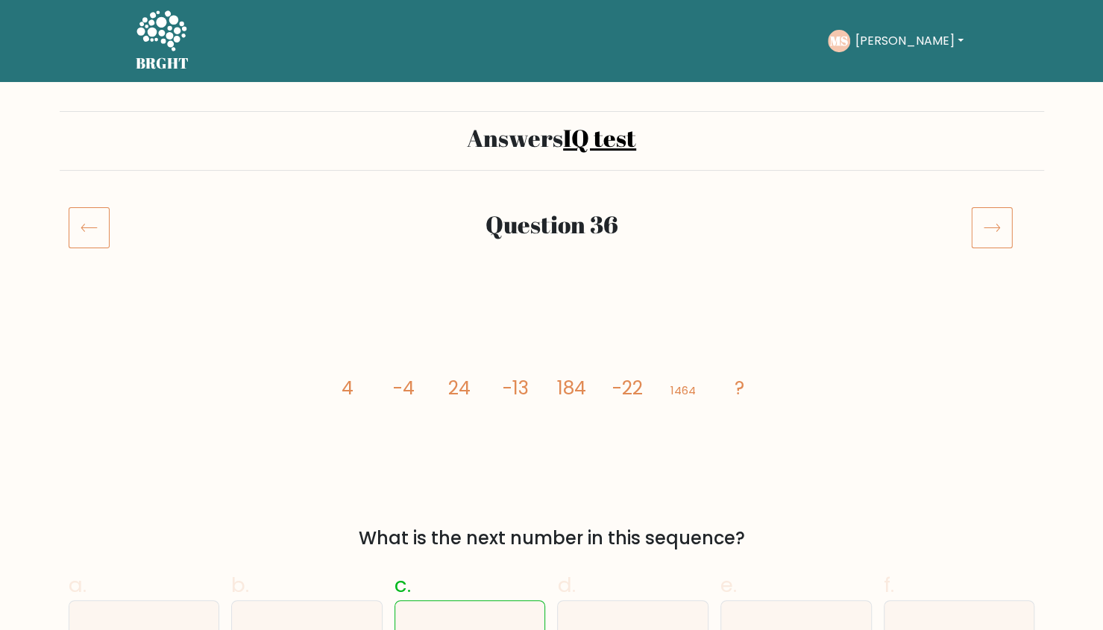
click at [1000, 223] on icon at bounding box center [992, 228] width 42 height 42
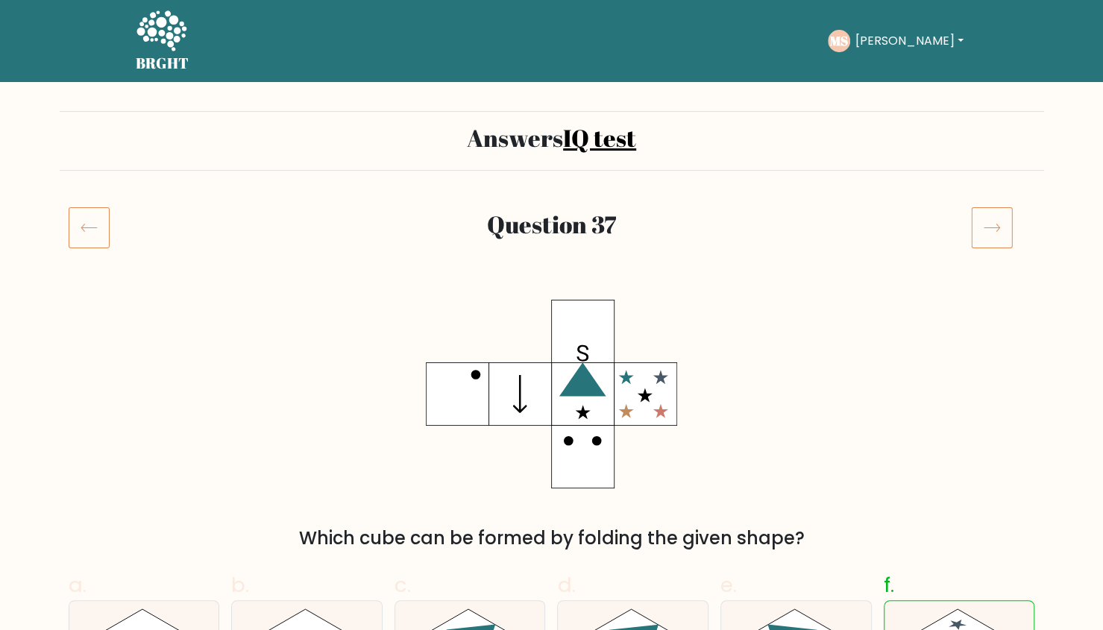
click at [987, 207] on icon at bounding box center [992, 228] width 42 height 42
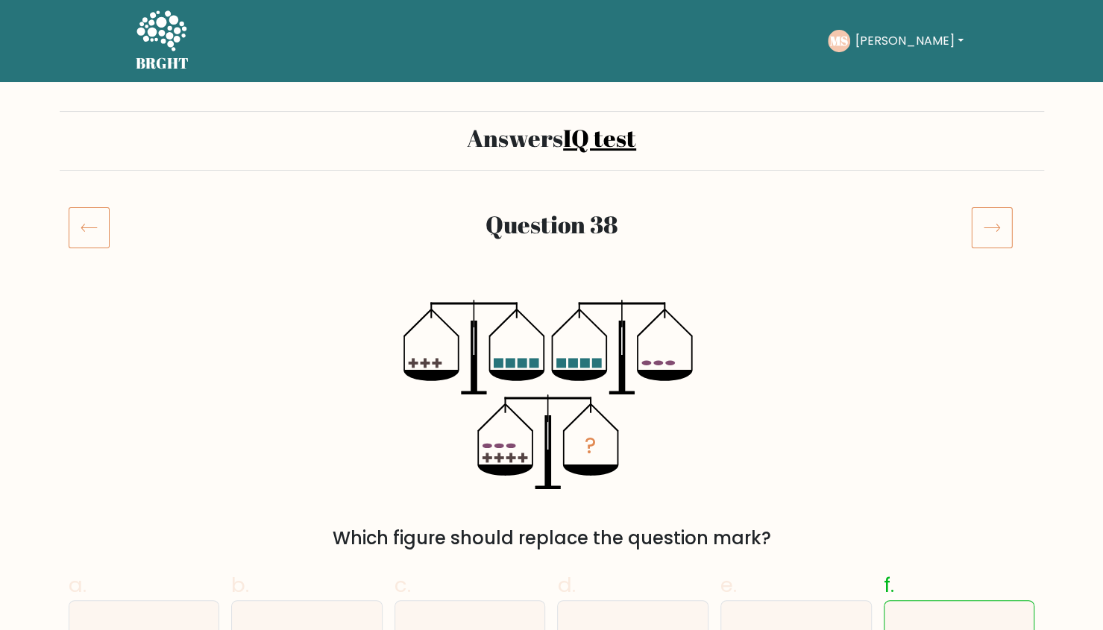
click at [1003, 220] on icon at bounding box center [992, 228] width 42 height 42
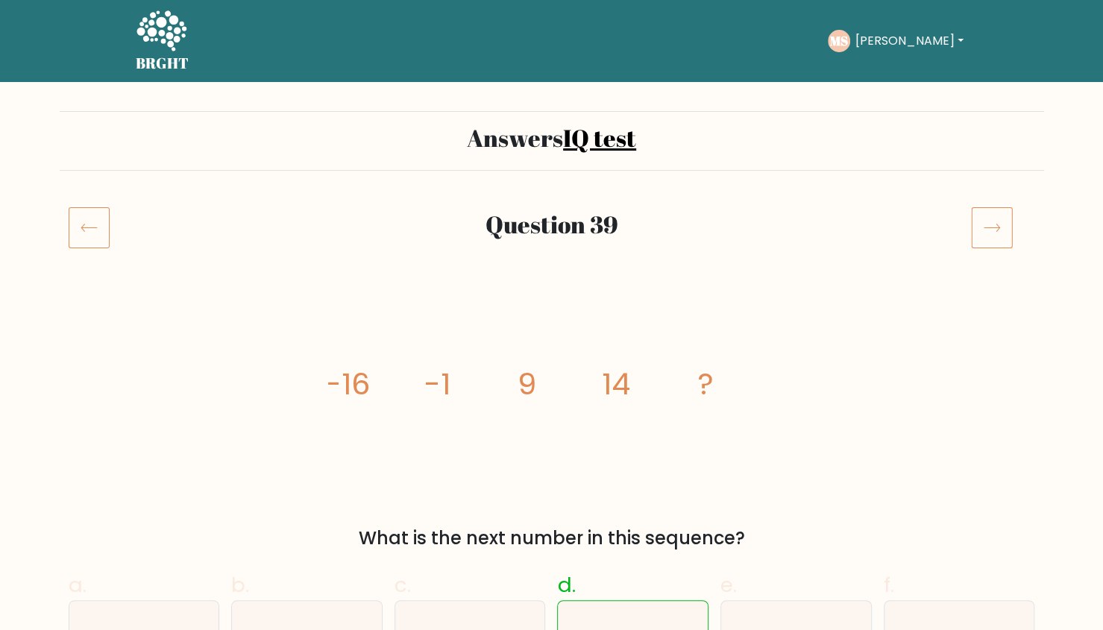
click at [986, 214] on icon at bounding box center [992, 228] width 42 height 42
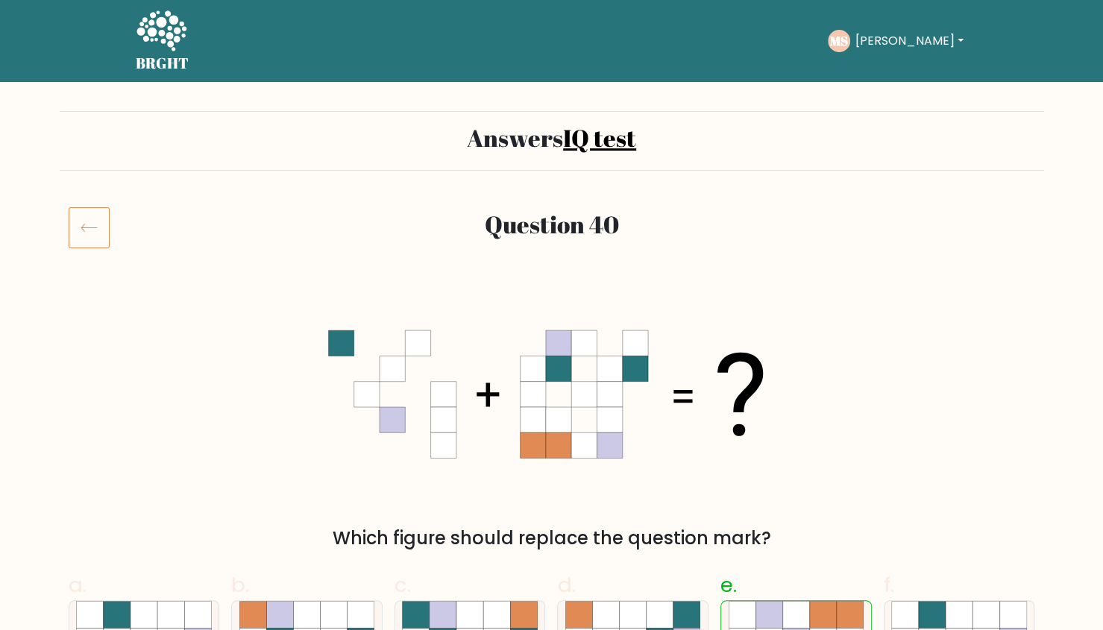
click at [140, 54] on h5 "BRGHT" at bounding box center [163, 63] width 54 height 18
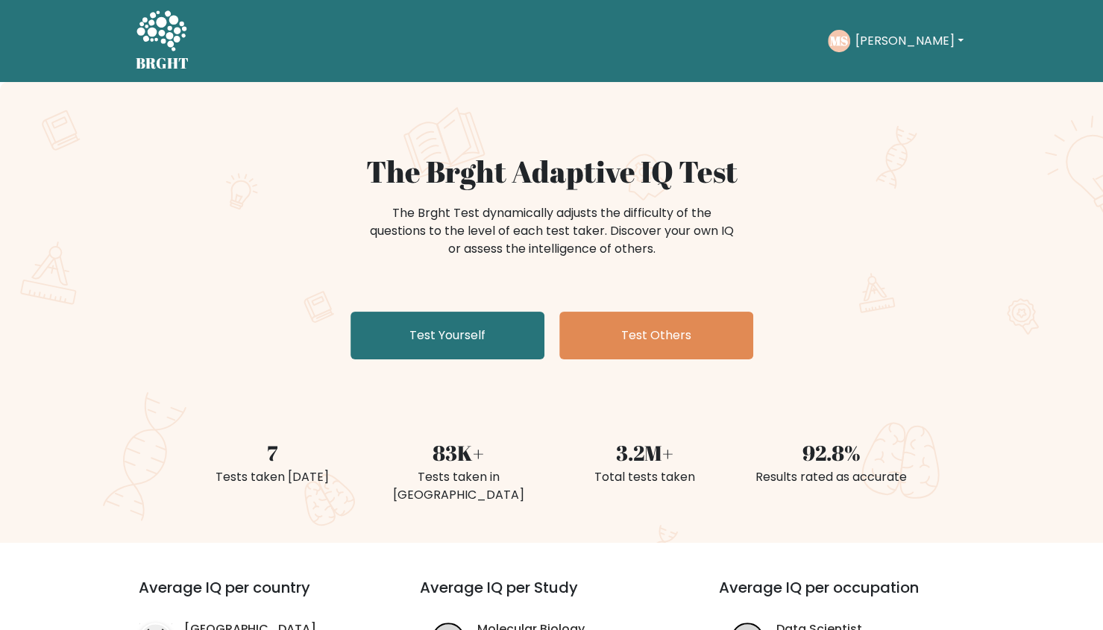
click at [885, 50] on button "[PERSON_NAME]" at bounding box center [908, 40] width 117 height 19
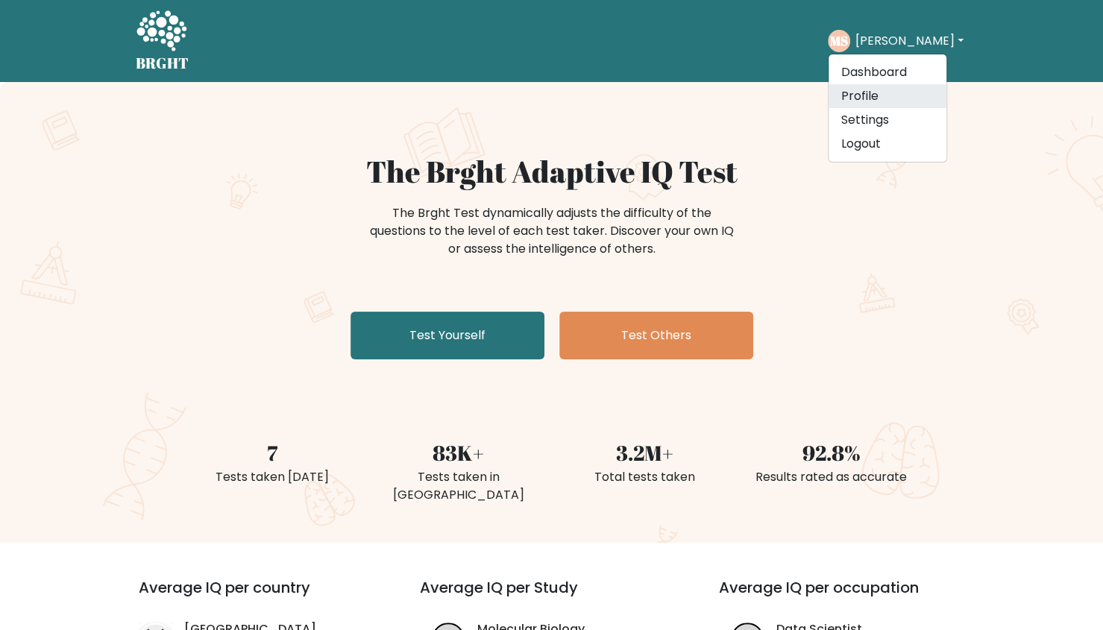
click at [881, 95] on link "Profile" at bounding box center [888, 96] width 118 height 24
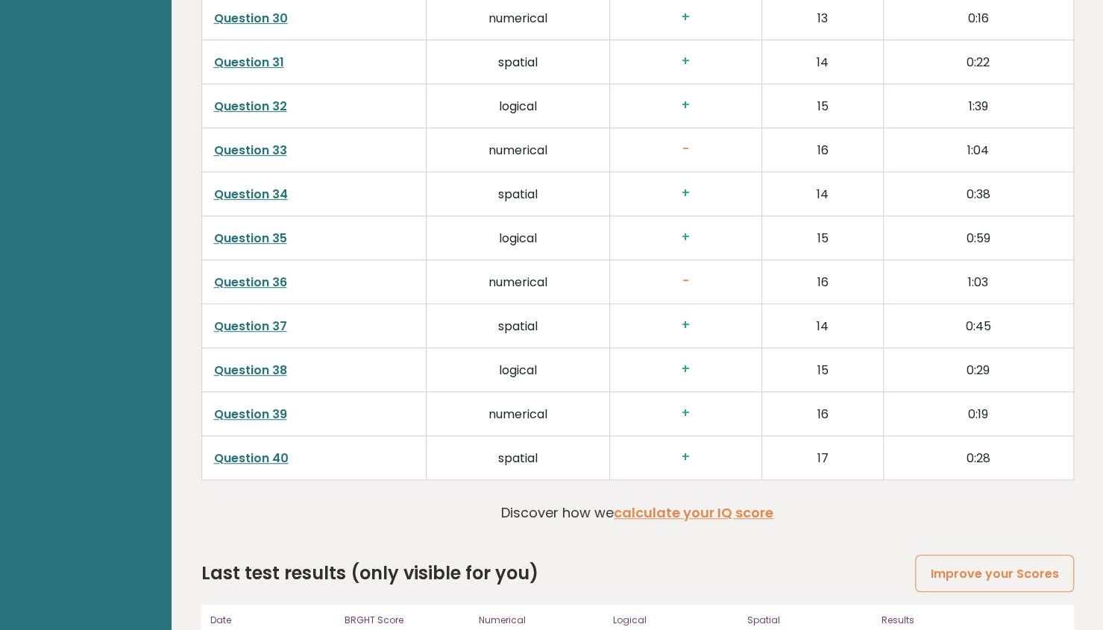
scroll to position [3764, 0]
